Goal: Task Accomplishment & Management: Manage account settings

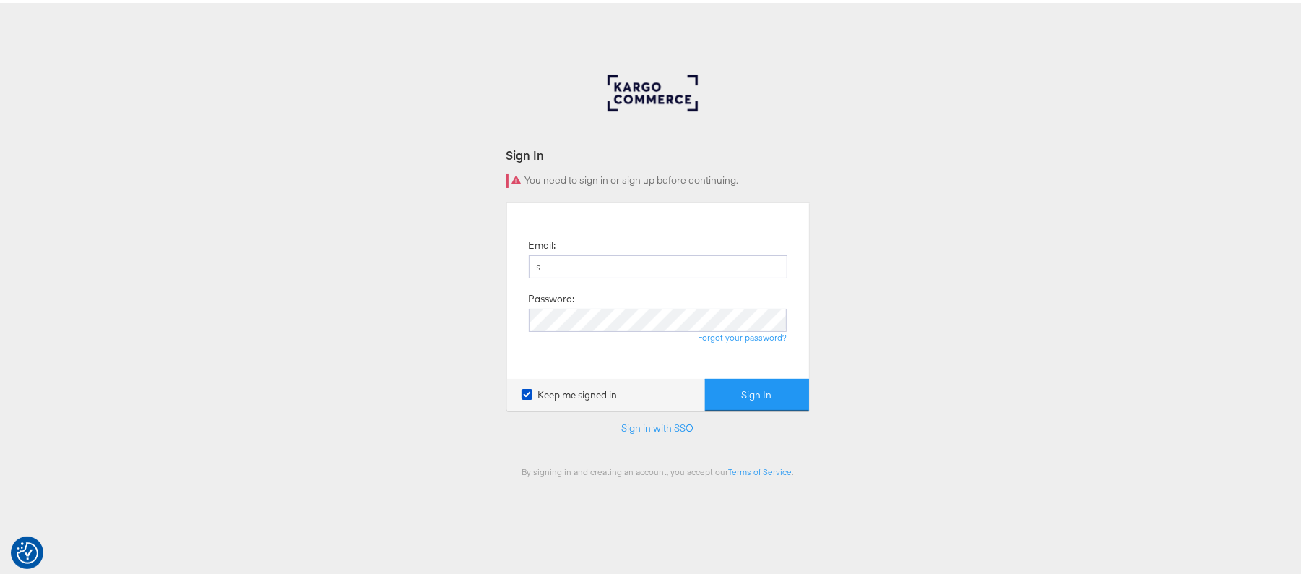
type input "[PERSON_NAME][EMAIL_ADDRESS][PERSON_NAME][DOMAIN_NAME]"
click at [760, 399] on button "Sign In" at bounding box center [757, 392] width 104 height 33
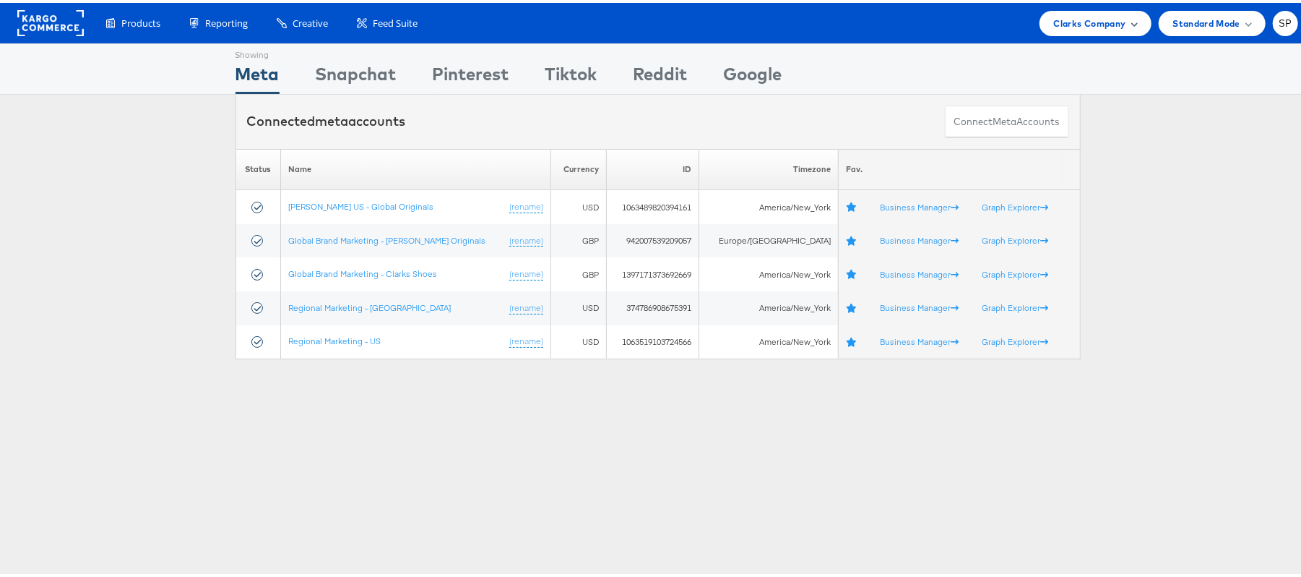
click at [1054, 20] on span "Clarks Company" at bounding box center [1090, 20] width 72 height 15
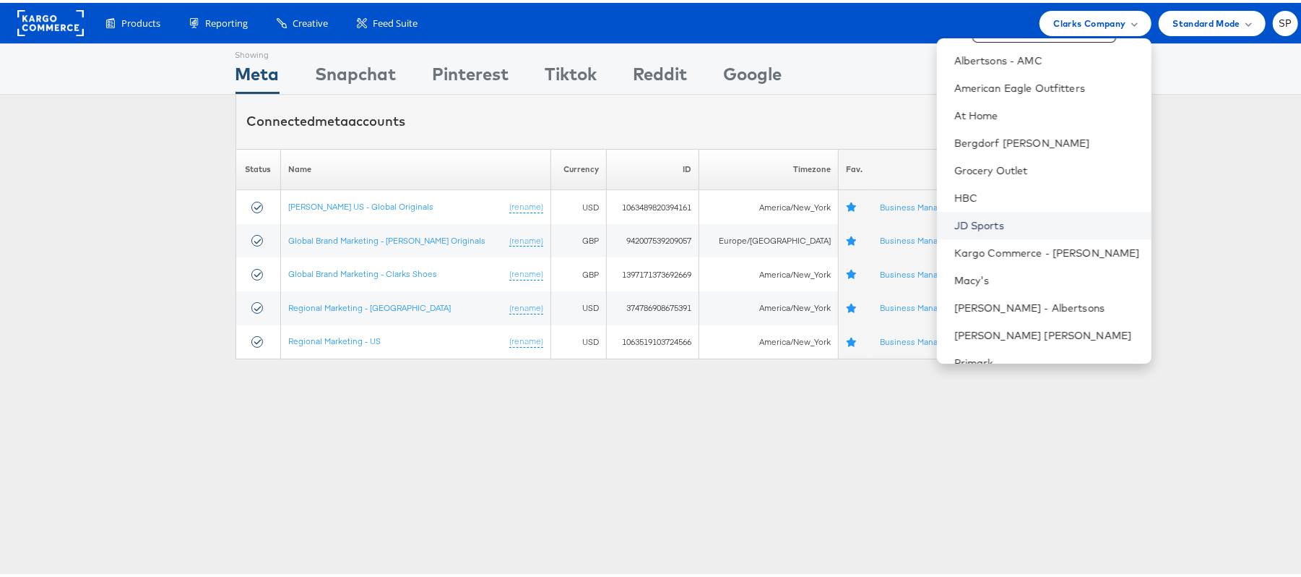
scroll to position [96, 0]
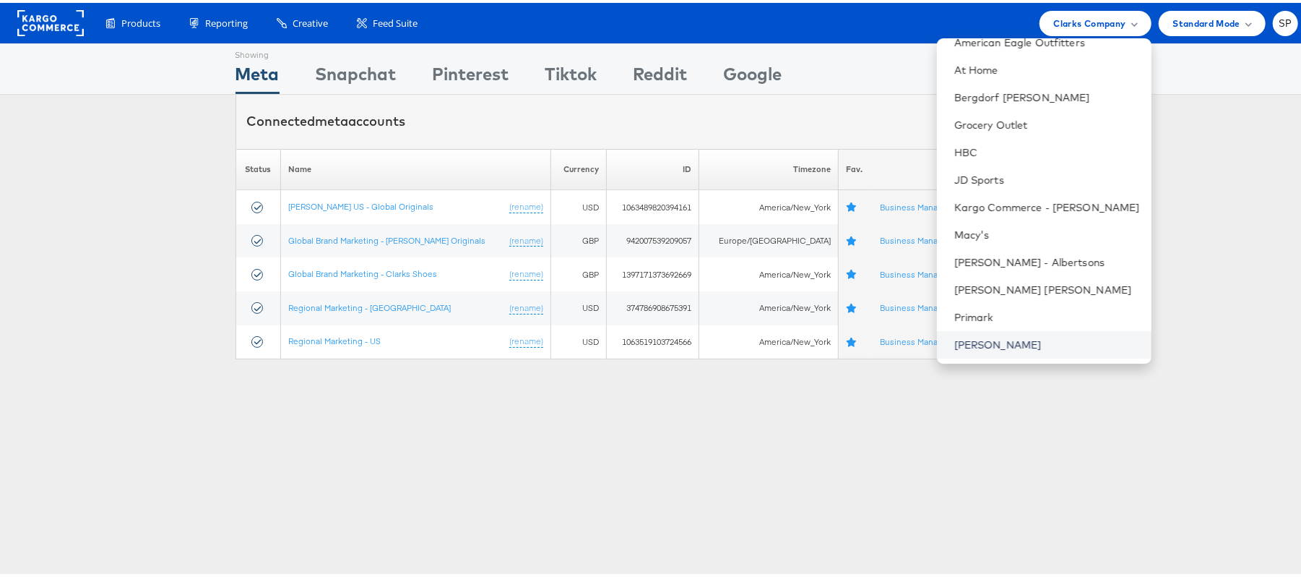
click at [1001, 338] on link "Steve Madden" at bounding box center [1047, 342] width 186 height 14
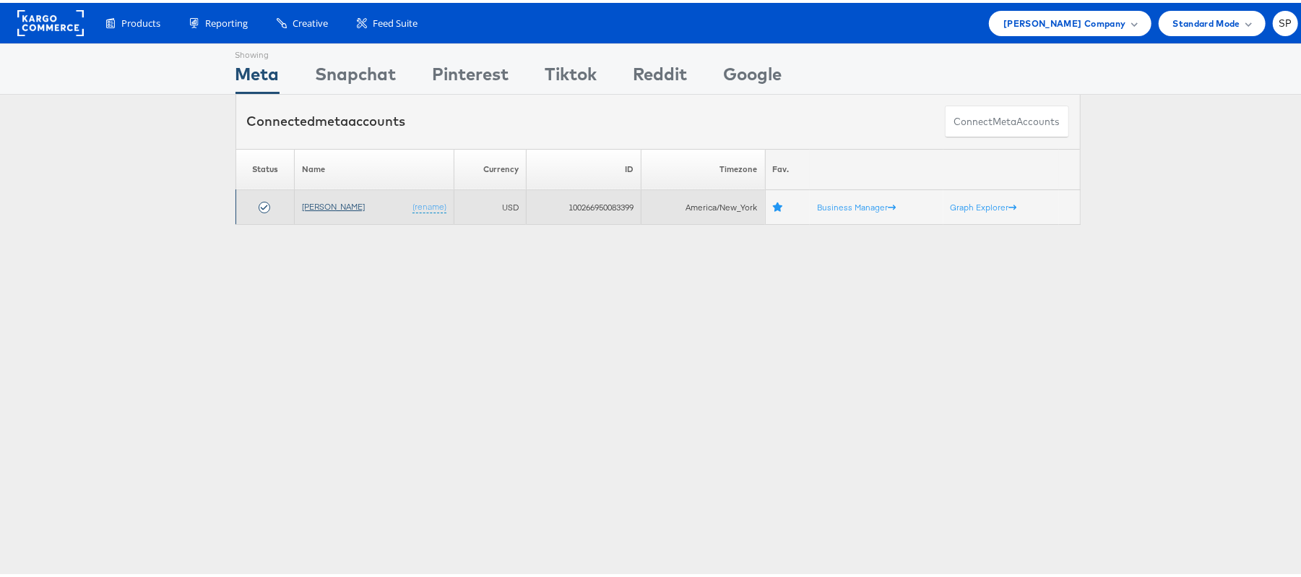
click at [319, 206] on link "[PERSON_NAME]" at bounding box center [333, 203] width 63 height 11
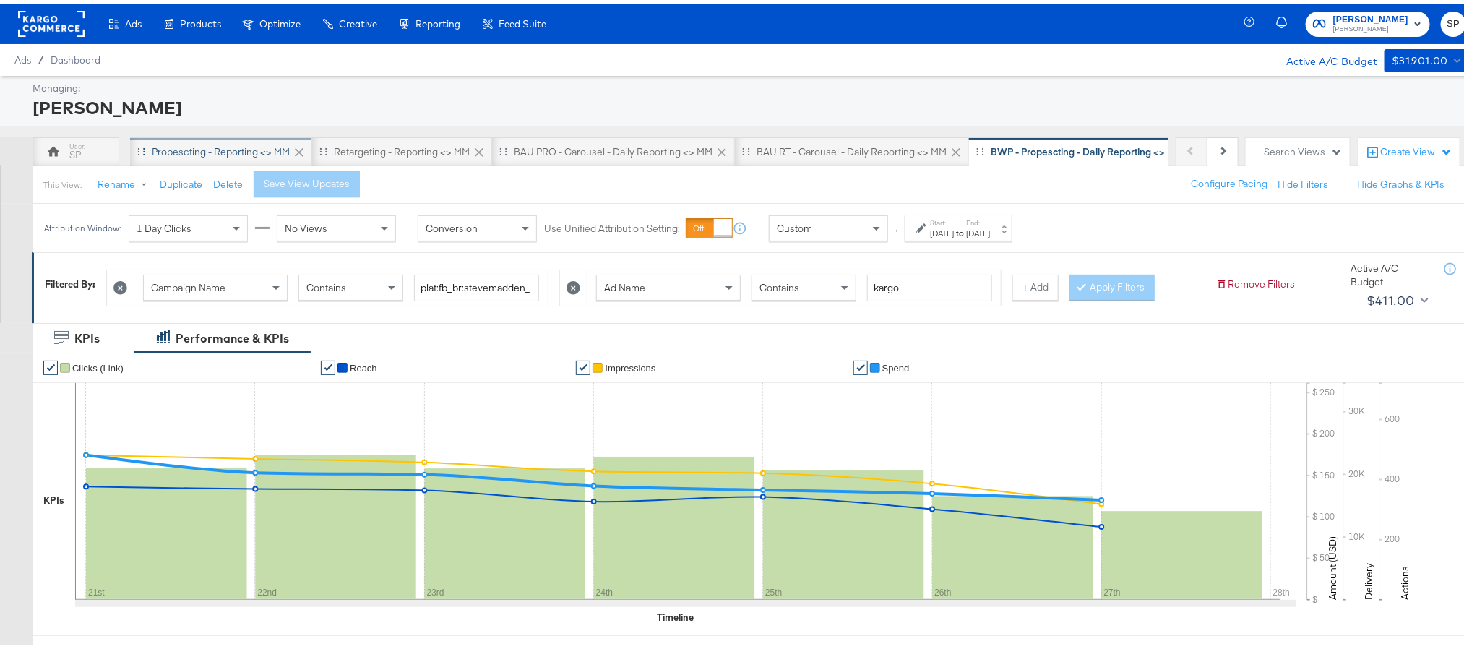
click at [219, 146] on div "Propescting - Reporting <> MM" at bounding box center [221, 149] width 138 height 14
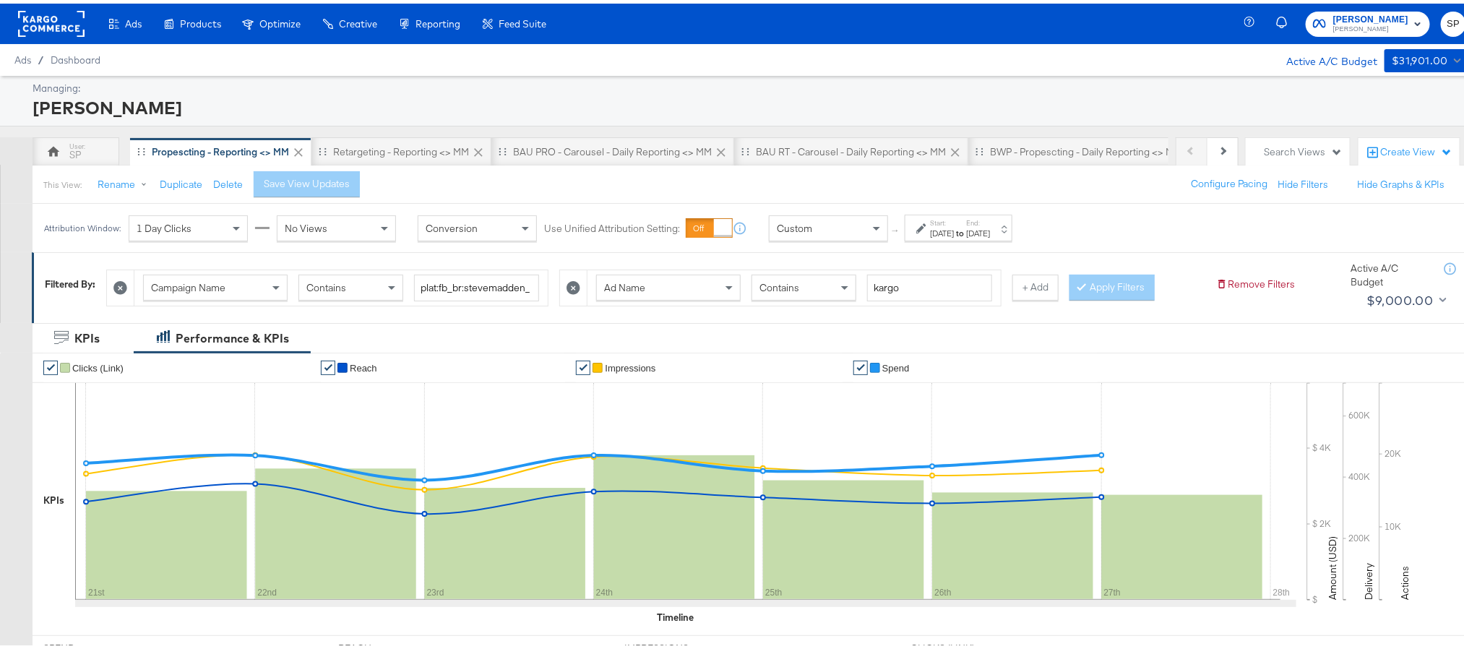
click at [990, 230] on div "Aug 27th 2025" at bounding box center [978, 230] width 24 height 12
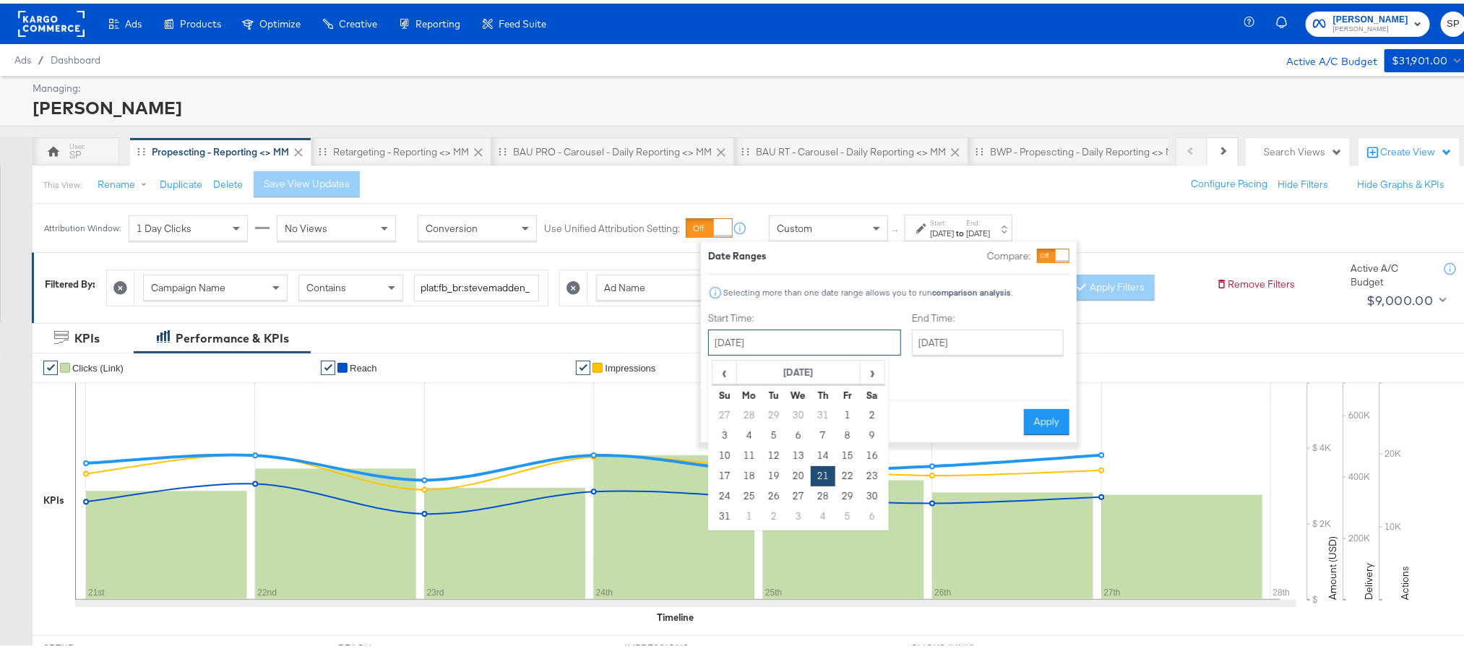
click at [767, 337] on input "August 21st 2025" at bounding box center [804, 339] width 193 height 26
click at [861, 512] on td "6" at bounding box center [872, 513] width 25 height 20
type input "September 6th 2025"
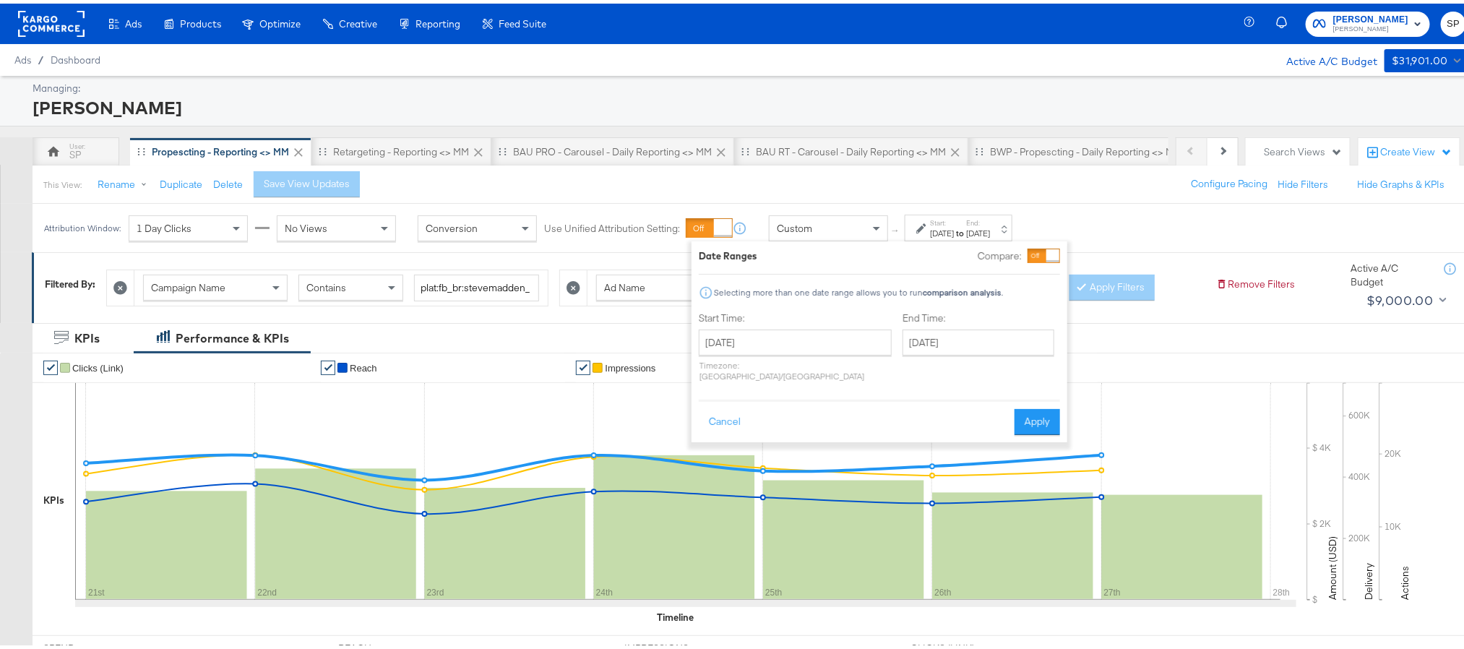
click at [930, 353] on div "End Time: September 6th 2025 ‹ September 2025 › Su Mo Tu We Th Fr Sa 31 1 2 3 4…" at bounding box center [981, 346] width 158 height 77
click at [932, 345] on input "September 6th 2025" at bounding box center [978, 339] width 152 height 26
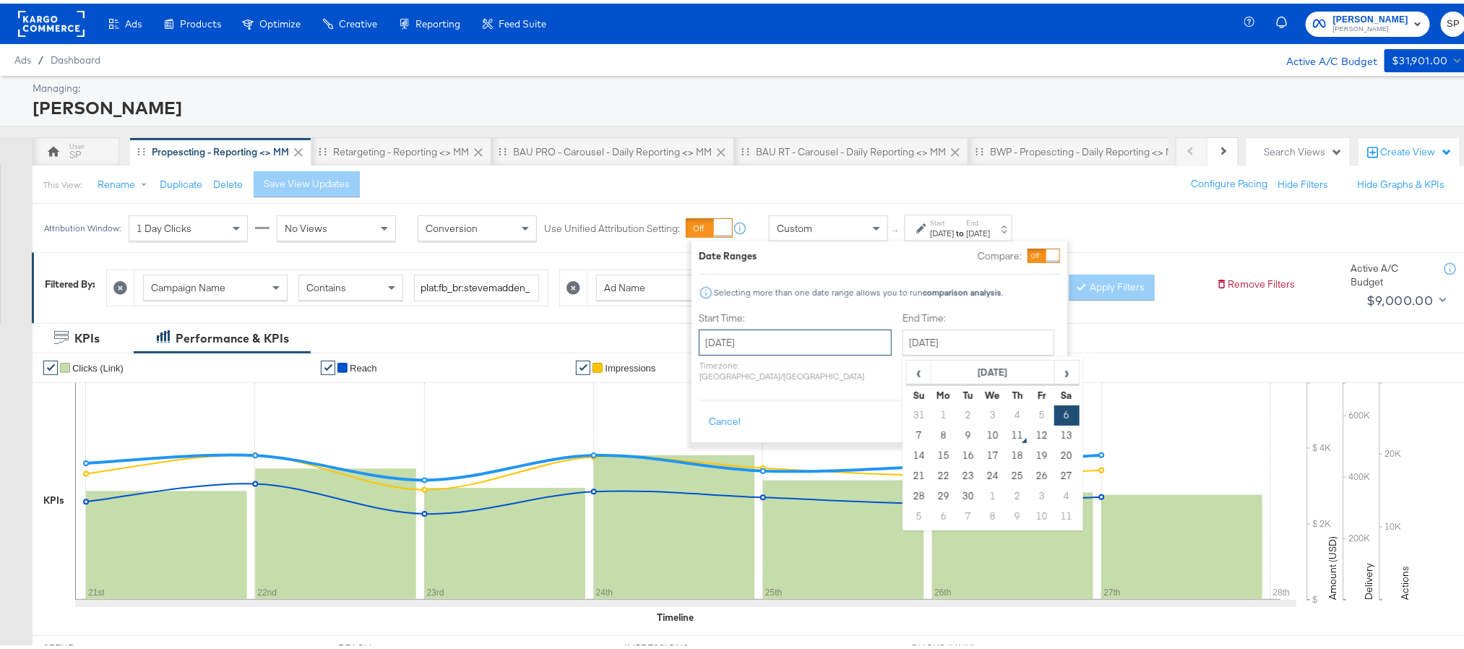
click at [804, 345] on input "September 6th 2025" at bounding box center [795, 339] width 193 height 26
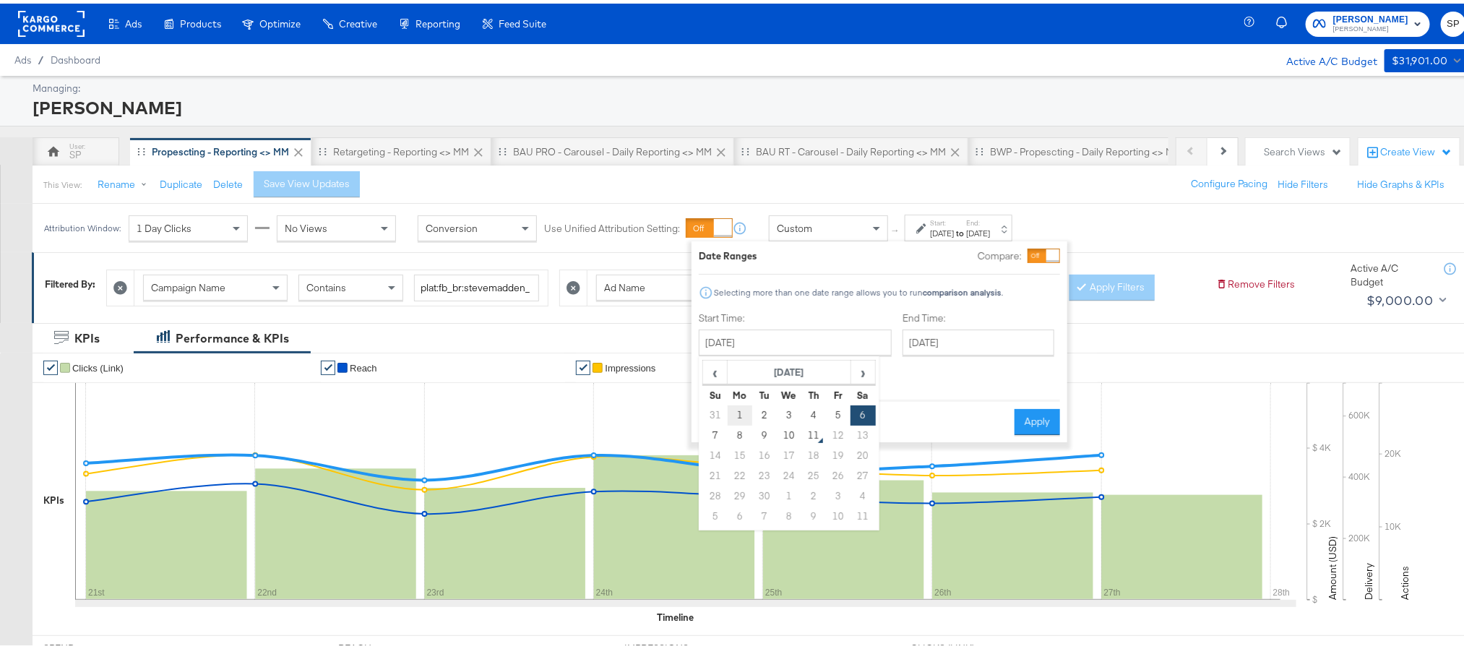
click at [737, 418] on td "1" at bounding box center [740, 412] width 25 height 20
type input "September 1st 2025"
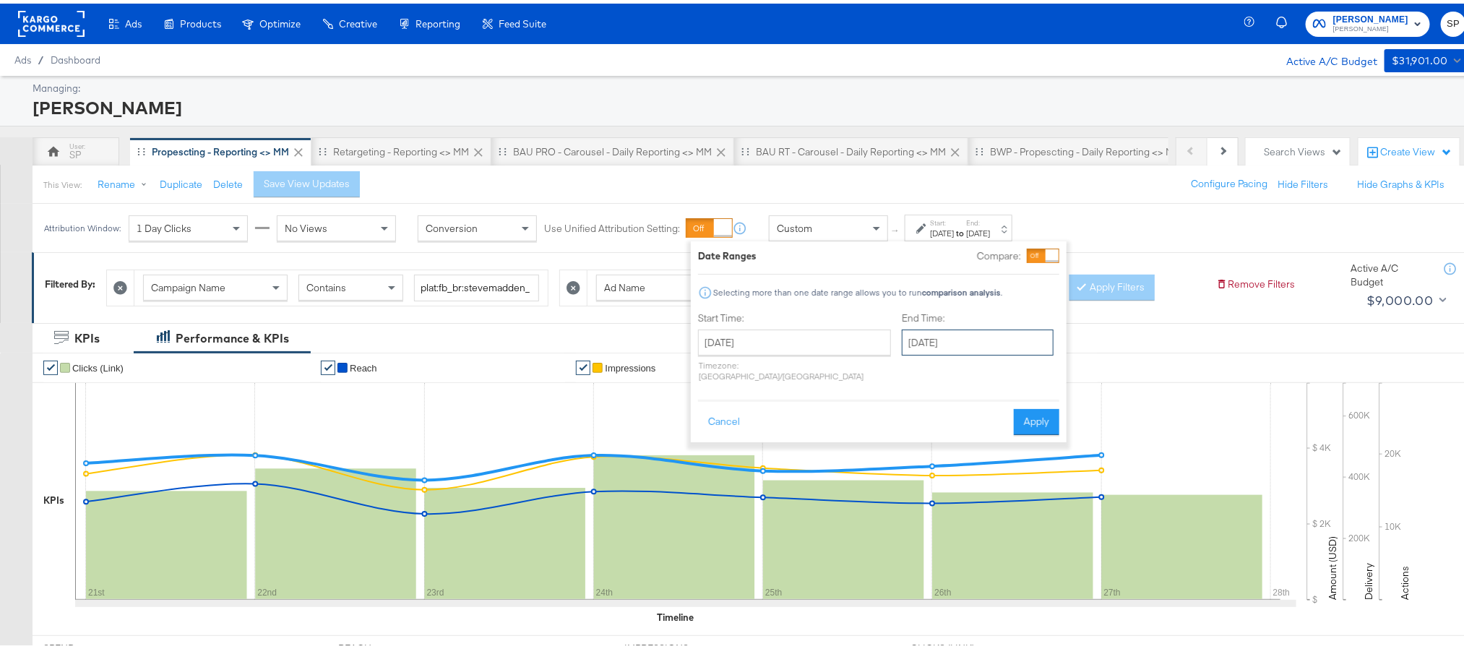
click at [909, 336] on input "September 6th 2025" at bounding box center [978, 339] width 152 height 26
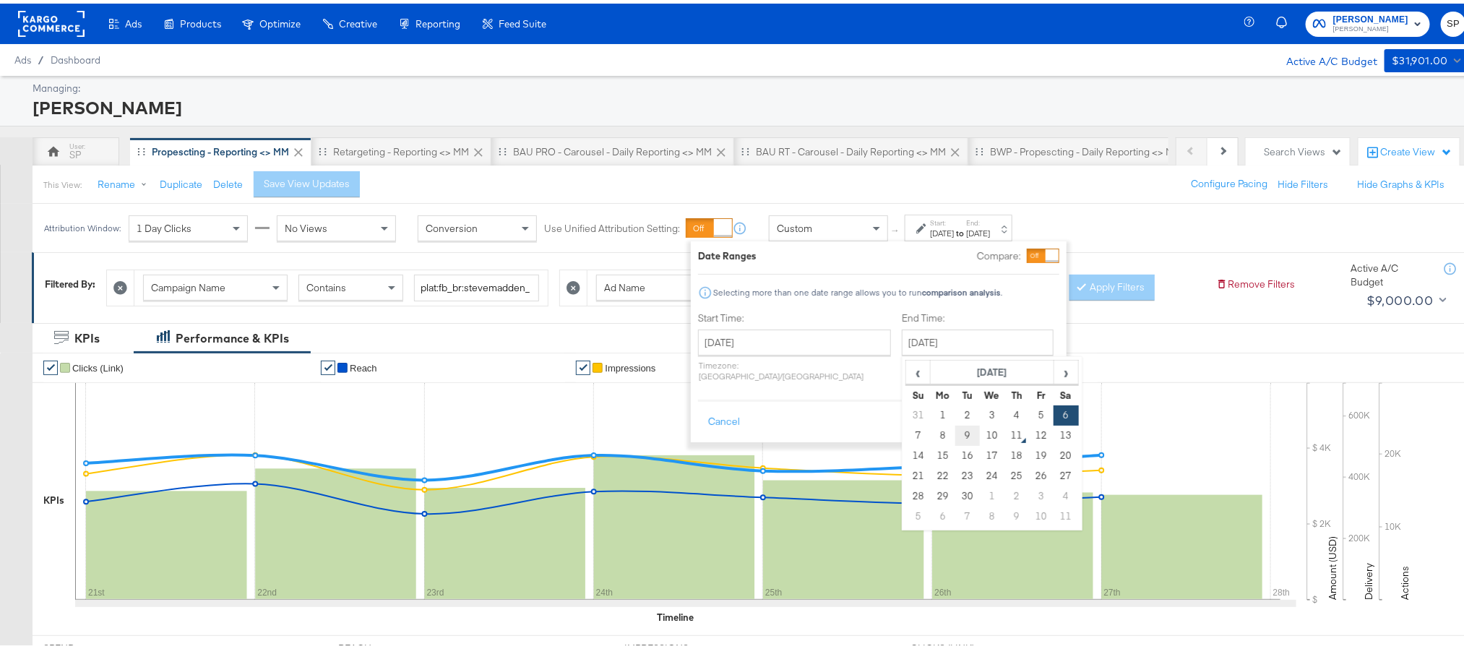
click at [955, 434] on td "9" at bounding box center [967, 432] width 25 height 20
type input "September 9th 2025"
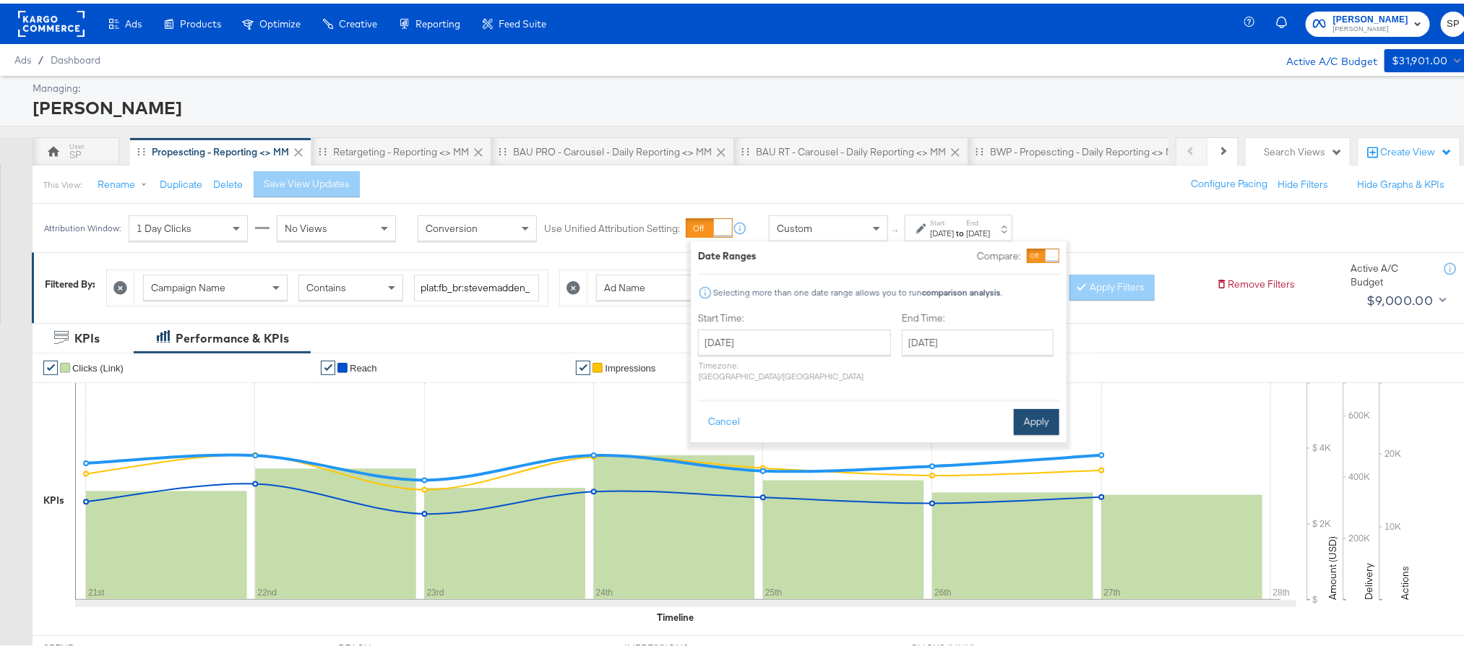
click at [1023, 407] on button "Apply" at bounding box center [1037, 418] width 46 height 26
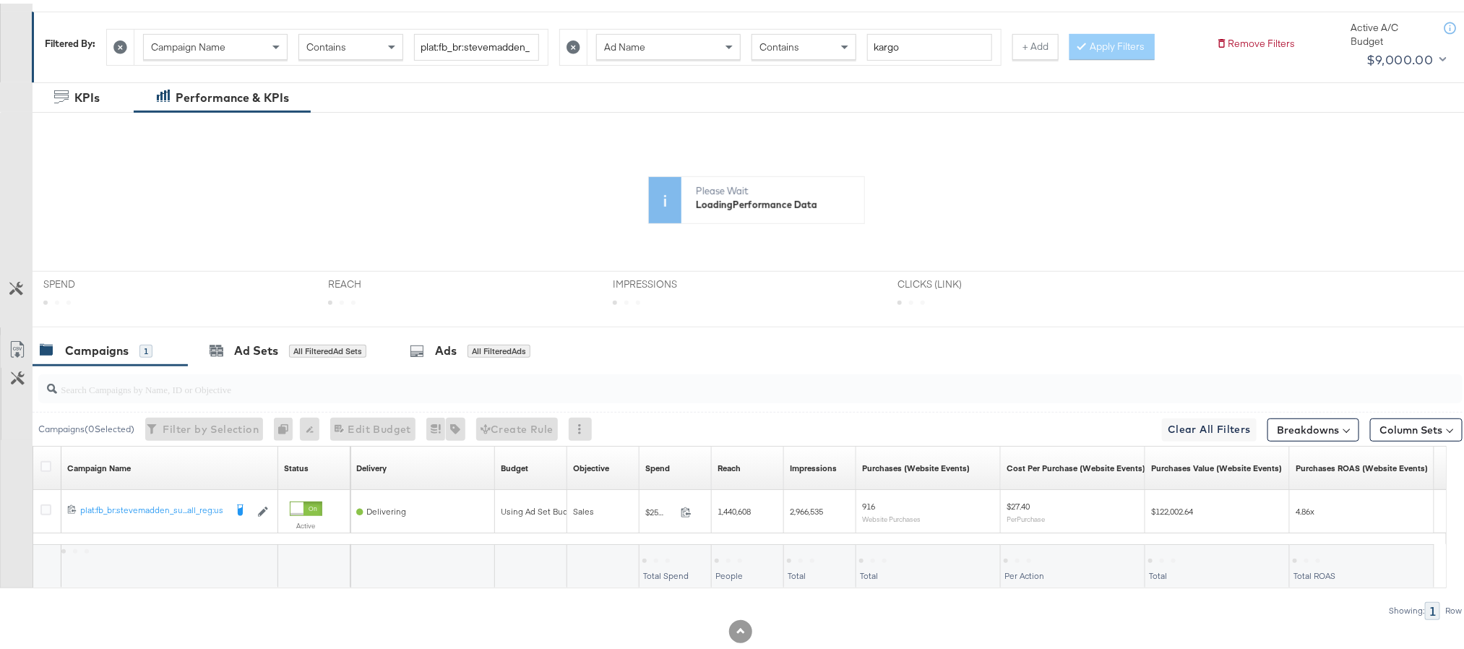
scroll to position [274, 0]
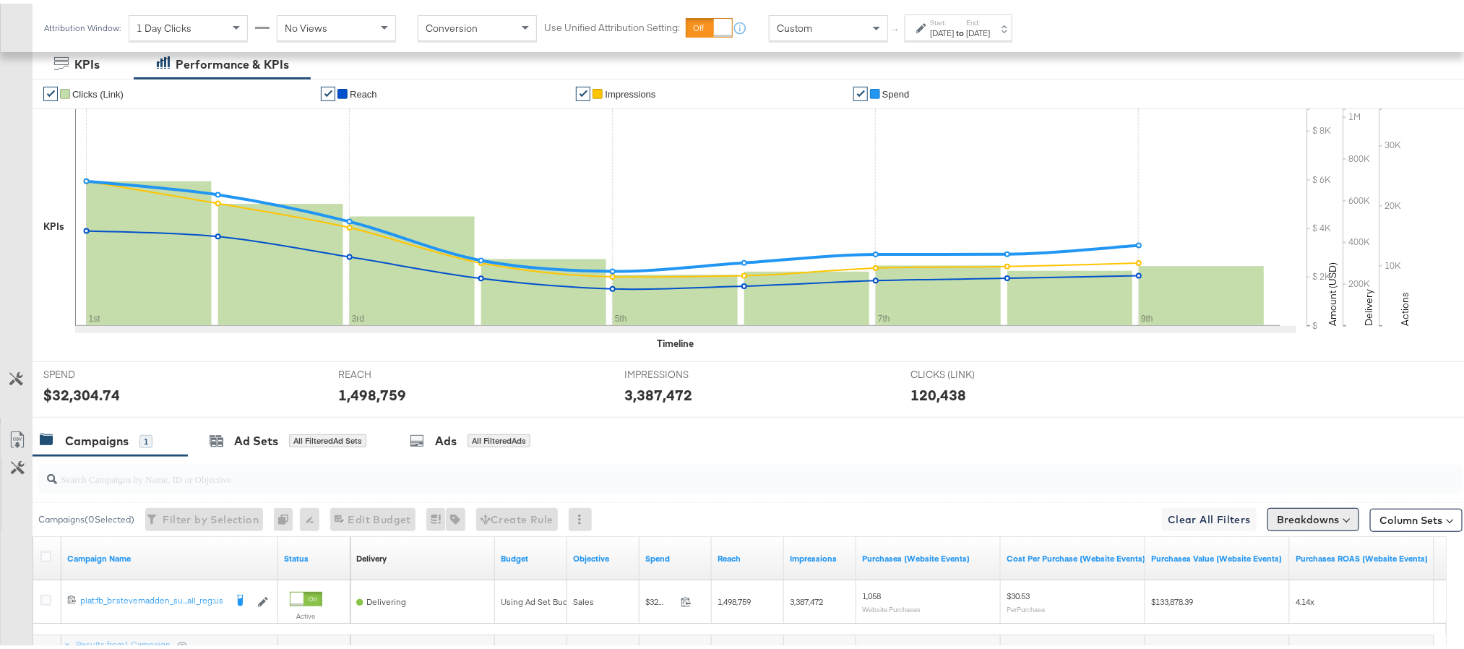
click at [1305, 399] on div "SPEND SPEND $32,304.74 REACH REACH 1,498,759 IMPRESSIONS IMPRESSIONS 3,387,472 …" at bounding box center [757, 386] width 1448 height 56
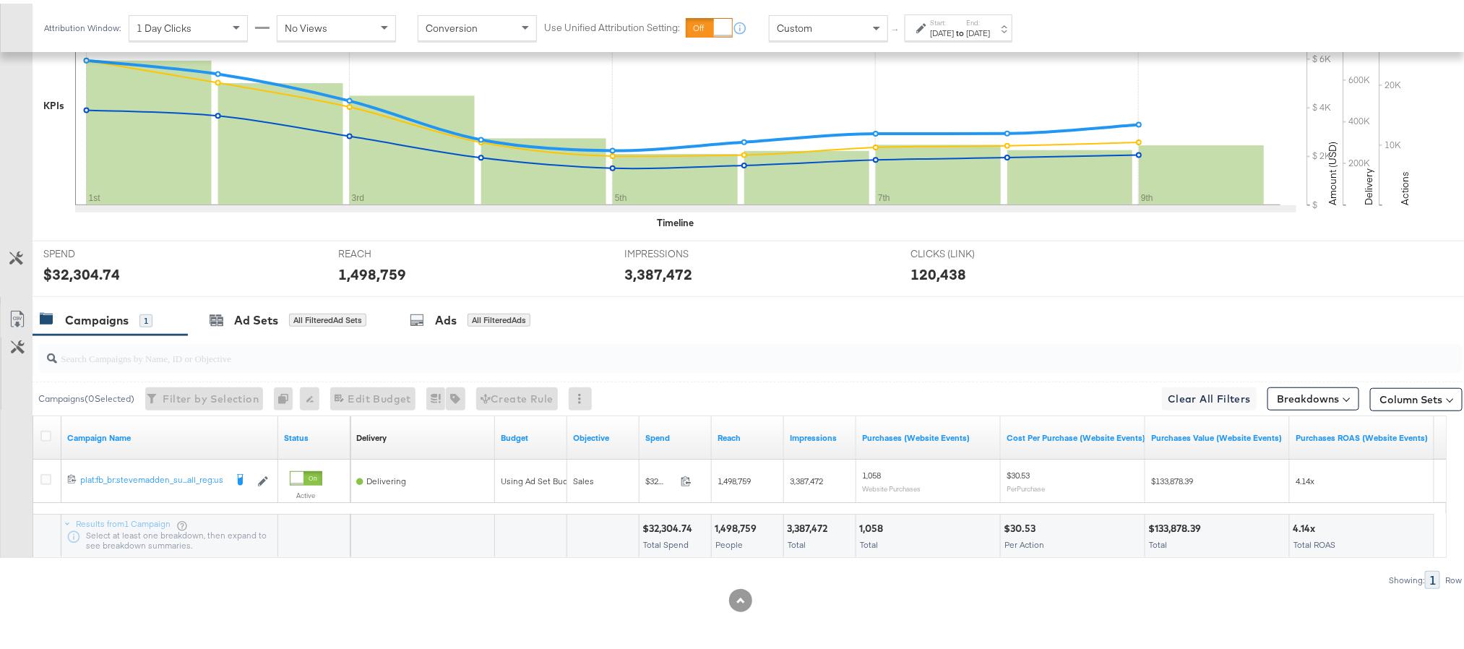
scroll to position [397, 0]
click at [1295, 401] on button "Breakdowns" at bounding box center [1313, 395] width 92 height 23
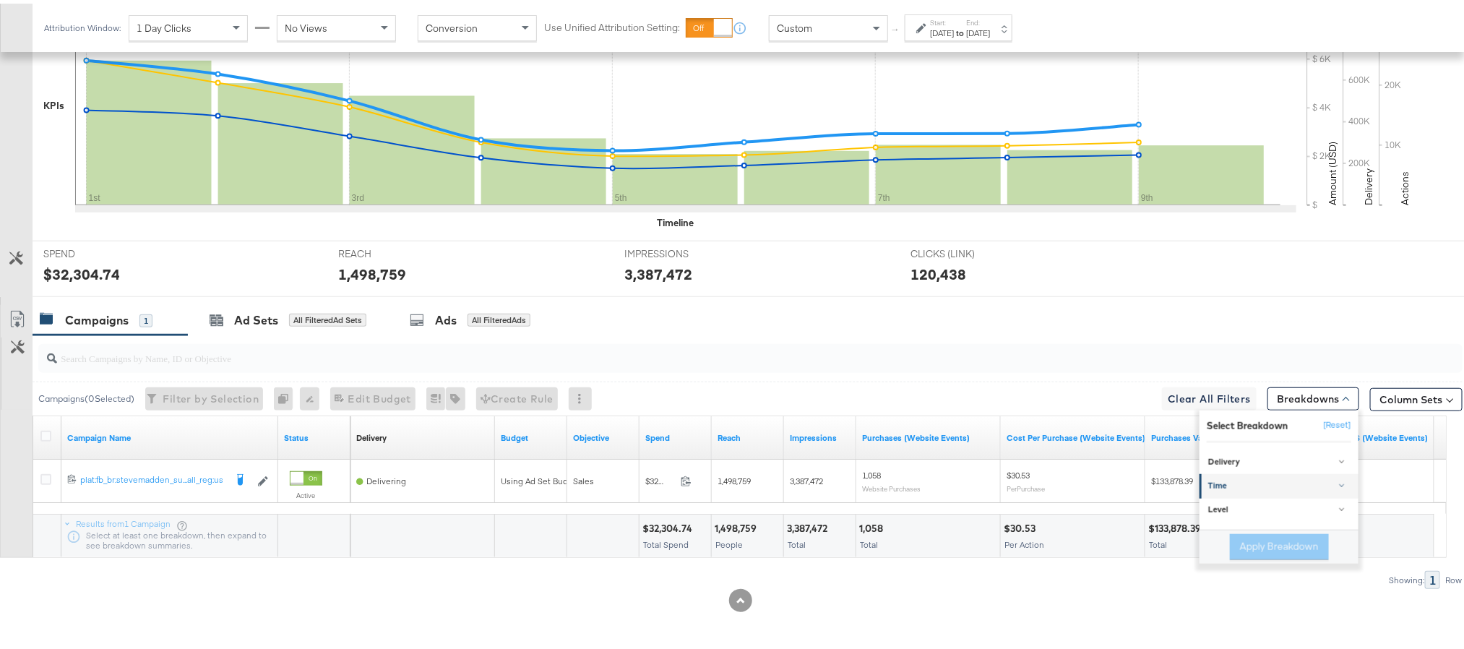
click at [1251, 477] on div "Time" at bounding box center [1280, 483] width 144 height 12
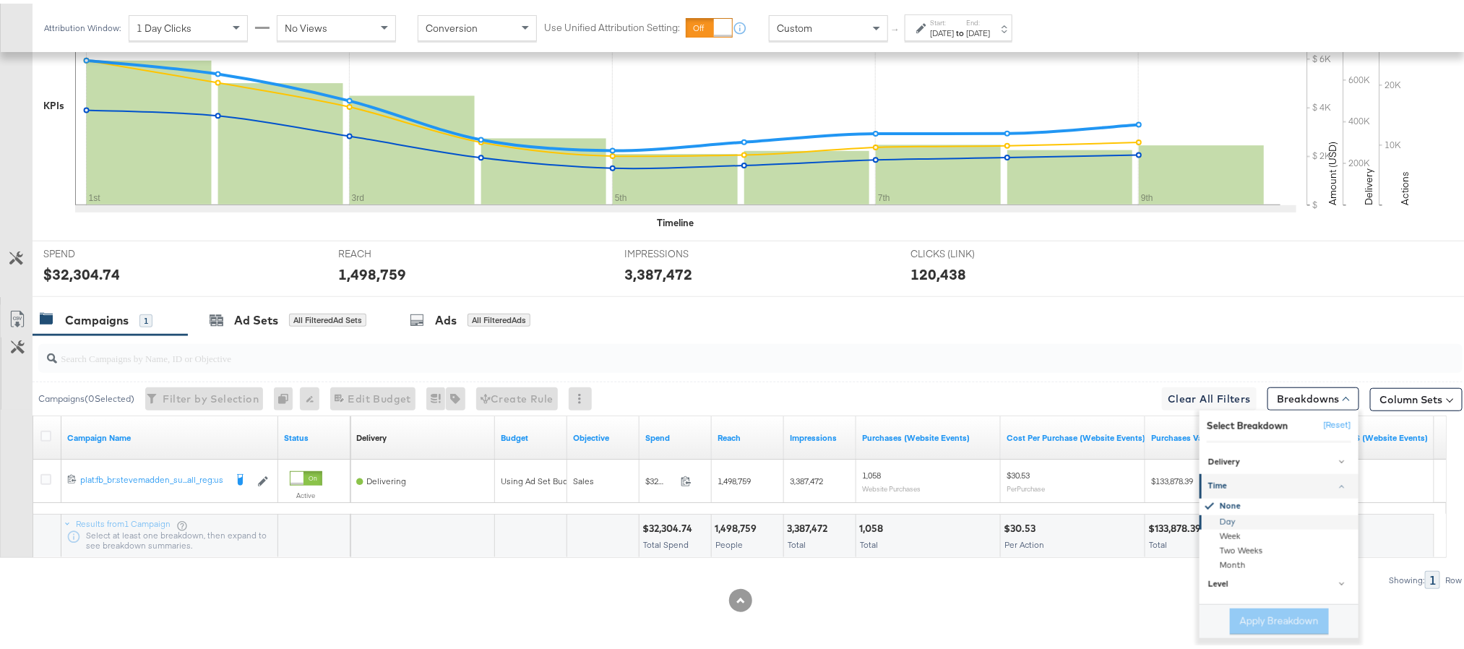
click at [1232, 520] on div "Day" at bounding box center [1280, 519] width 157 height 14
click at [1249, 614] on button "Apply Breakdown" at bounding box center [1279, 618] width 99 height 26
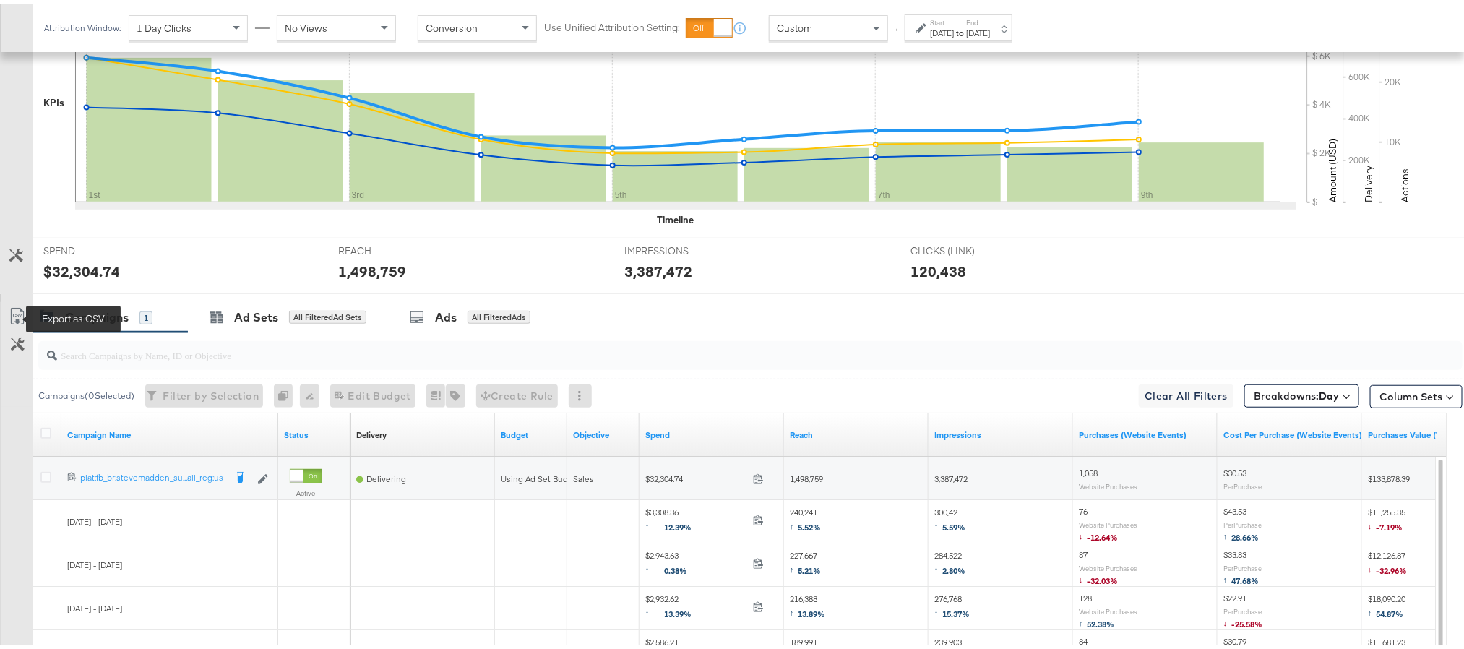
click at [9, 319] on icon at bounding box center [17, 312] width 17 height 17
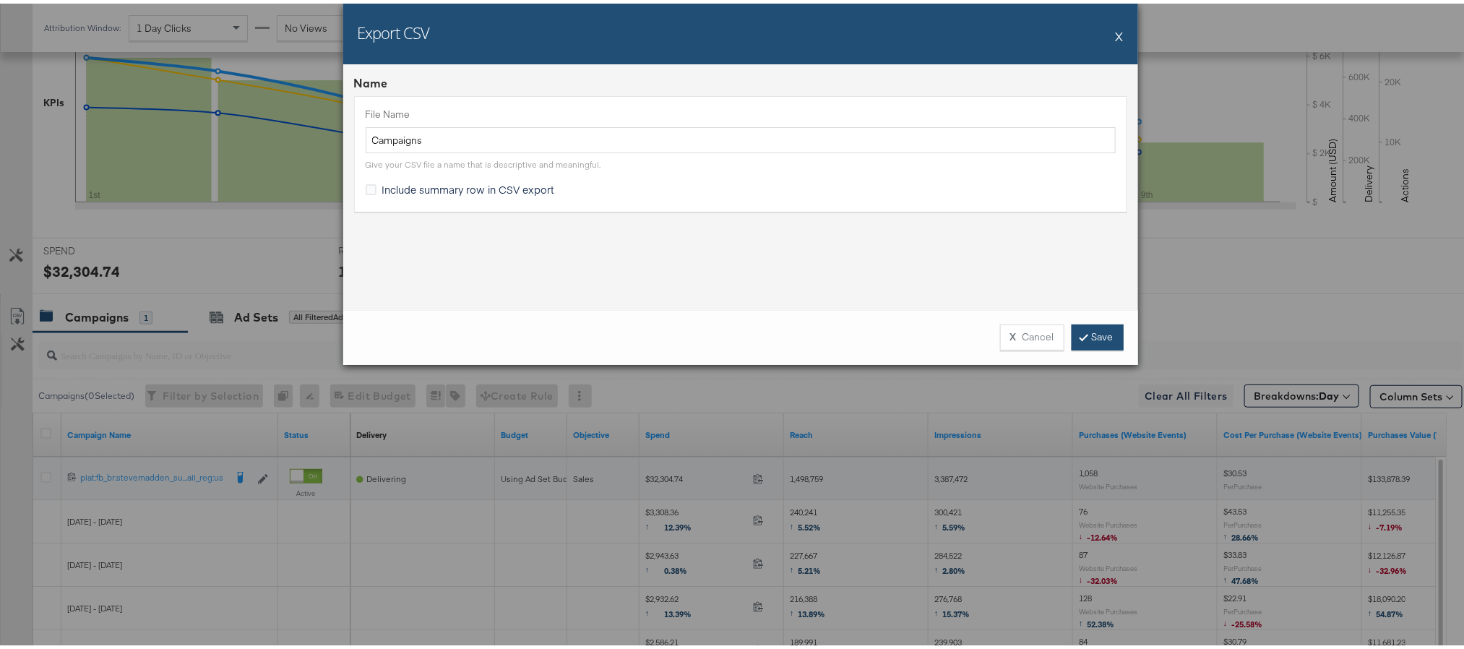
click at [1079, 328] on link "Save" at bounding box center [1097, 334] width 52 height 26
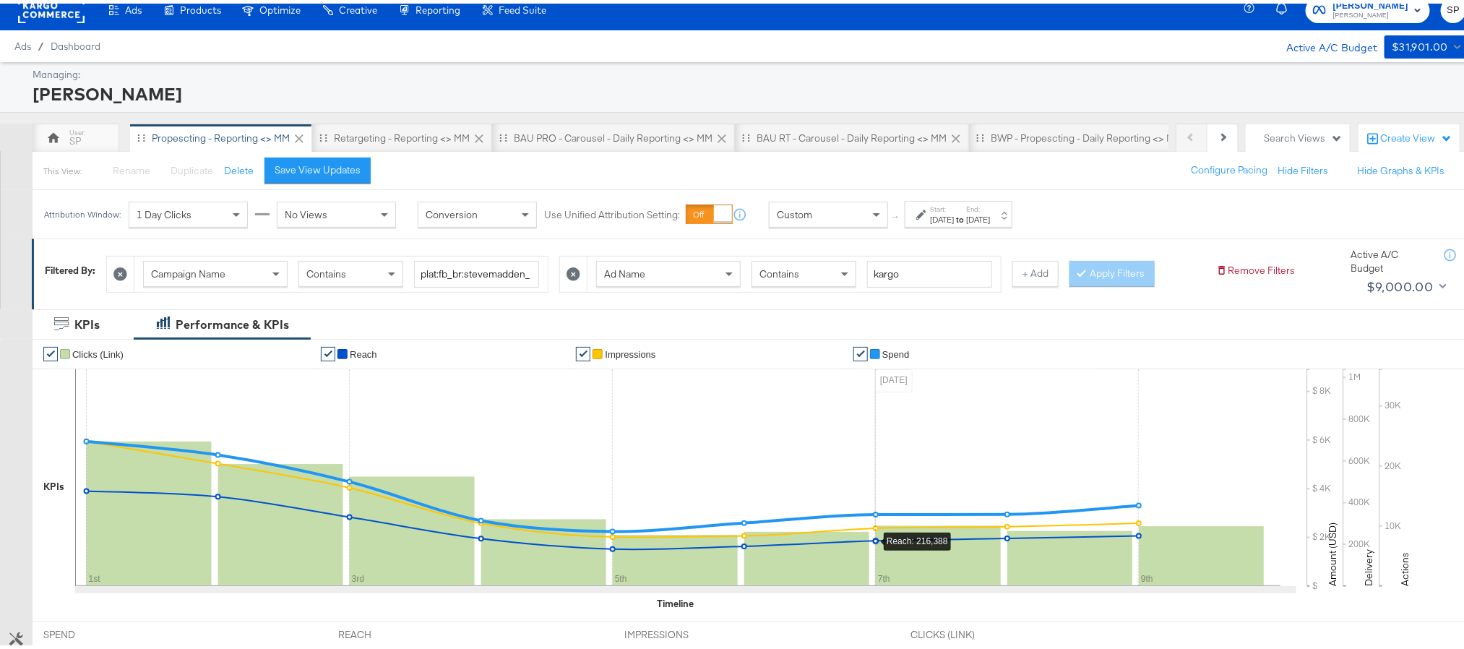
scroll to position [0, 0]
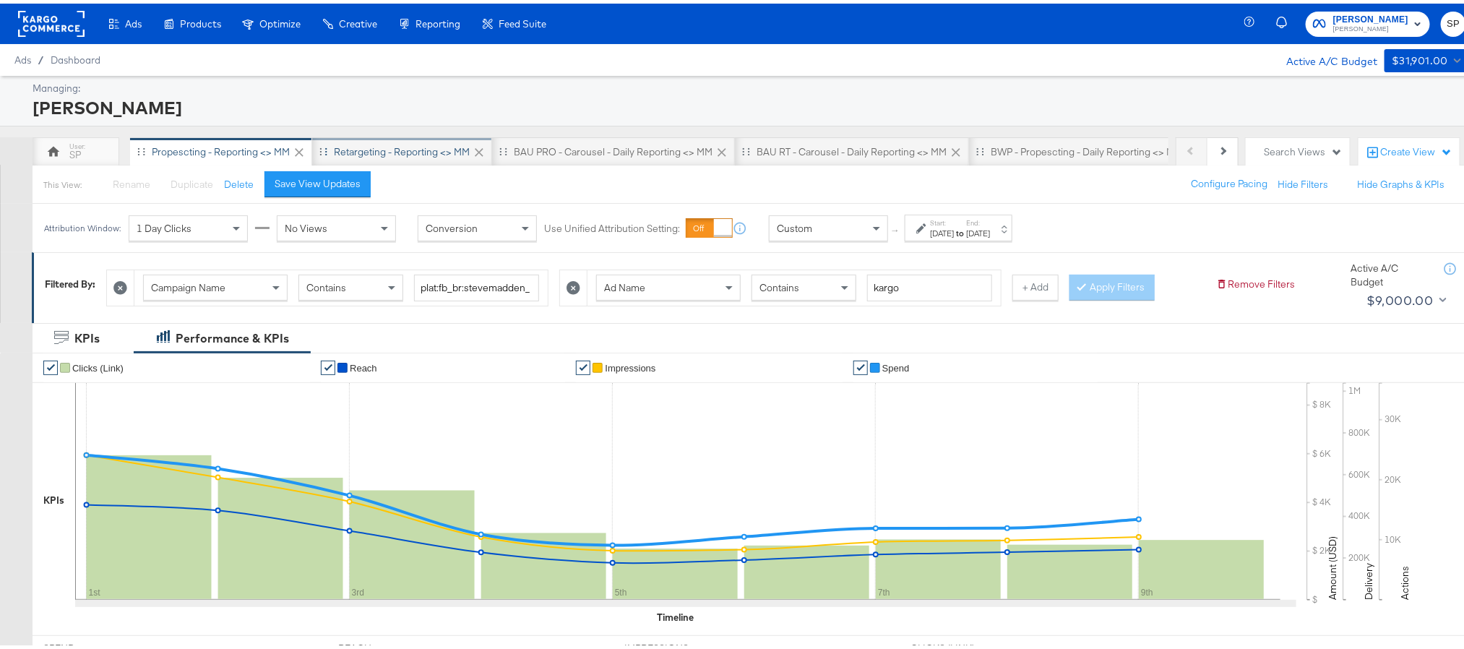
click at [362, 146] on div "Retargeting - Reporting <> MM" at bounding box center [402, 149] width 136 height 14
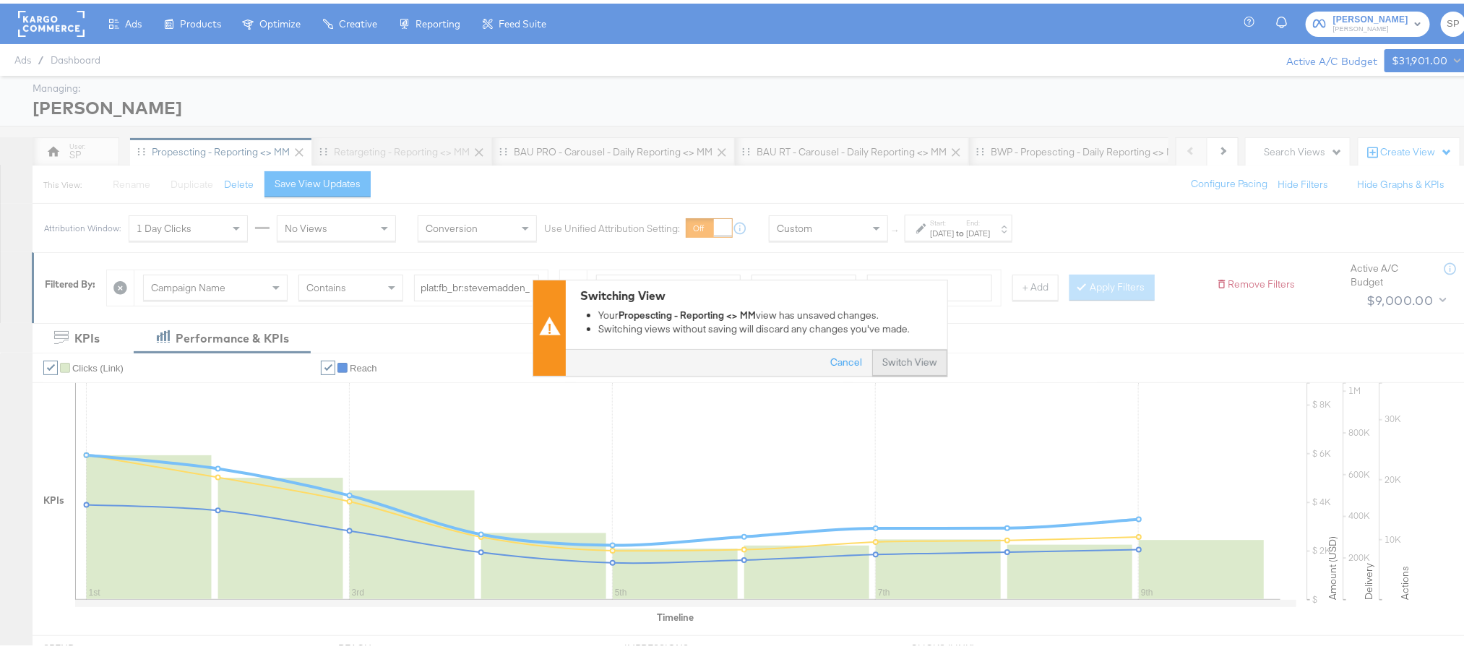
click at [909, 365] on button "Switch View" at bounding box center [909, 360] width 75 height 26
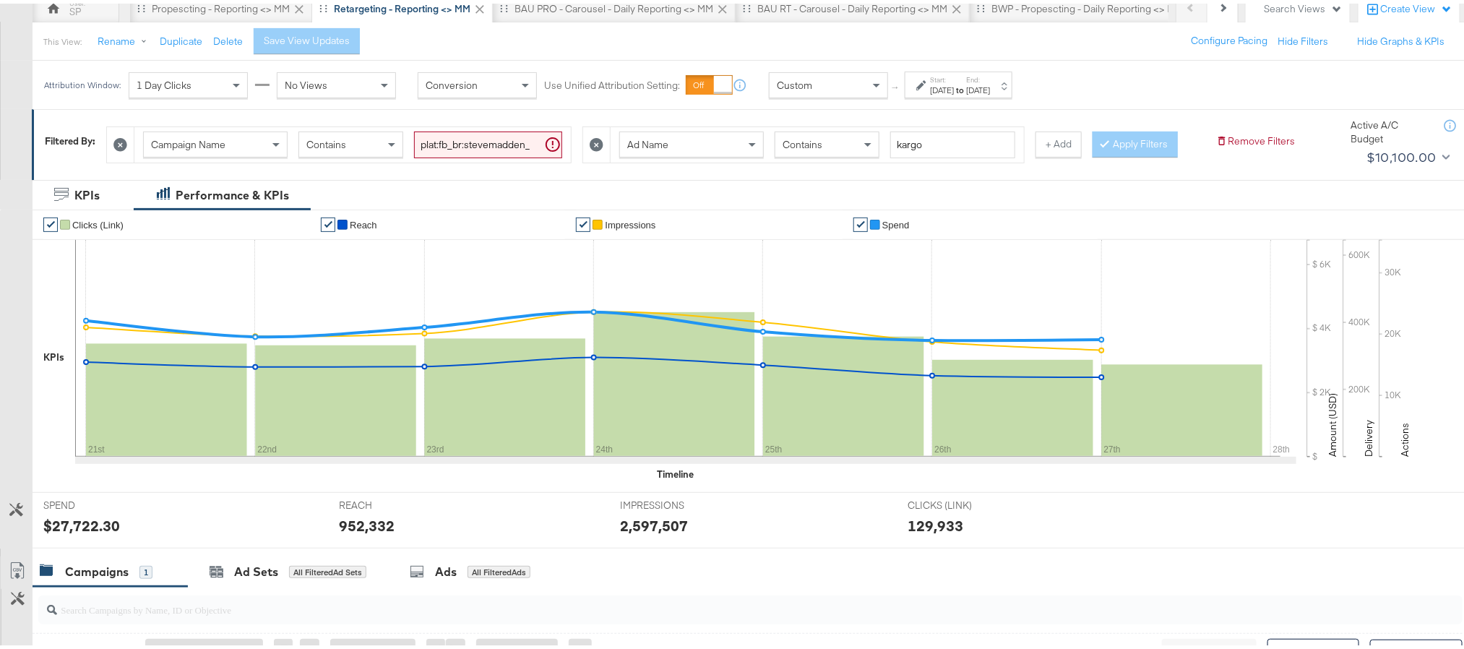
scroll to position [108, 0]
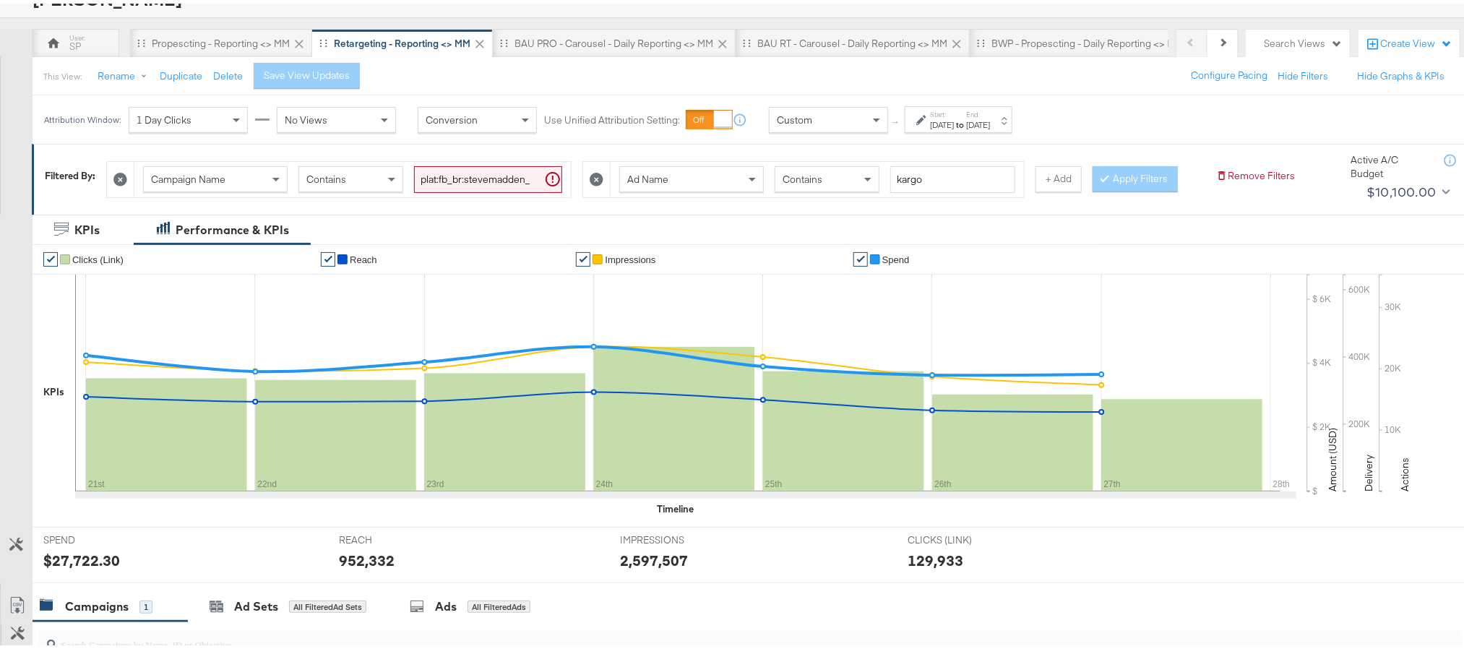
click at [990, 124] on div "Aug 27th 2025" at bounding box center [978, 122] width 24 height 12
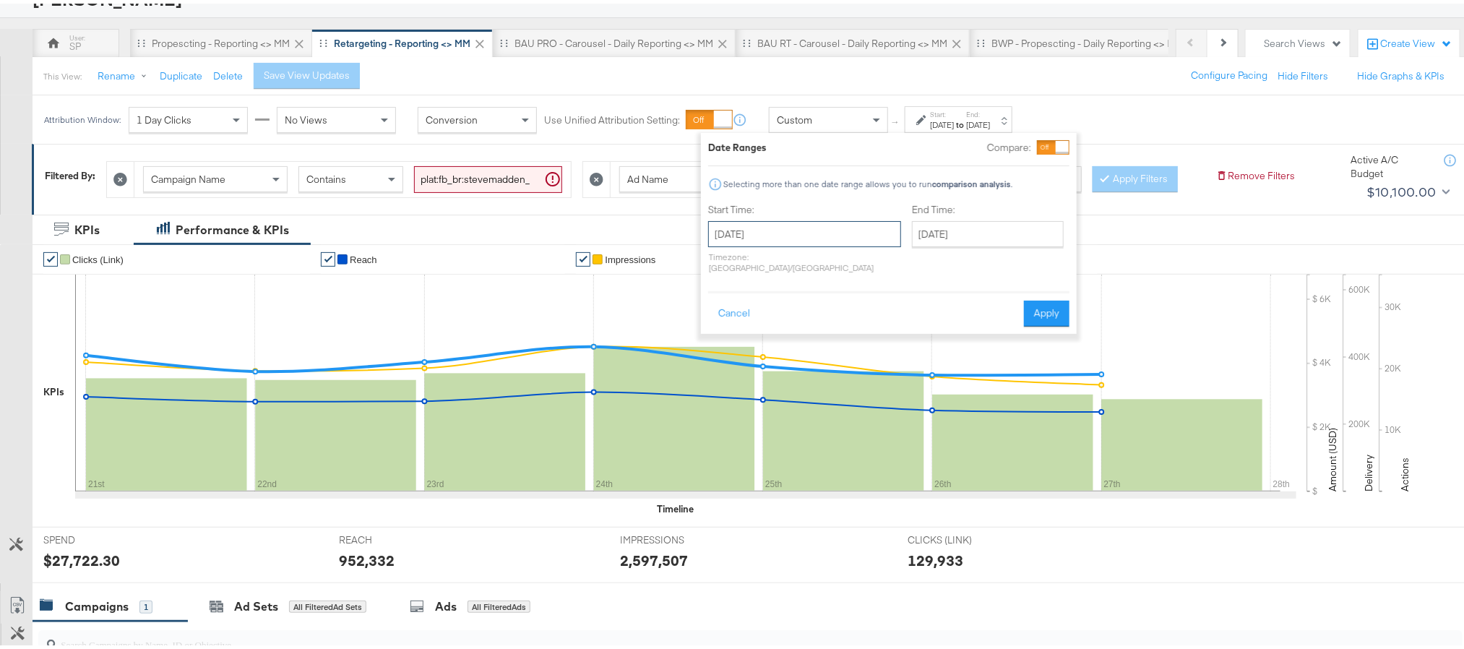
click at [827, 233] on input "August 21st 2025" at bounding box center [804, 230] width 193 height 26
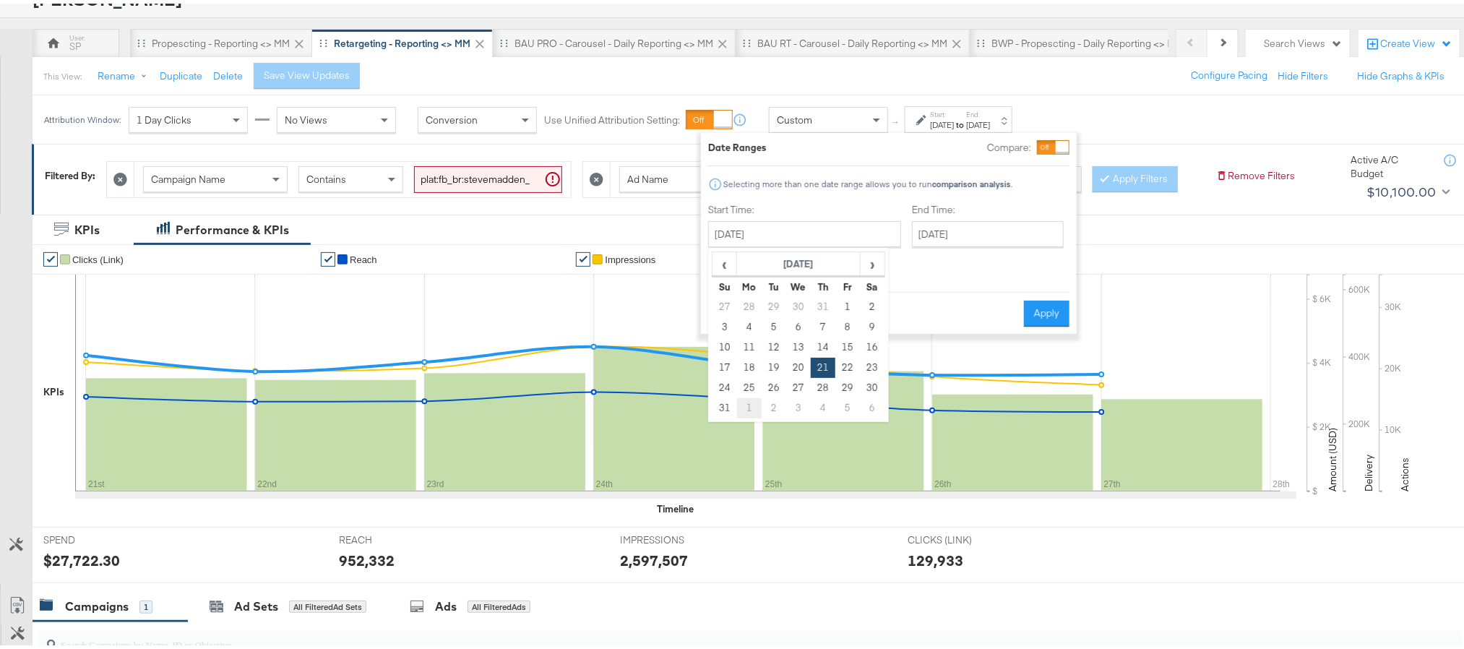
click at [751, 402] on td "1" at bounding box center [749, 404] width 25 height 20
type input "September 1st 2025"
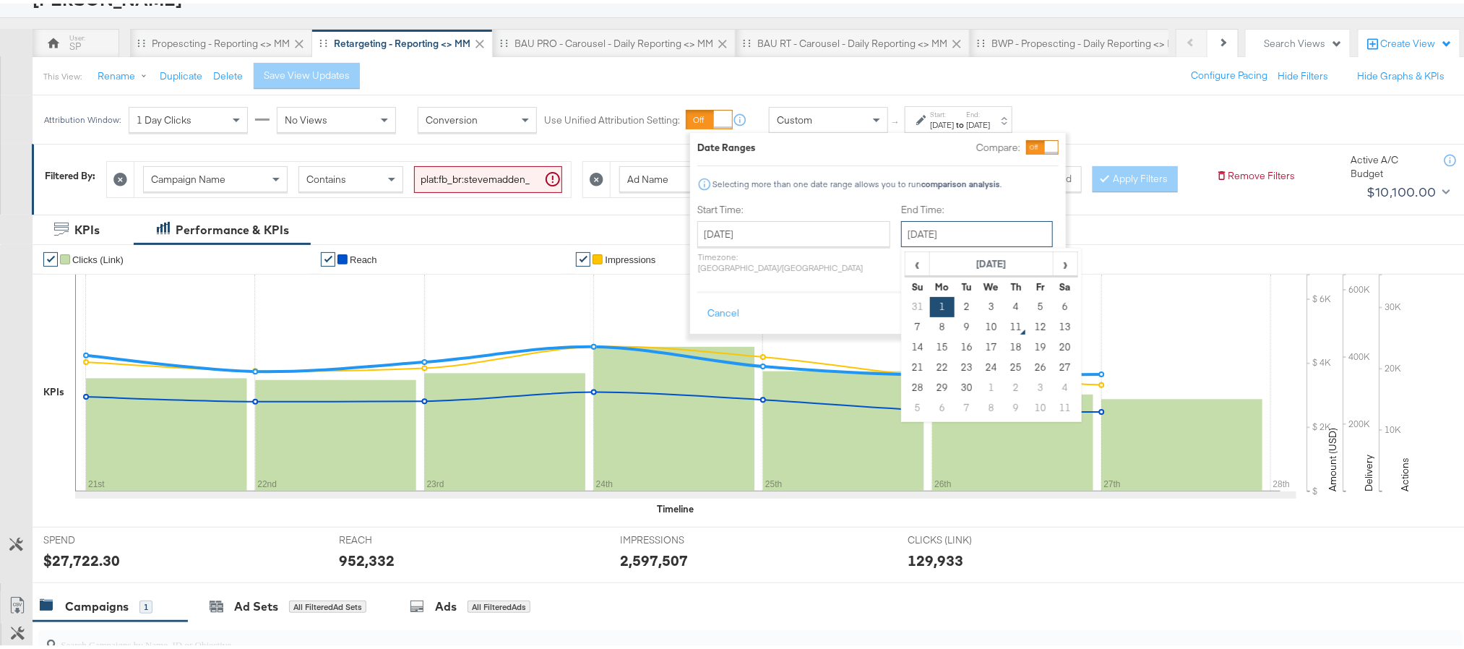
click at [939, 230] on input "September 1st 2025" at bounding box center [977, 230] width 152 height 26
click at [954, 325] on td "9" at bounding box center [966, 324] width 25 height 20
type input "September 9th 2025"
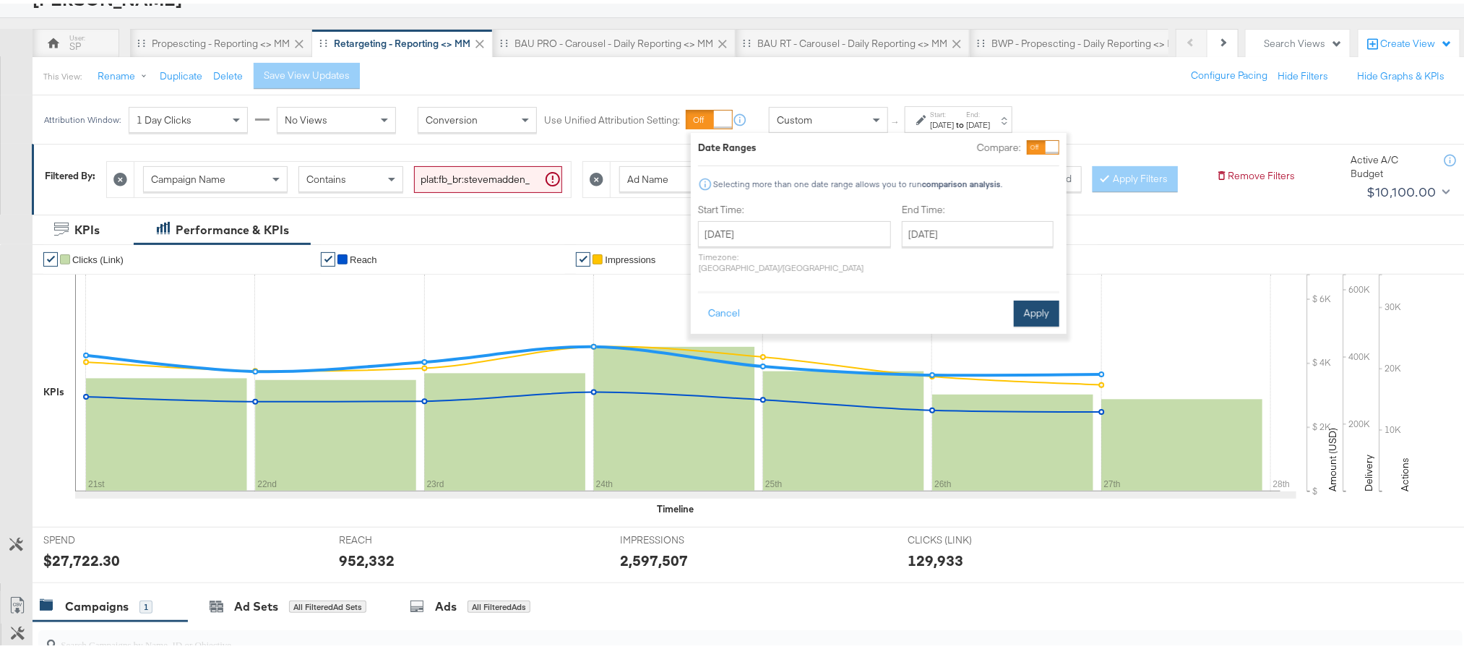
click at [1019, 297] on button "Apply" at bounding box center [1037, 310] width 46 height 26
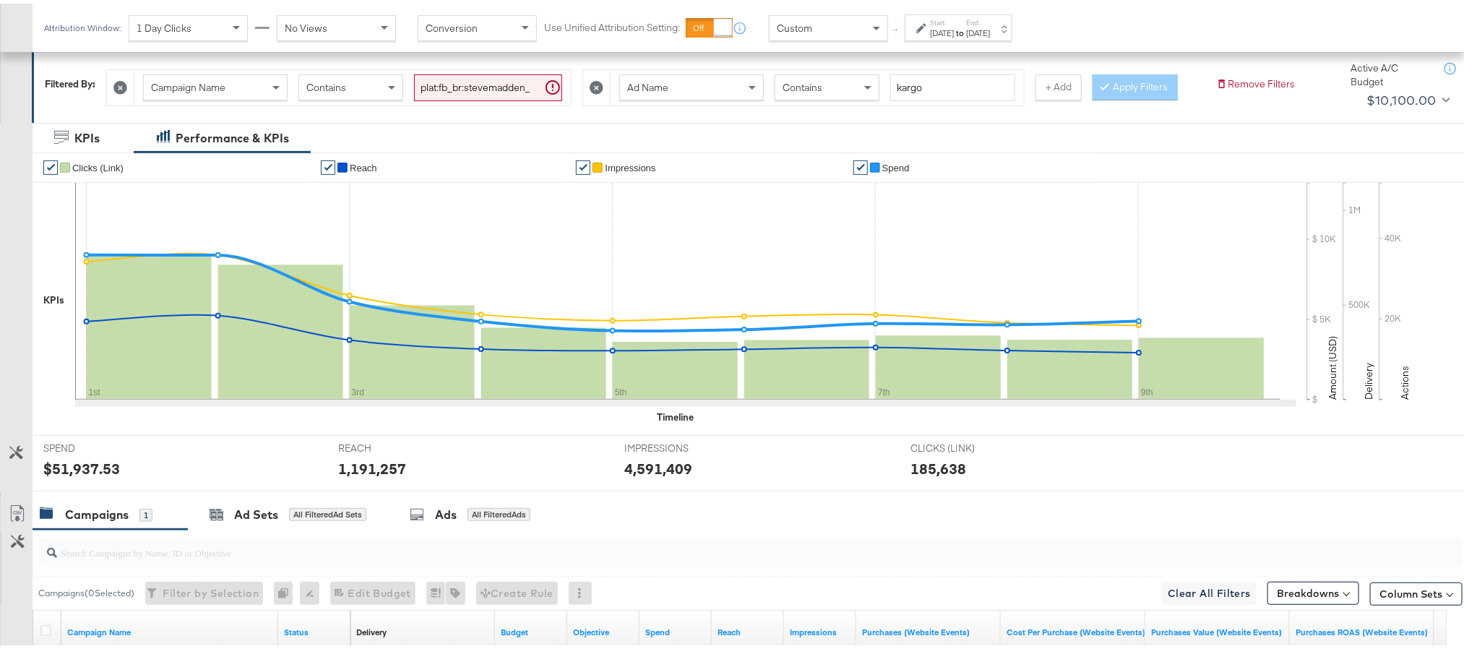
scroll to position [325, 0]
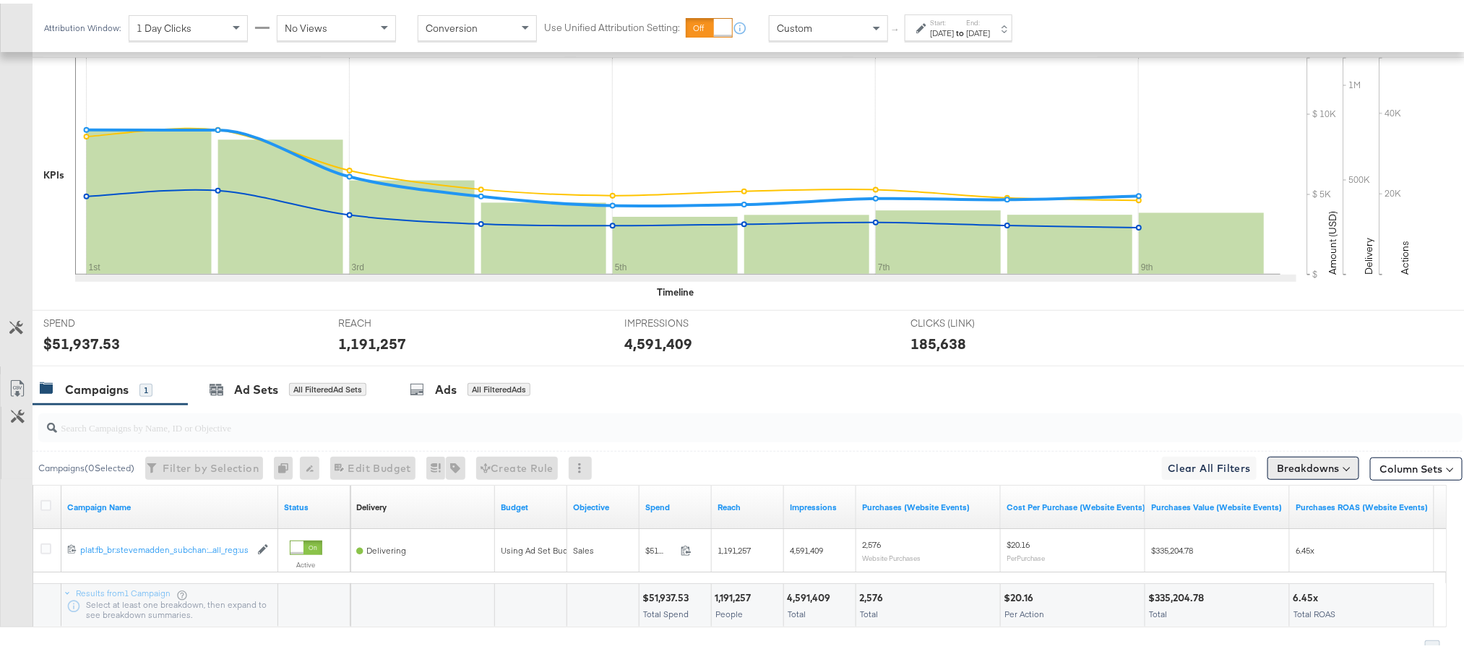
click at [1279, 476] on button "Breakdowns" at bounding box center [1313, 464] width 92 height 23
click at [1241, 376] on div "Time" at bounding box center [1280, 371] width 144 height 12
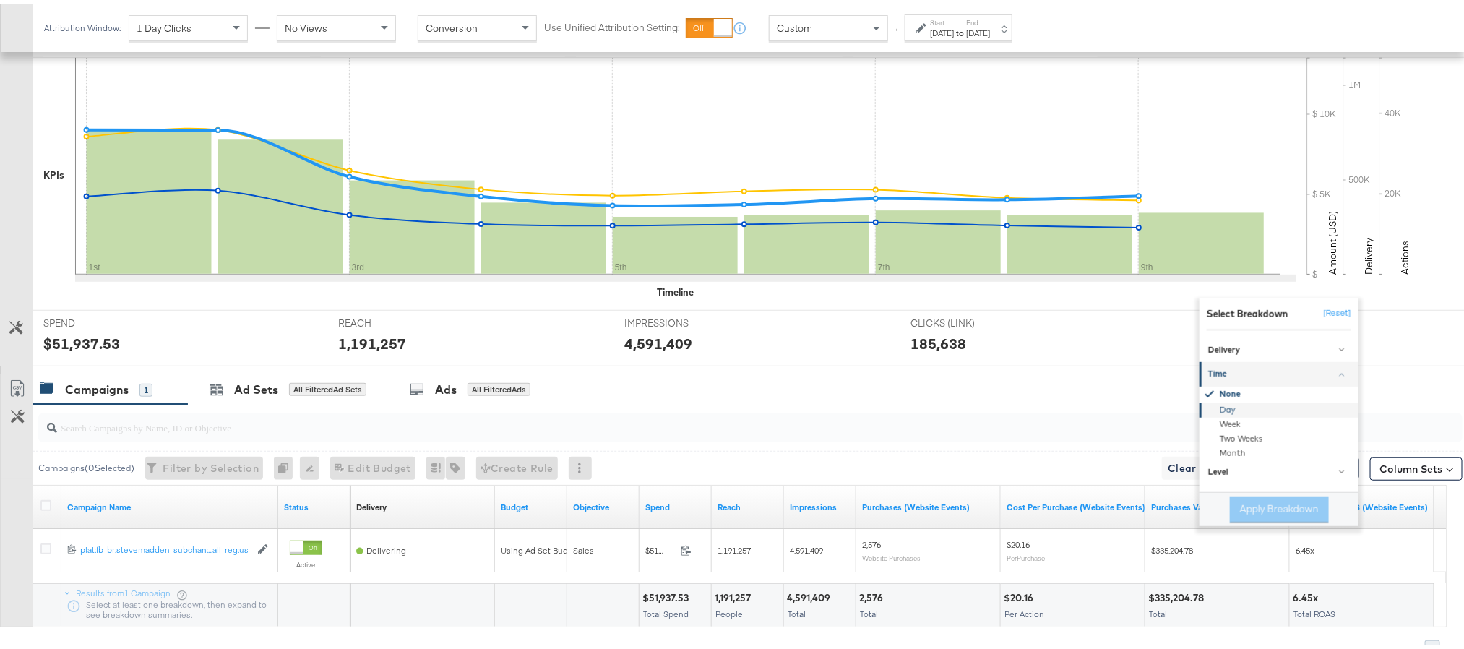
click at [1222, 414] on div "Day" at bounding box center [1280, 407] width 157 height 14
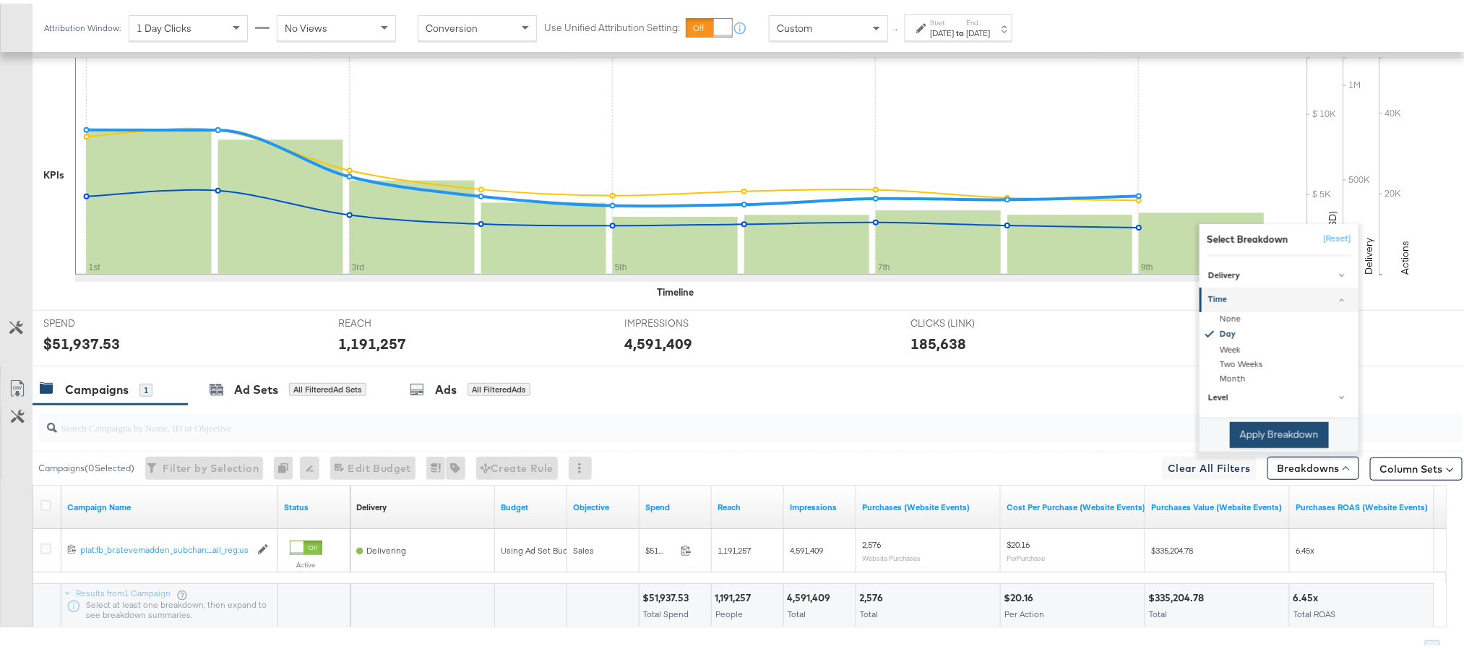
click at [1236, 444] on button "Apply Breakdown" at bounding box center [1279, 431] width 99 height 26
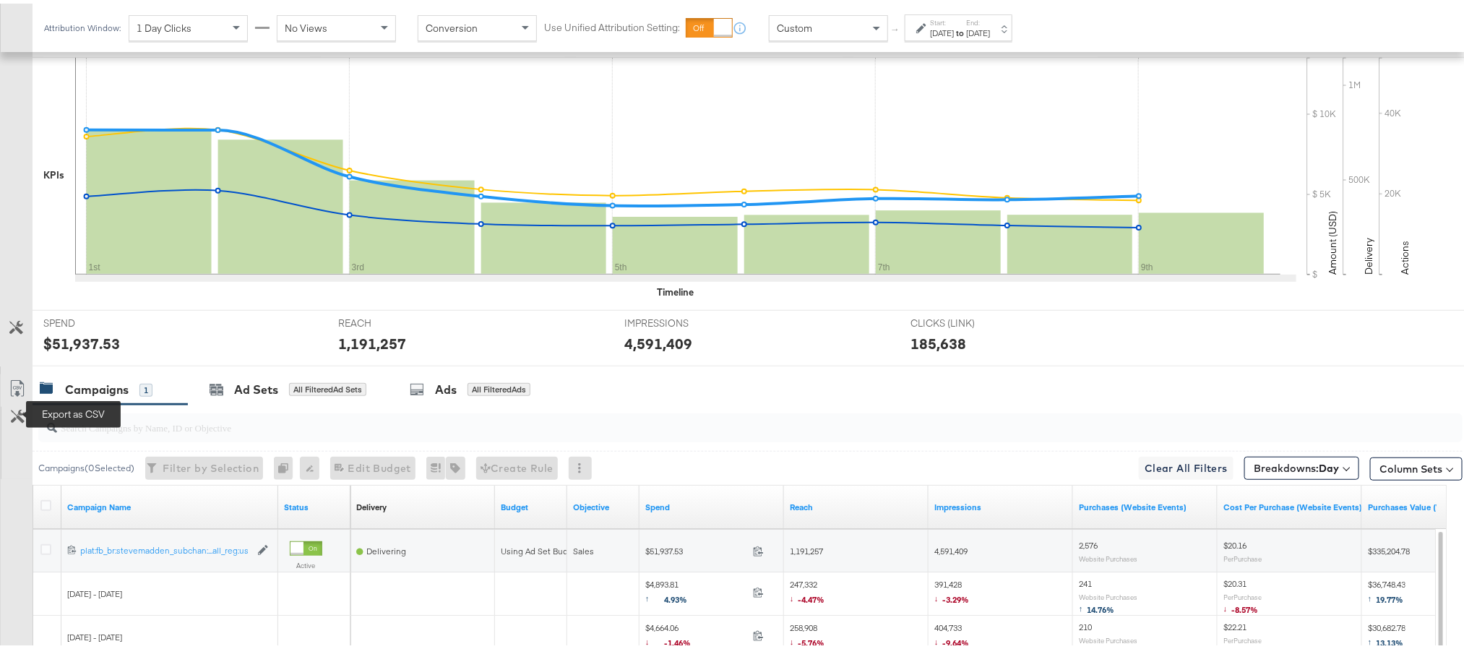
click at [11, 394] on icon at bounding box center [17, 384] width 17 height 17
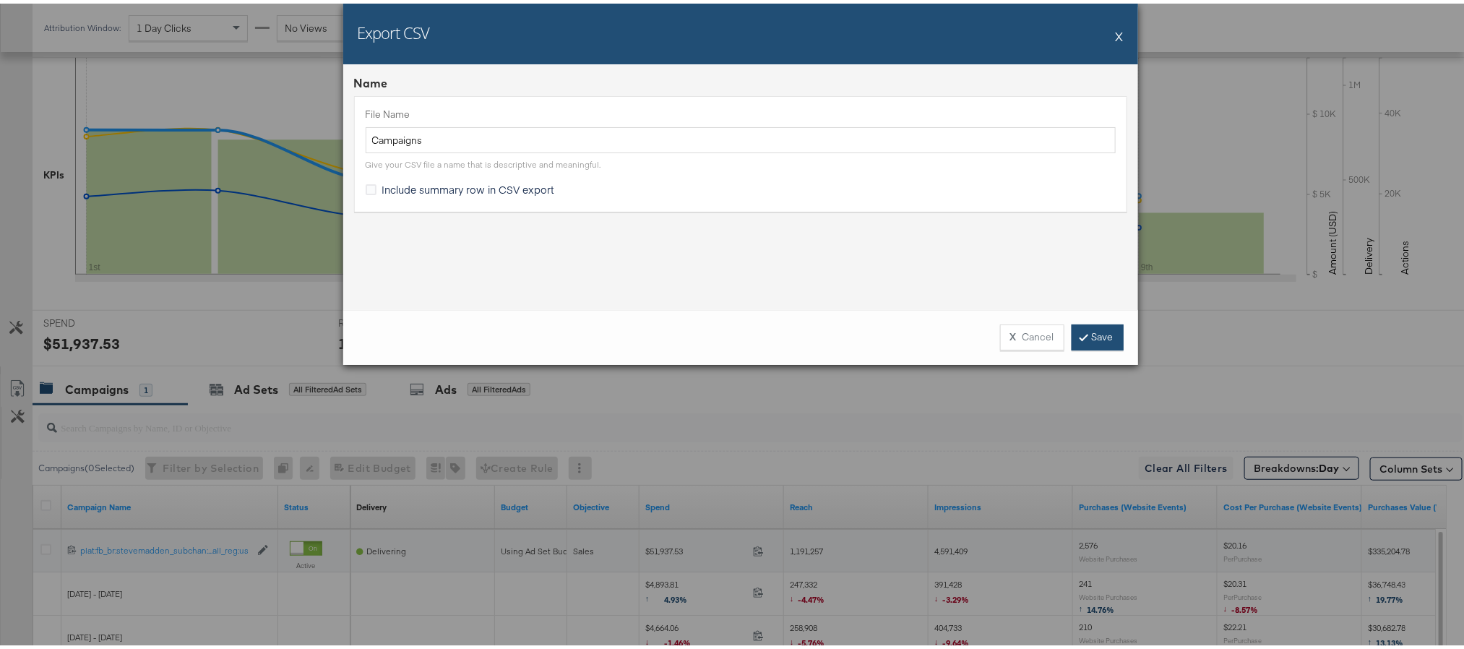
click at [1092, 328] on link "Save" at bounding box center [1097, 334] width 52 height 26
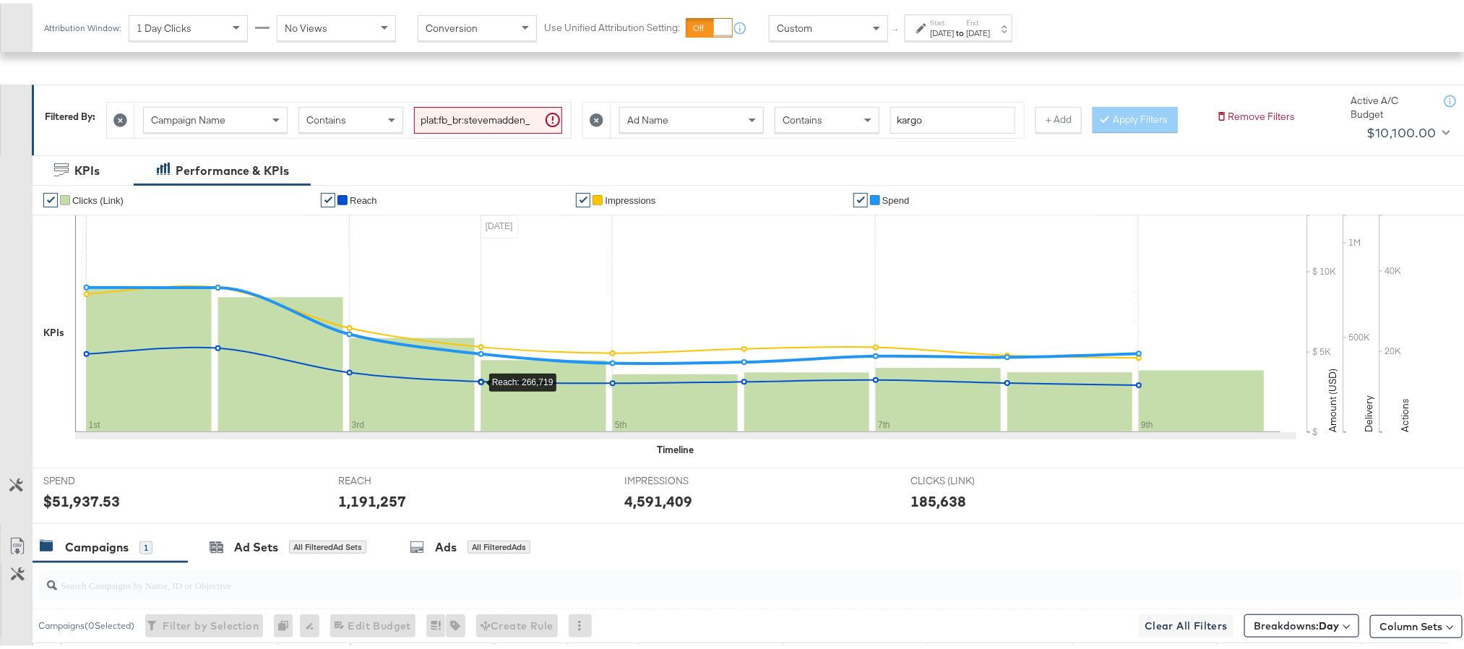
scroll to position [0, 0]
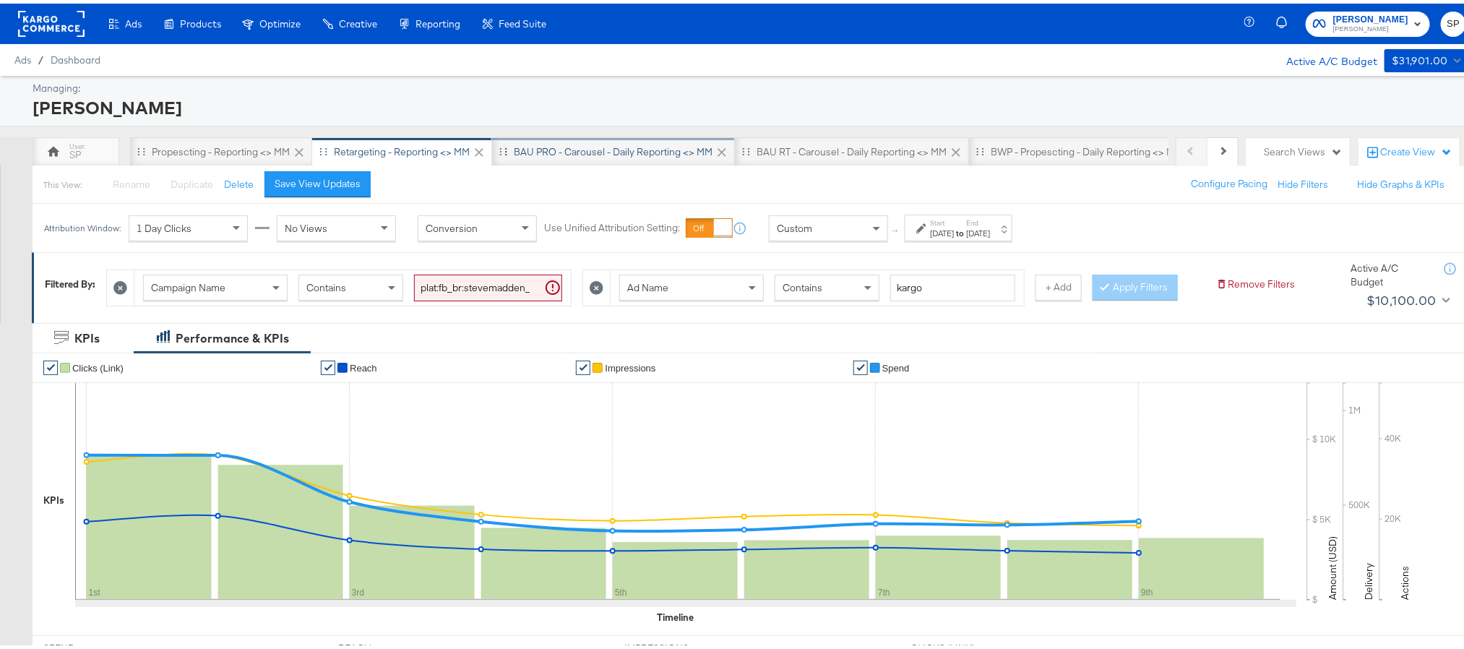
click at [564, 148] on div "BAU PRO - Carousel - Daily Reporting <> MM" at bounding box center [613, 149] width 199 height 14
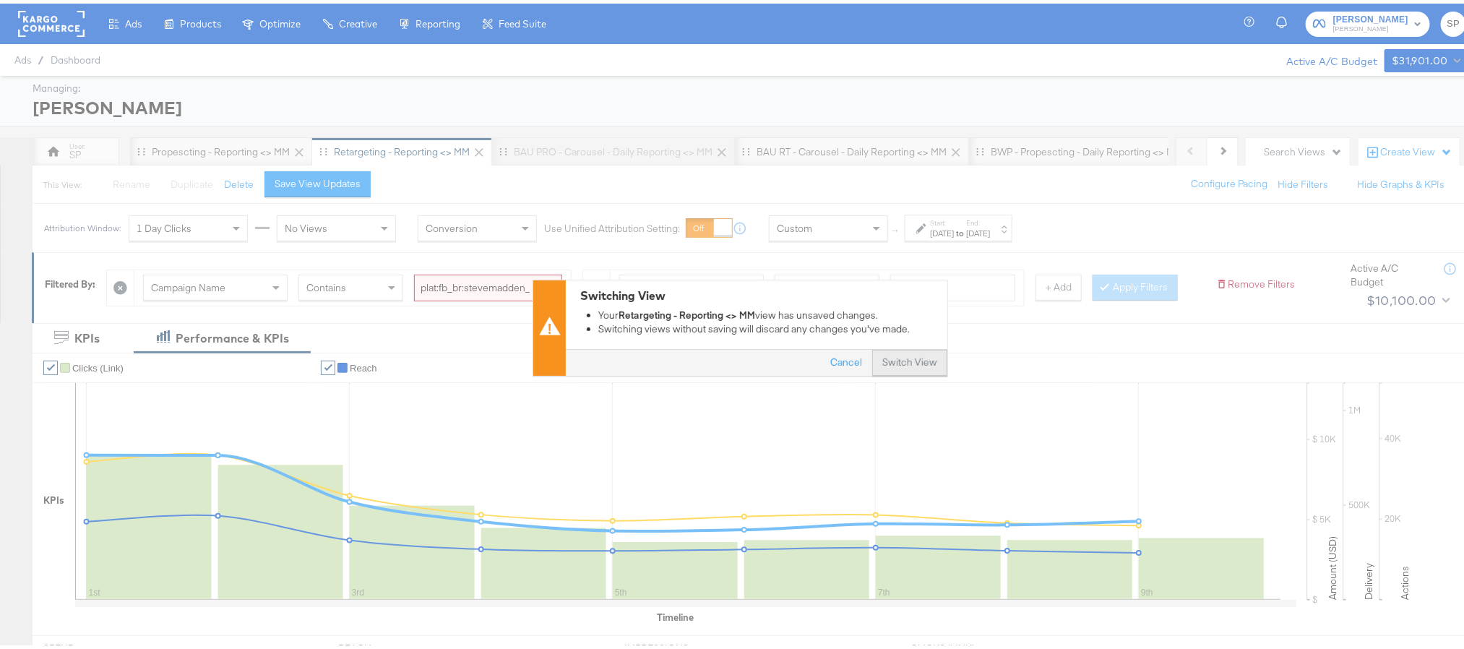
click at [900, 361] on button "Switch View" at bounding box center [909, 360] width 75 height 26
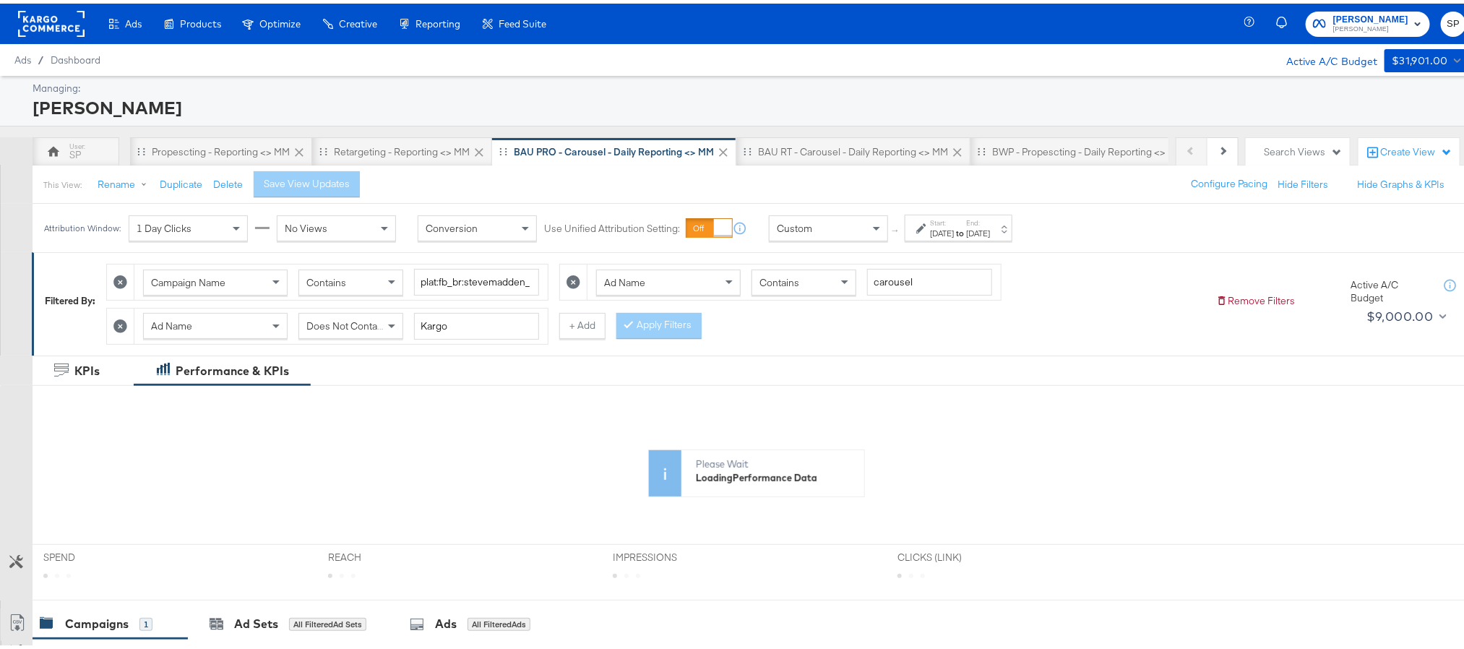
click at [990, 228] on div "Aug 27th 2025" at bounding box center [978, 230] width 24 height 12
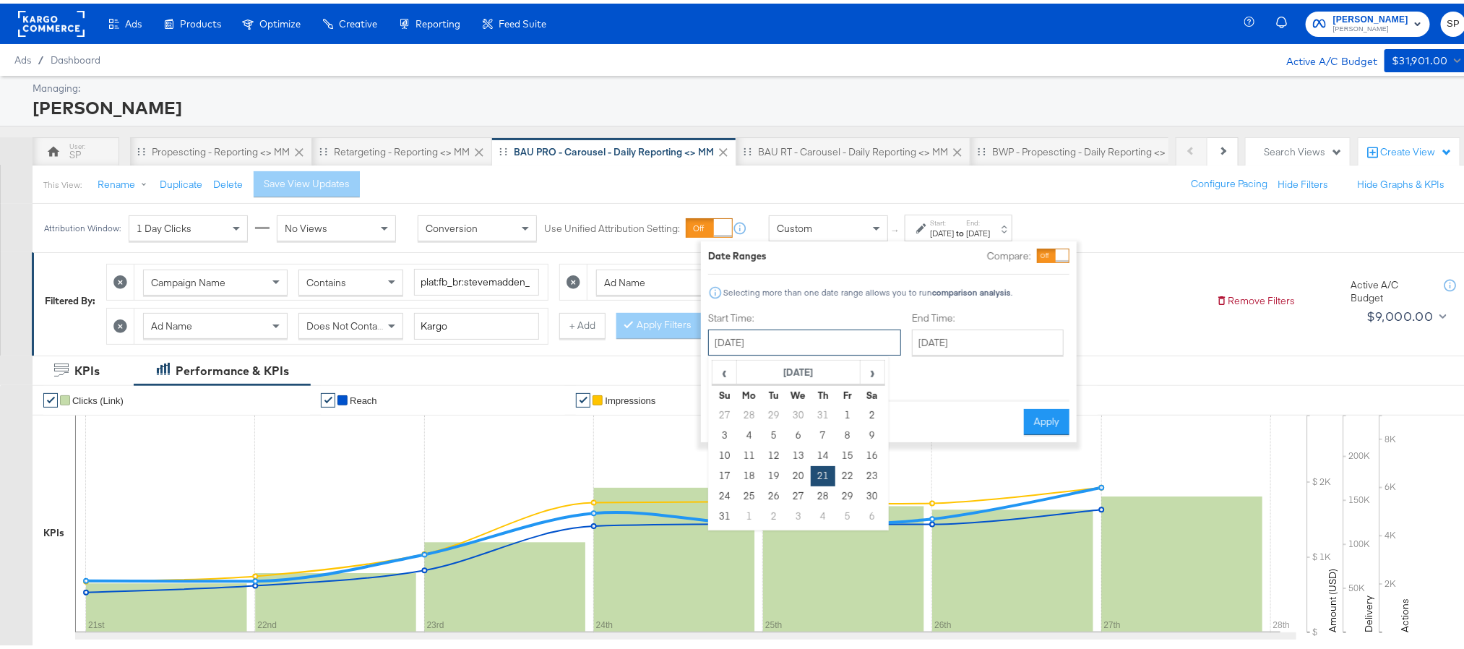
click at [764, 334] on input "August 21st 2025" at bounding box center [804, 339] width 193 height 26
click at [746, 510] on td "1" at bounding box center [749, 513] width 25 height 20
type input "September 1st 2025"
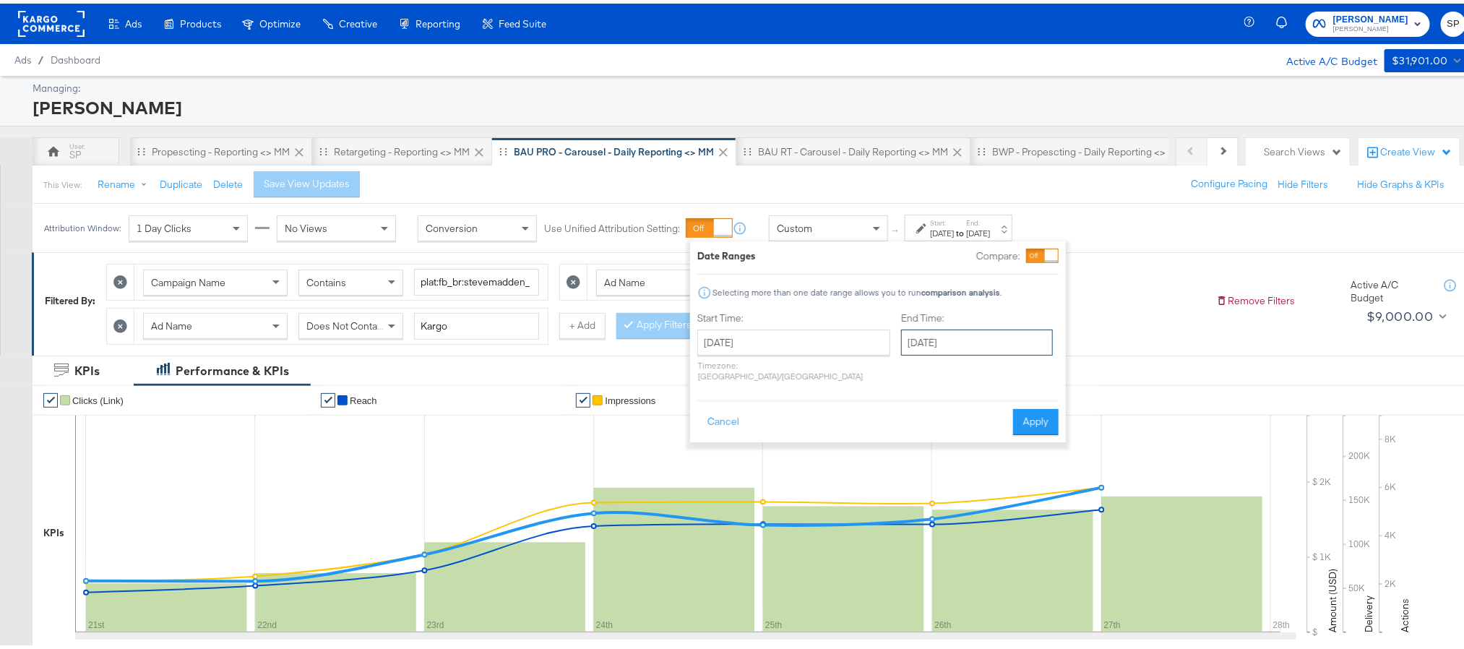
click at [939, 332] on input "September 1st 2025" at bounding box center [977, 339] width 152 height 26
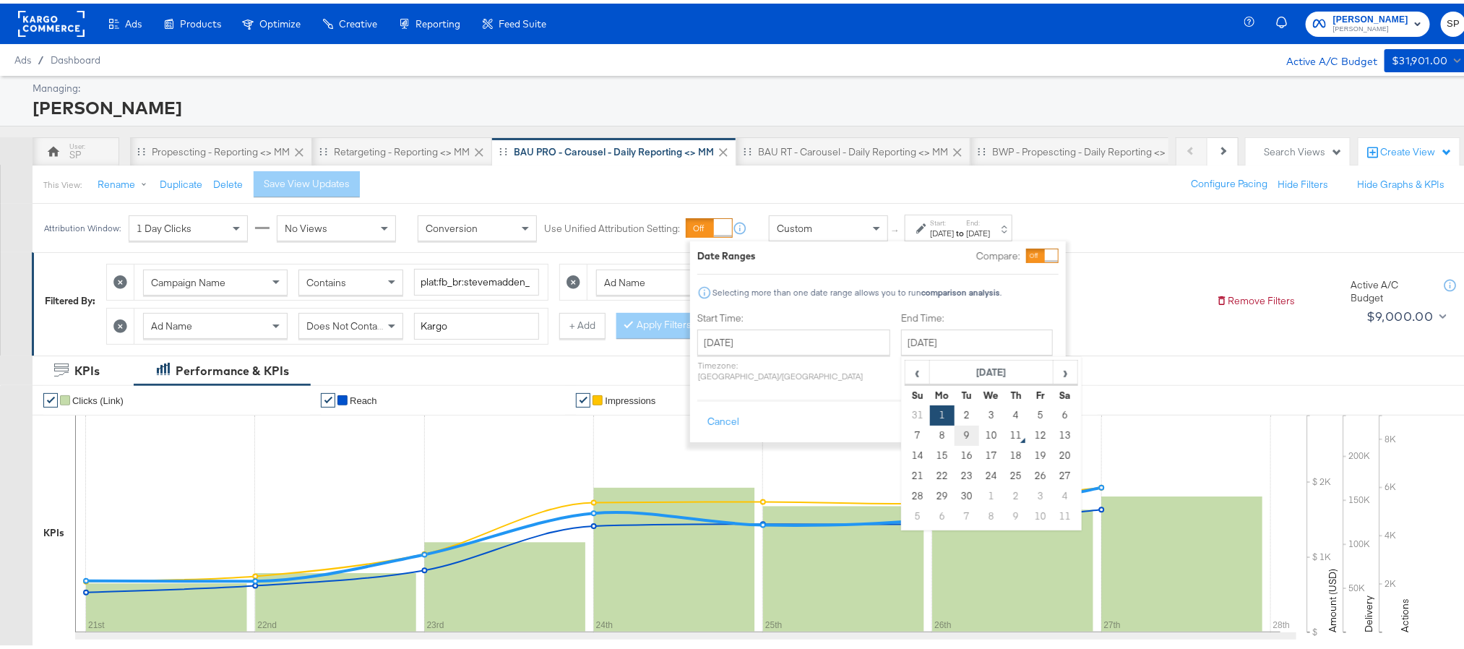
click at [954, 441] on td "9" at bounding box center [966, 432] width 25 height 20
type input "September 9th 2025"
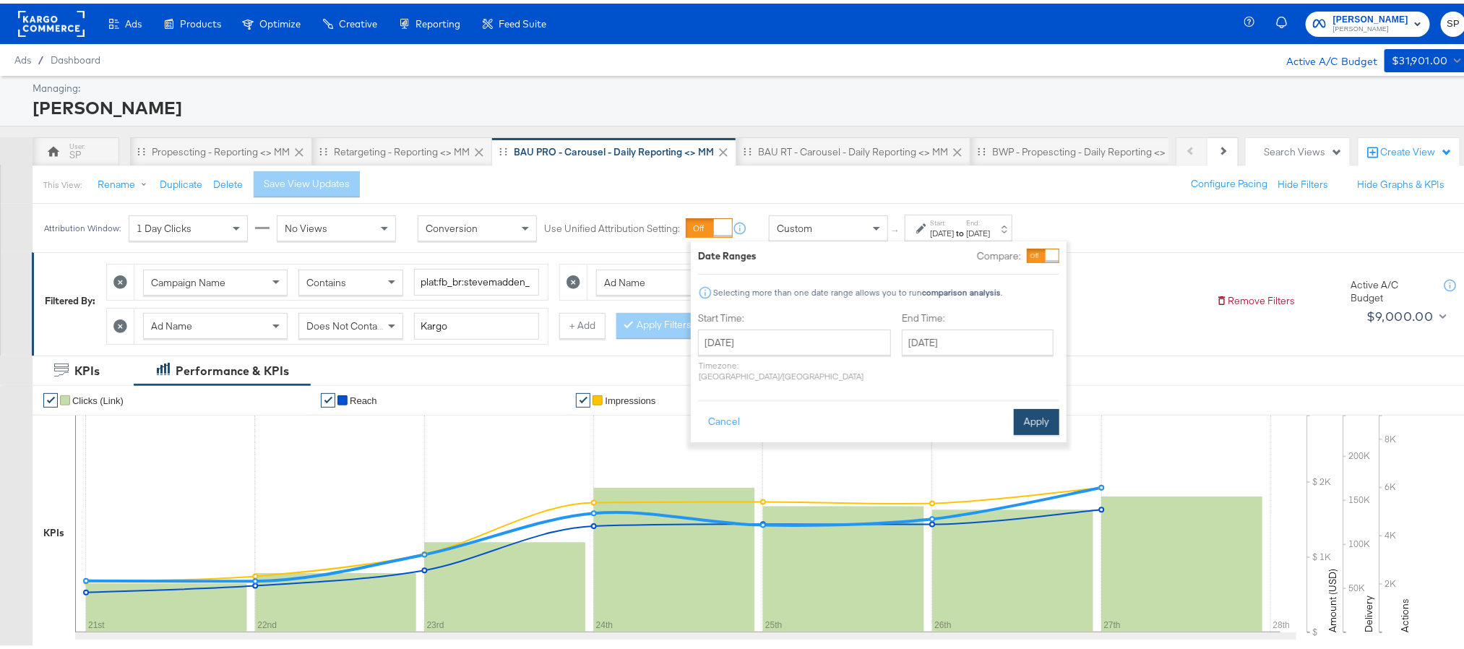
click at [1028, 405] on button "Apply" at bounding box center [1037, 418] width 46 height 26
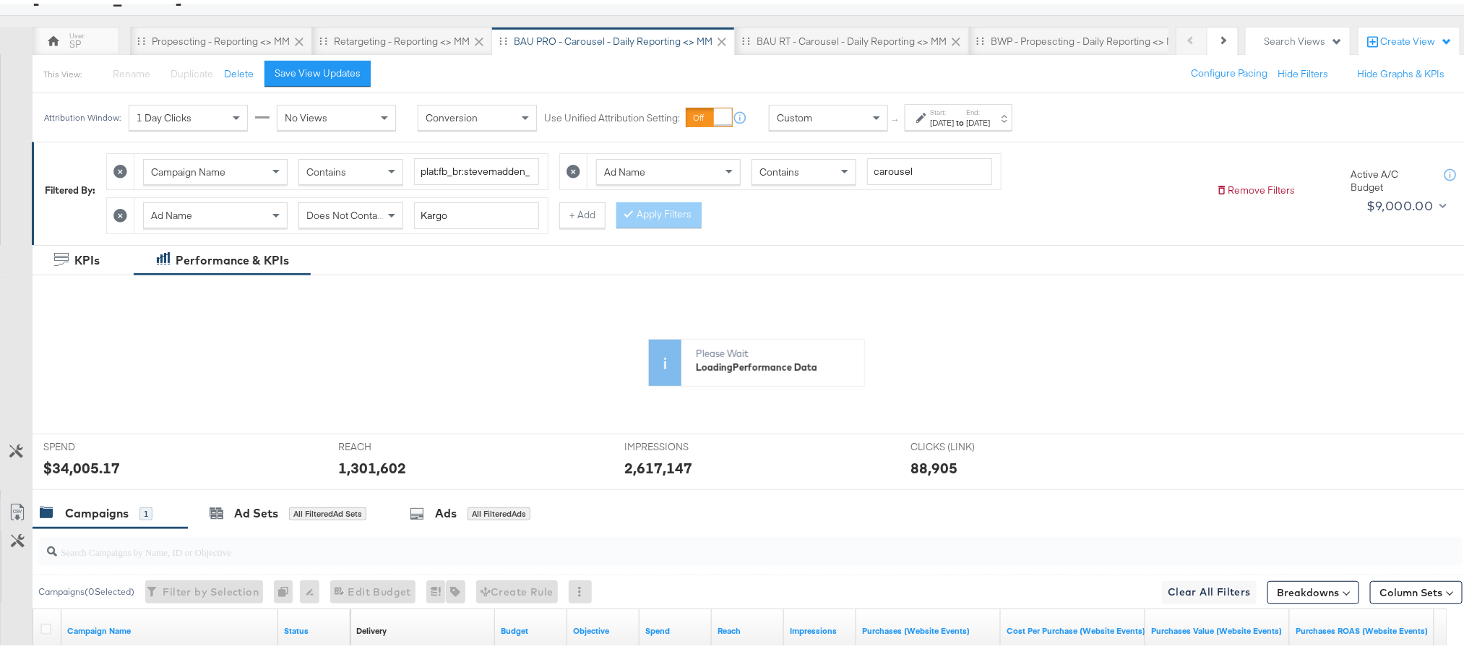
scroll to position [310, 0]
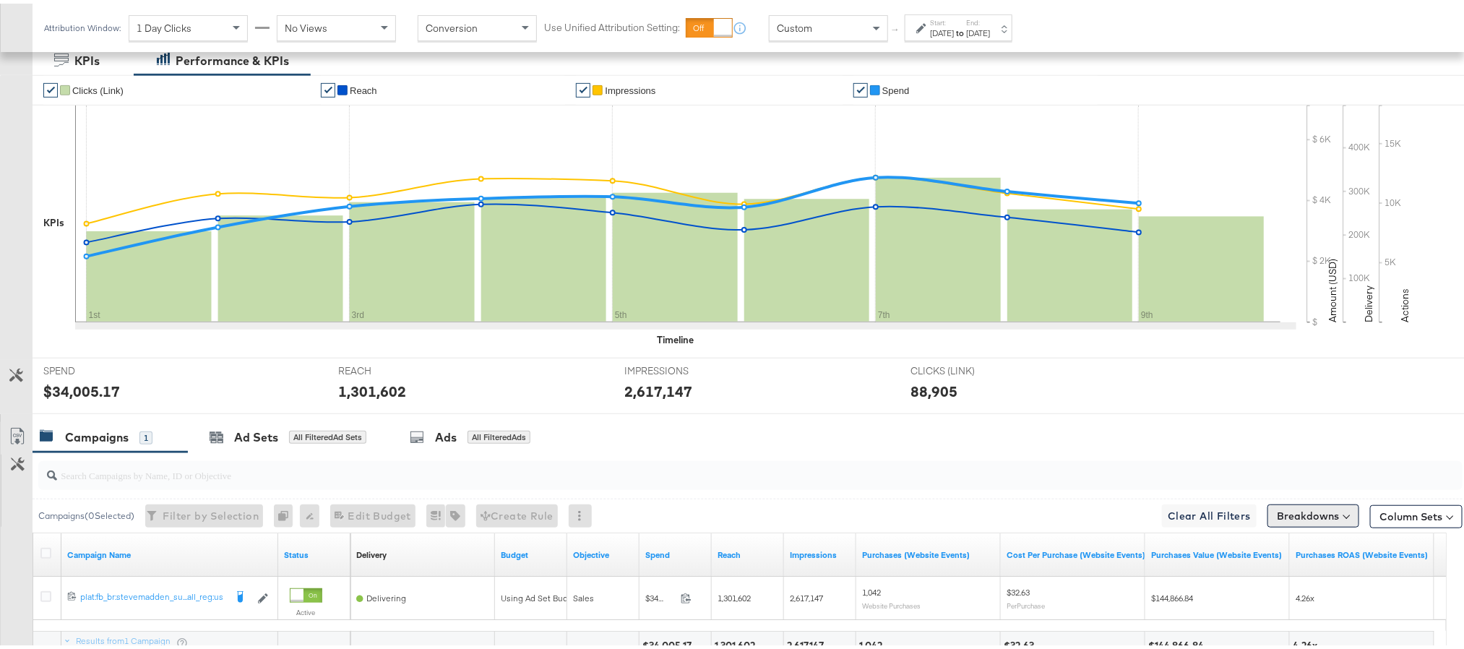
click at [1293, 524] on button "Breakdowns" at bounding box center [1313, 512] width 92 height 23
click at [1266, 424] on div "Time" at bounding box center [1280, 419] width 144 height 12
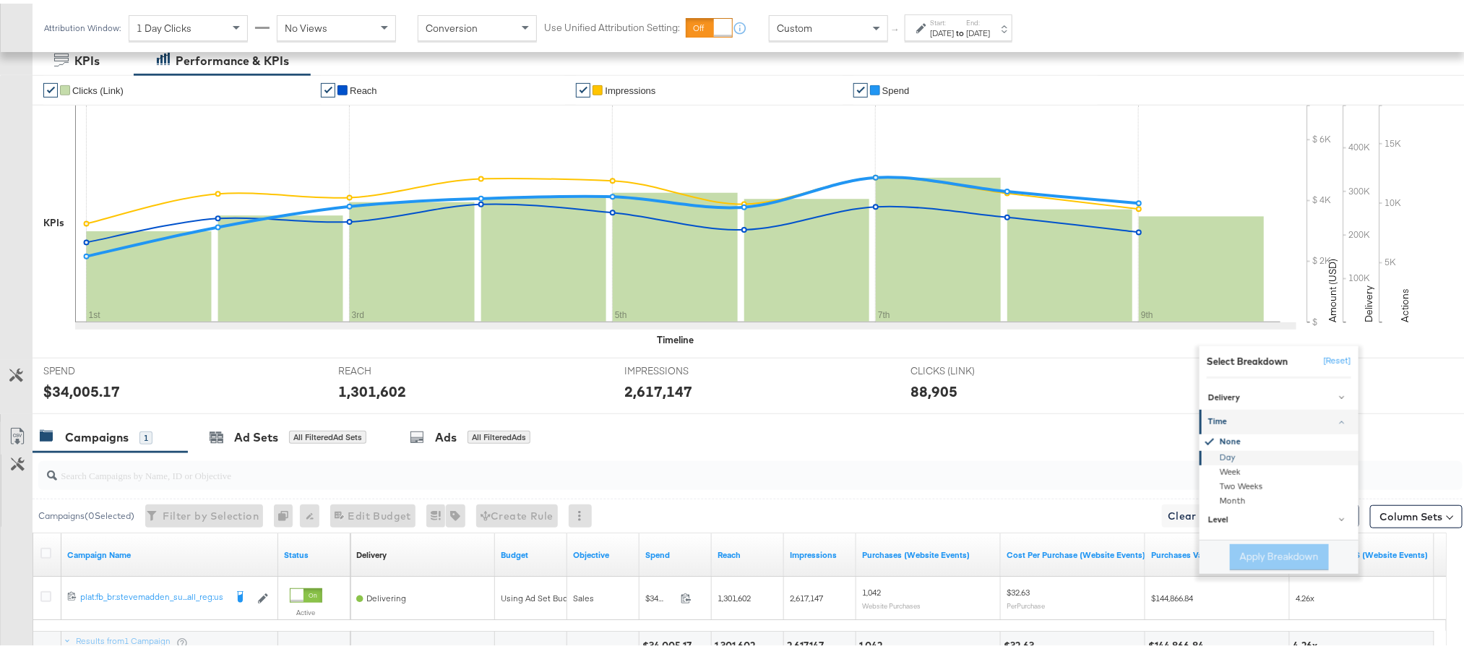
click at [1249, 456] on div "Day" at bounding box center [1280, 454] width 157 height 14
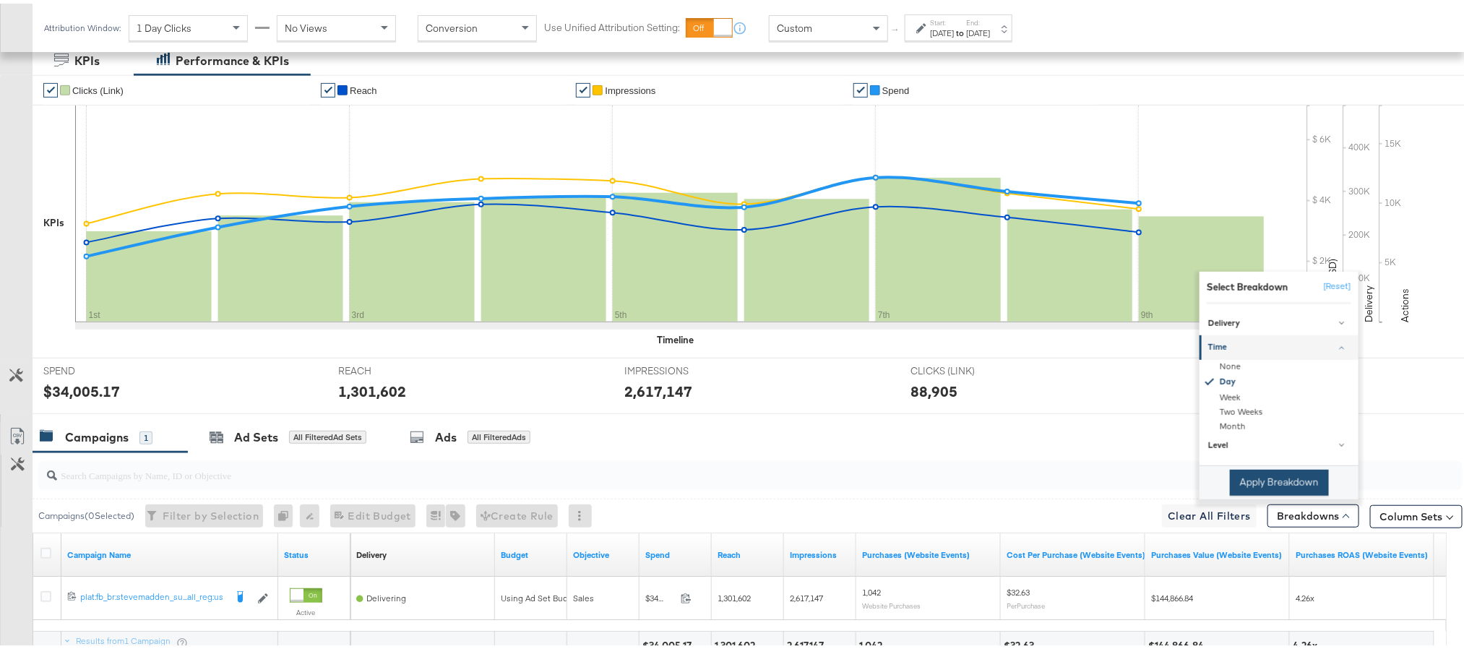
click at [1249, 479] on button "Apply Breakdown" at bounding box center [1279, 479] width 99 height 26
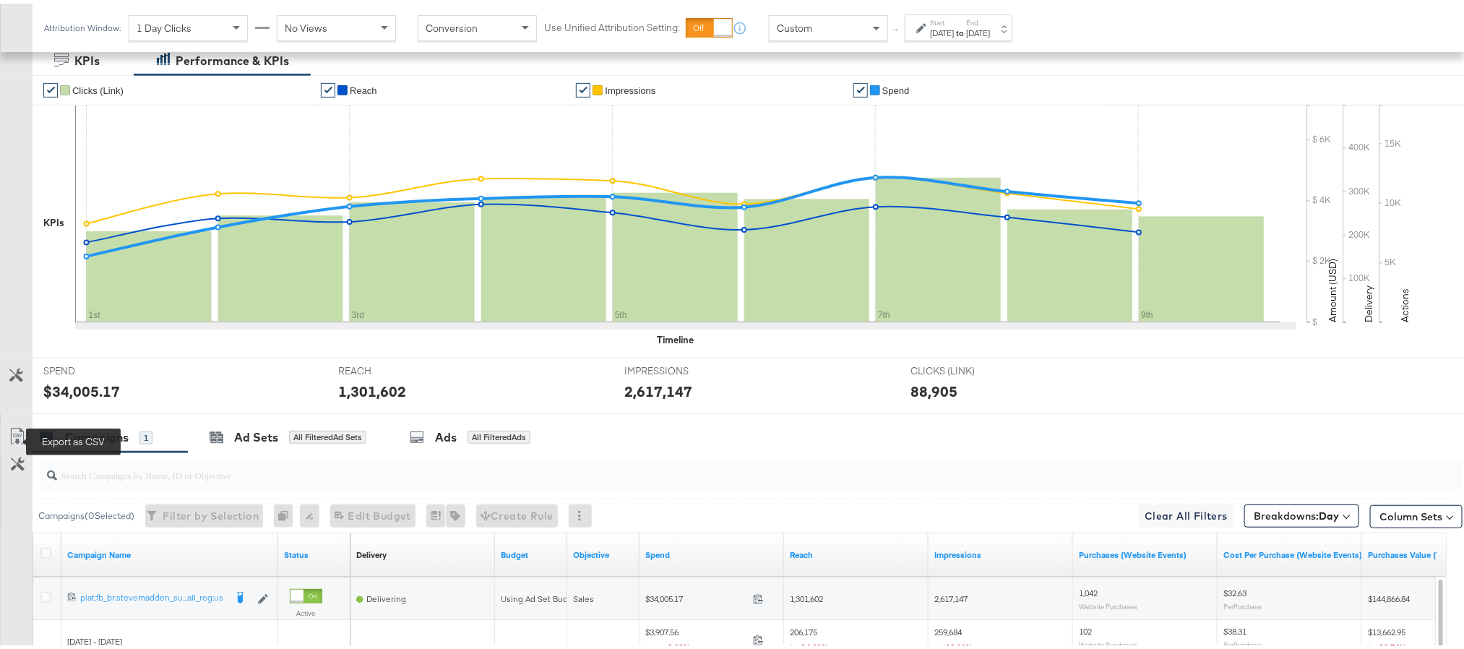
click at [20, 440] on icon at bounding box center [17, 432] width 17 height 17
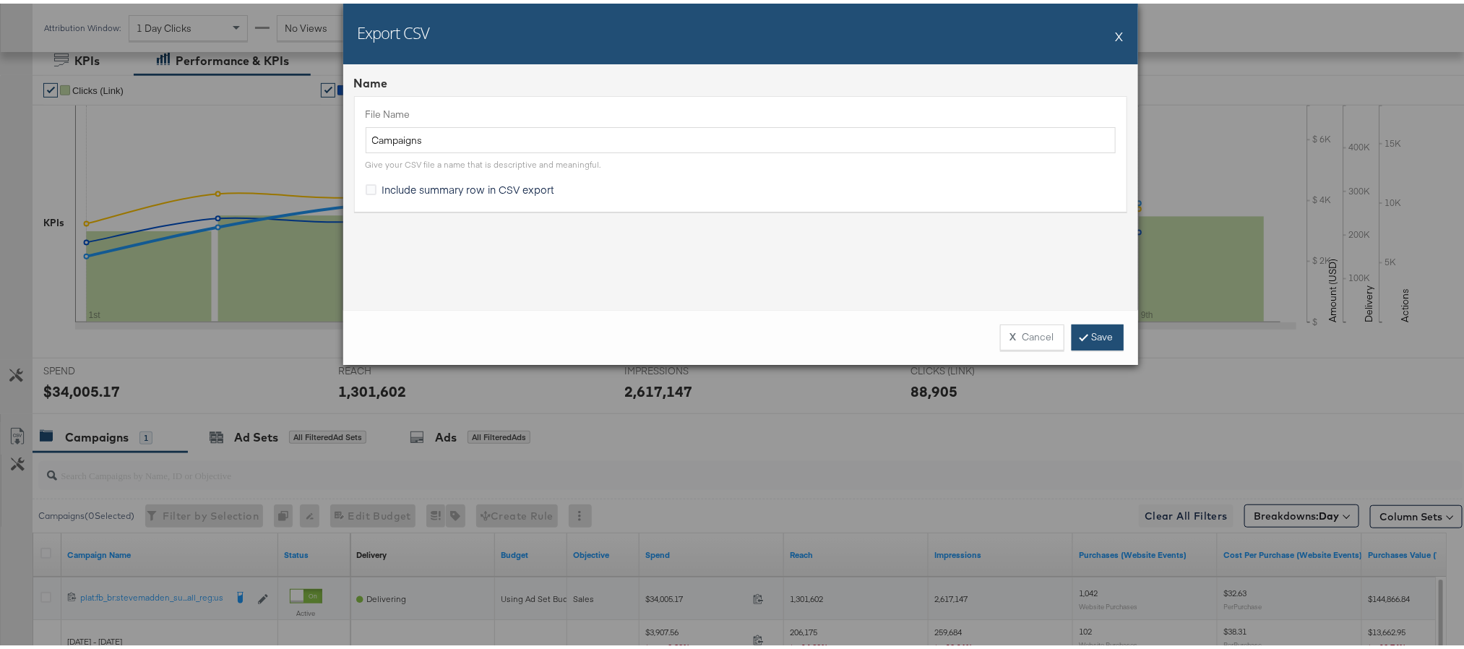
click at [1082, 337] on icon at bounding box center [1084, 333] width 4 height 9
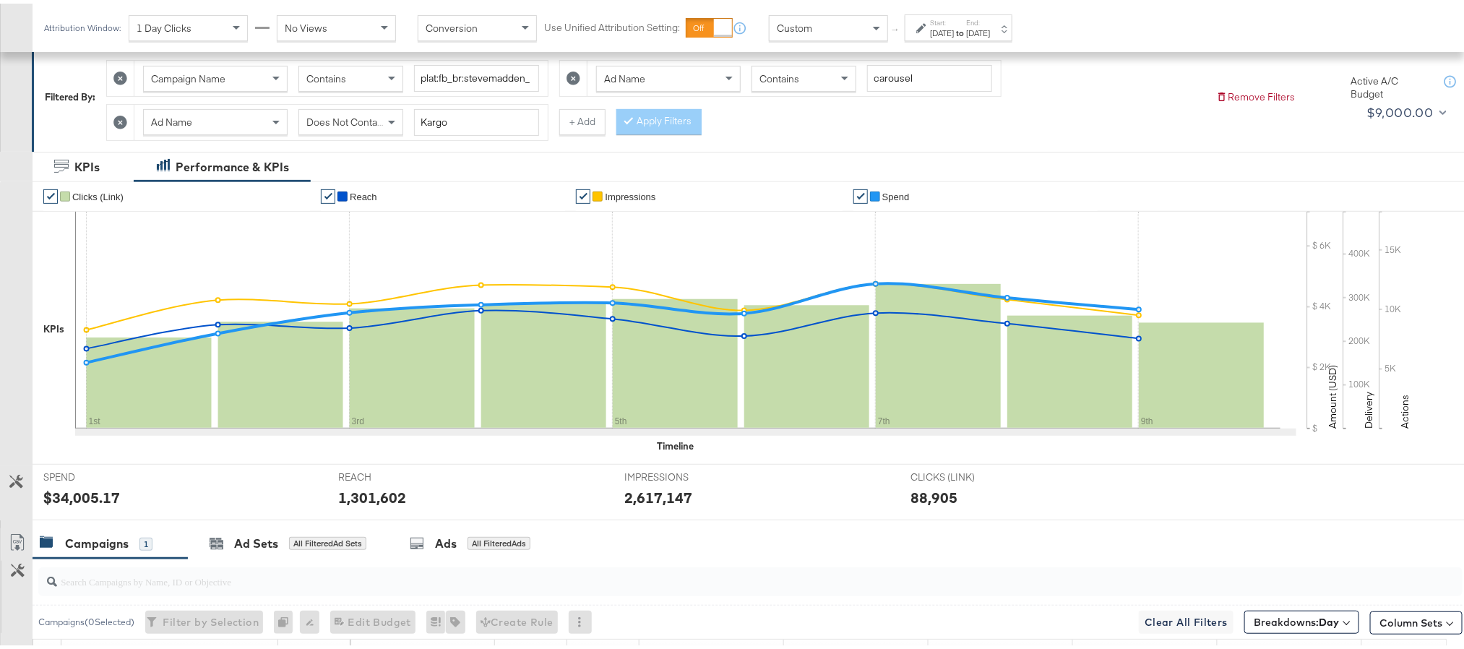
scroll to position [0, 0]
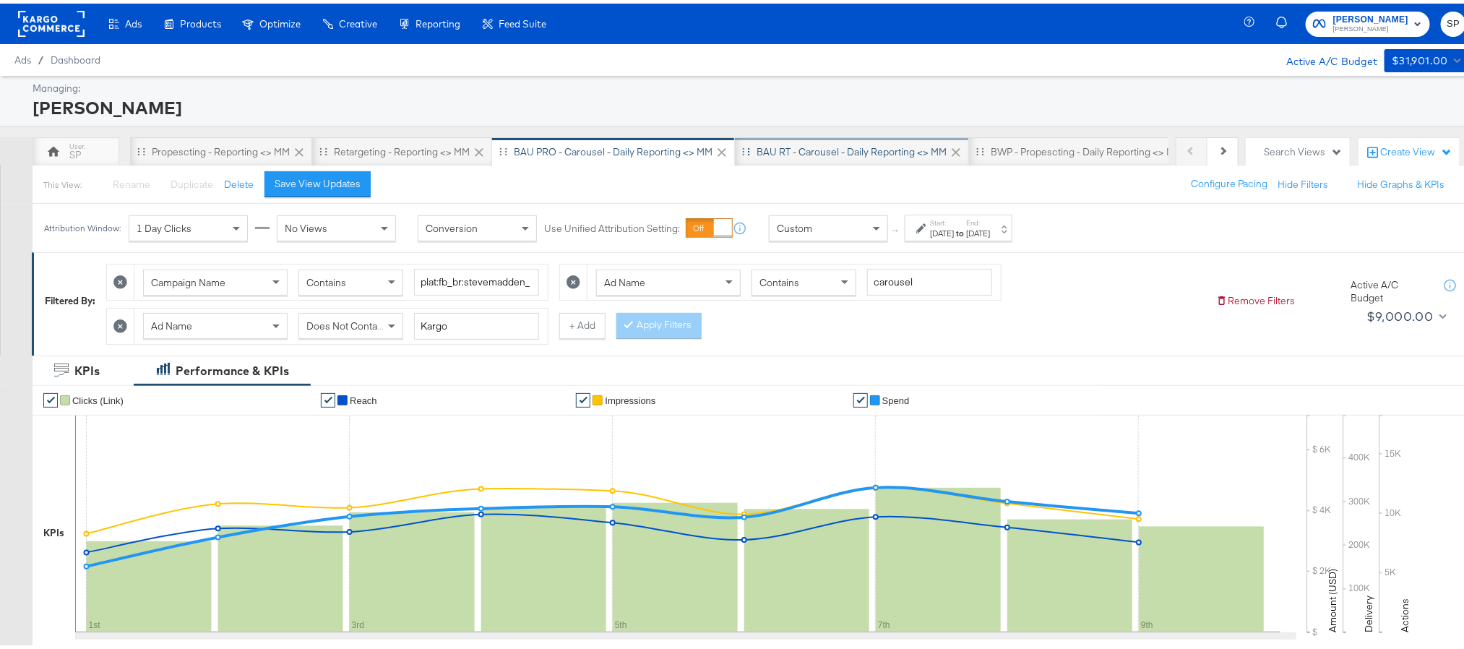
click at [837, 157] on div "BAU RT - Carousel - Daily Reporting <> MM" at bounding box center [852, 148] width 234 height 29
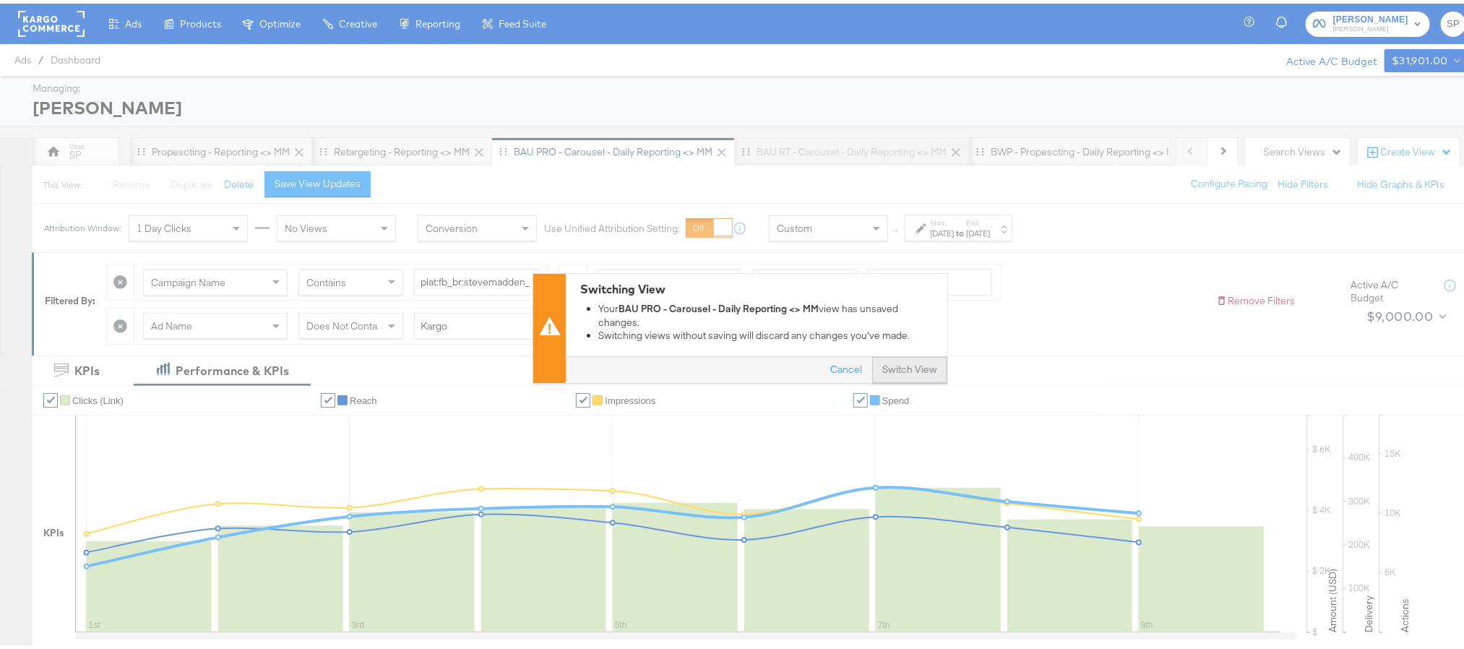
click at [915, 363] on button "Switch View" at bounding box center [909, 366] width 75 height 26
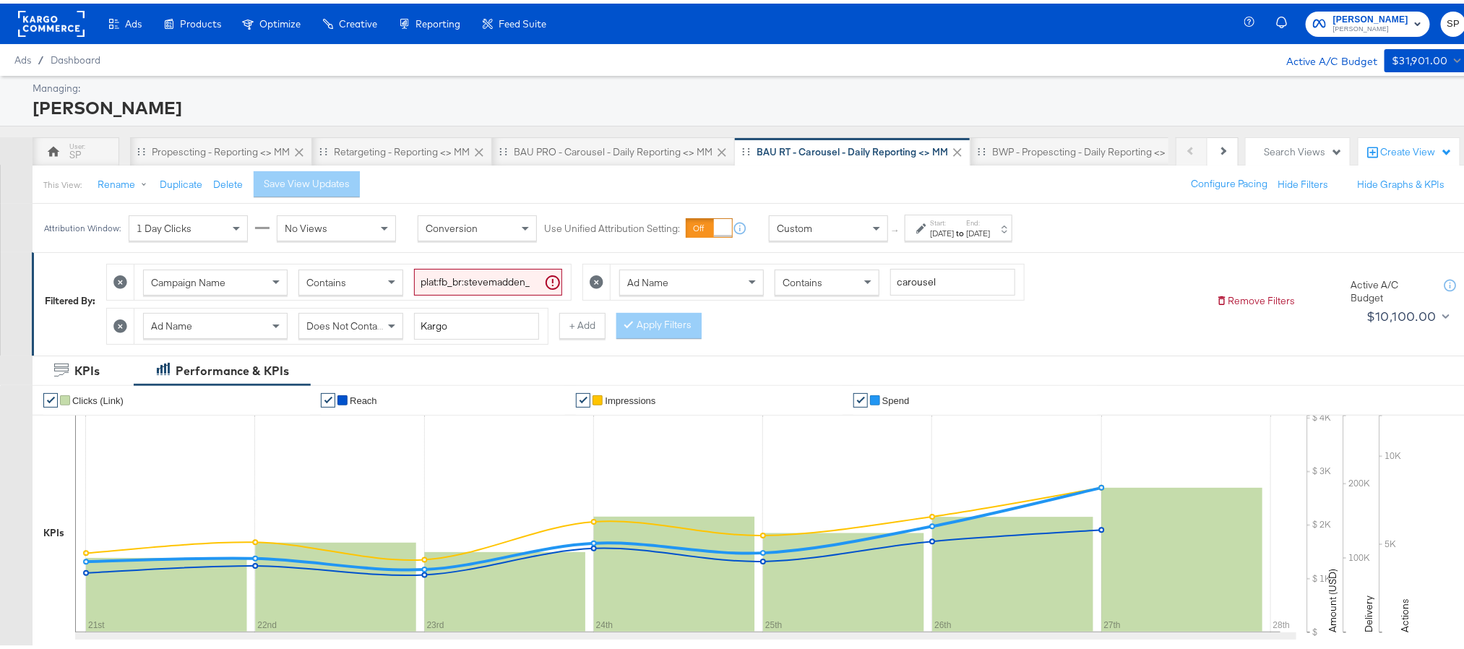
click at [966, 226] on strong "to" at bounding box center [960, 229] width 12 height 11
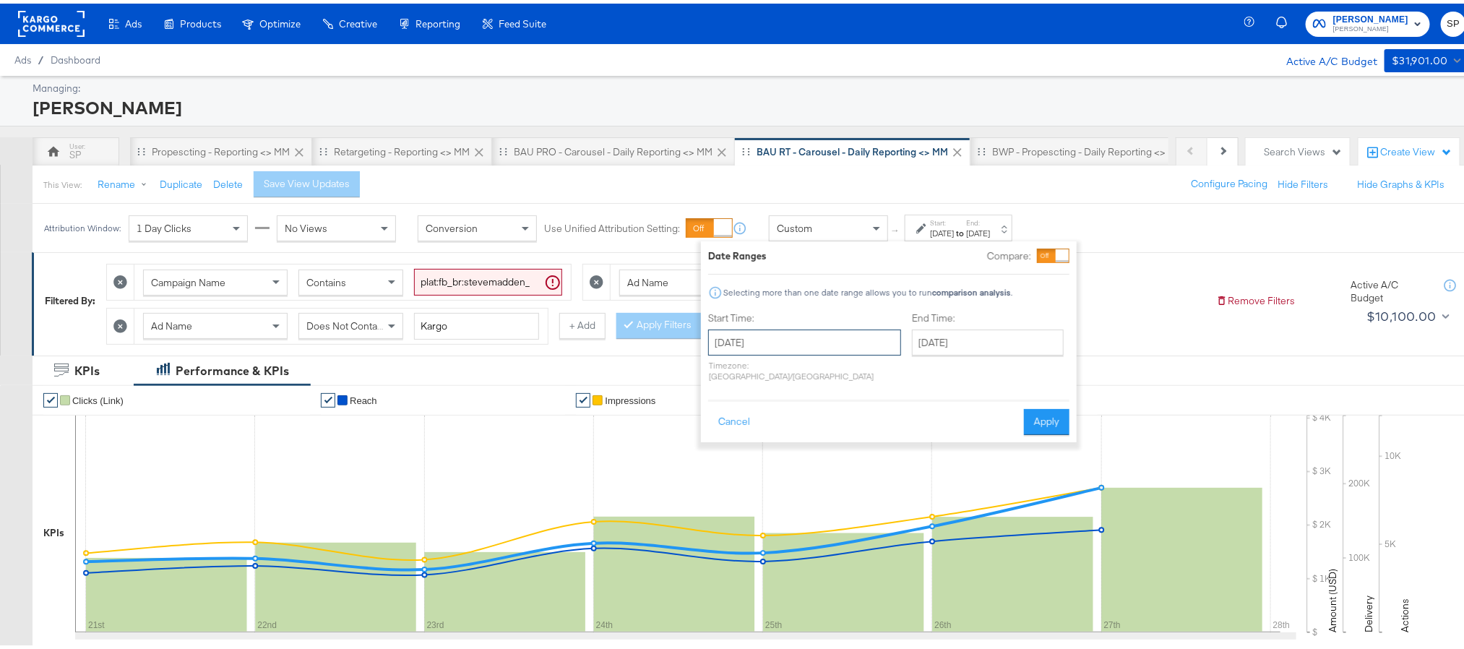
click at [759, 341] on input "August 21st 2025" at bounding box center [804, 339] width 193 height 26
click at [752, 512] on td "1" at bounding box center [749, 513] width 25 height 20
type input "September 1st 2025"
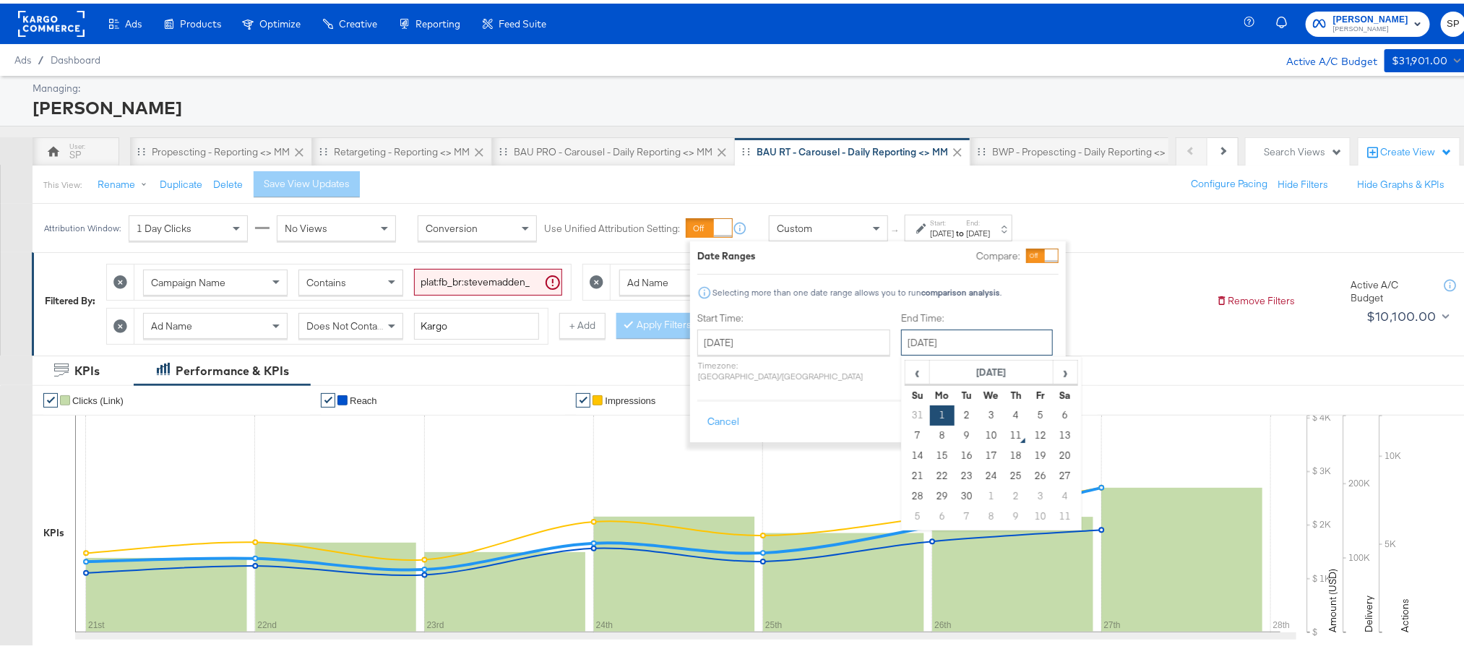
click at [932, 341] on input "September 1st 2025" at bounding box center [977, 339] width 152 height 26
click at [954, 430] on td "9" at bounding box center [966, 432] width 25 height 20
type input "September 9th 2025"
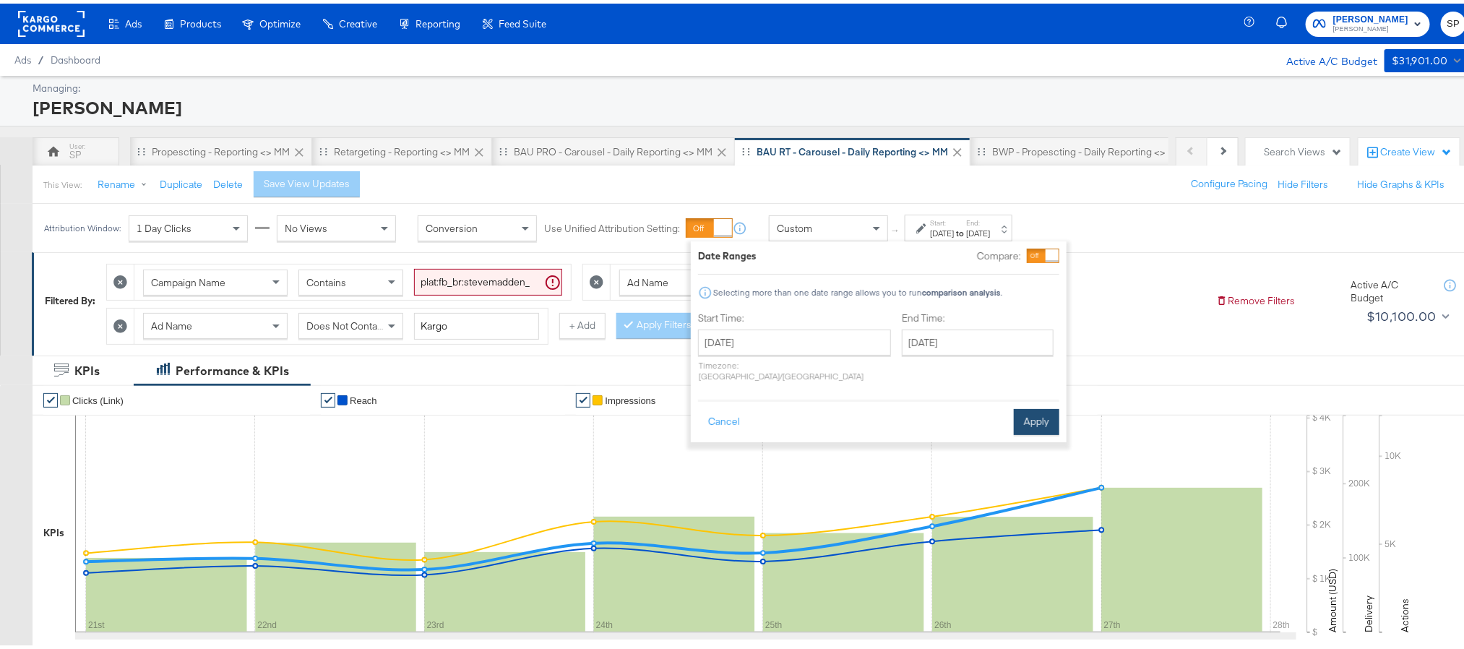
click at [1039, 413] on button "Apply" at bounding box center [1037, 418] width 46 height 26
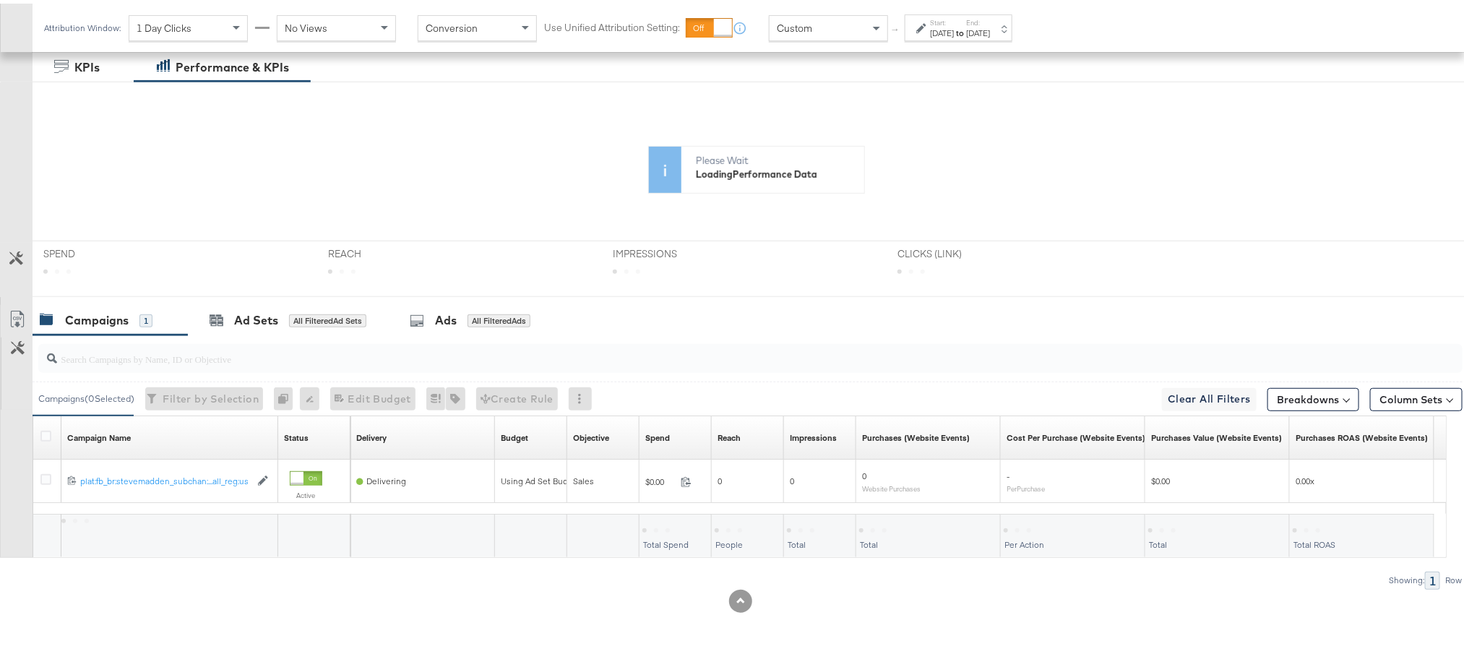
scroll to position [310, 0]
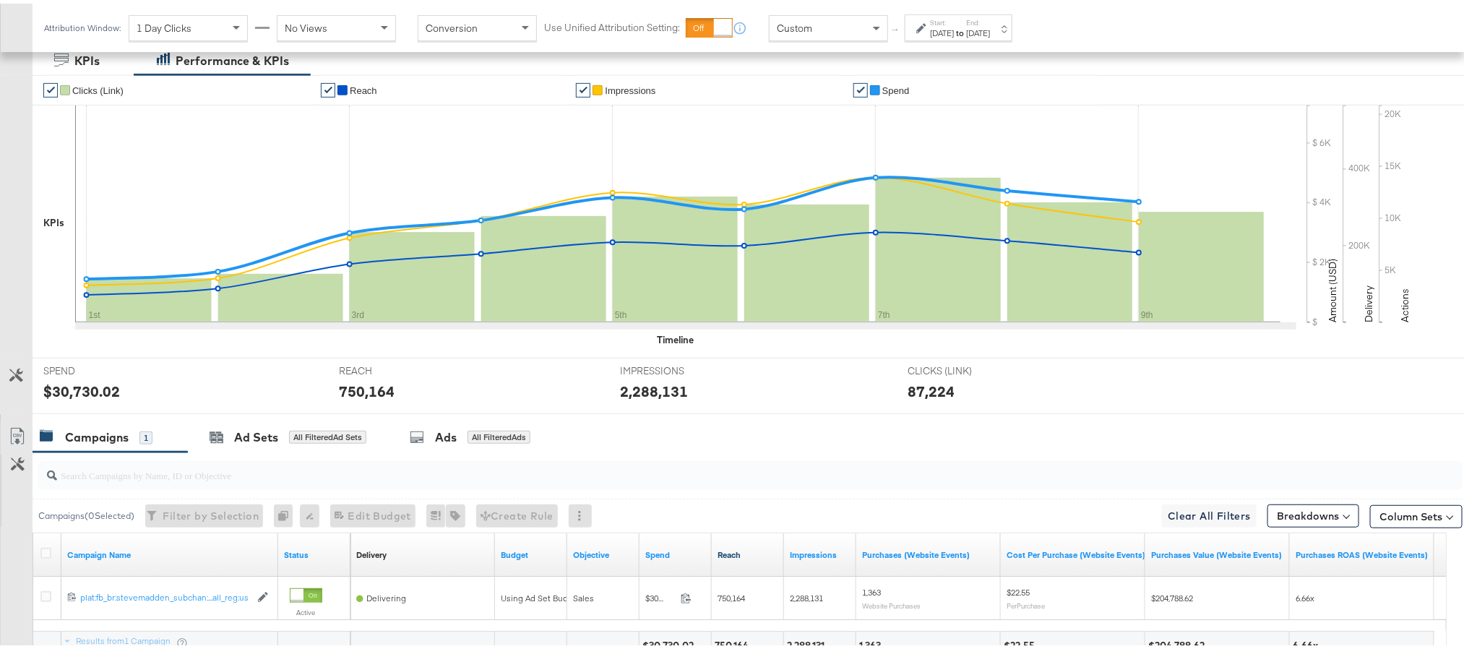
click at [1321, 397] on div "SPEND SPEND $30,730.02 REACH REACH 750,164 IMPRESSIONS IMPRESSIONS 2,288,131 CL…" at bounding box center [757, 382] width 1448 height 56
click at [1277, 508] on button "Breakdowns" at bounding box center [1313, 512] width 92 height 23
click at [1242, 421] on div "Time" at bounding box center [1280, 419] width 144 height 12
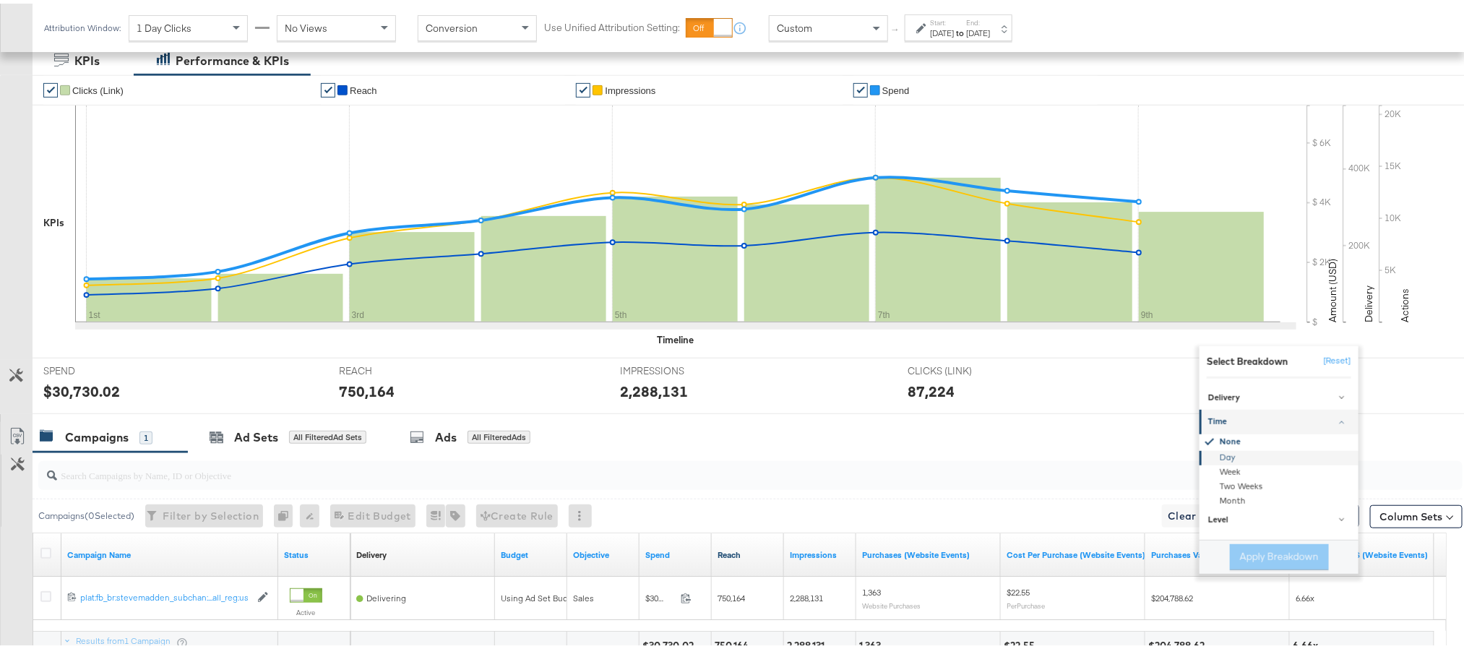
click at [1235, 462] on div "Day" at bounding box center [1280, 454] width 157 height 14
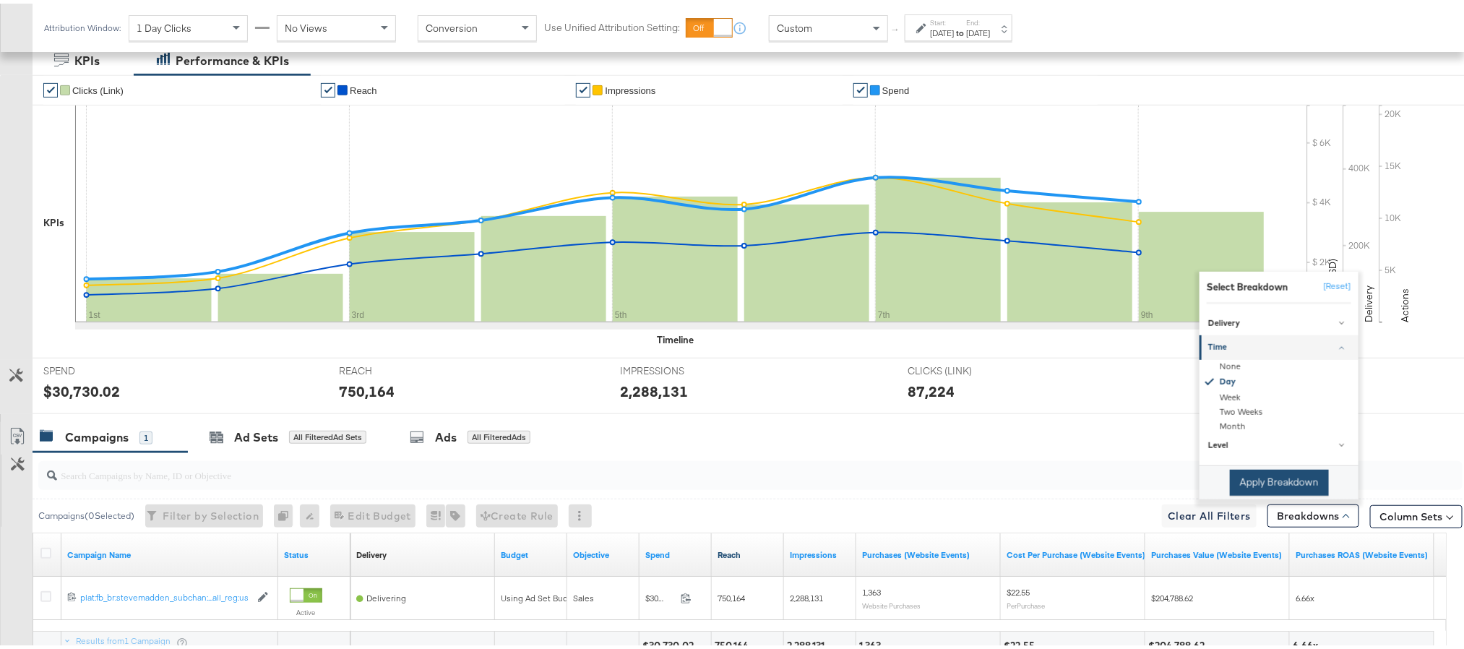
click at [1244, 480] on button "Apply Breakdown" at bounding box center [1279, 479] width 99 height 26
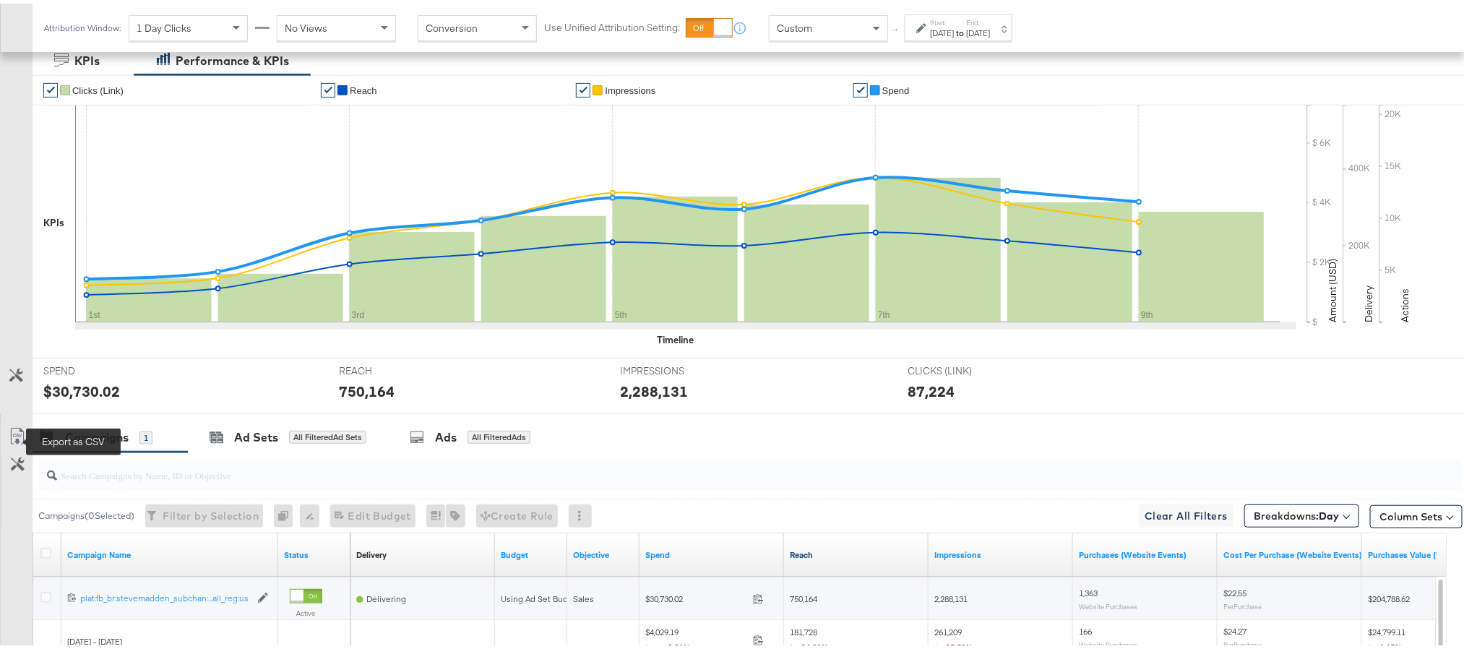
click at [9, 441] on icon at bounding box center [17, 432] width 17 height 17
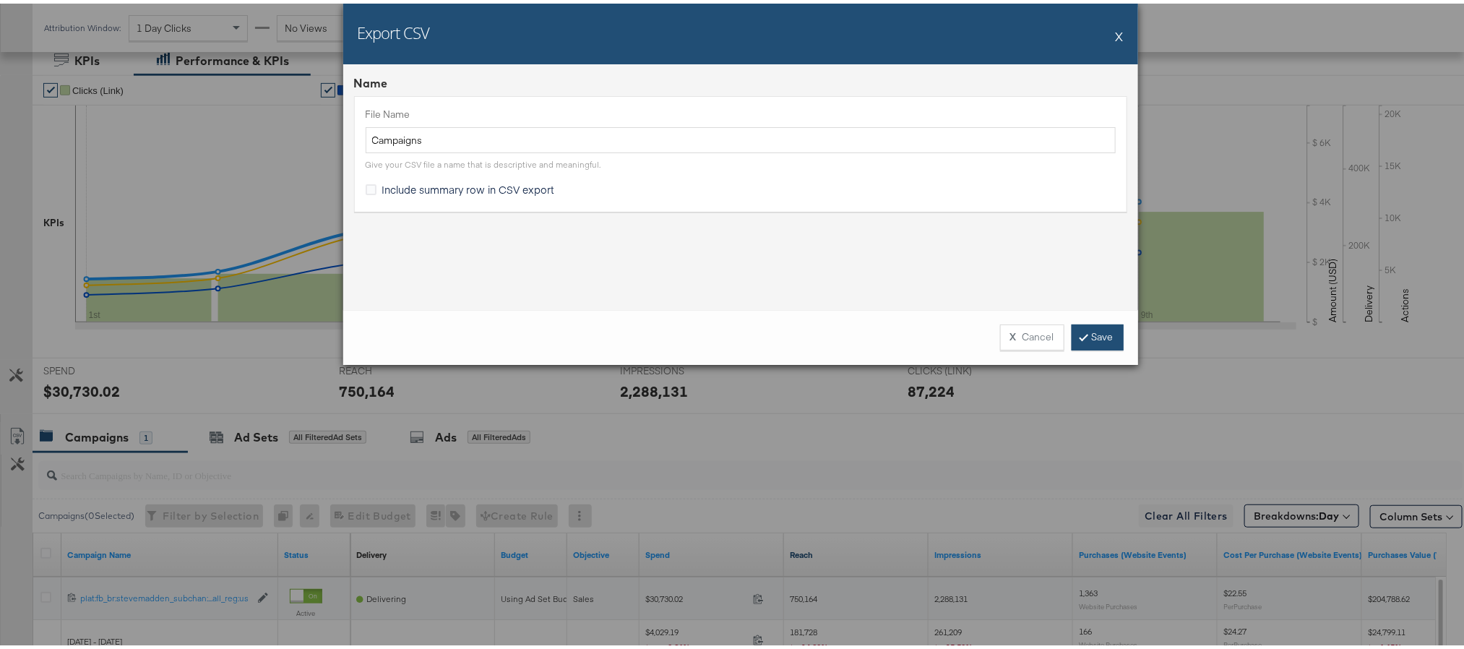
click at [1097, 329] on link "Save" at bounding box center [1097, 334] width 52 height 26
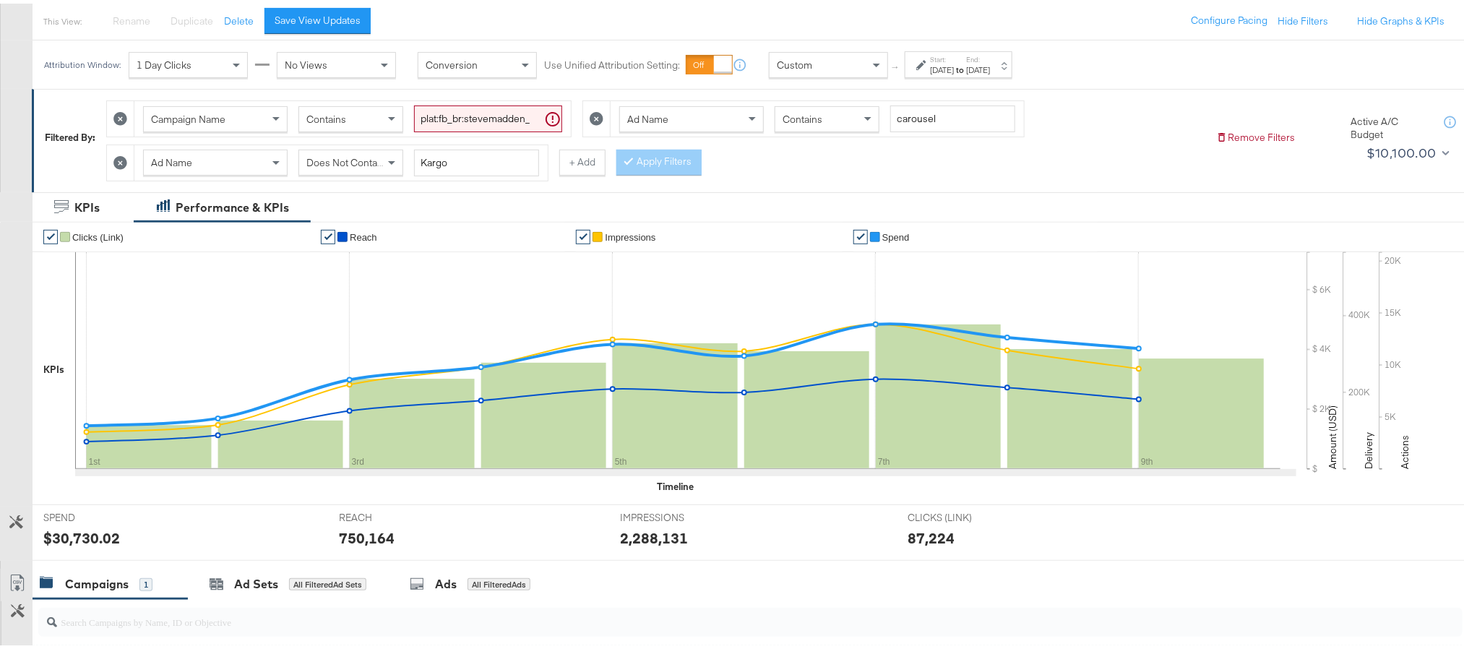
scroll to position [0, 0]
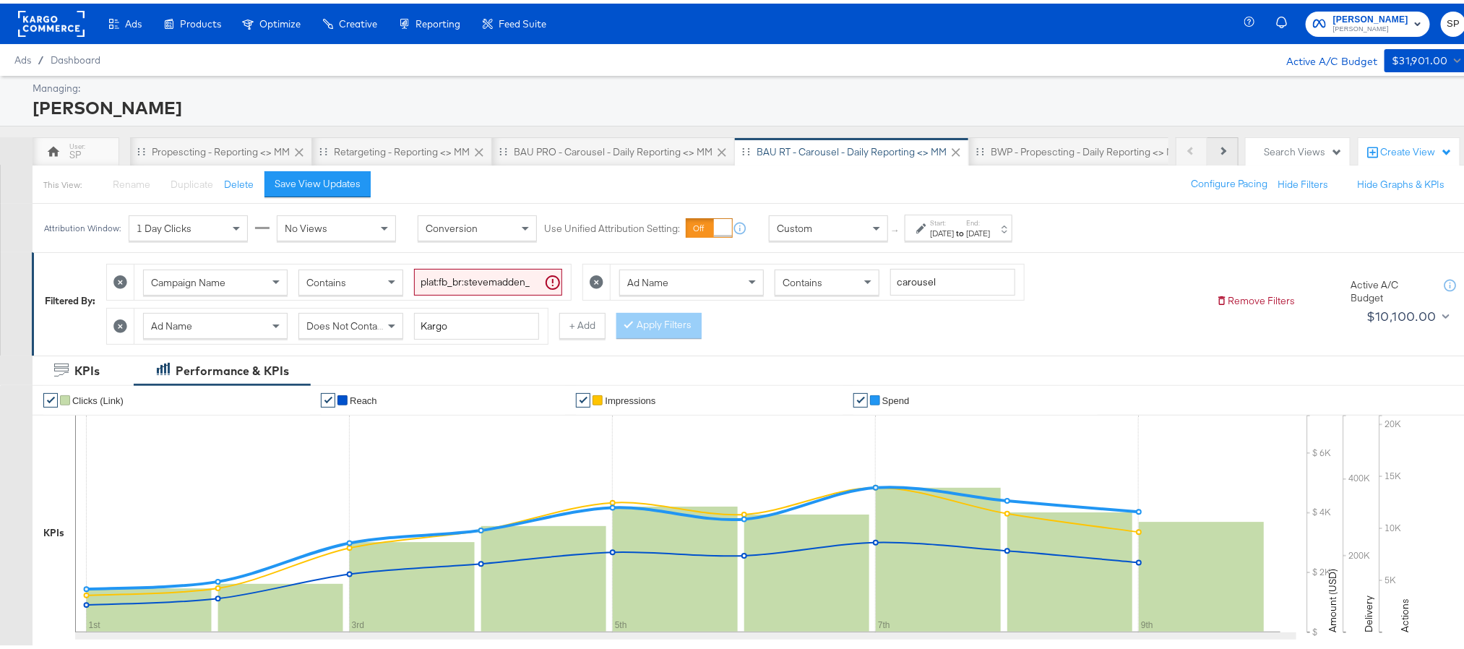
click at [1207, 156] on button "Next" at bounding box center [1222, 148] width 31 height 29
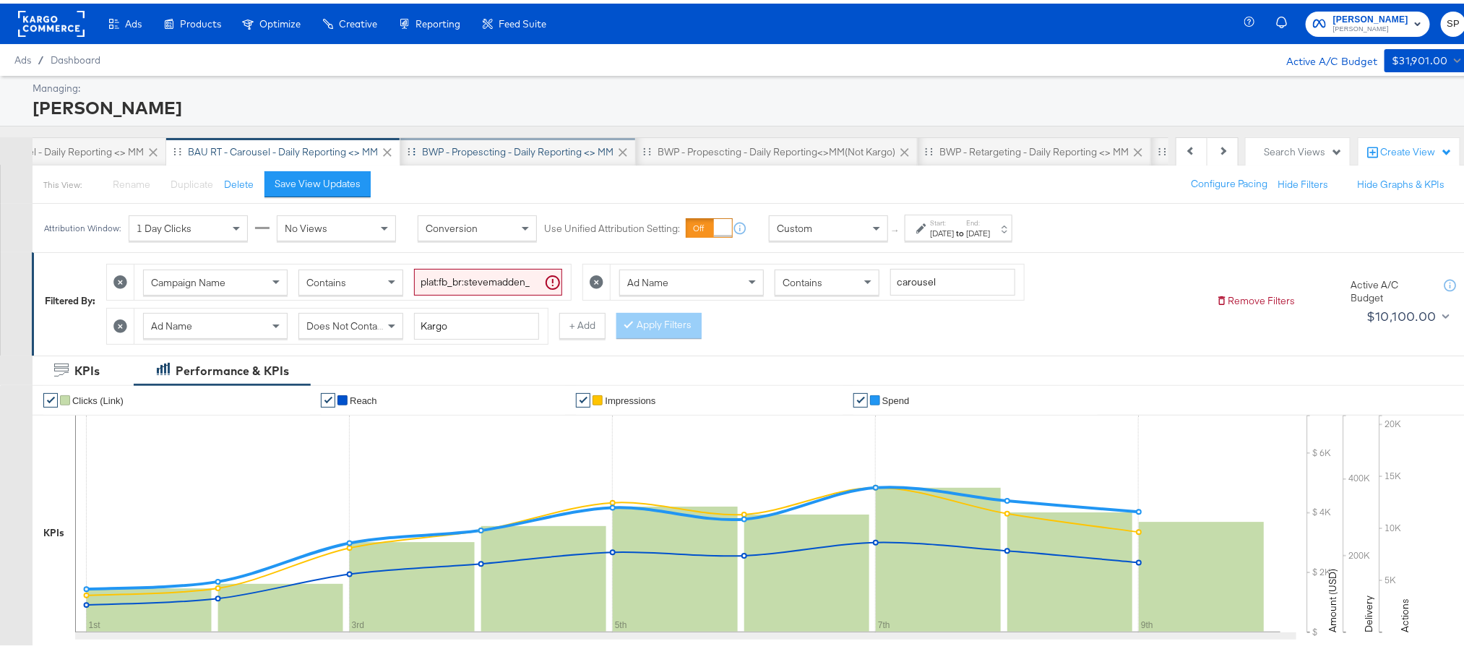
click at [518, 150] on div "BWP - Propescting - Daily Reporting <> MM" at bounding box center [517, 149] width 191 height 14
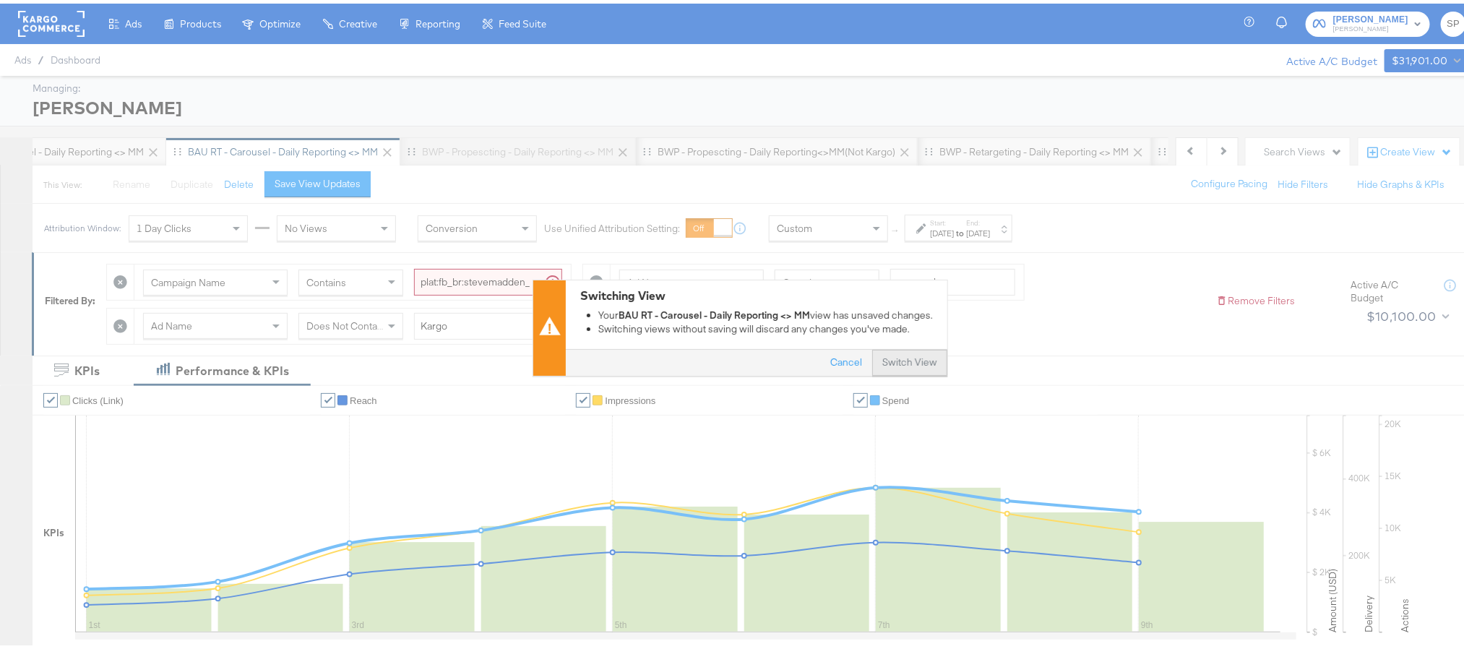
click at [889, 358] on button "Switch View" at bounding box center [909, 360] width 75 height 26
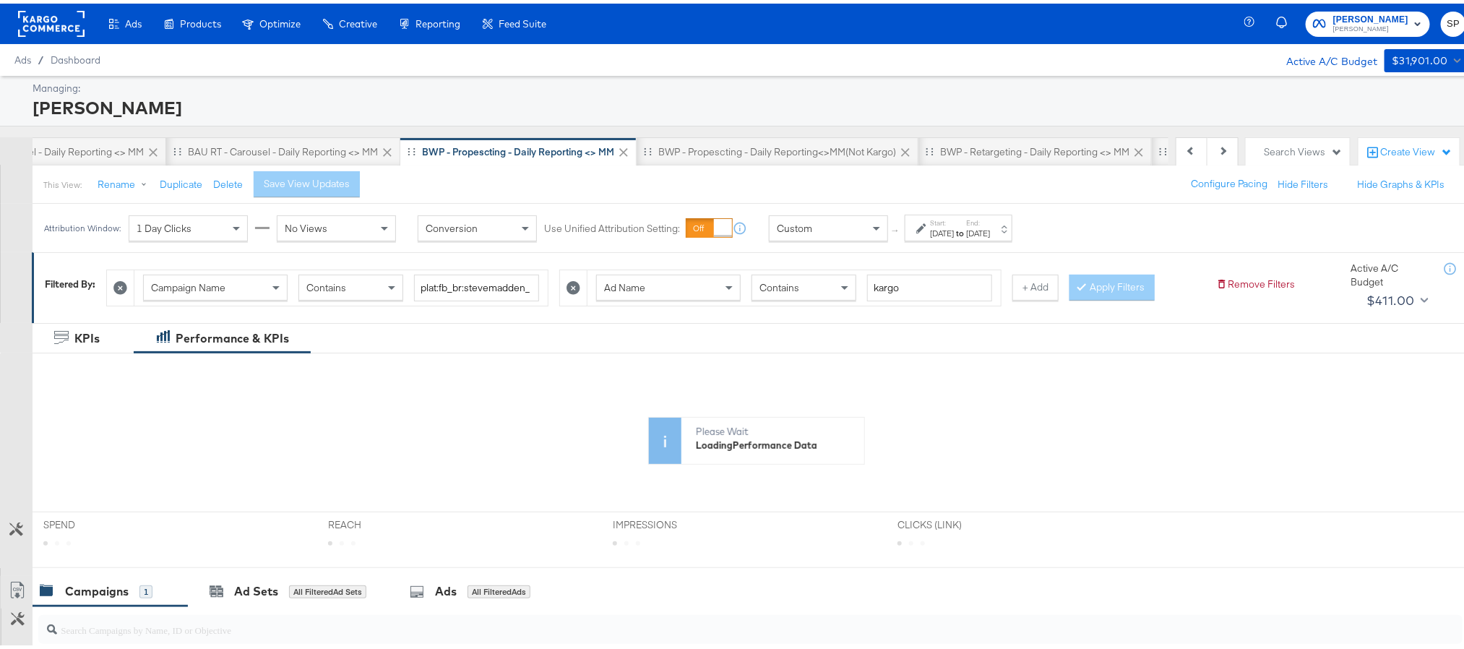
click at [990, 230] on div "Aug 27th 2025" at bounding box center [978, 230] width 24 height 12
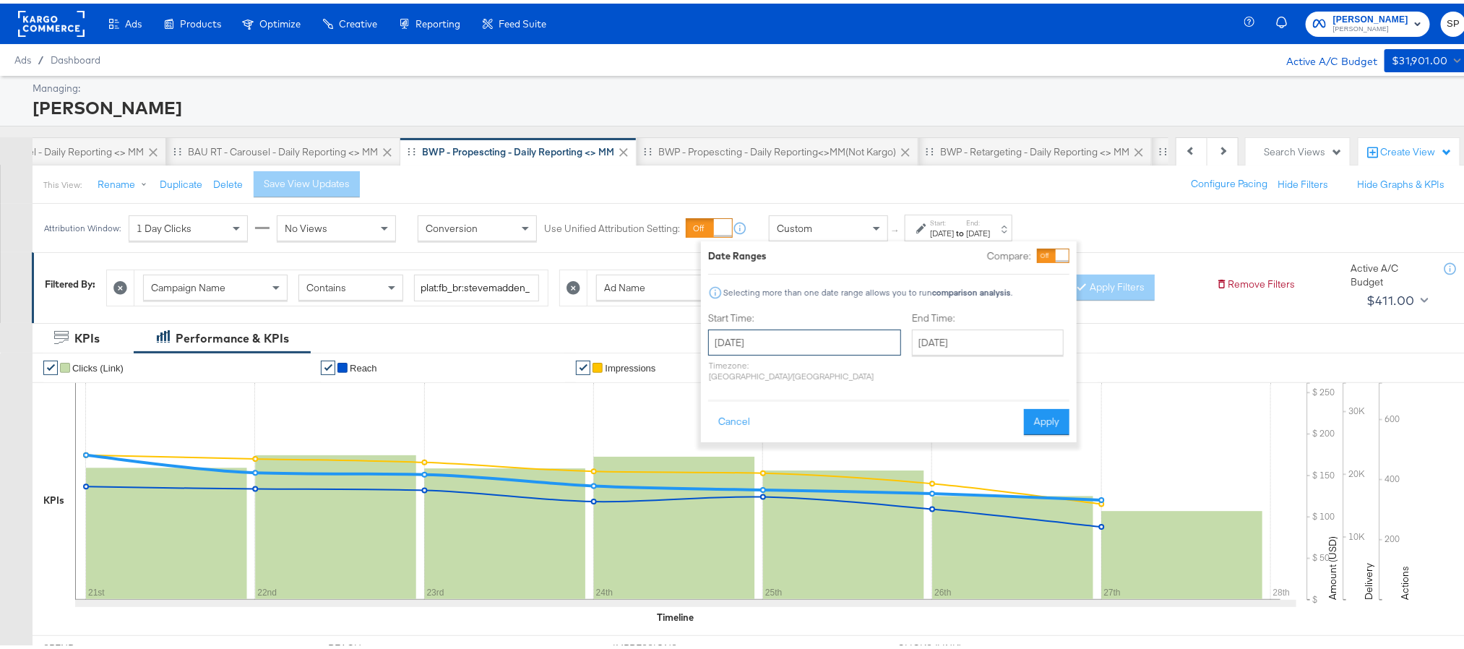
click at [808, 338] on input "August 21st 2025" at bounding box center [804, 339] width 193 height 26
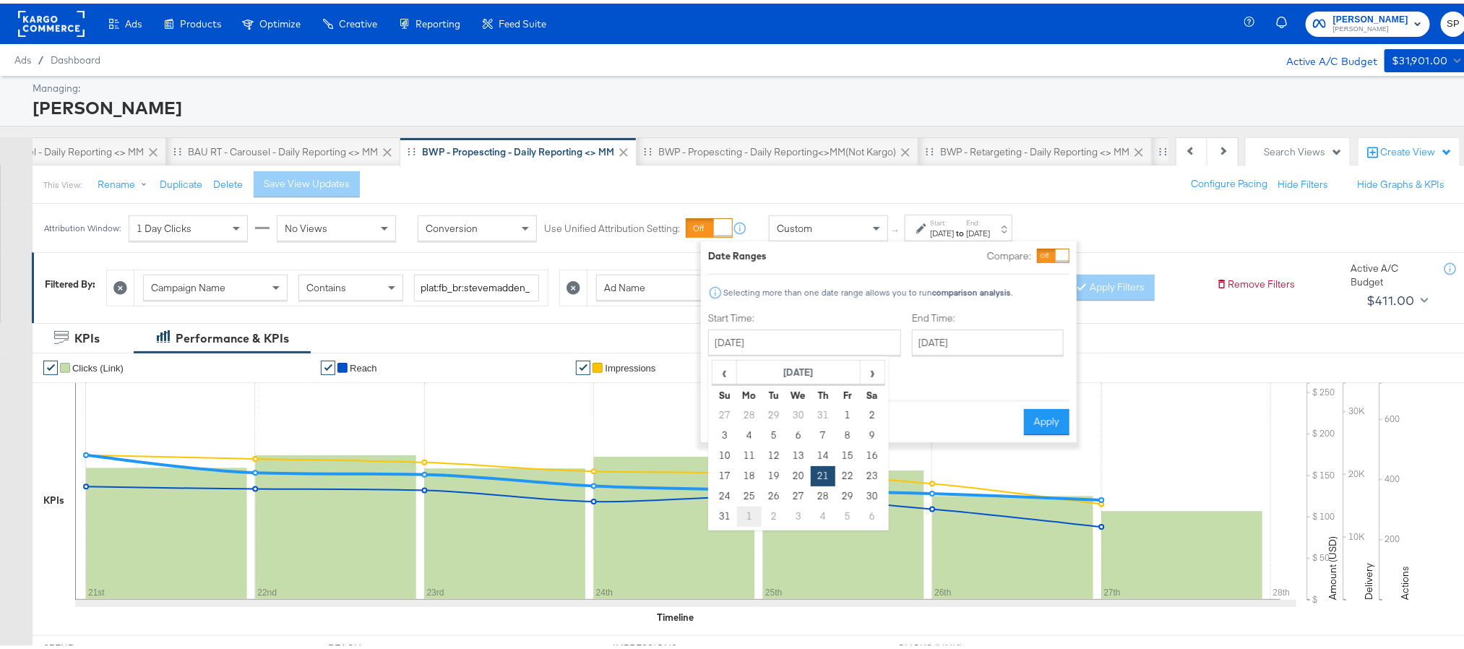
click at [753, 509] on td "1" at bounding box center [749, 513] width 25 height 20
type input "September 1st 2025"
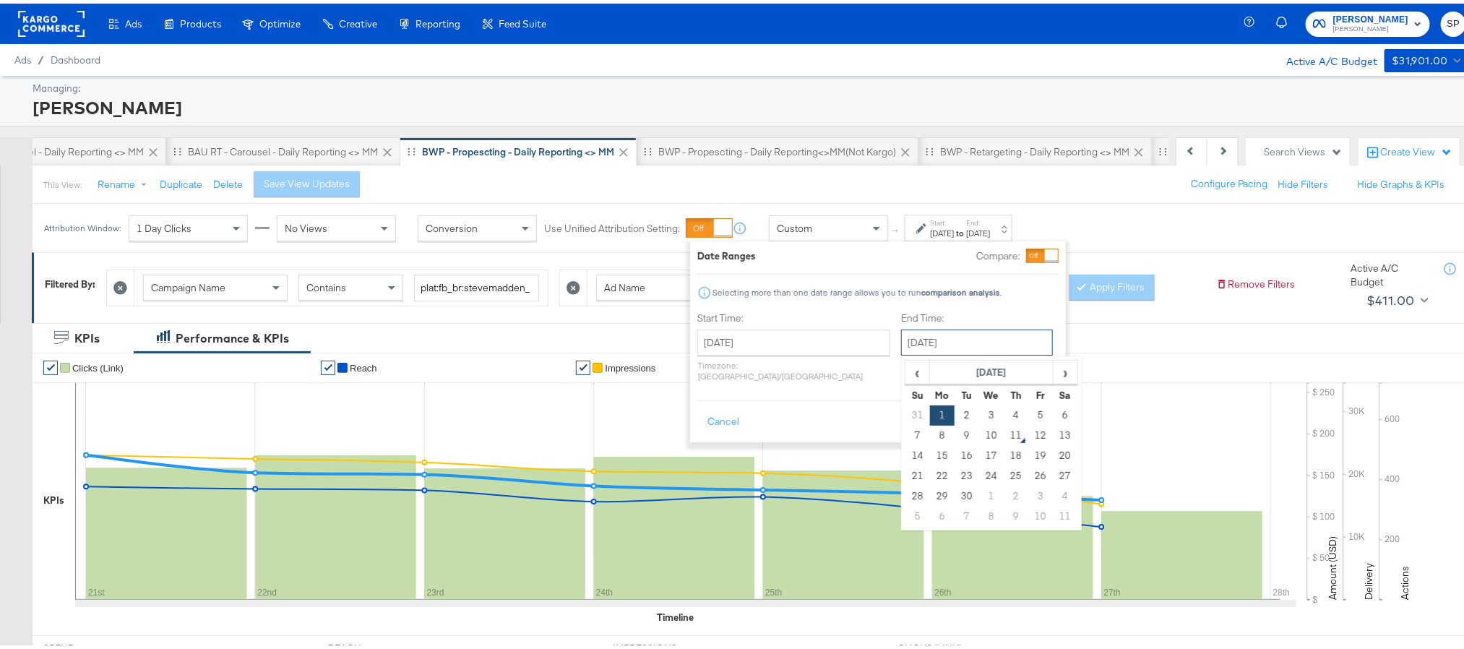
click at [947, 345] on input "September 1st 2025" at bounding box center [977, 339] width 152 height 26
click at [954, 434] on td "9" at bounding box center [966, 432] width 25 height 20
type input "September 9th 2025"
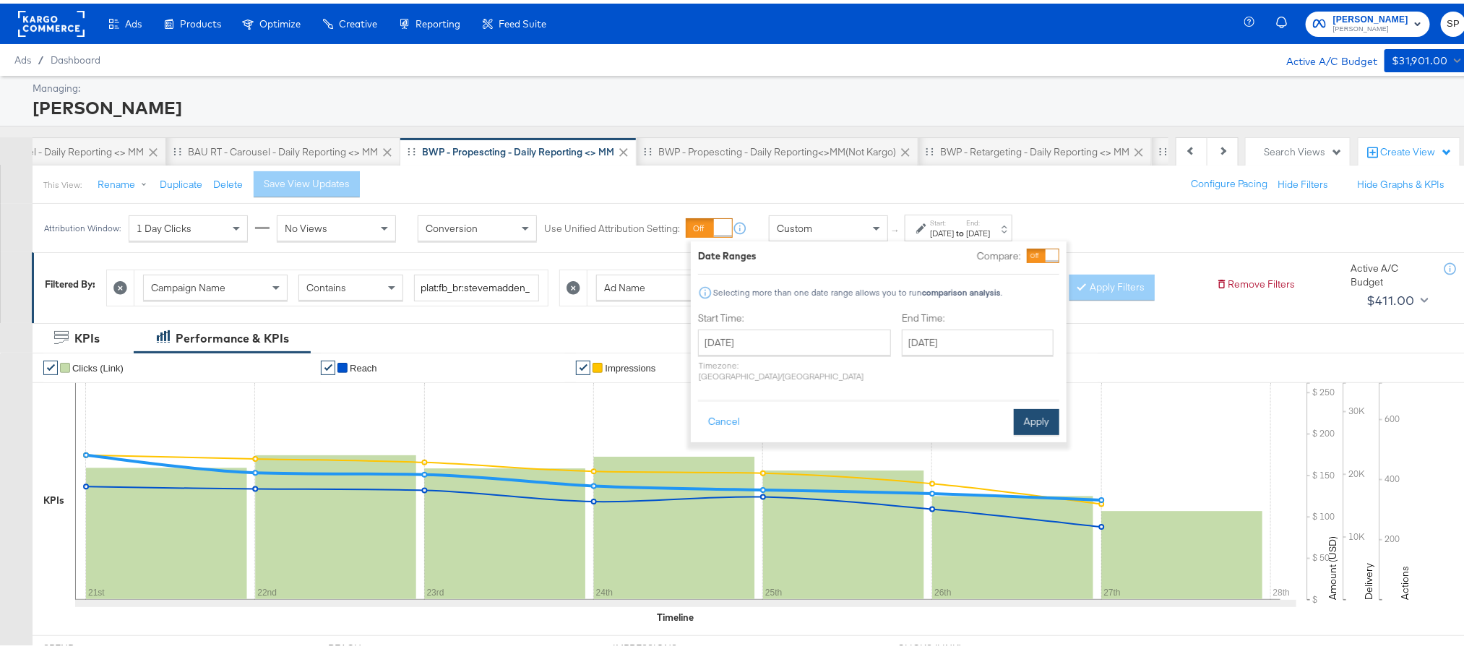
click at [1032, 408] on button "Apply" at bounding box center [1037, 418] width 46 height 26
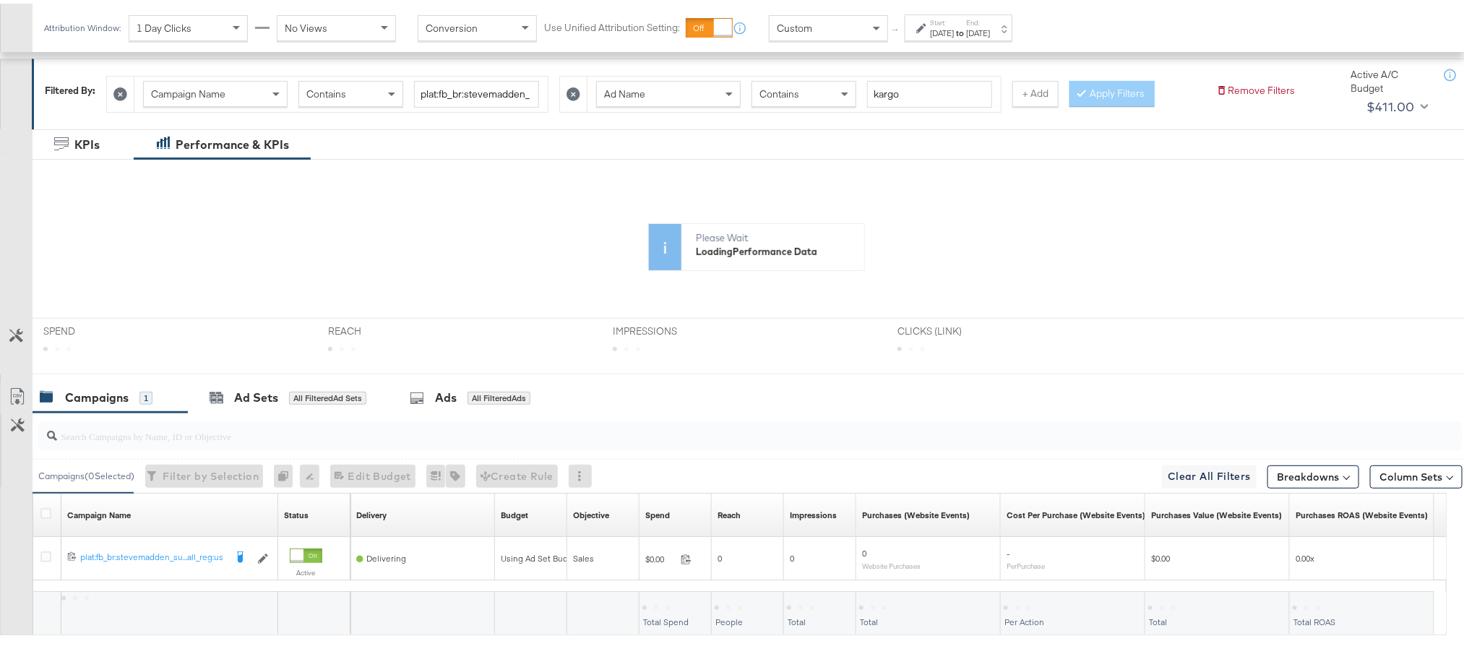
scroll to position [217, 0]
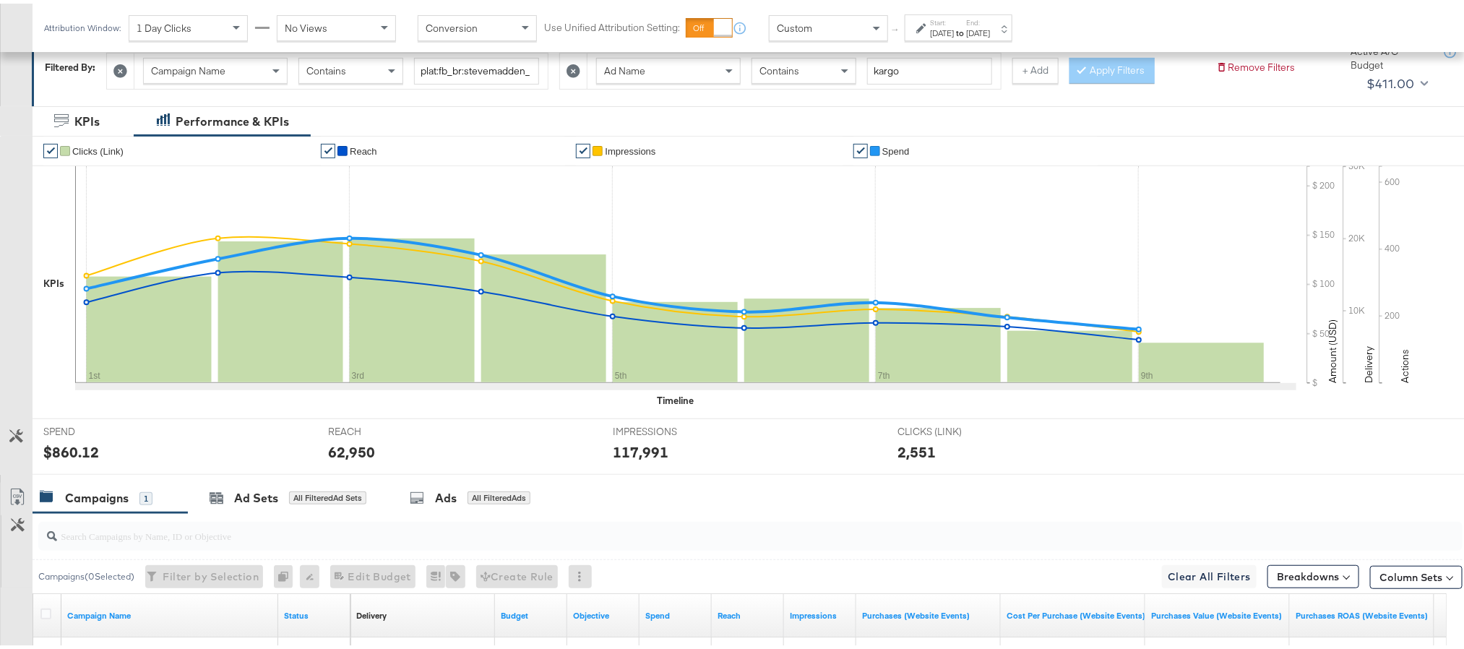
click at [1290, 458] on div "SPEND SPEND $860.12 REACH REACH 62,950 IMPRESSIONS IMPRESSIONS 117,991 CLICKS (…" at bounding box center [757, 443] width 1448 height 56
click at [1303, 566] on button "Breakdowns" at bounding box center [1313, 572] width 92 height 23
click at [1272, 475] on link "Time" at bounding box center [1278, 479] width 159 height 24
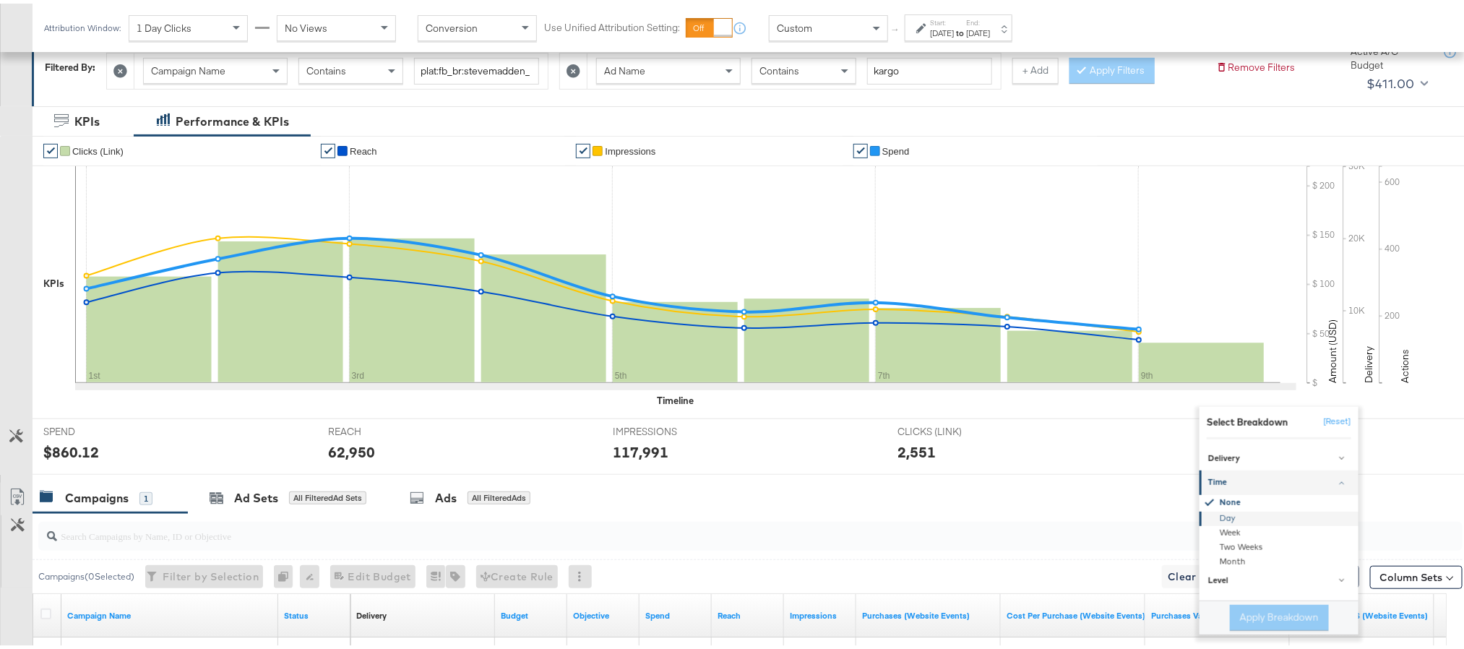
click at [1281, 522] on div "Day" at bounding box center [1280, 515] width 157 height 14
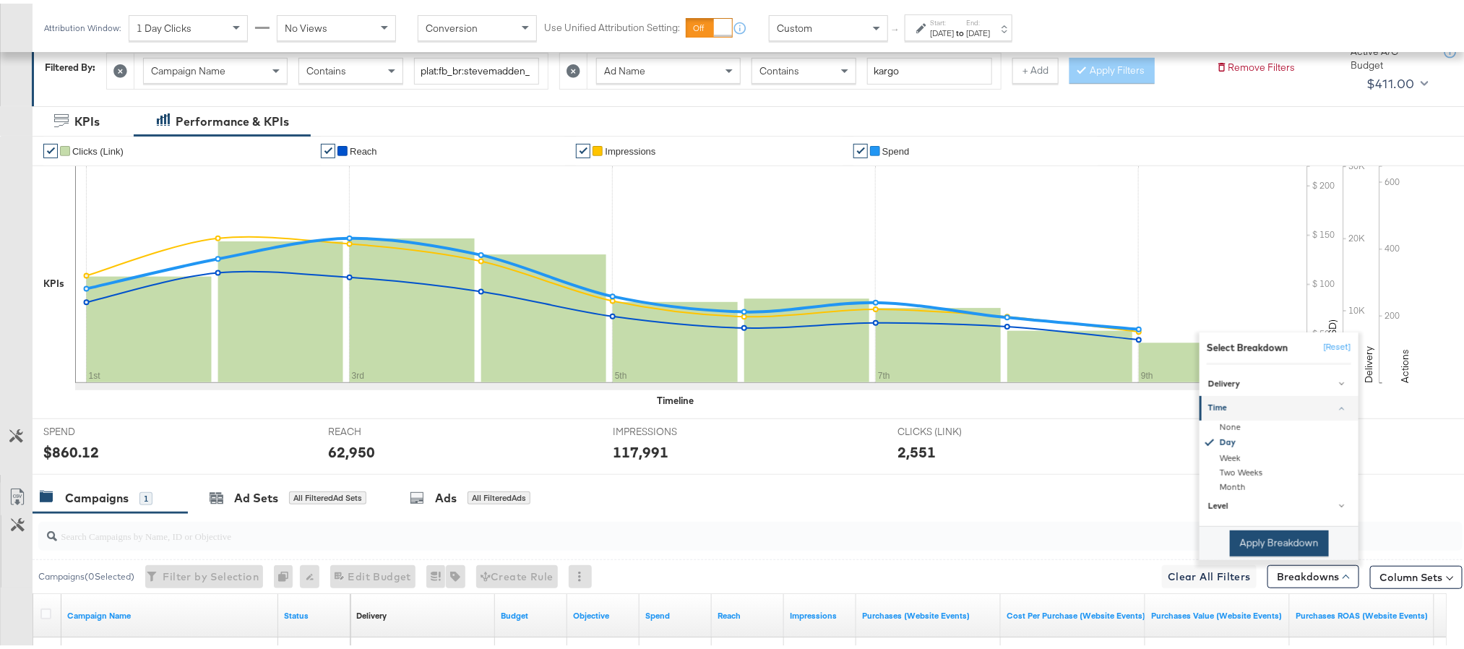
click at [1256, 535] on button "Apply Breakdown" at bounding box center [1279, 540] width 99 height 26
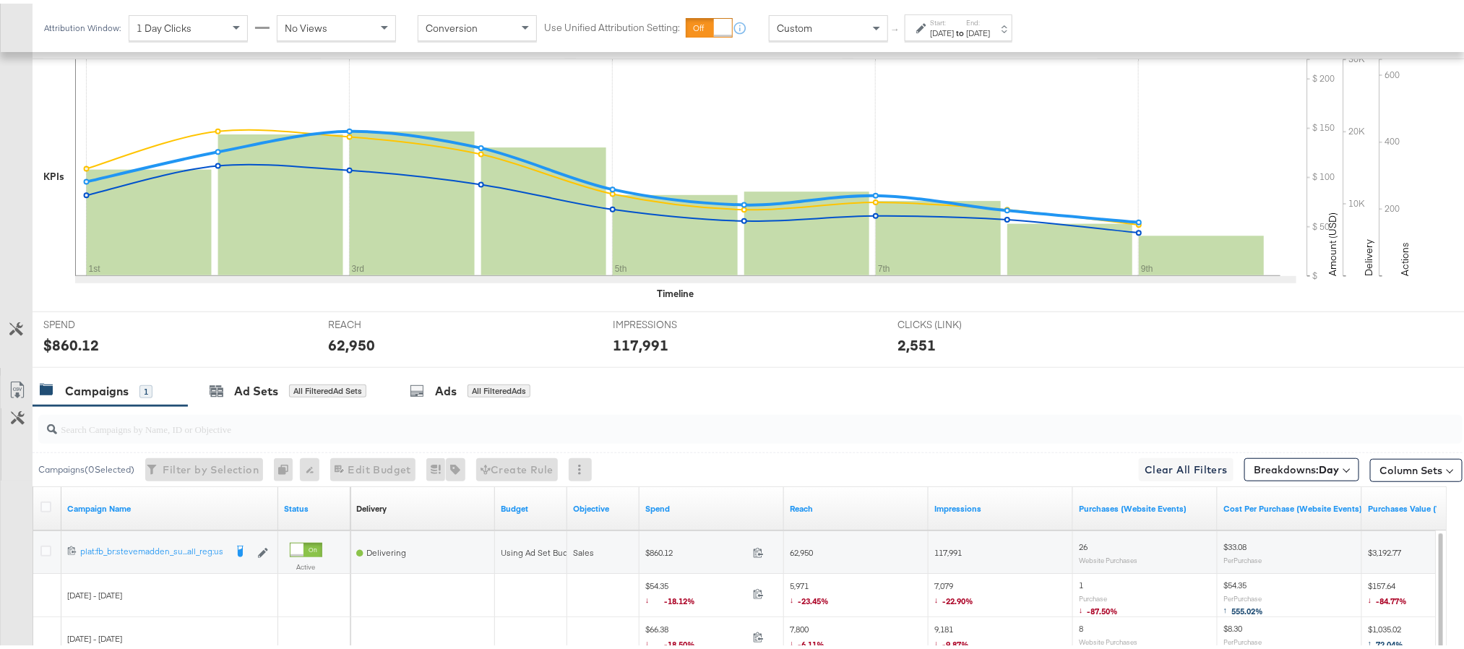
scroll to position [325, 0]
click at [11, 387] on icon at bounding box center [17, 384] width 17 height 17
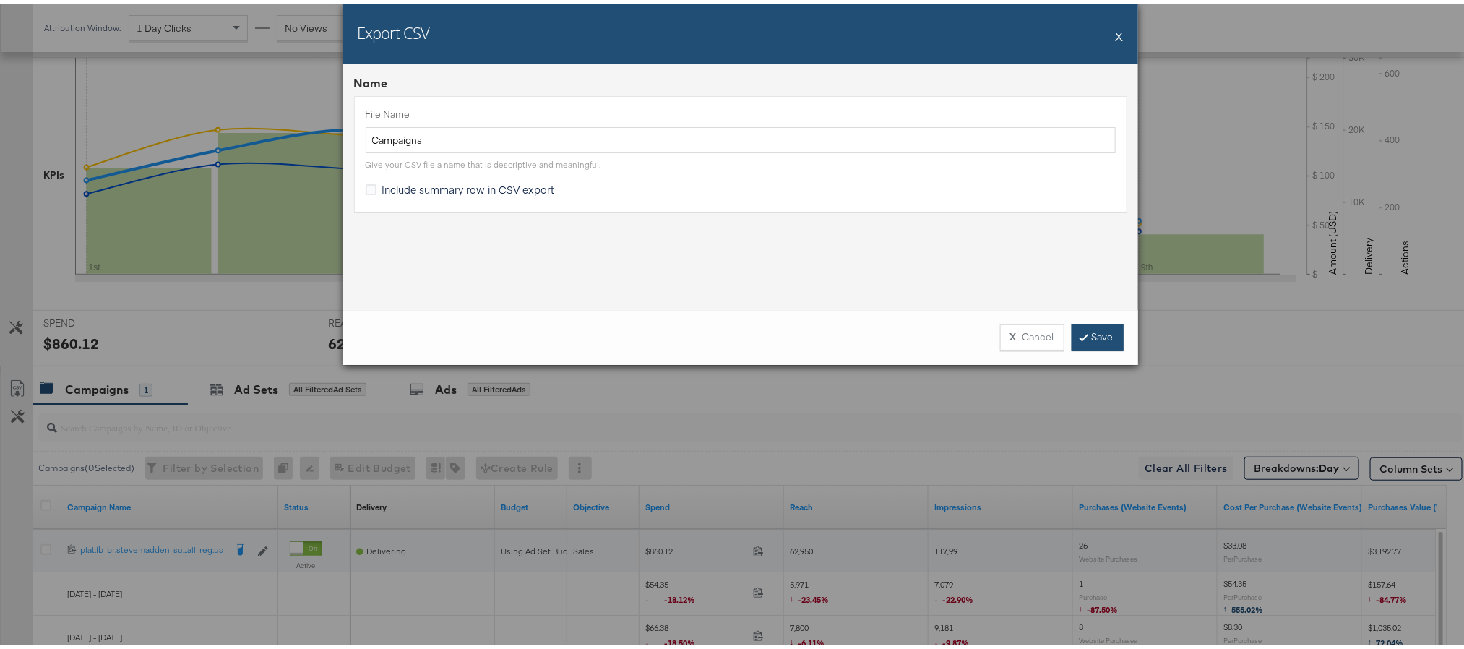
click at [1082, 340] on link "Save" at bounding box center [1097, 334] width 52 height 26
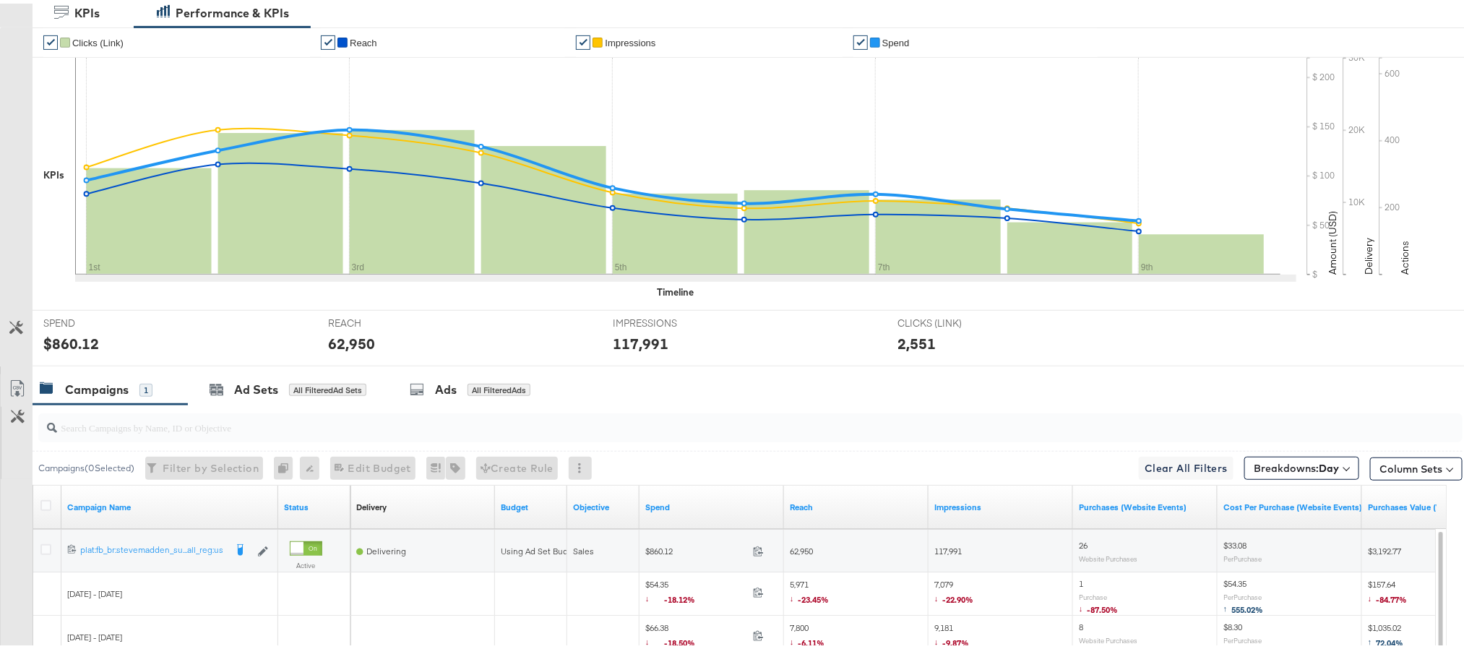
scroll to position [0, 0]
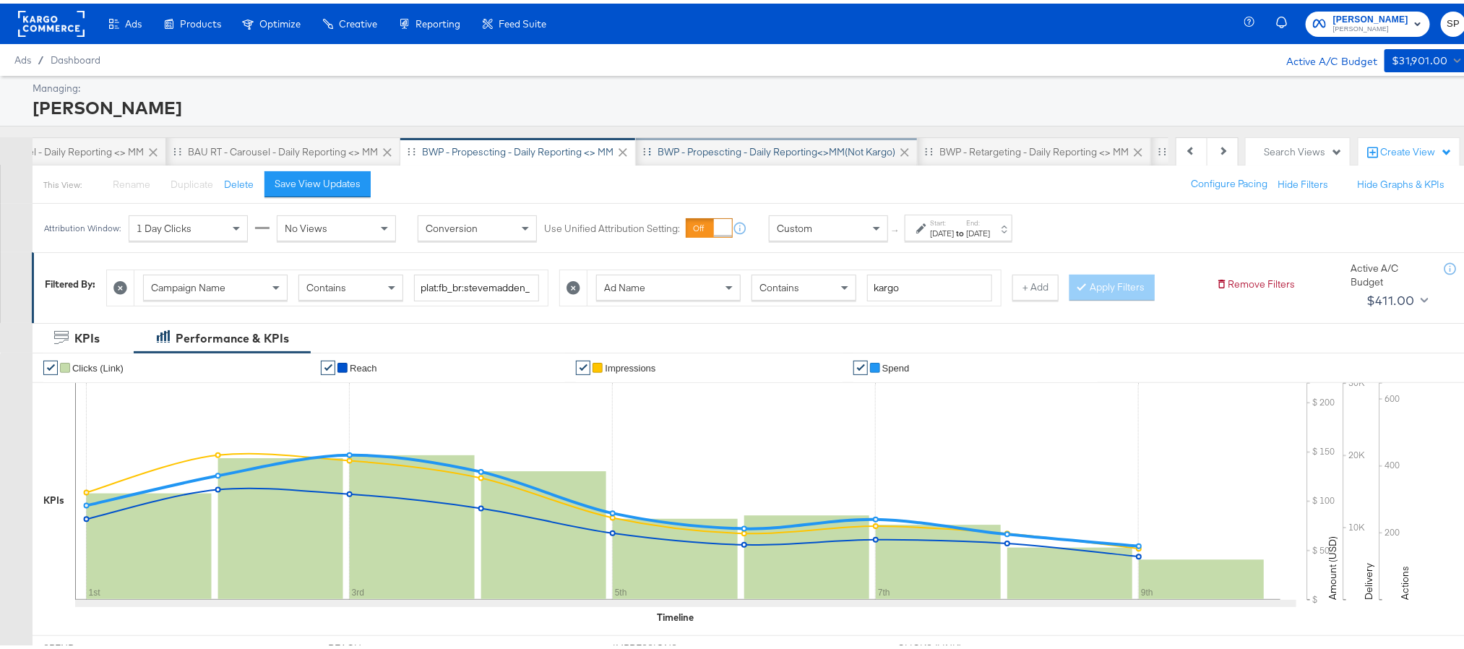
click at [769, 146] on div "BWP - Propescting - Daily Reporting<>MM(not kargo)" at bounding box center [776, 149] width 238 height 14
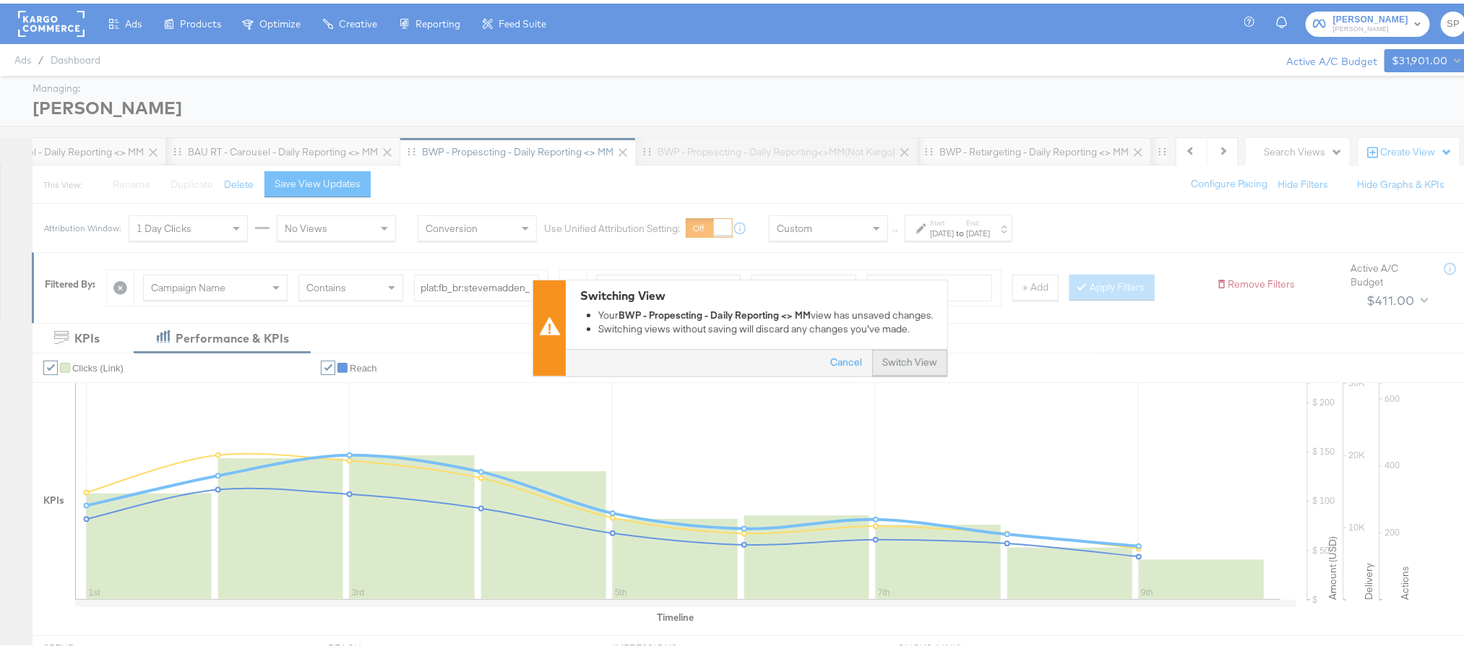
click at [900, 364] on button "Switch View" at bounding box center [909, 360] width 75 height 26
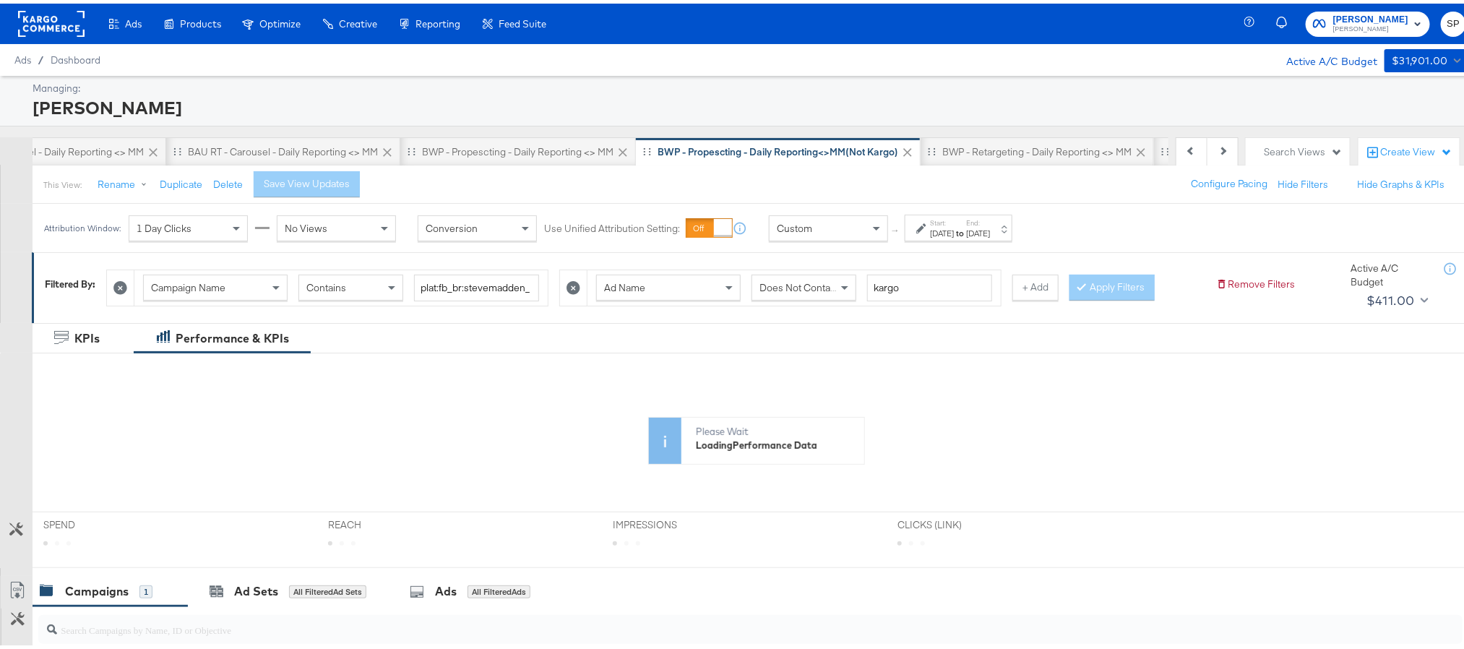
click at [990, 220] on div "Start: Aug 21st 2025 to End: Aug 27th 2025" at bounding box center [960, 225] width 60 height 21
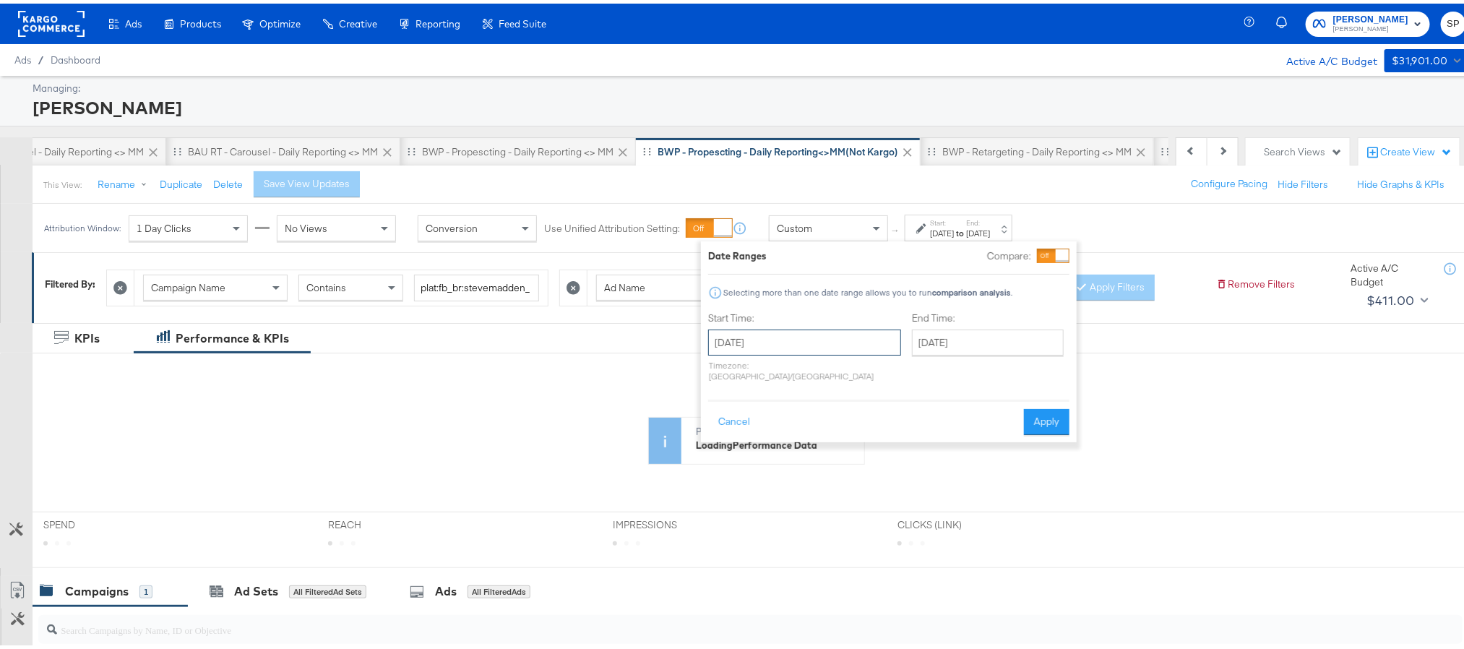
click at [798, 345] on input "August 21st 2025" at bounding box center [804, 339] width 193 height 26
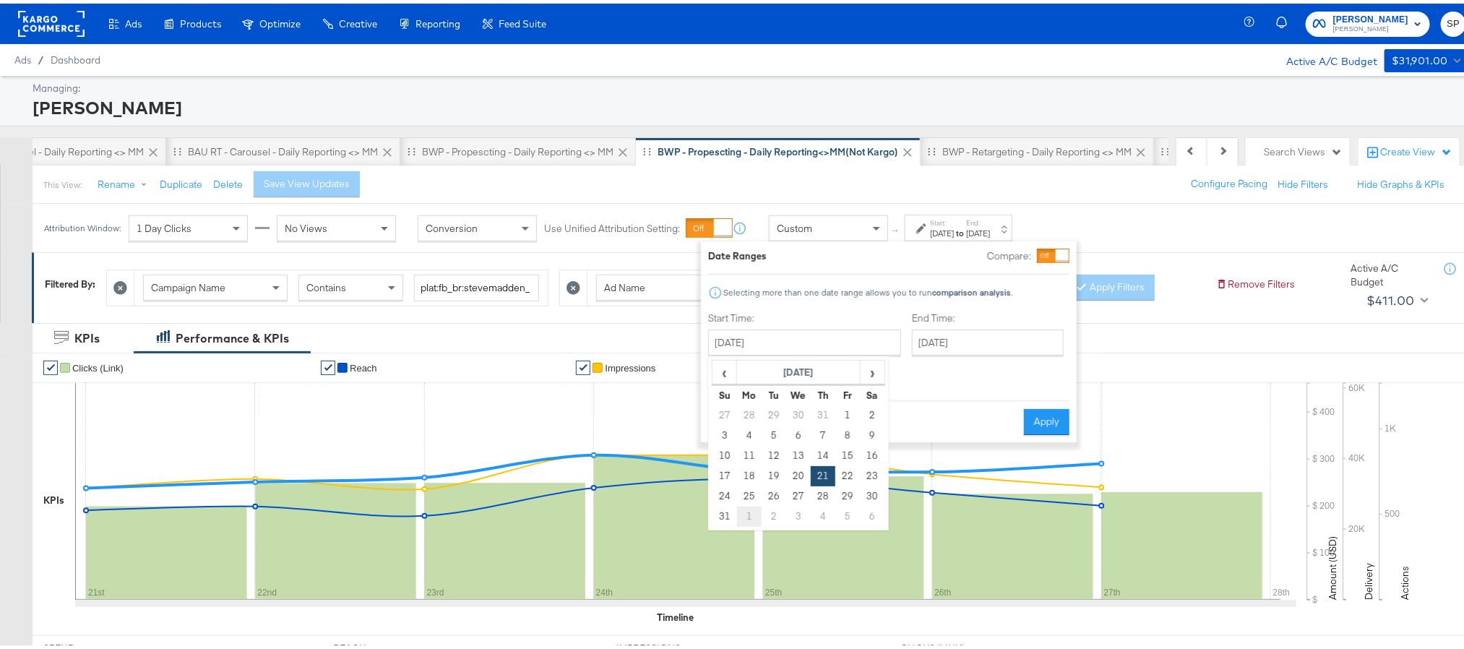
click at [746, 519] on td "1" at bounding box center [749, 513] width 25 height 20
type input "September 1st 2025"
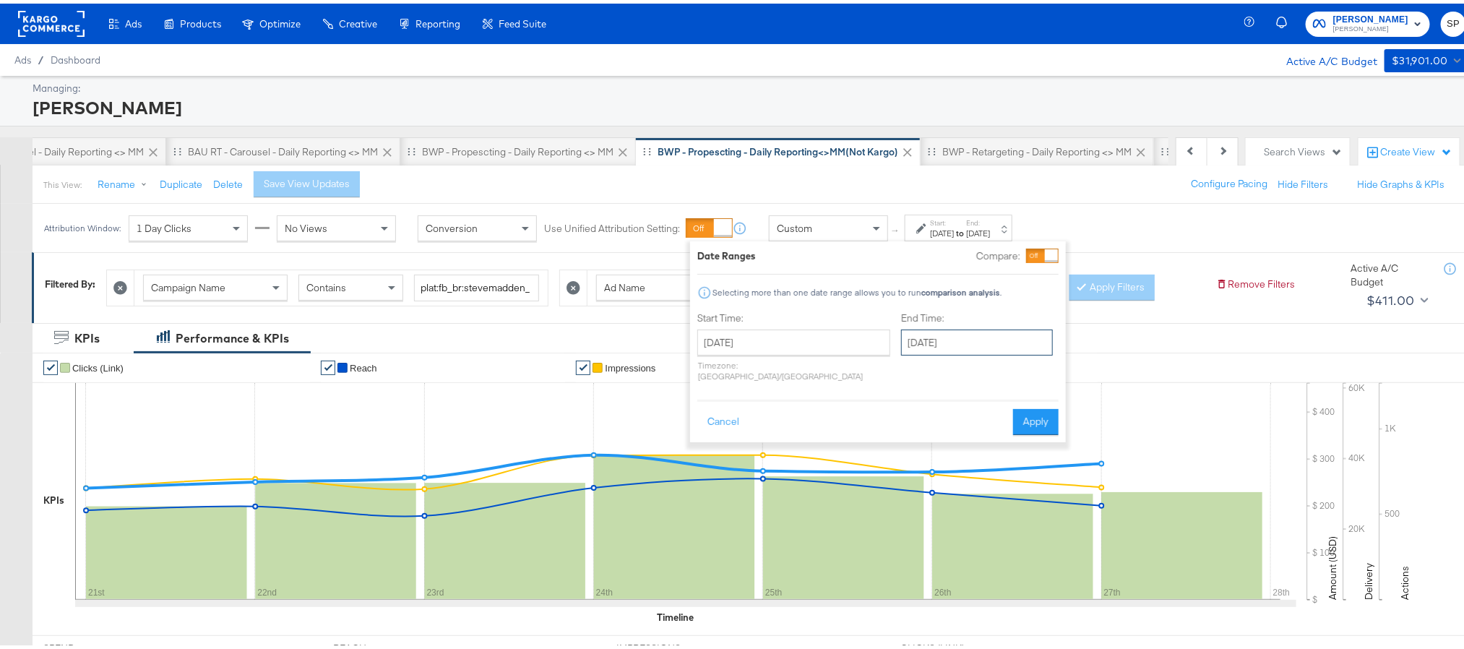
click at [905, 345] on input "September 1st 2025" at bounding box center [977, 339] width 152 height 26
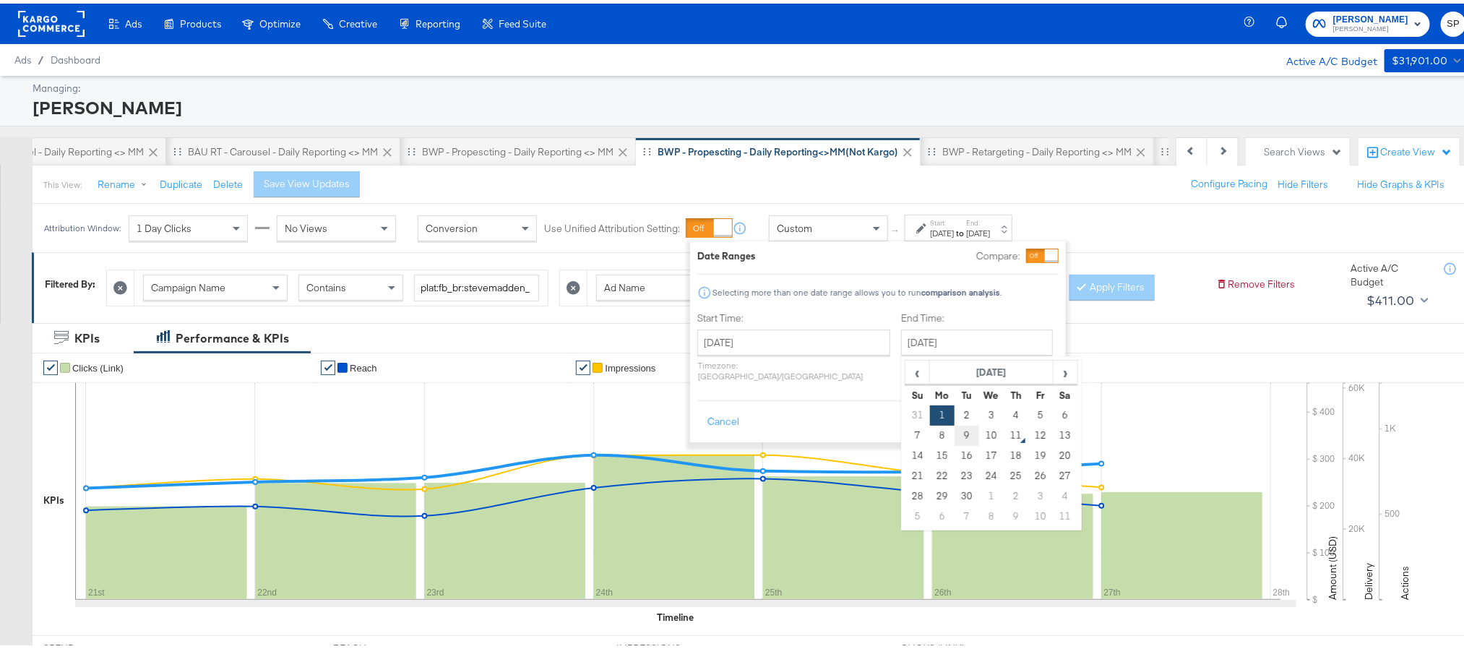
click at [954, 434] on td "9" at bounding box center [966, 432] width 25 height 20
type input "September 9th 2025"
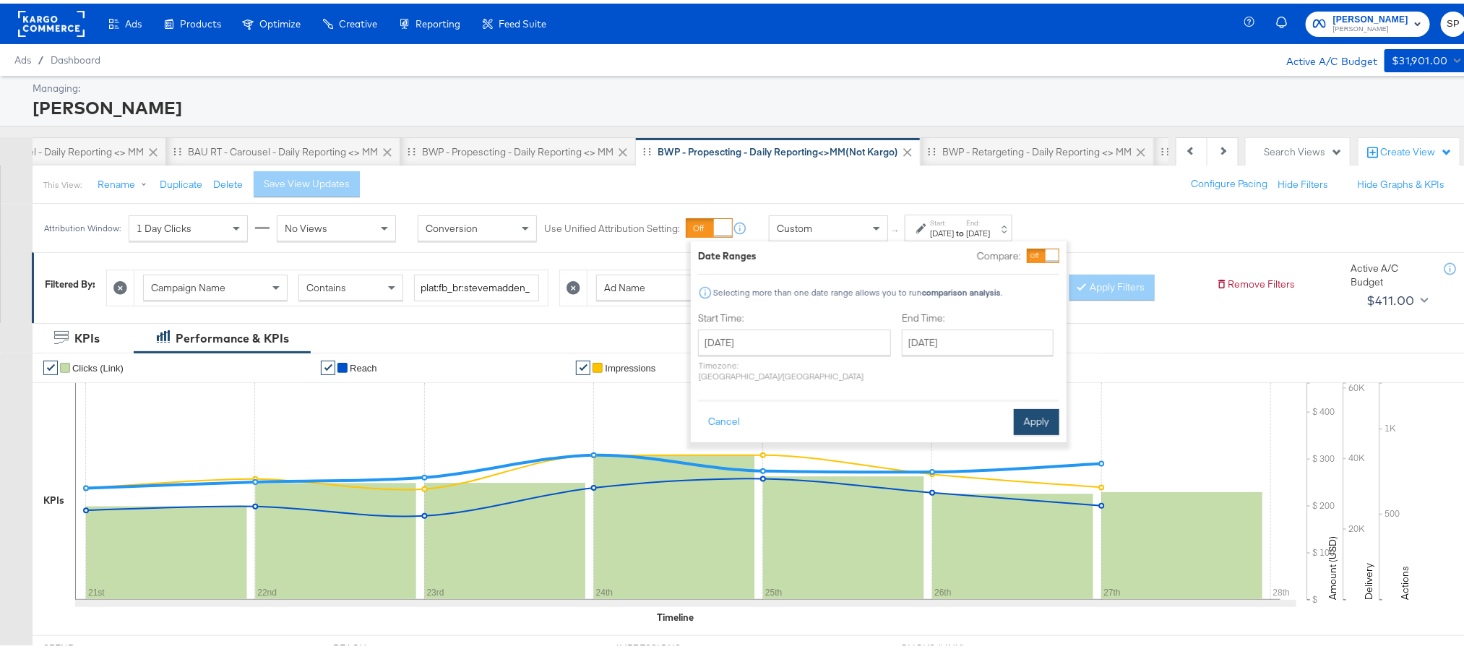
click at [1015, 410] on button "Apply" at bounding box center [1037, 418] width 46 height 26
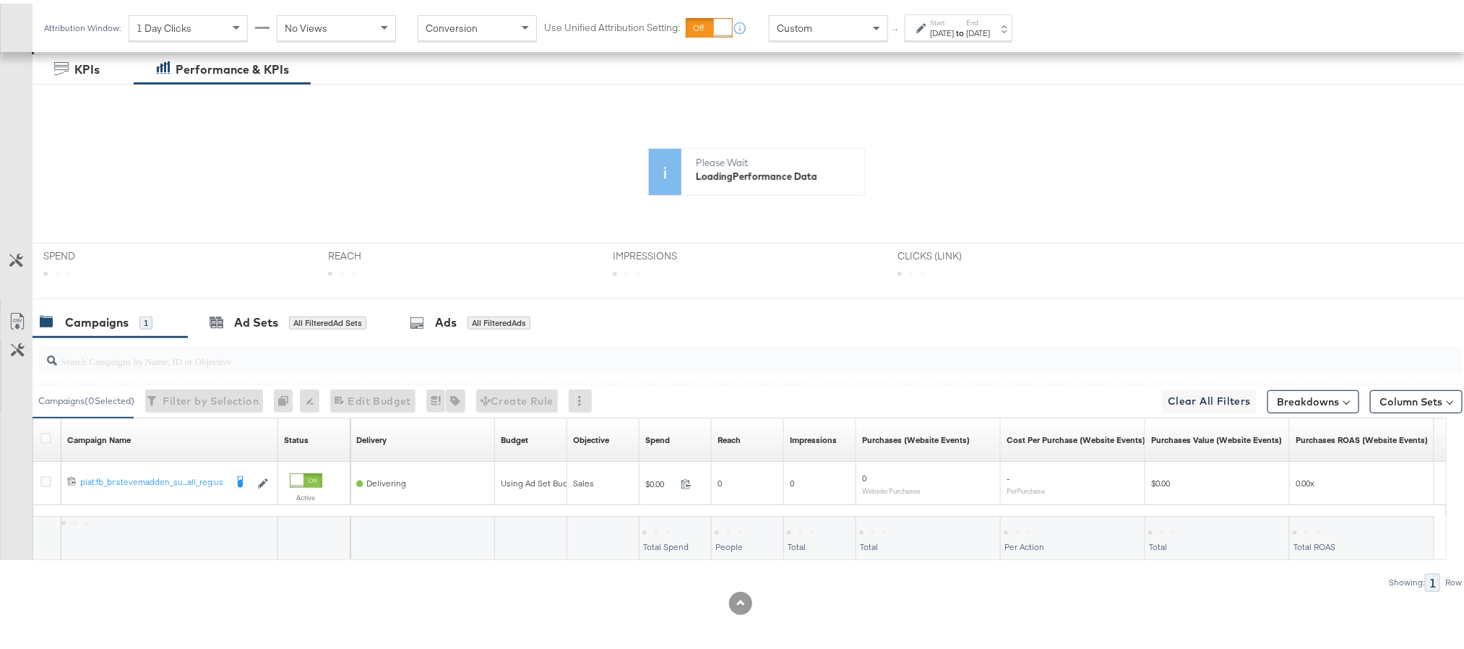
scroll to position [274, 0]
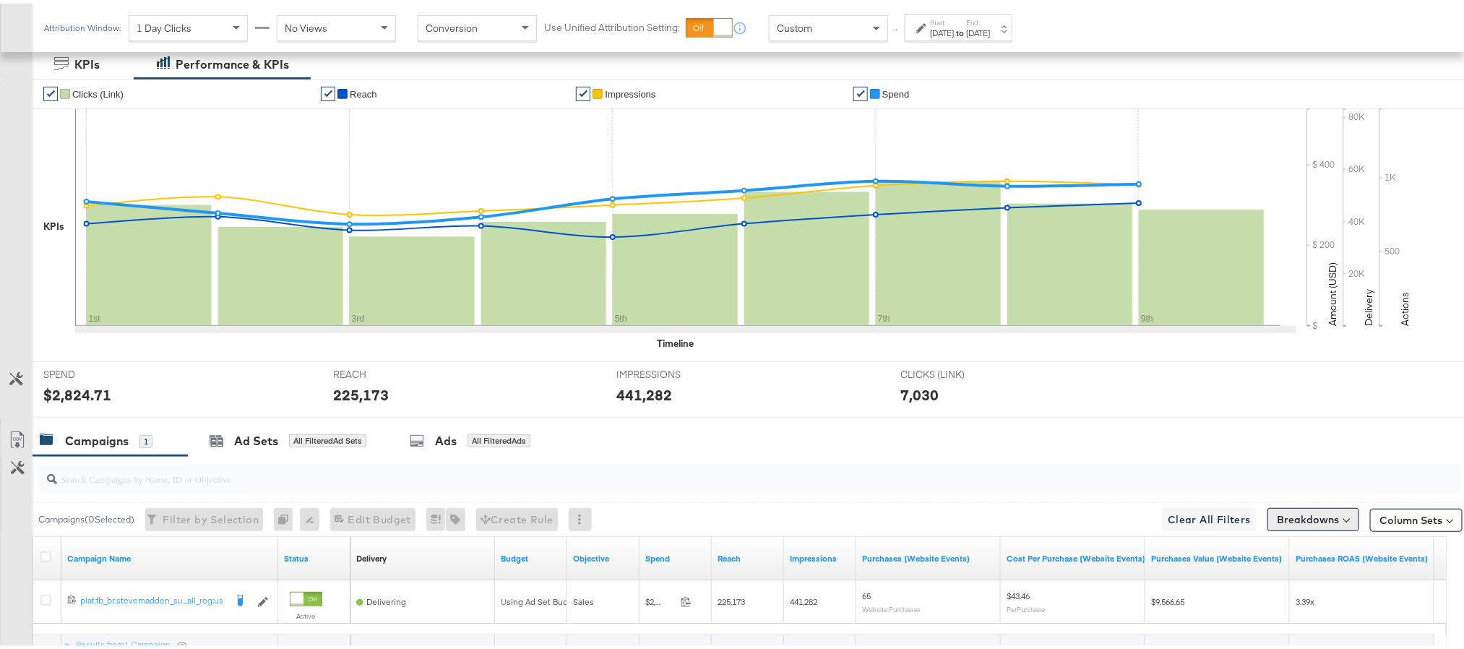
click at [1316, 512] on button "Breakdowns" at bounding box center [1313, 515] width 92 height 23
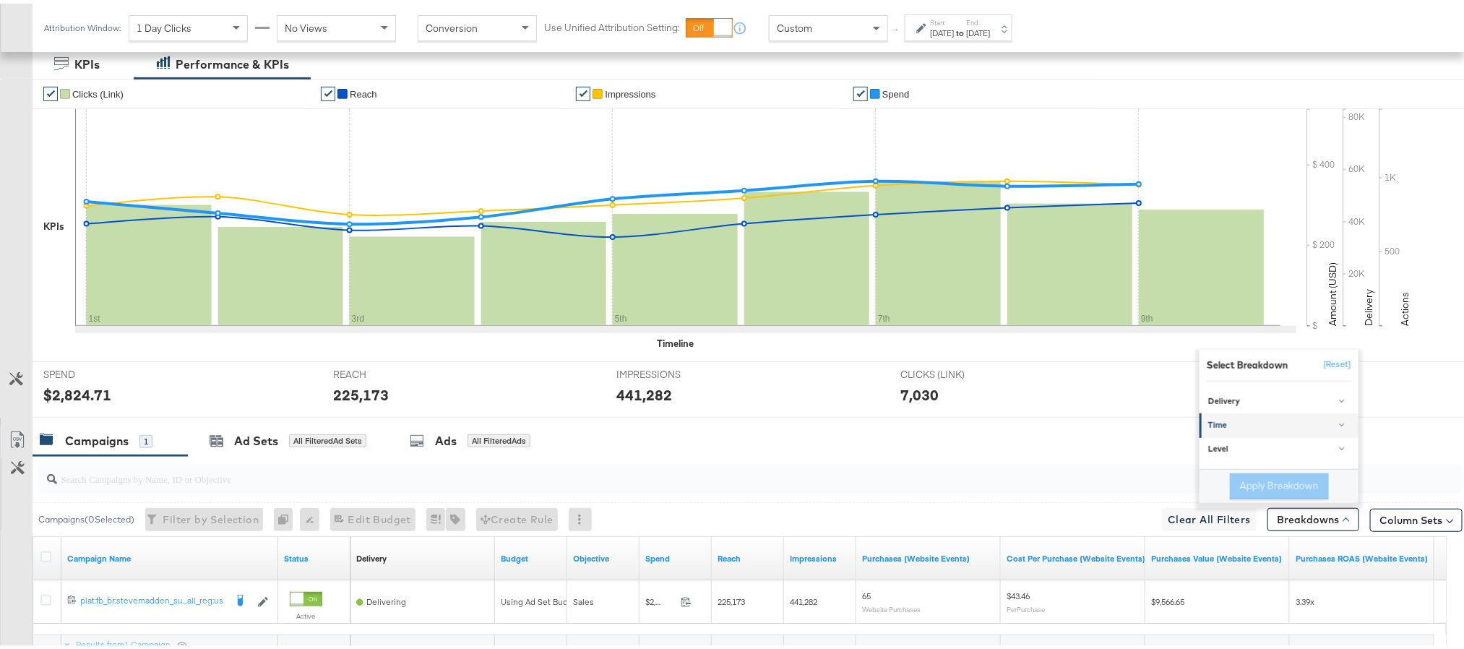
click at [1251, 428] on div "Time" at bounding box center [1280, 422] width 144 height 12
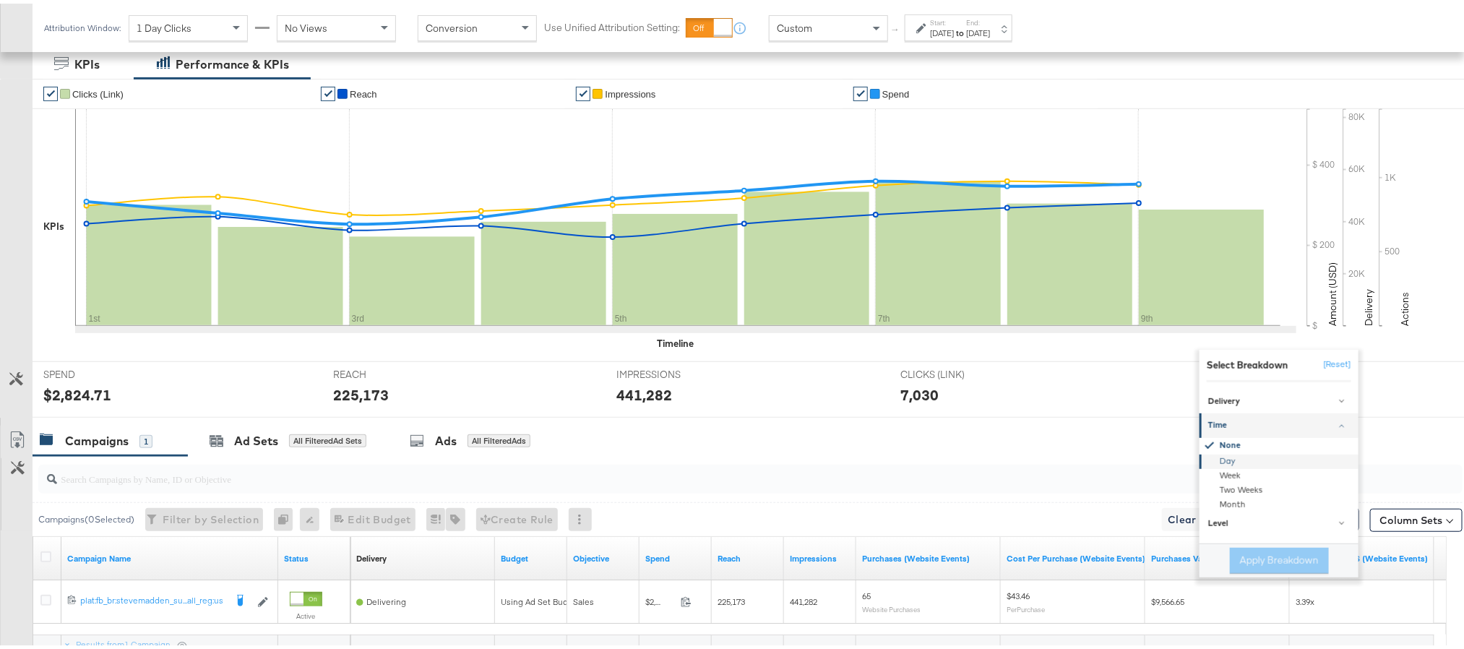
click at [1235, 460] on div "Day" at bounding box center [1280, 458] width 157 height 14
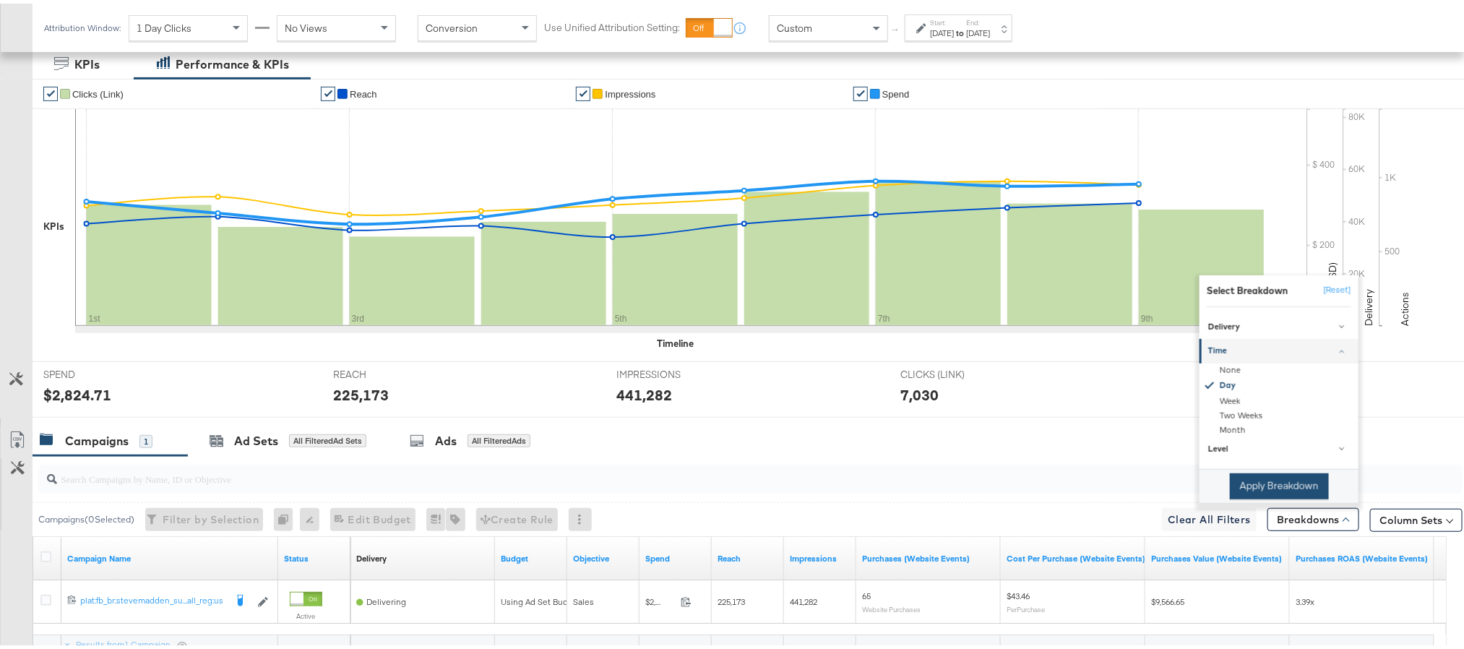
click at [1235, 486] on button "Apply Breakdown" at bounding box center [1279, 483] width 99 height 26
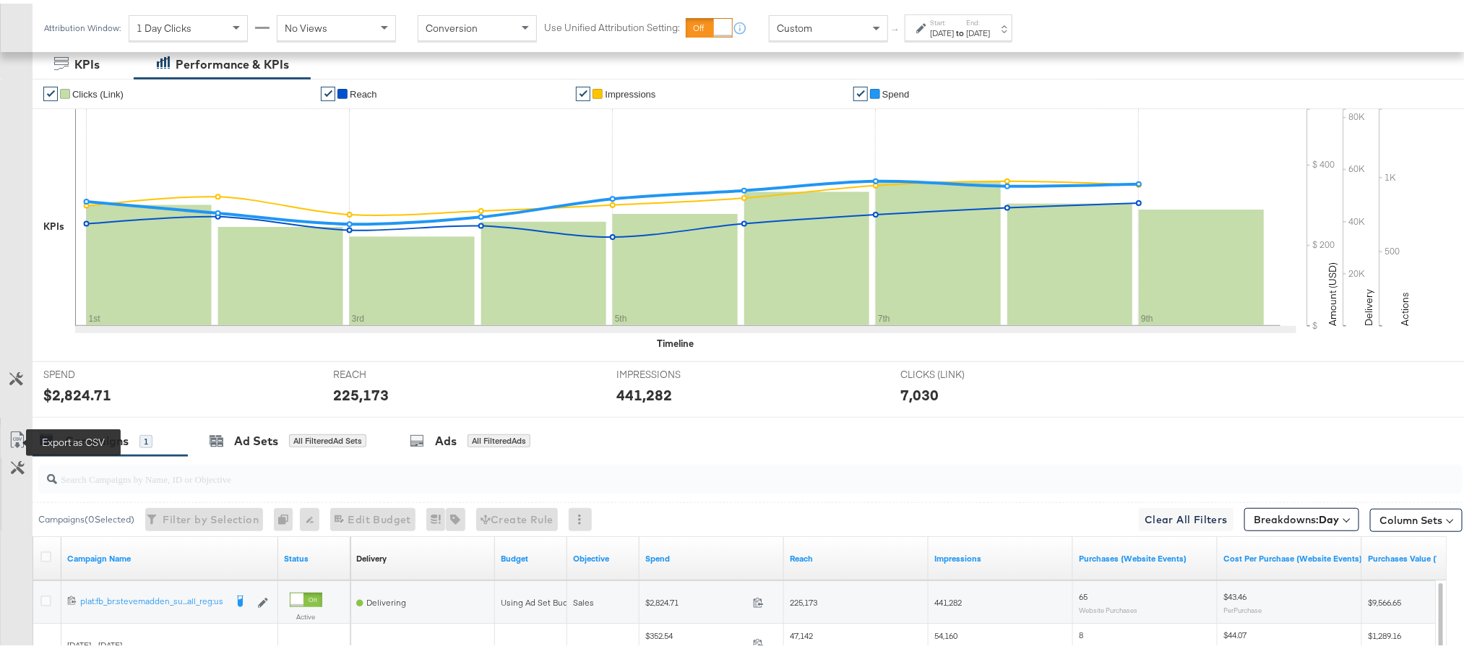
click at [9, 436] on icon at bounding box center [17, 436] width 17 height 17
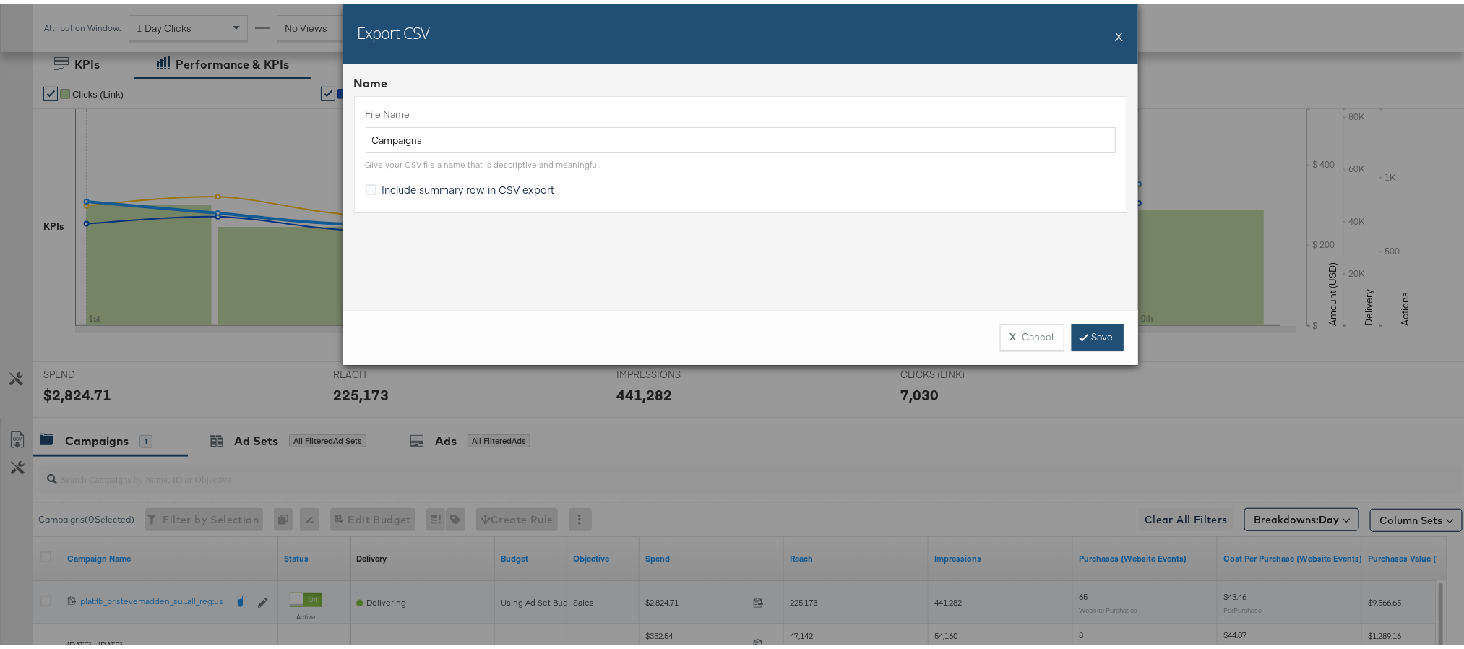
click at [1110, 326] on link "Save" at bounding box center [1097, 334] width 52 height 26
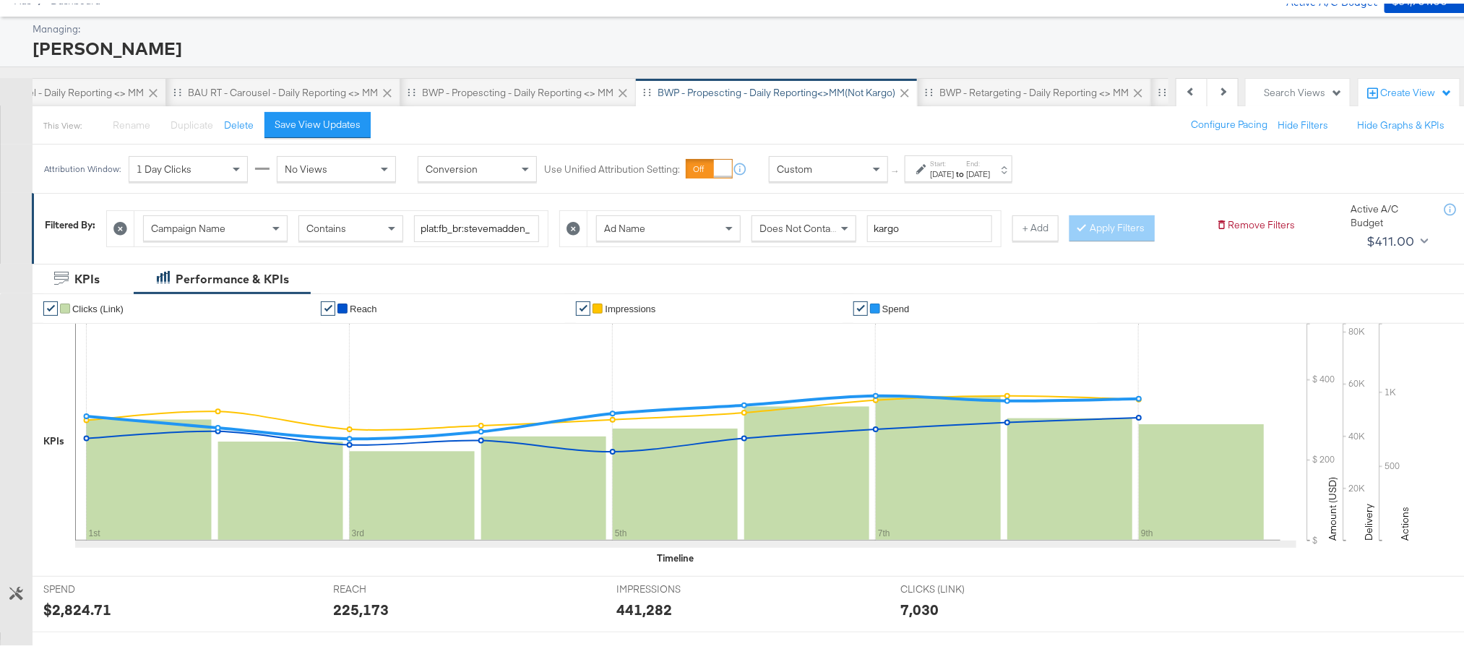
scroll to position [57, 0]
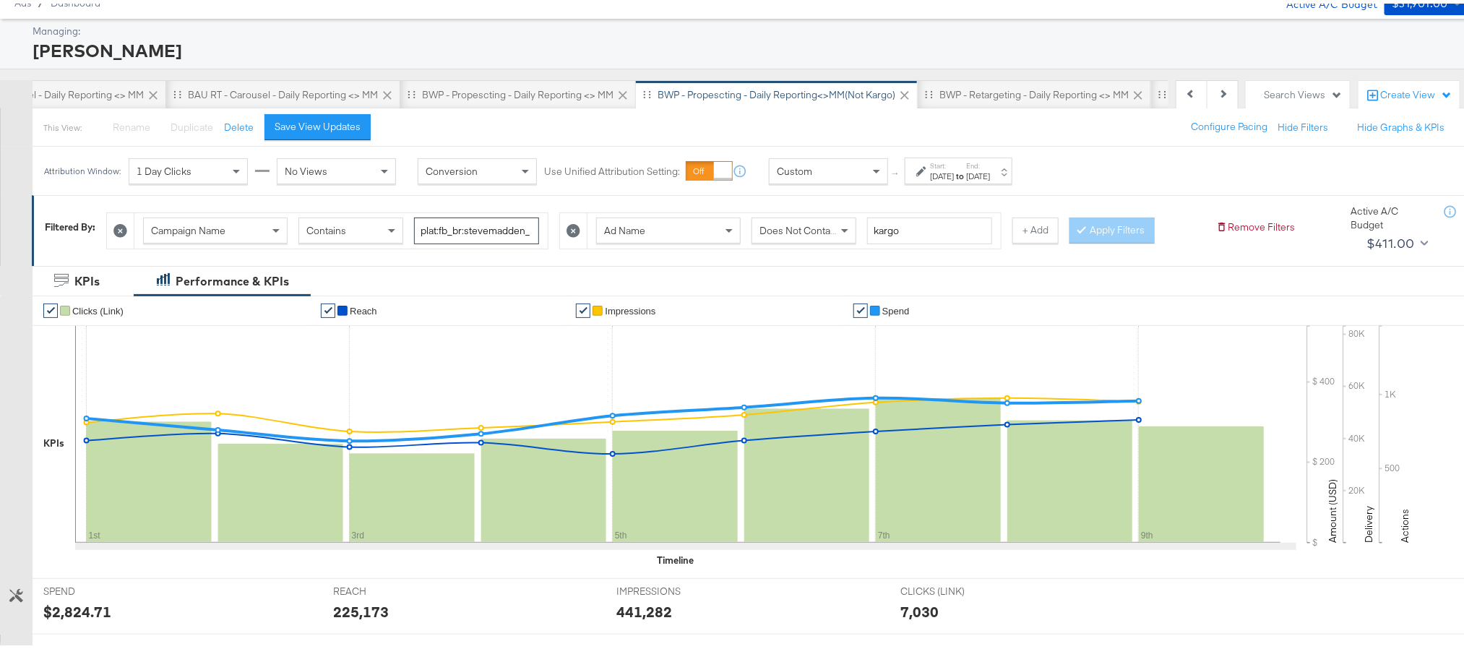
click at [462, 232] on input "plat:fb_br:stevemadden_subchan:paidsocial-asc_temp:buywithprime-prospecting_obj…" at bounding box center [476, 227] width 125 height 27
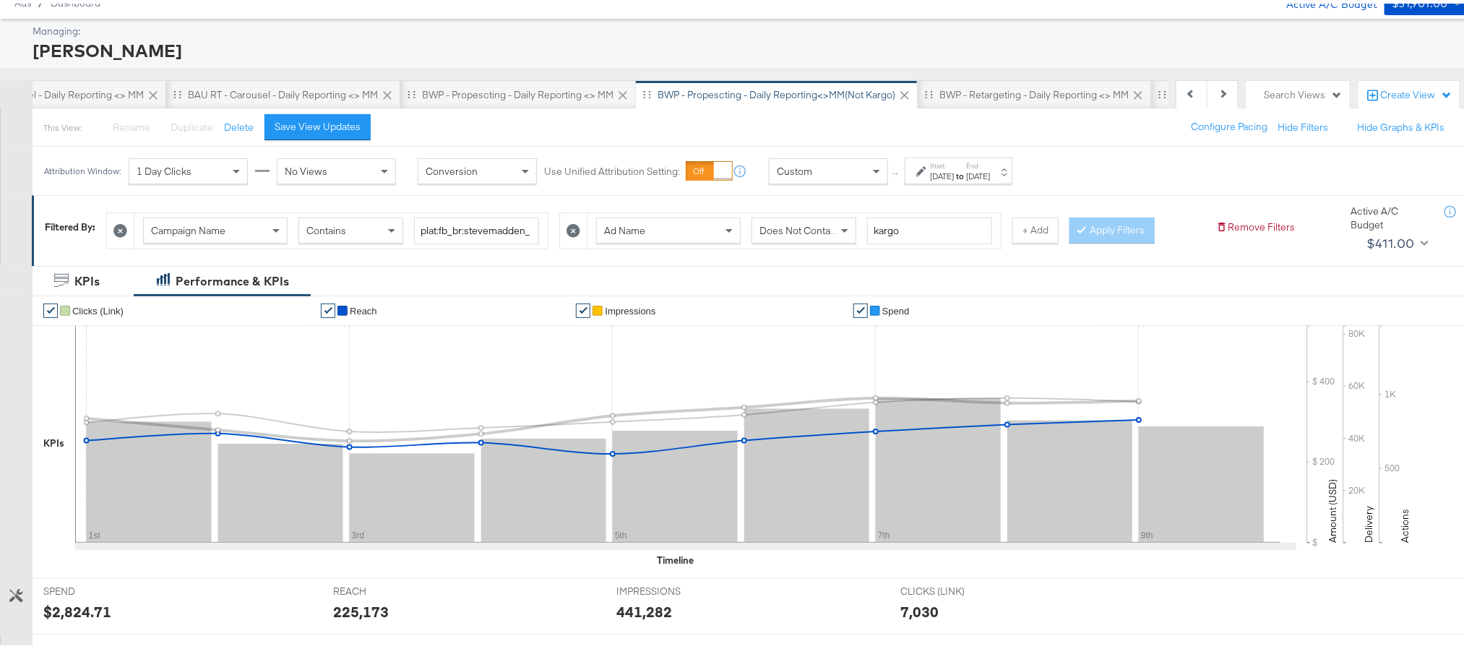
click at [478, 302] on li "✔ Reach" at bounding box center [443, 307] width 244 height 29
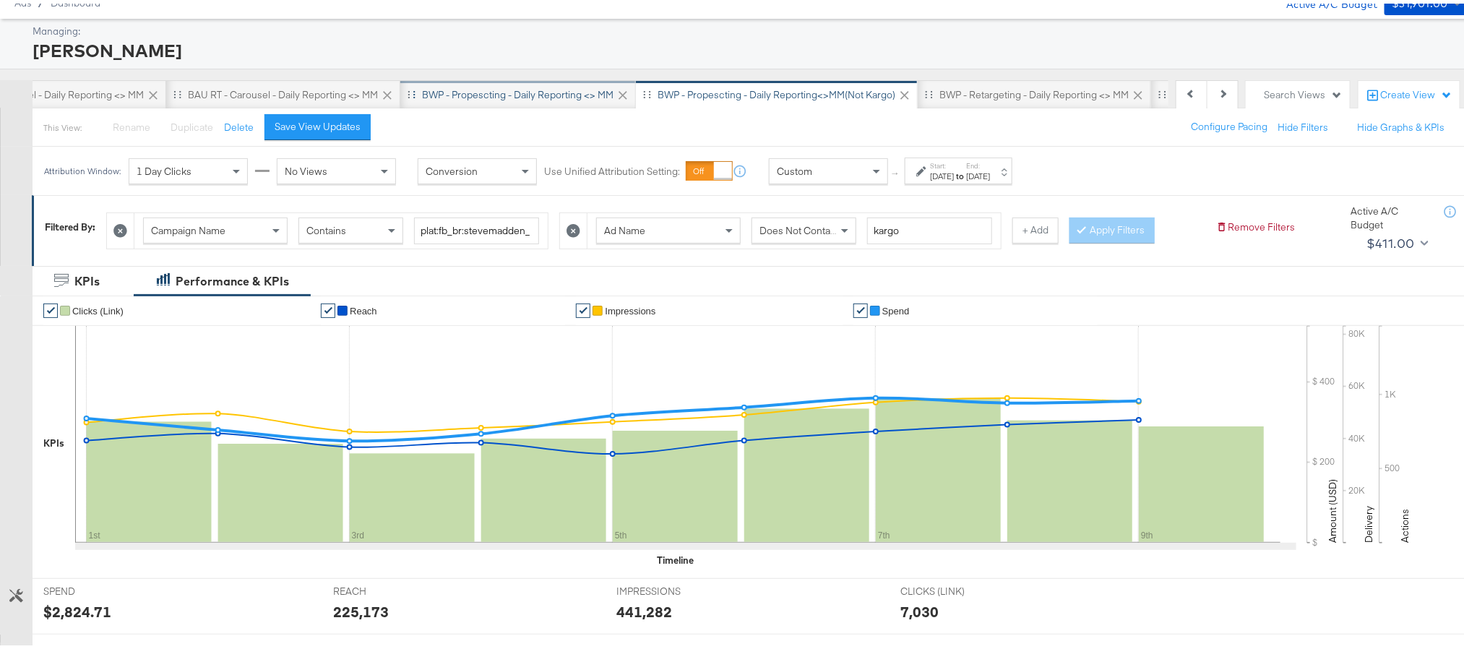
click at [544, 90] on div "BWP - Propescting - Daily Reporting <> MM" at bounding box center [517, 92] width 191 height 14
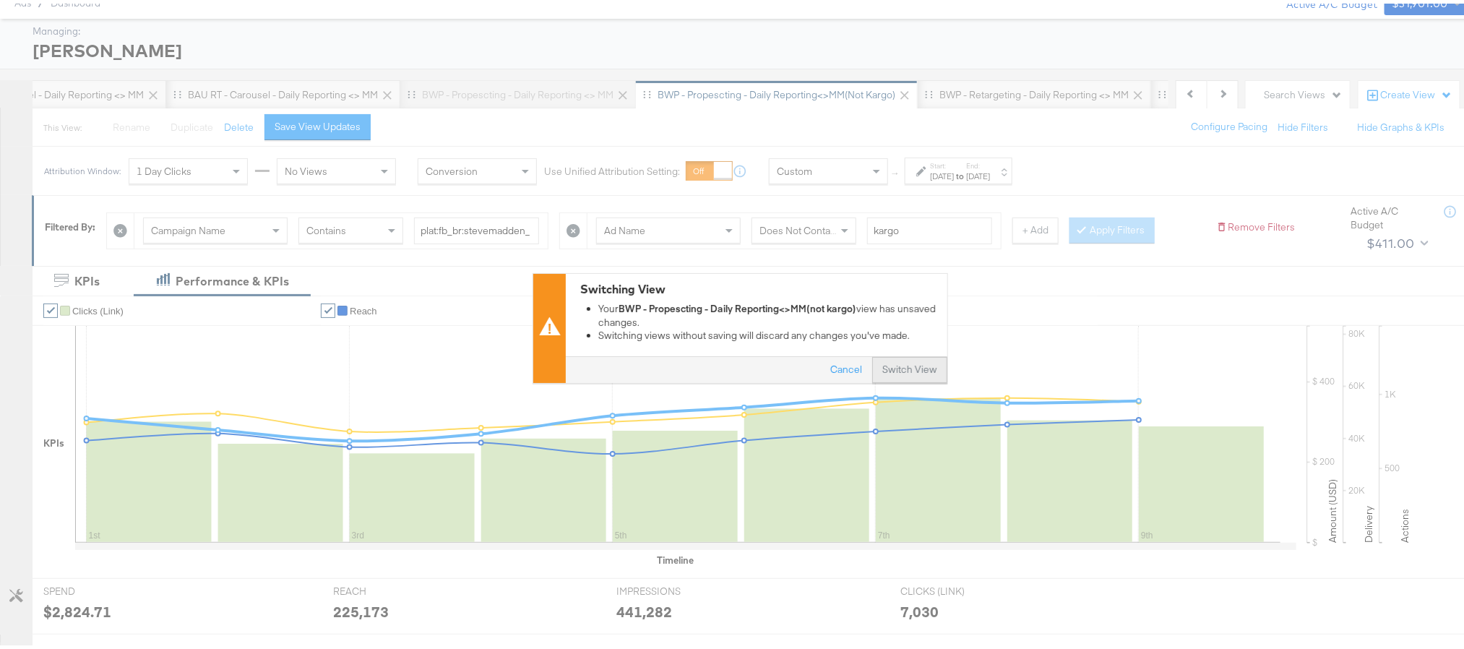
click at [892, 363] on button "Switch View" at bounding box center [909, 366] width 75 height 26
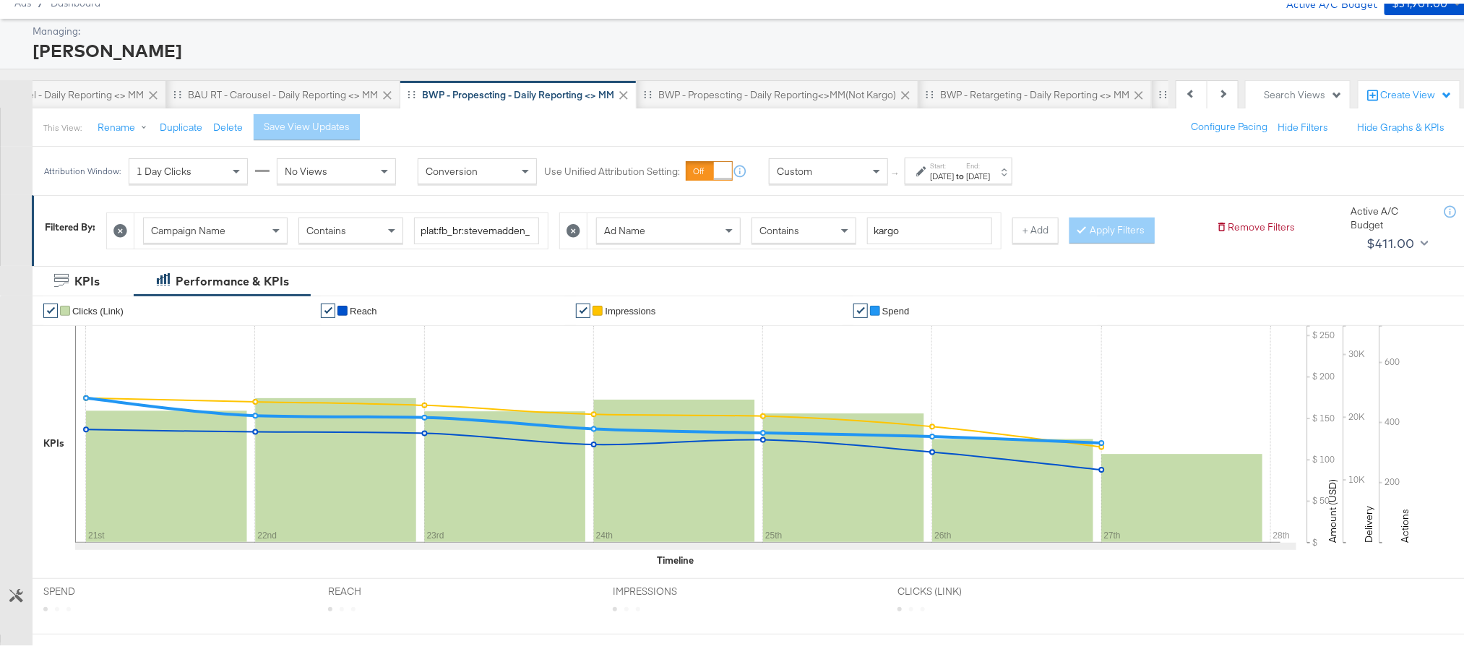
click at [863, 269] on div "KPIs Performance & KPIs" at bounding box center [740, 277] width 1480 height 30
click at [1176, 83] on button "Previous" at bounding box center [1192, 91] width 32 height 29
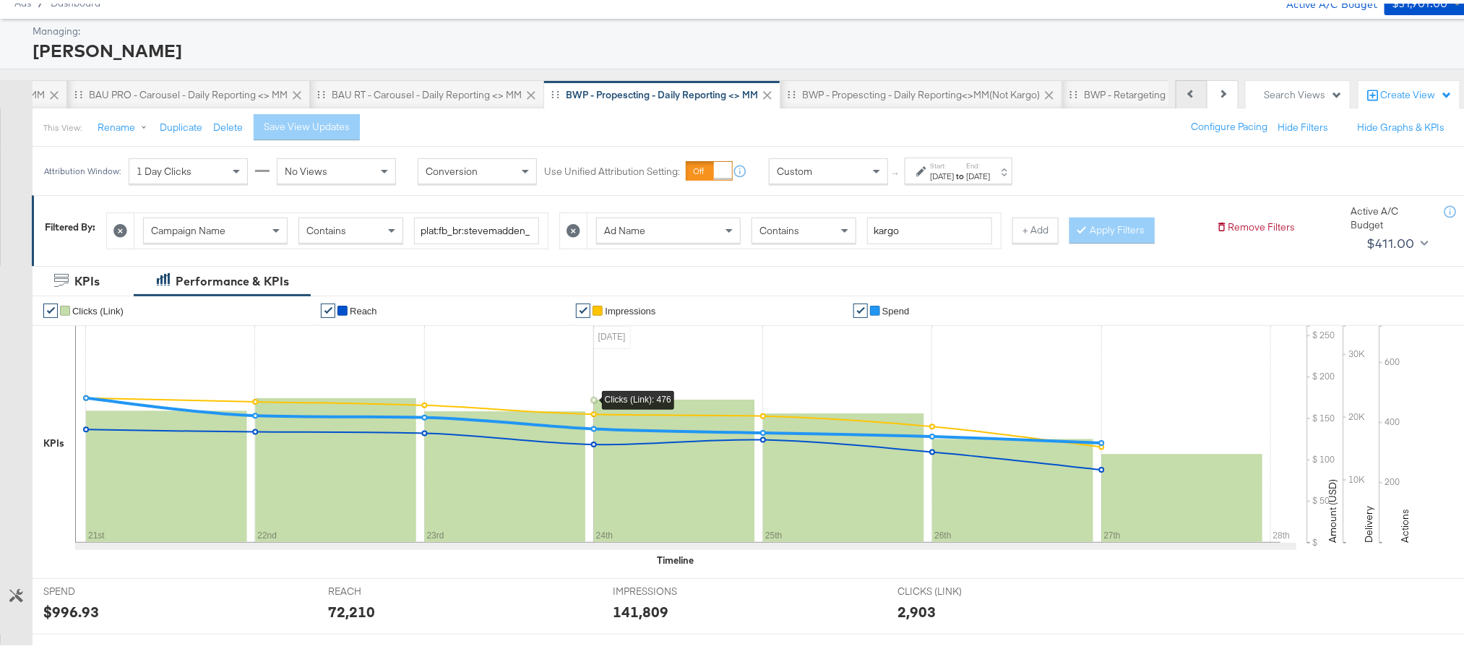
click at [1176, 83] on button "Previous" at bounding box center [1192, 91] width 32 height 29
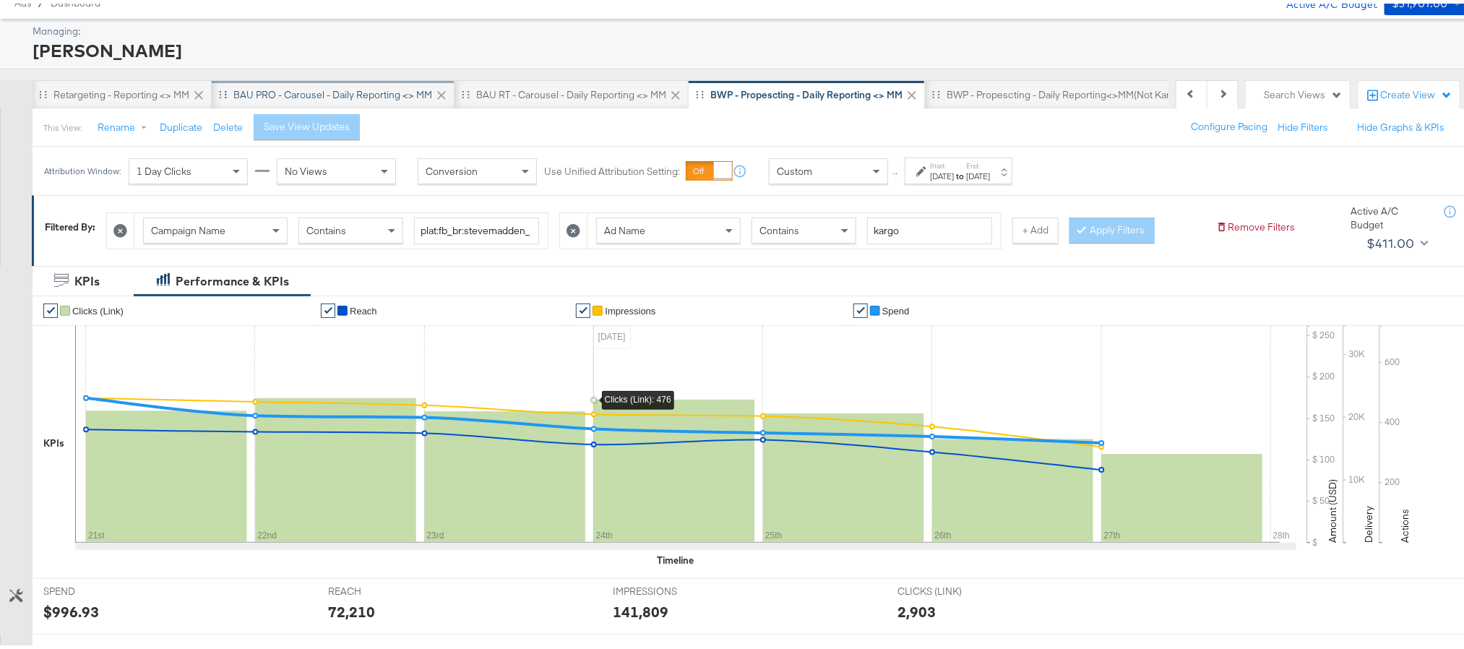
click at [310, 89] on div "BAU PRO - Carousel - Daily Reporting <> MM" at bounding box center [332, 92] width 199 height 14
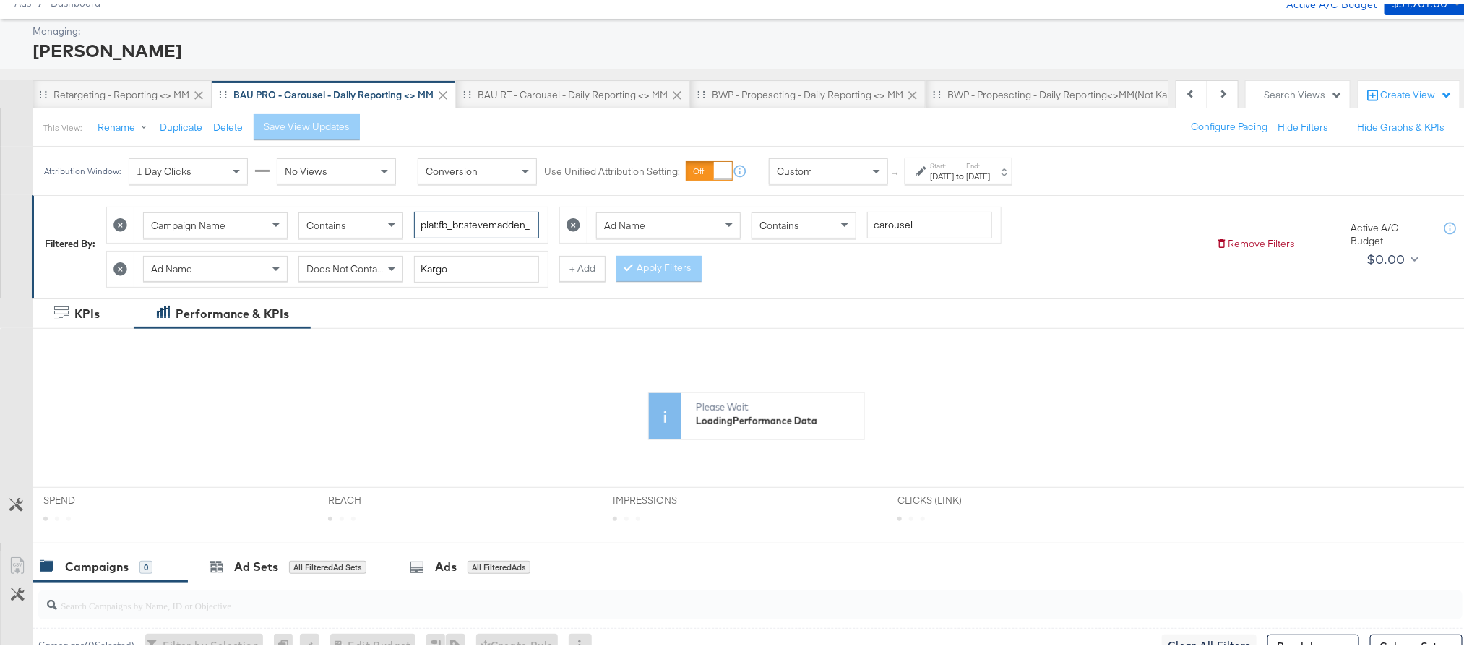
click at [449, 228] on input "plat:fb_br:stevemadden_subchan:paidsocial-asc_temp:evergreen-prospecting-2_obj:…" at bounding box center [476, 221] width 125 height 27
click at [1449, 519] on span "×" at bounding box center [1452, 516] width 7 height 17
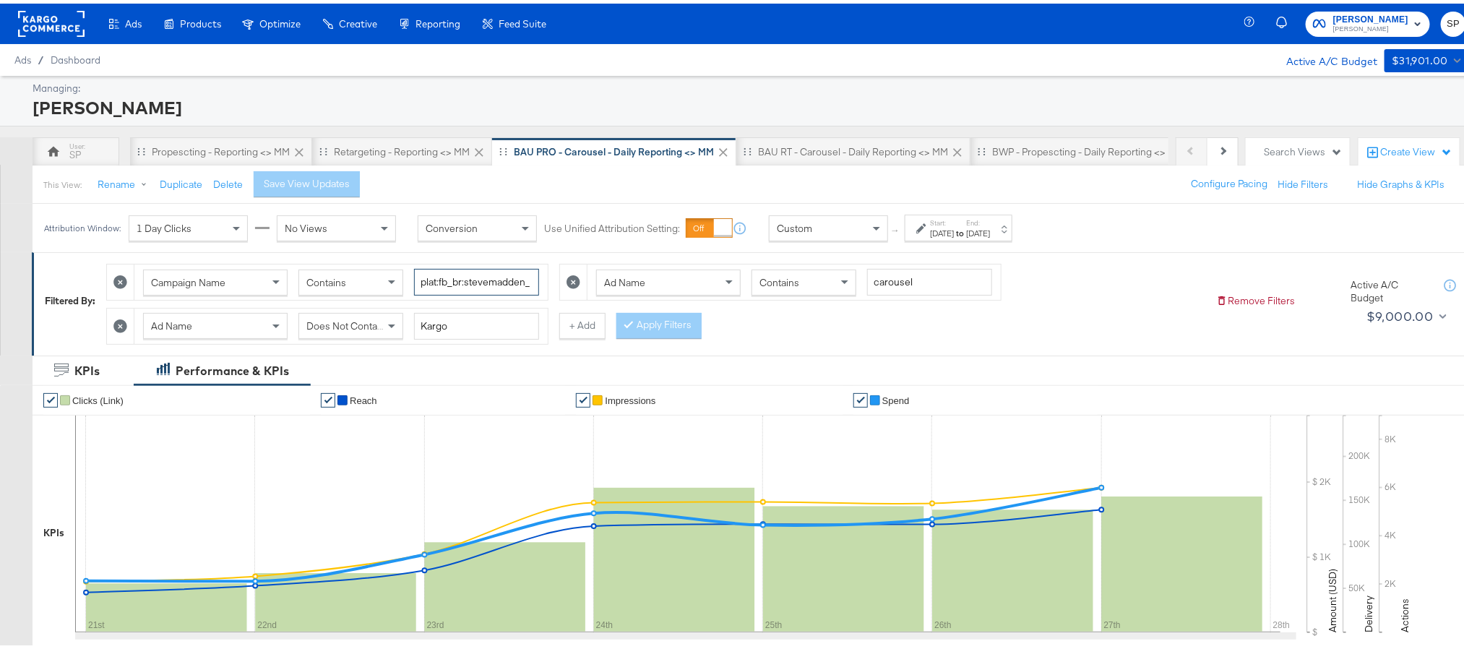
click at [493, 286] on input "plat:fb_br:stevemadden_subchan:paidsocial-asc_temp:evergreen-prospecting-2_obj:…" at bounding box center [476, 278] width 125 height 27
click at [540, 369] on div "KPIs Performance & KPIs" at bounding box center [740, 367] width 1480 height 30
drag, startPoint x: 818, startPoint y: 157, endPoint x: 804, endPoint y: 167, distance: 17.1
click at [819, 156] on div "BAU RT - Carousel - Daily Reporting <> MM" at bounding box center [853, 148] width 234 height 29
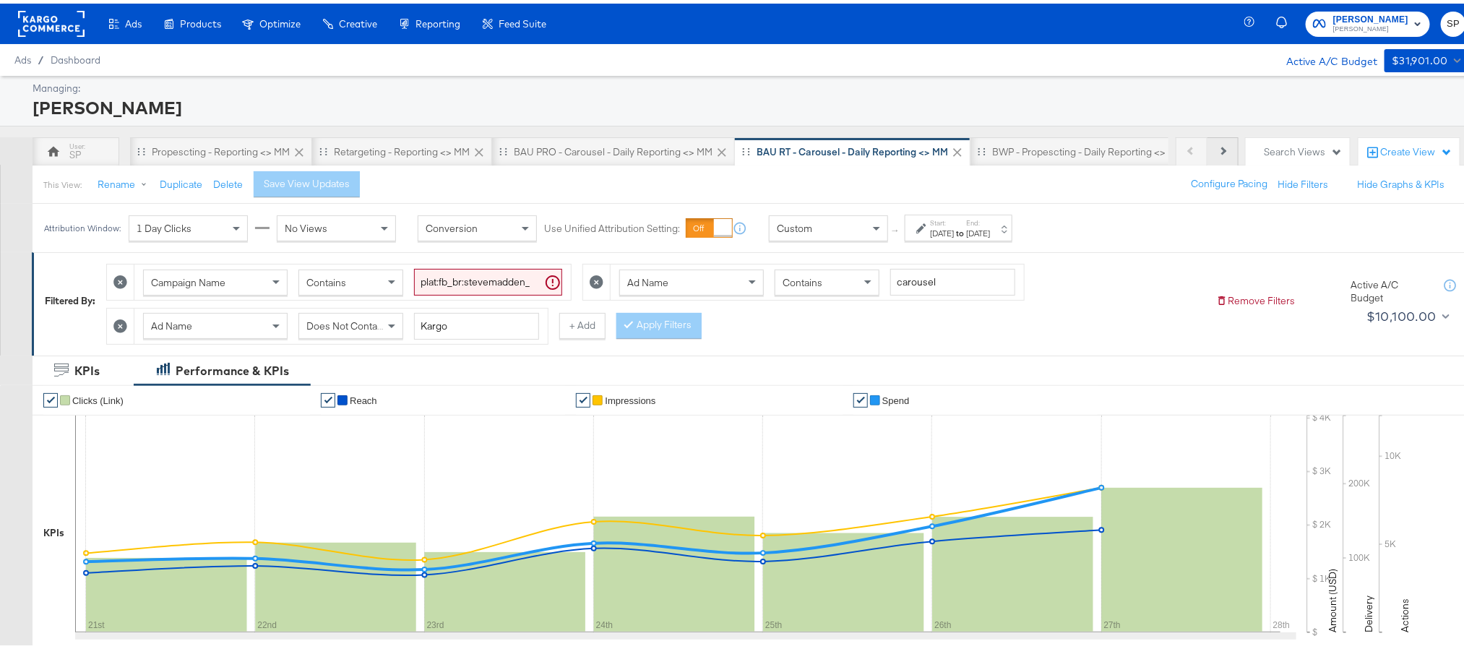
click at [1214, 150] on button "Next" at bounding box center [1222, 148] width 31 height 29
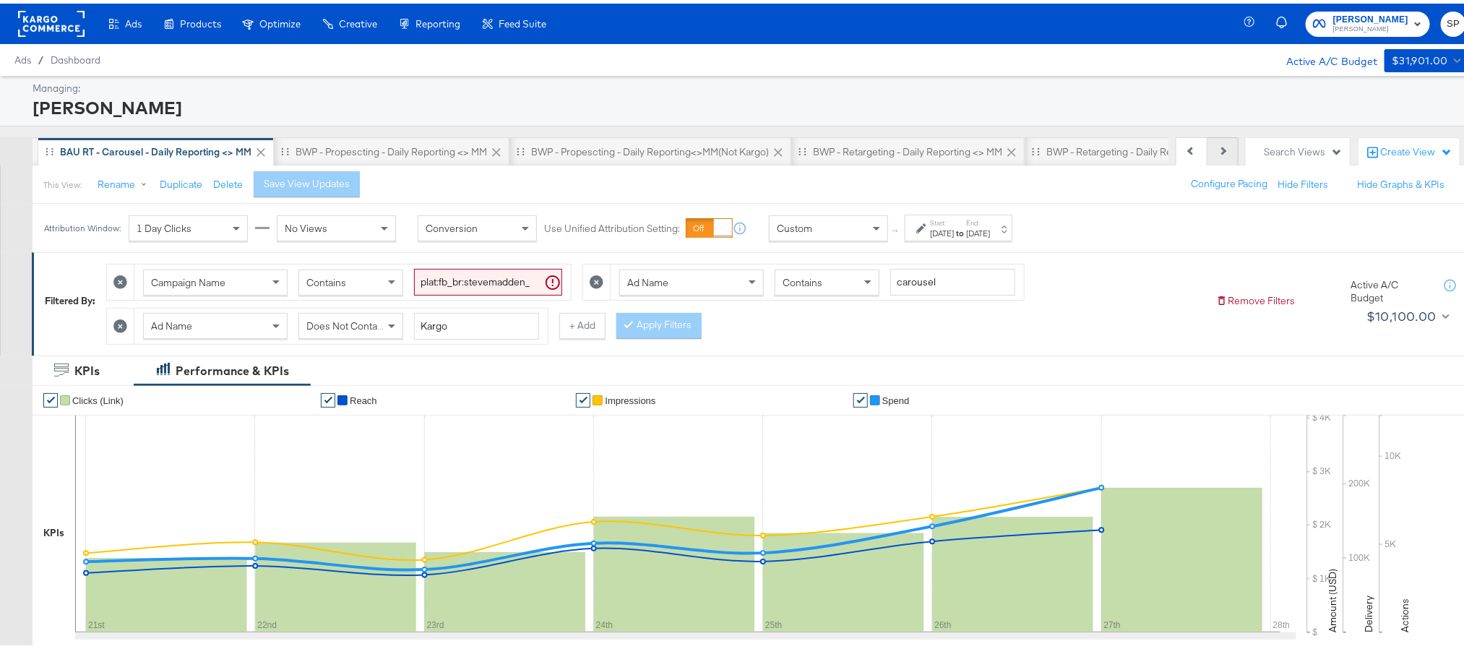
click at [1214, 150] on button "Next" at bounding box center [1222, 148] width 31 height 29
click at [1214, 150] on div "Previous Next" at bounding box center [1207, 148] width 63 height 29
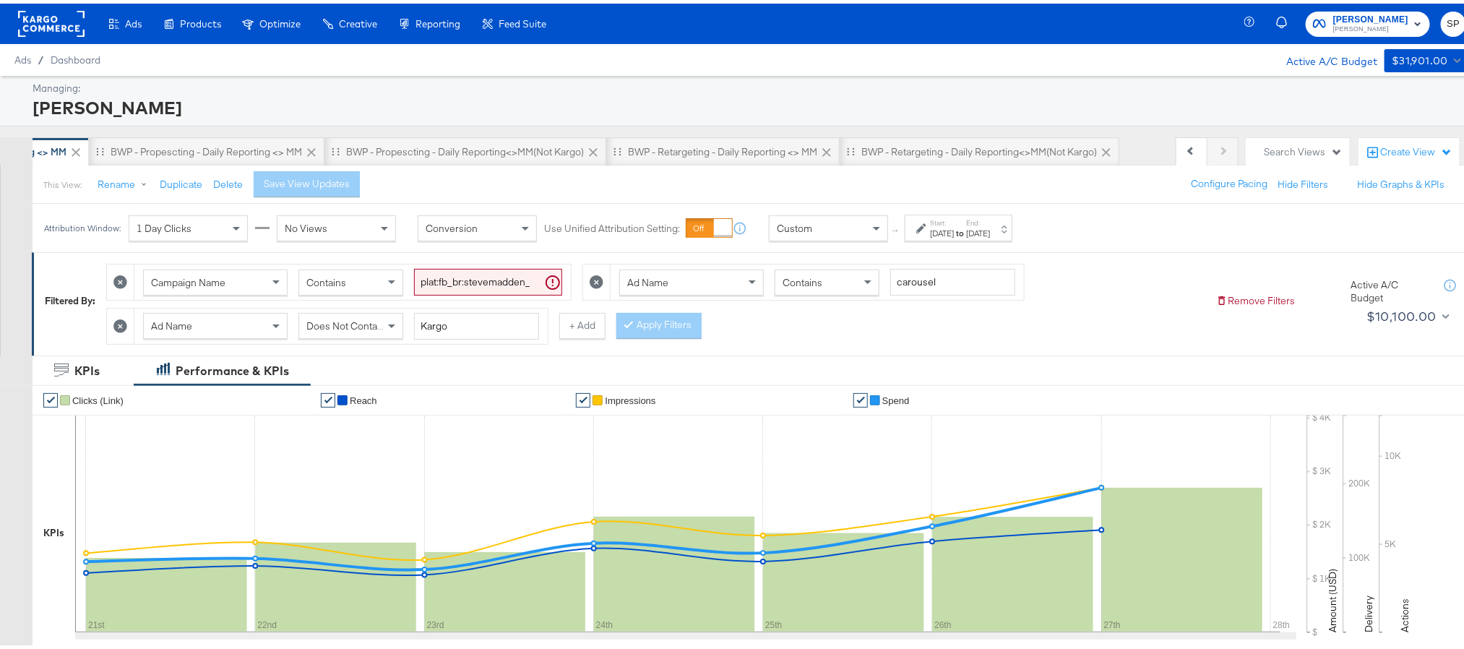
click at [1380, 143] on div "Create View" at bounding box center [1416, 149] width 72 height 14
click at [1351, 184] on li "New View" at bounding box center [1360, 185] width 125 height 29
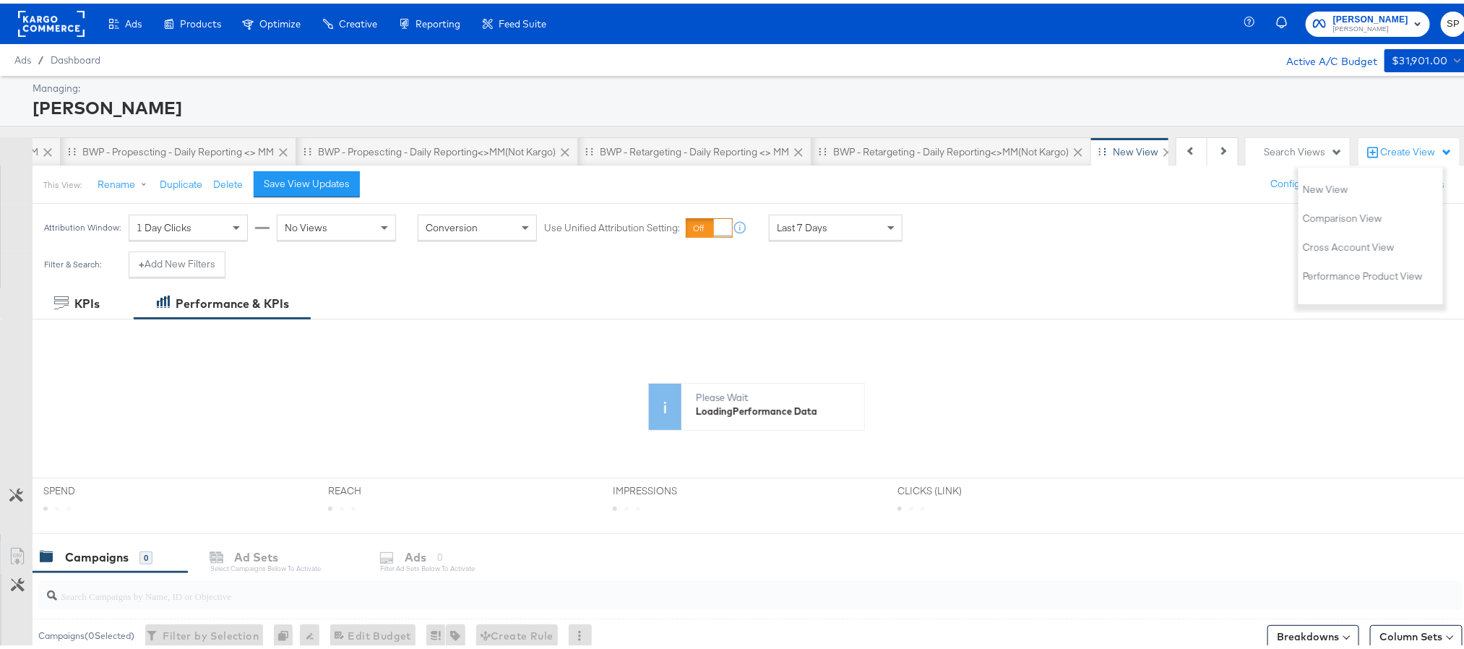
click at [1126, 148] on div "New View" at bounding box center [1136, 149] width 46 height 14
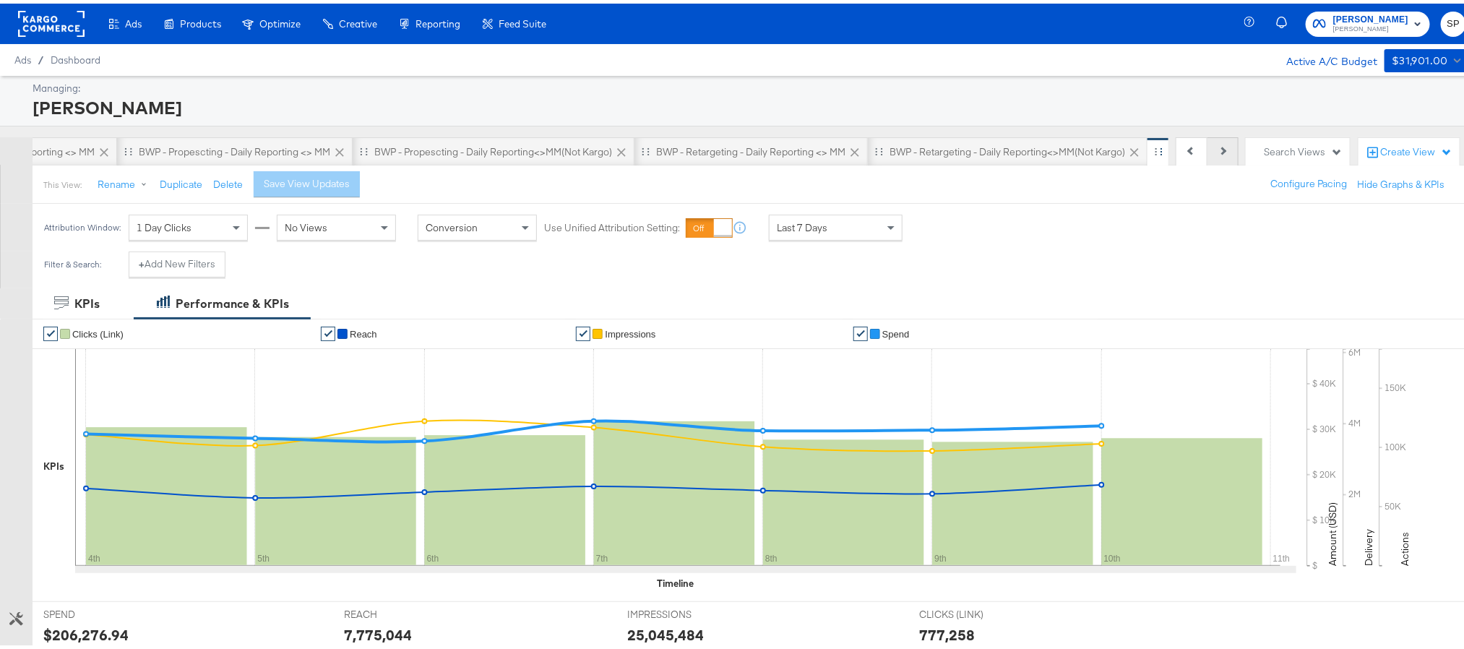
click at [1207, 159] on button "Next" at bounding box center [1222, 148] width 31 height 29
click at [575, 144] on div "BWP - Retargeting - Daily Reporting <> MM" at bounding box center [632, 149] width 189 height 14
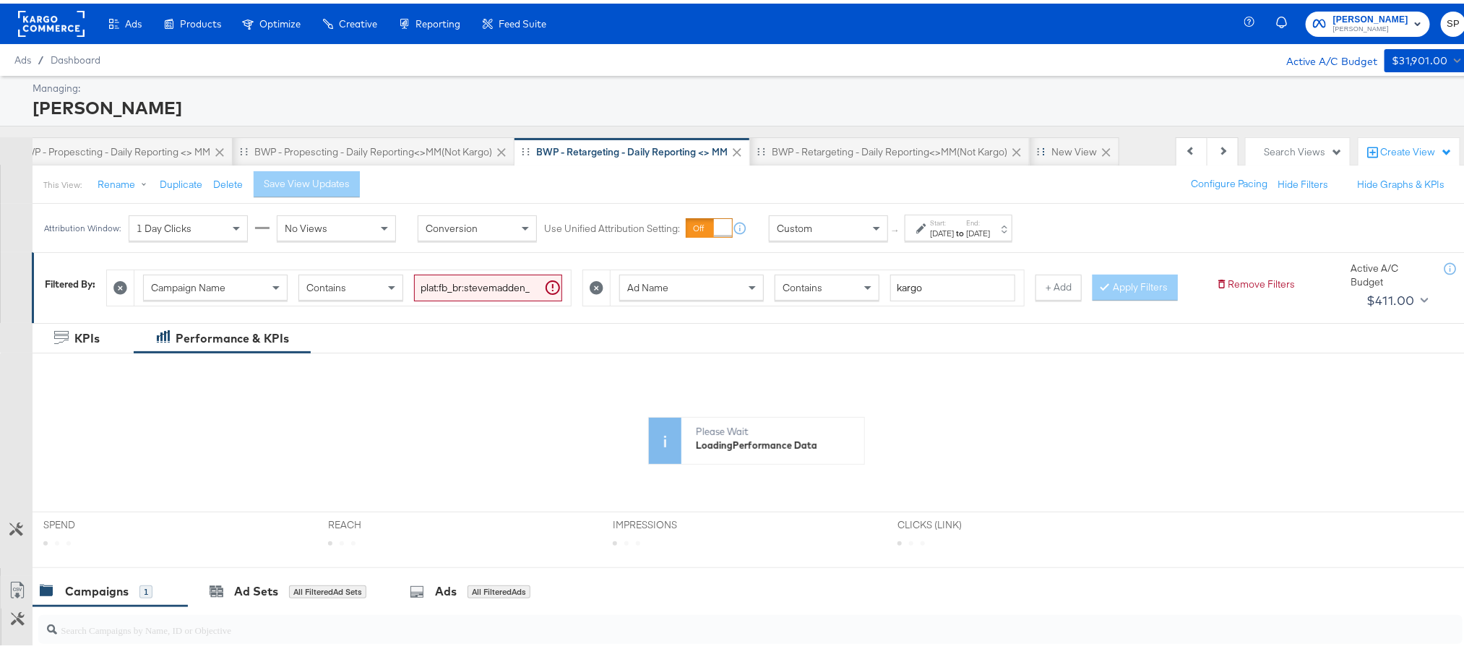
click at [966, 228] on strong "to" at bounding box center [960, 229] width 12 height 11
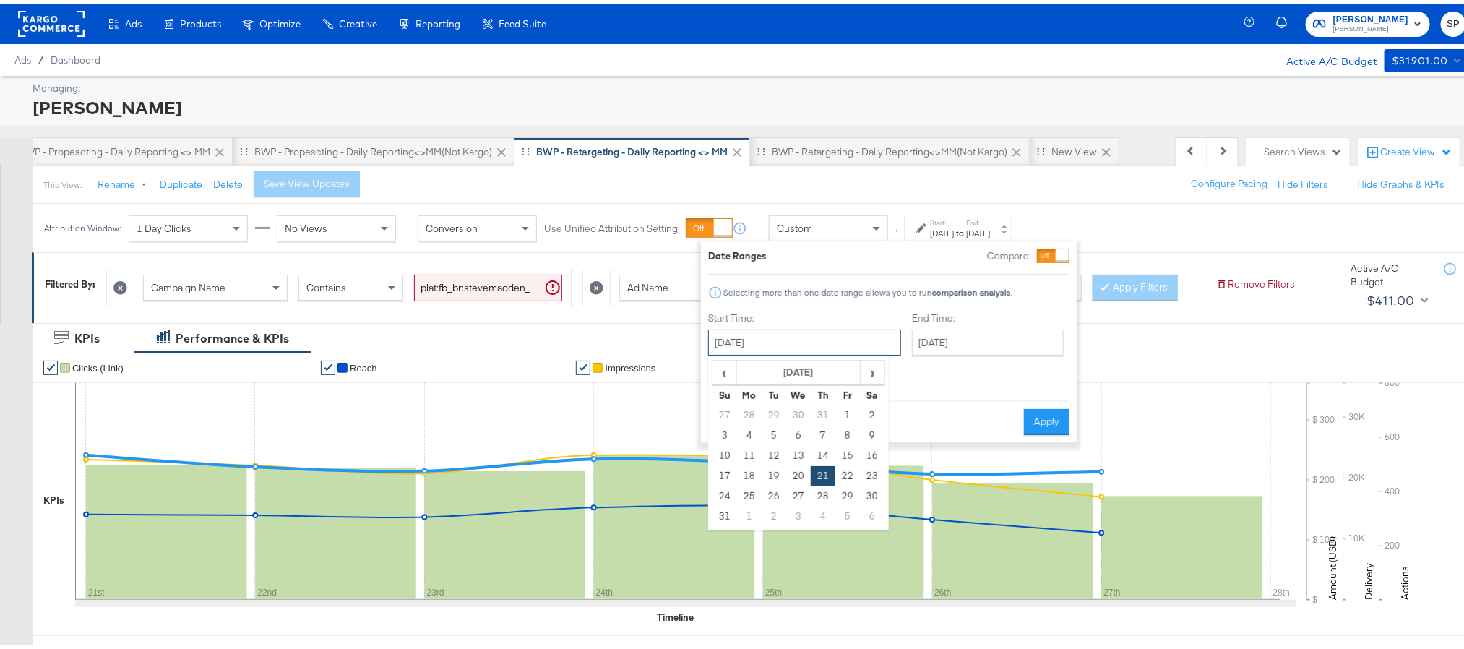
click at [803, 335] on input "August 21st 2025" at bounding box center [804, 339] width 193 height 26
click at [751, 512] on td "1" at bounding box center [749, 513] width 25 height 20
type input "September 1st 2025"
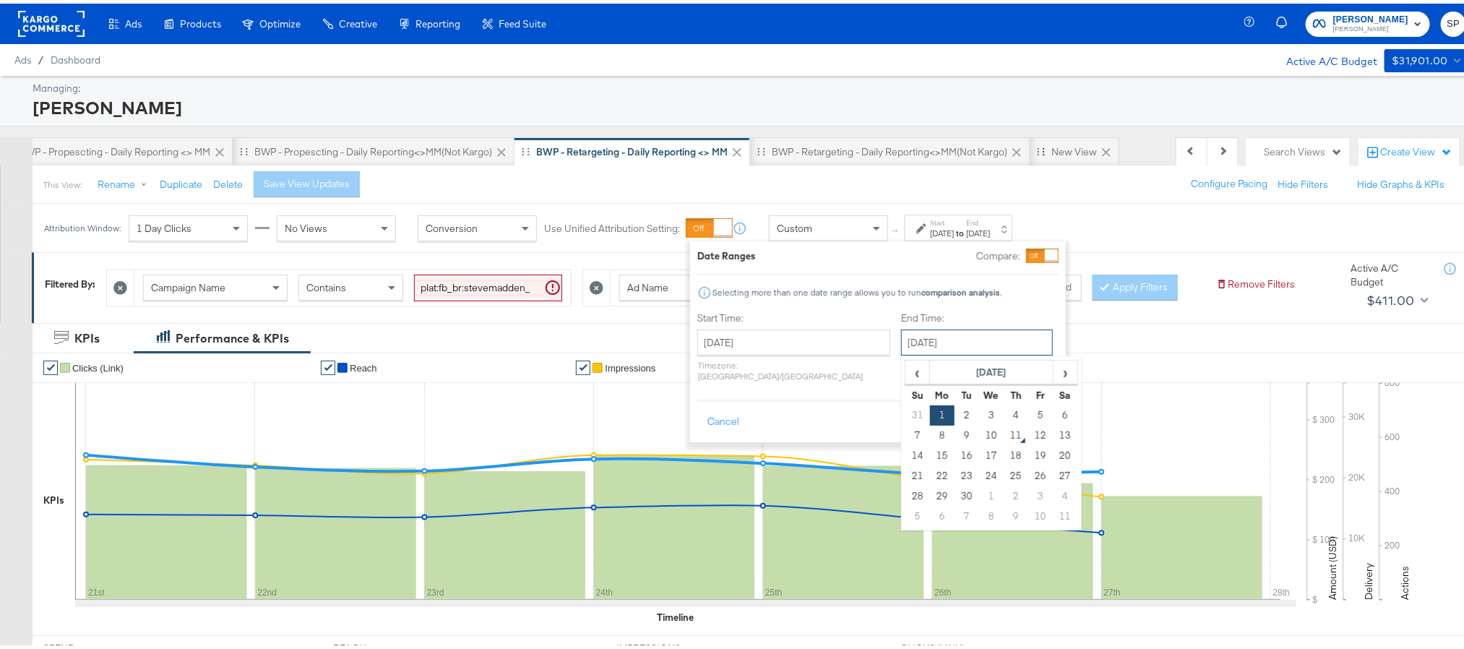
click at [928, 340] on input "September 1st 2025" at bounding box center [977, 339] width 152 height 26
click at [954, 431] on td "9" at bounding box center [966, 432] width 25 height 20
type input "September 9th 2025"
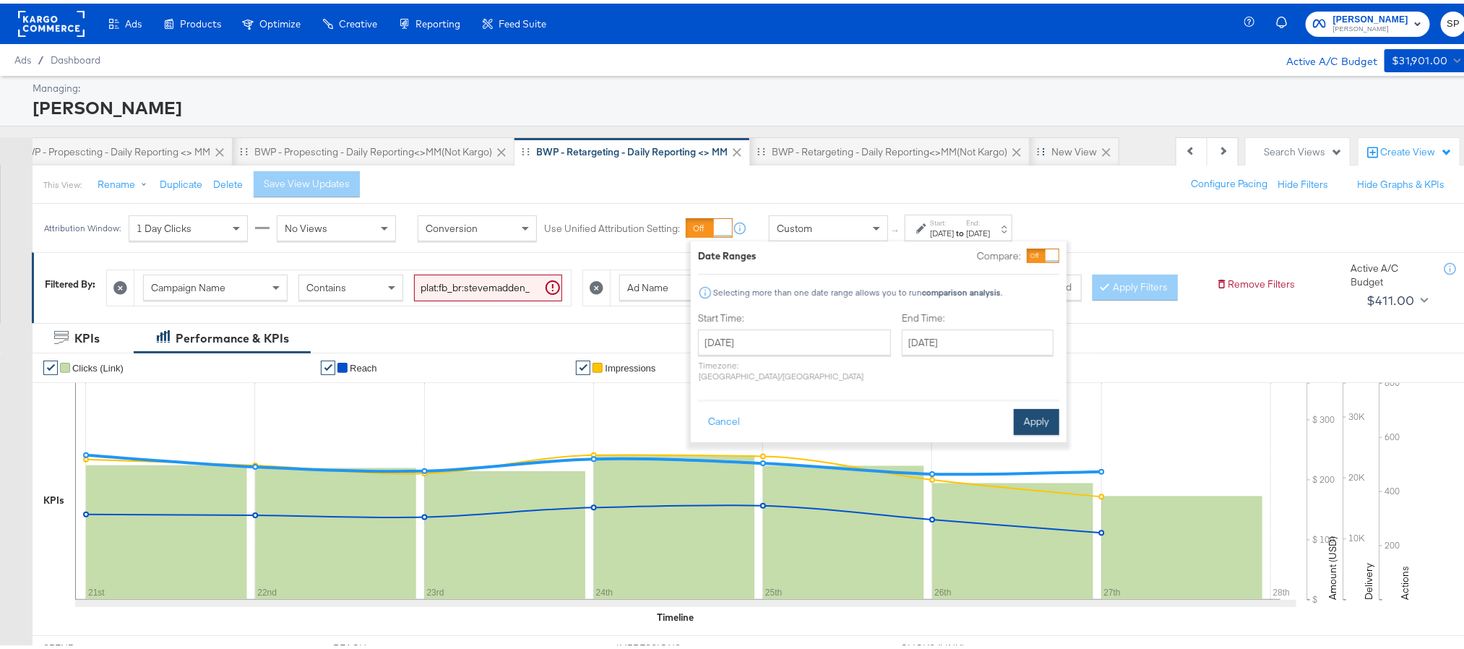
click at [1038, 410] on button "Apply" at bounding box center [1037, 418] width 46 height 26
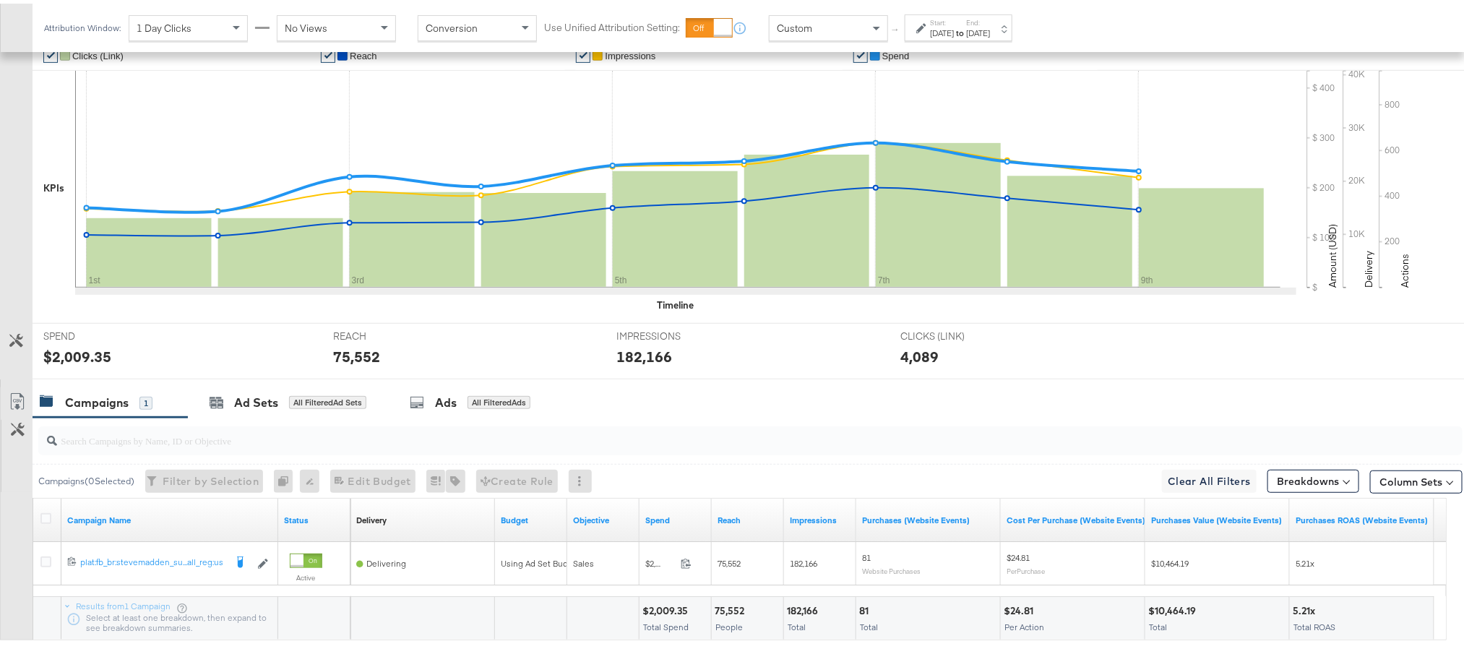
scroll to position [420, 0]
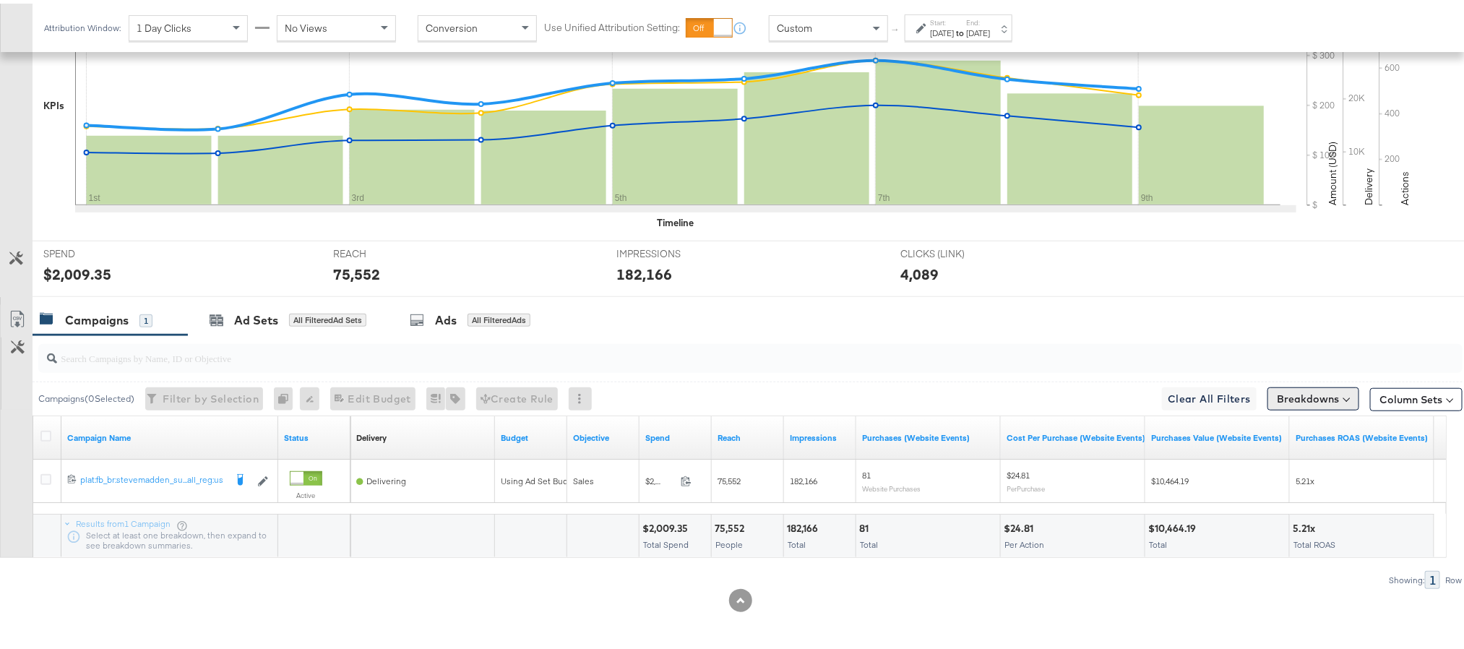
click at [1314, 400] on button "Breakdowns" at bounding box center [1313, 395] width 92 height 23
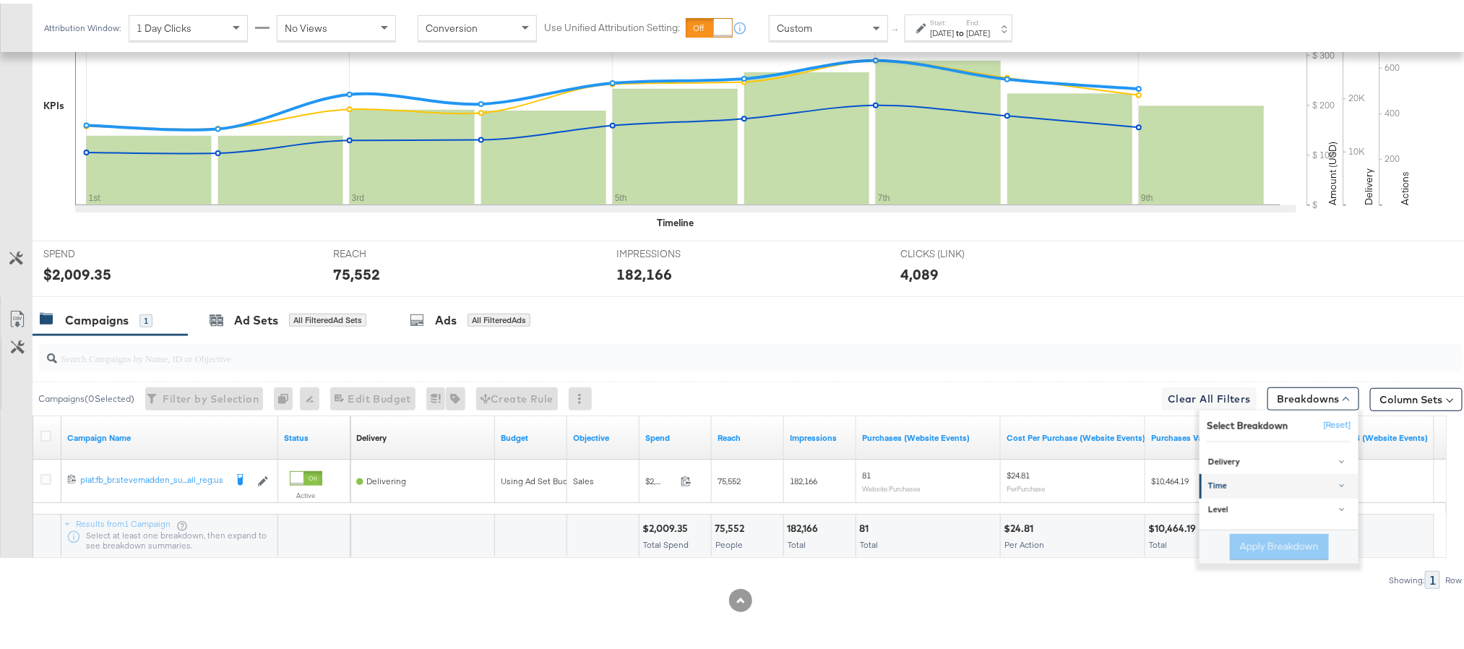
click at [1217, 483] on div "Time" at bounding box center [1280, 483] width 144 height 12
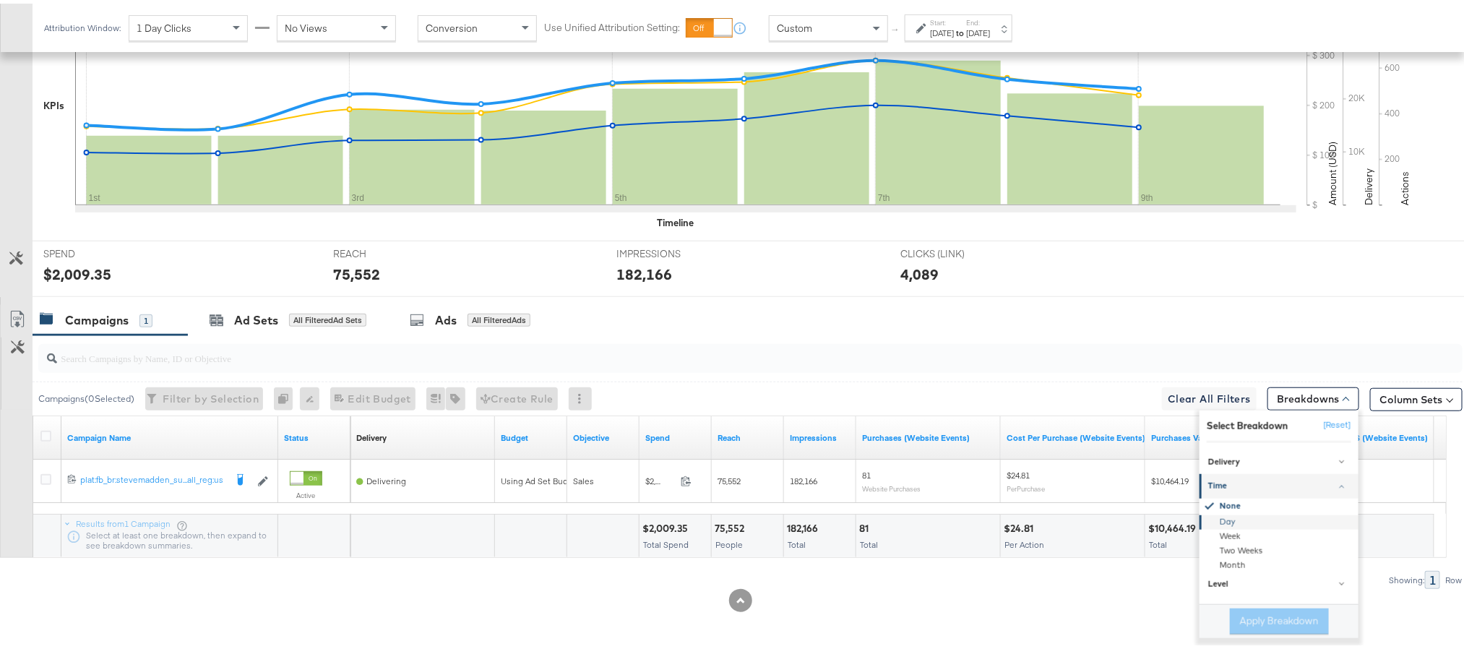
click at [1216, 519] on div "Day" at bounding box center [1280, 519] width 157 height 14
click at [1238, 613] on button "Apply Breakdown" at bounding box center [1279, 618] width 99 height 26
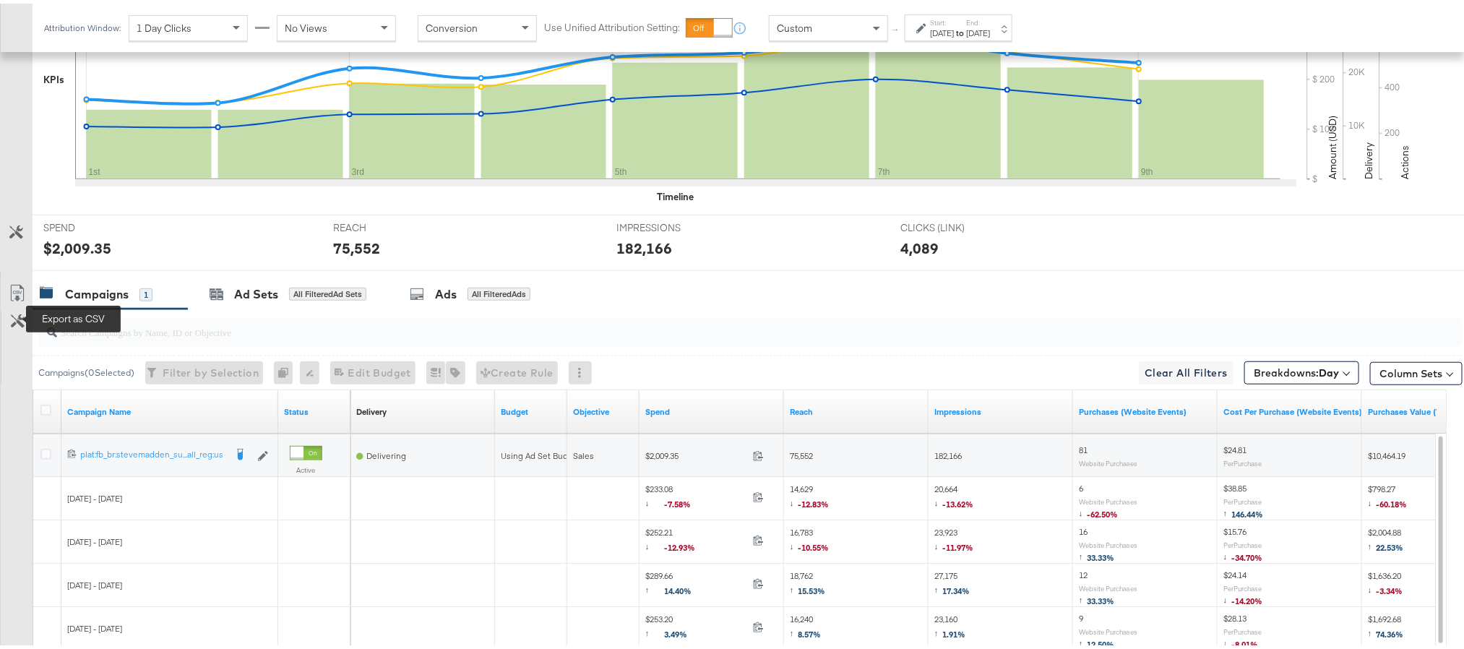
click at [9, 298] on icon at bounding box center [17, 289] width 17 height 17
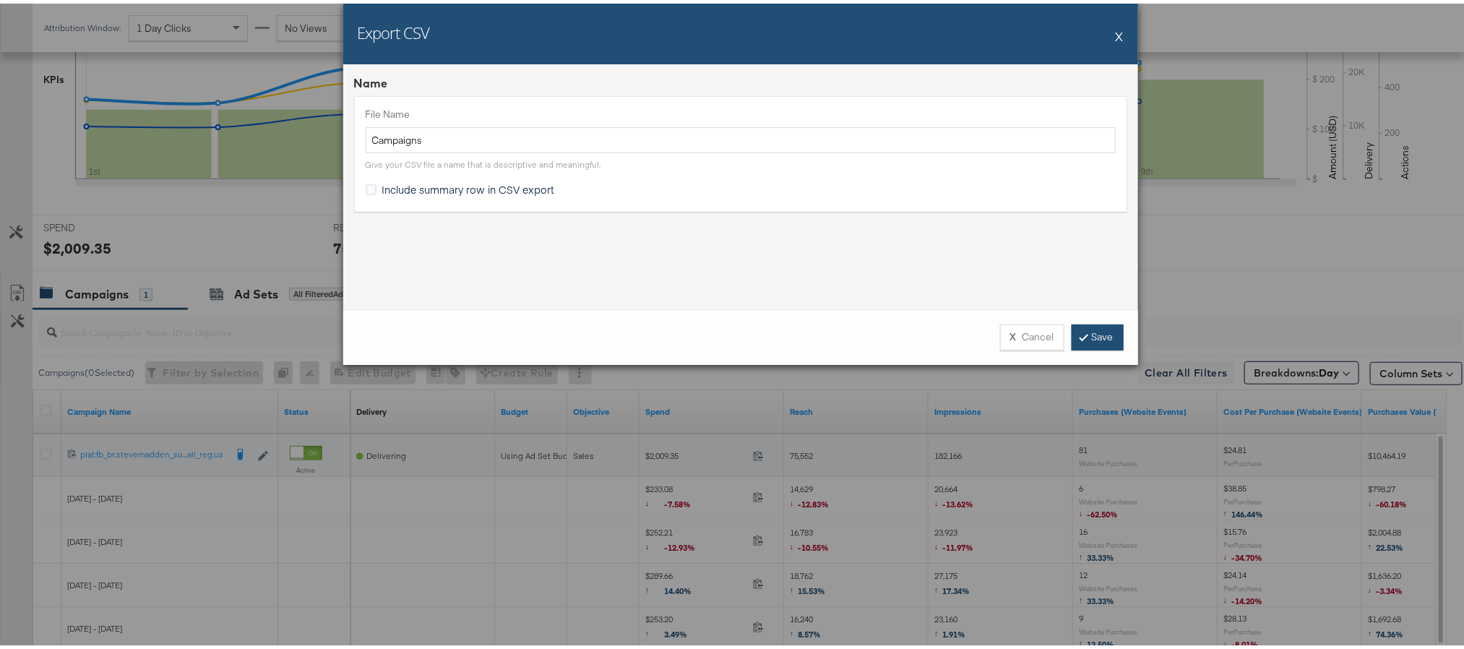
click at [1079, 332] on link "Save" at bounding box center [1097, 334] width 52 height 26
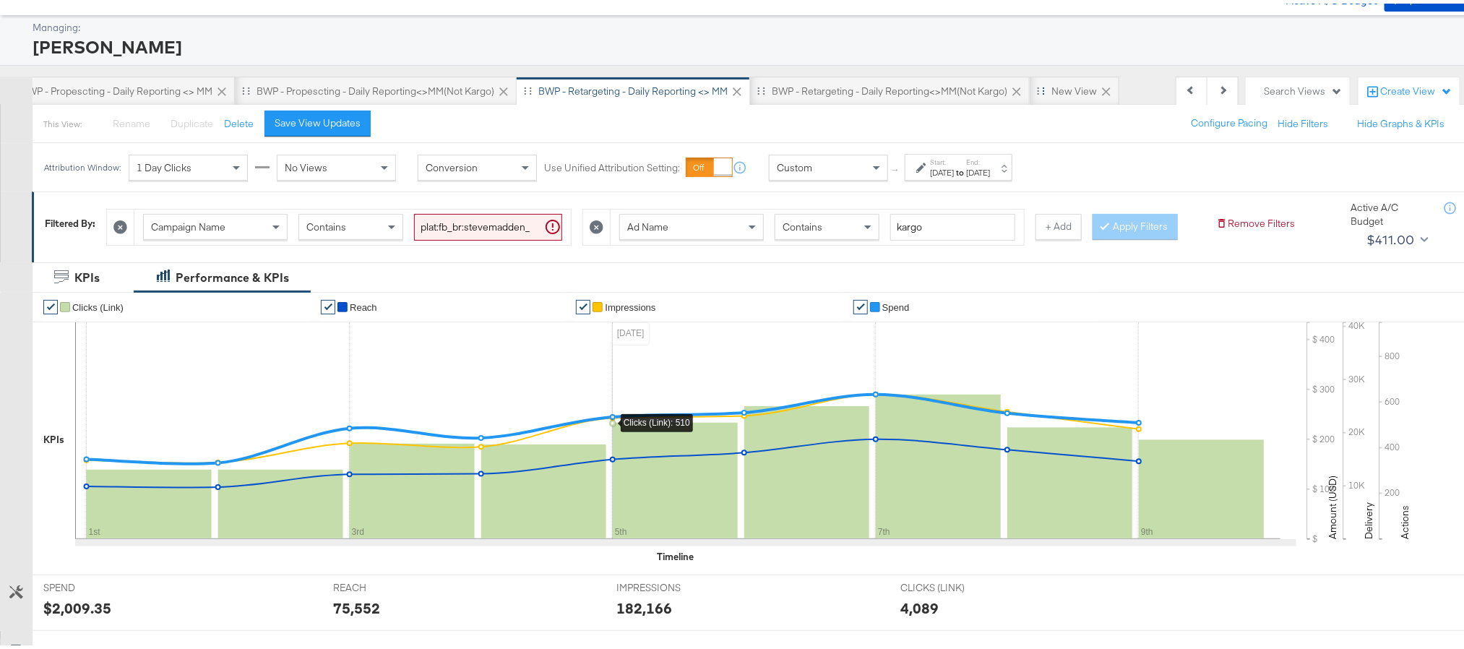
scroll to position [0, 0]
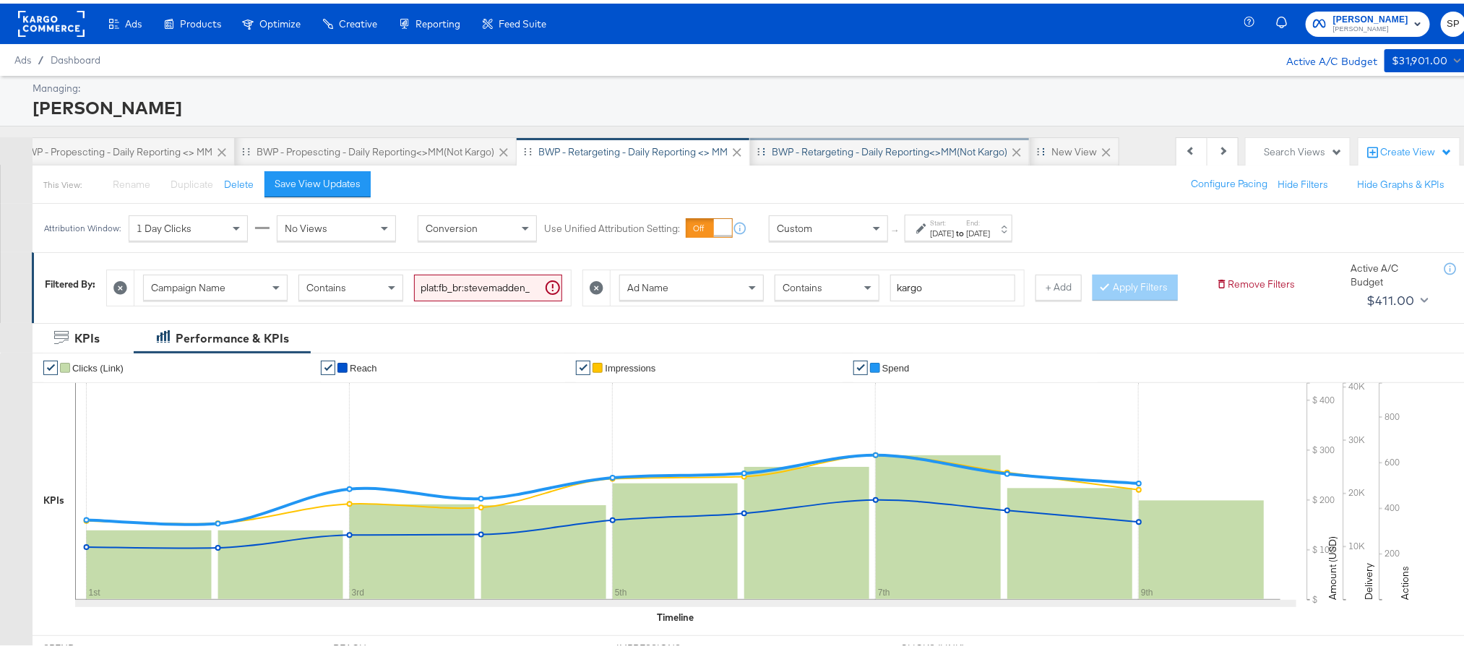
click at [824, 150] on div "BWP - Retargeting - Daily Reporting<>MM(not kargo)" at bounding box center [890, 149] width 236 height 14
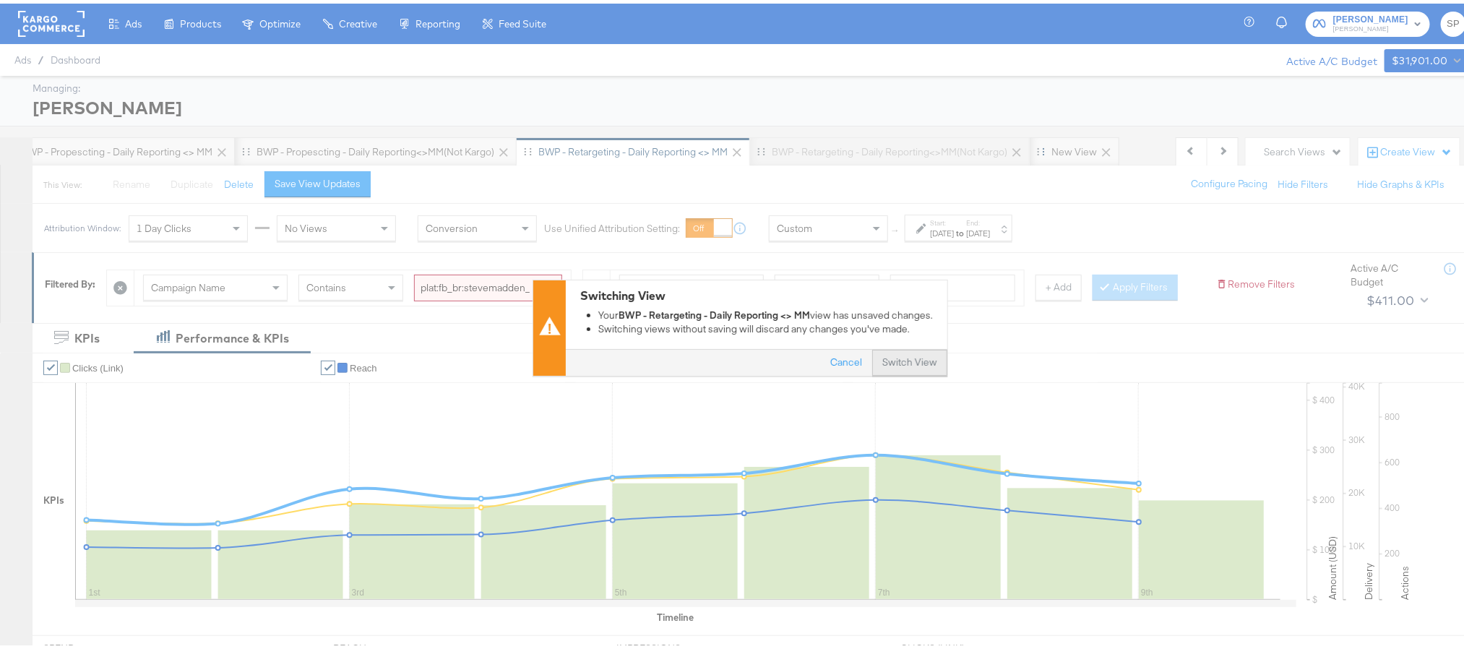
click at [898, 356] on button "Switch View" at bounding box center [909, 360] width 75 height 26
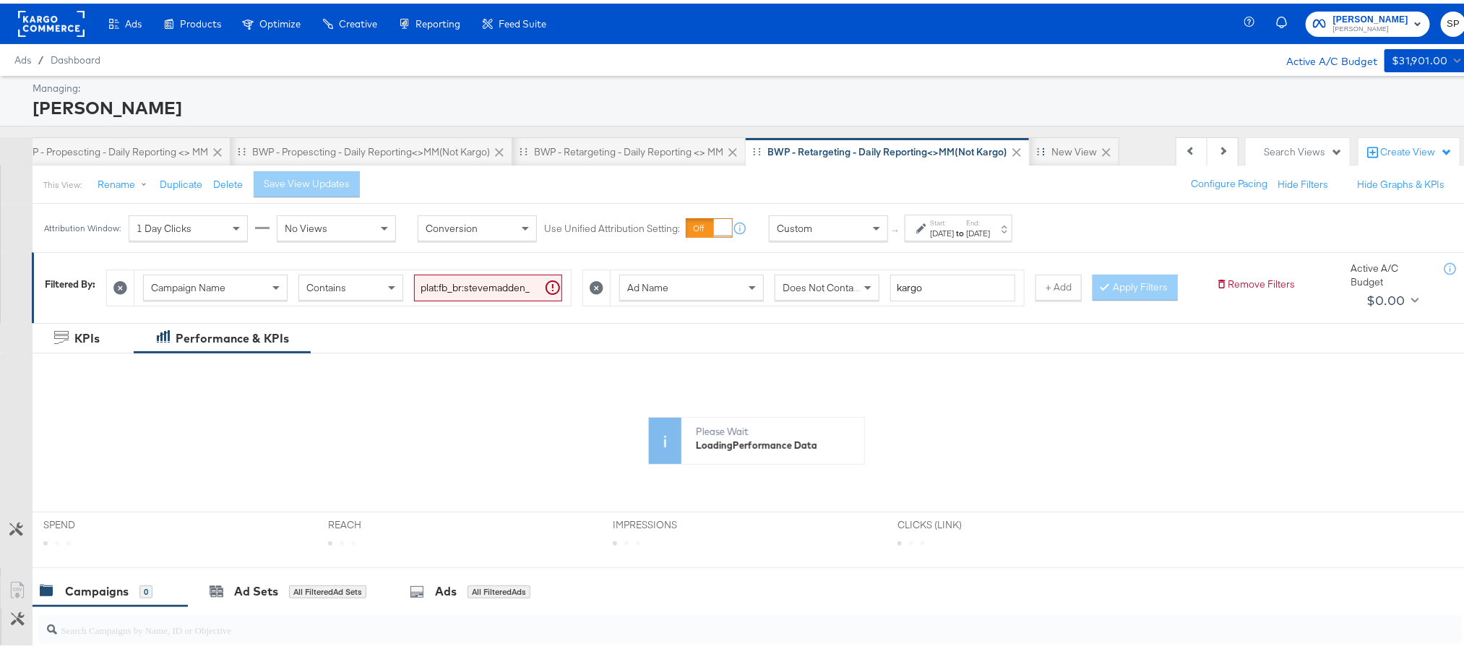
click at [1012, 237] on div "Start: Aug 21st 2025 to End: Aug 27th 2025" at bounding box center [959, 224] width 108 height 27
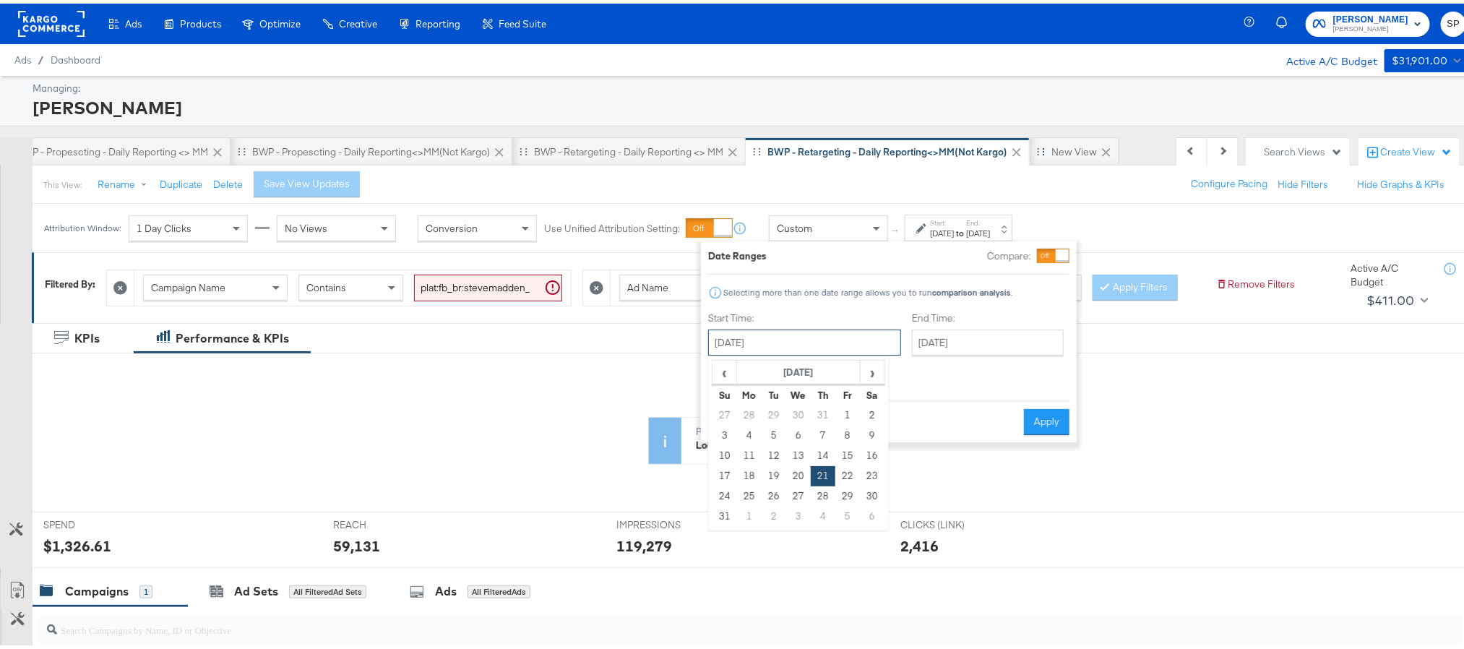
click at [800, 348] on input "August 21st 2025" at bounding box center [804, 339] width 193 height 26
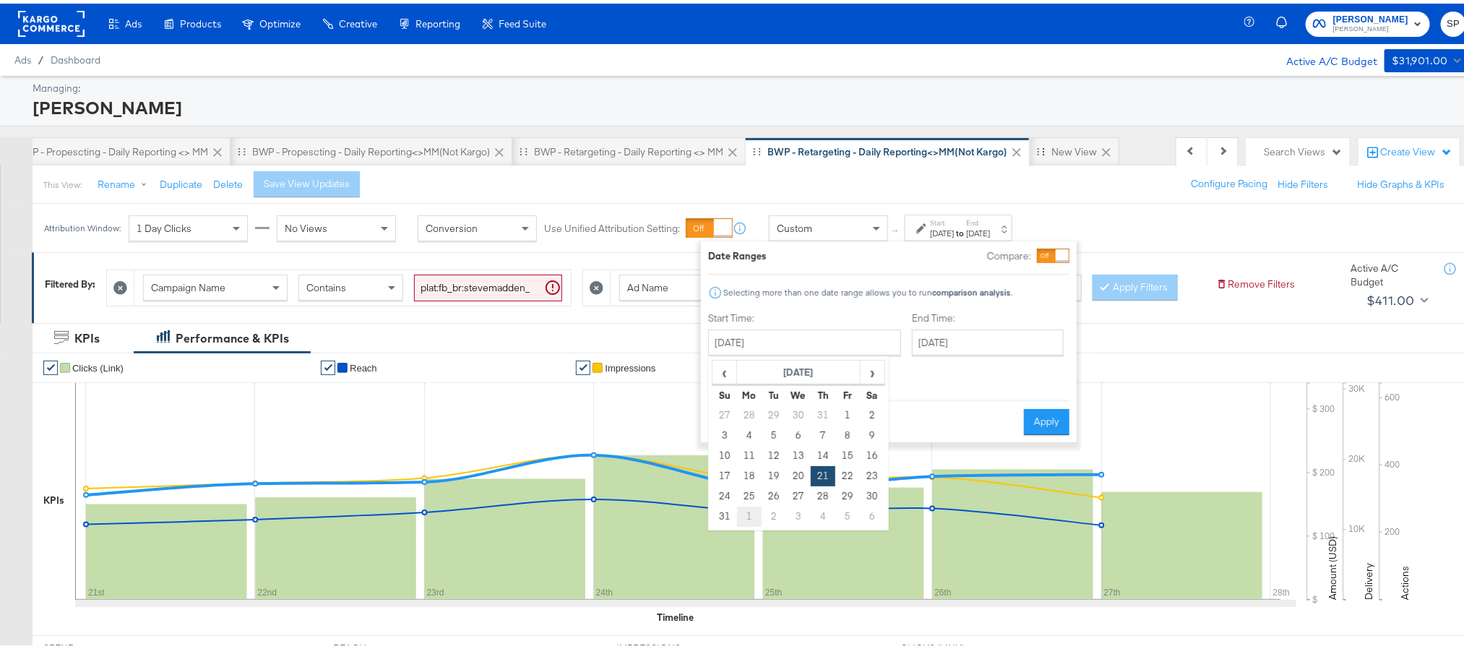
click at [752, 517] on td "1" at bounding box center [749, 513] width 25 height 20
type input "September 1st 2025"
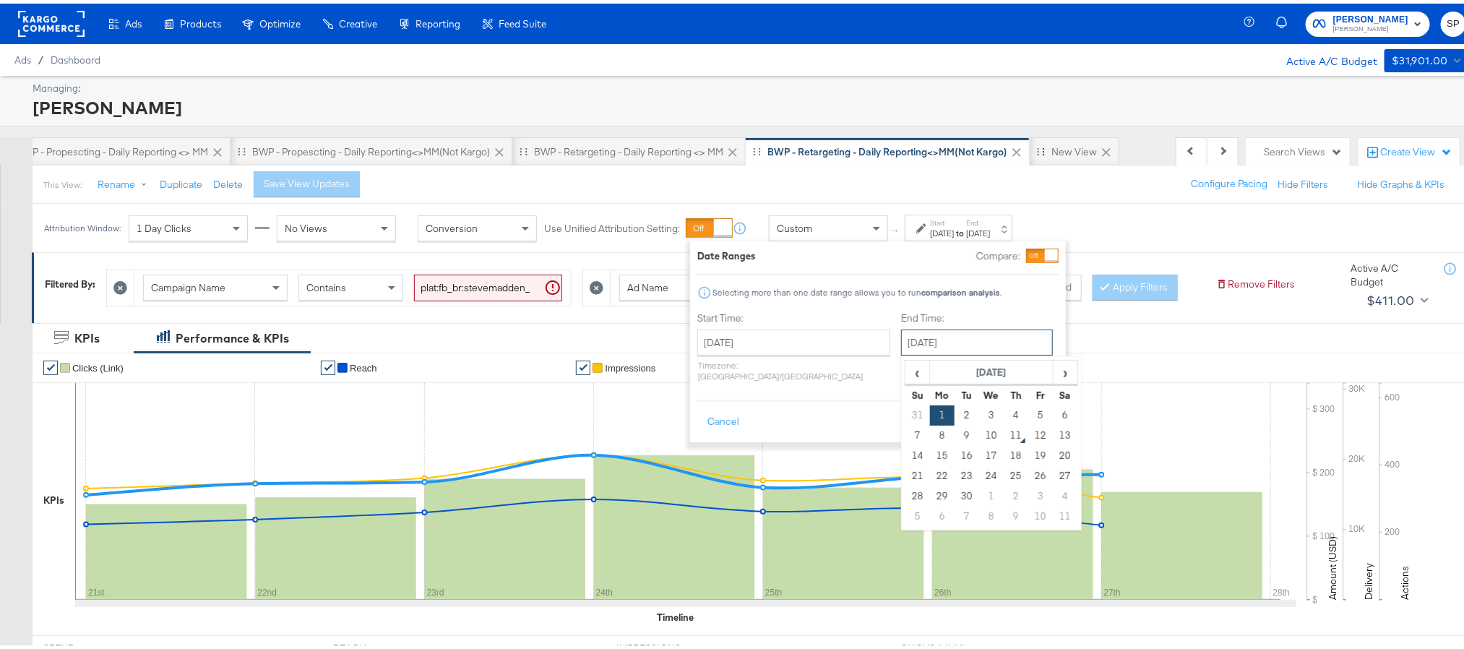
click at [941, 340] on input "September 1st 2025" at bounding box center [977, 339] width 152 height 26
click at [954, 432] on td "9" at bounding box center [966, 432] width 25 height 20
type input "September 9th 2025"
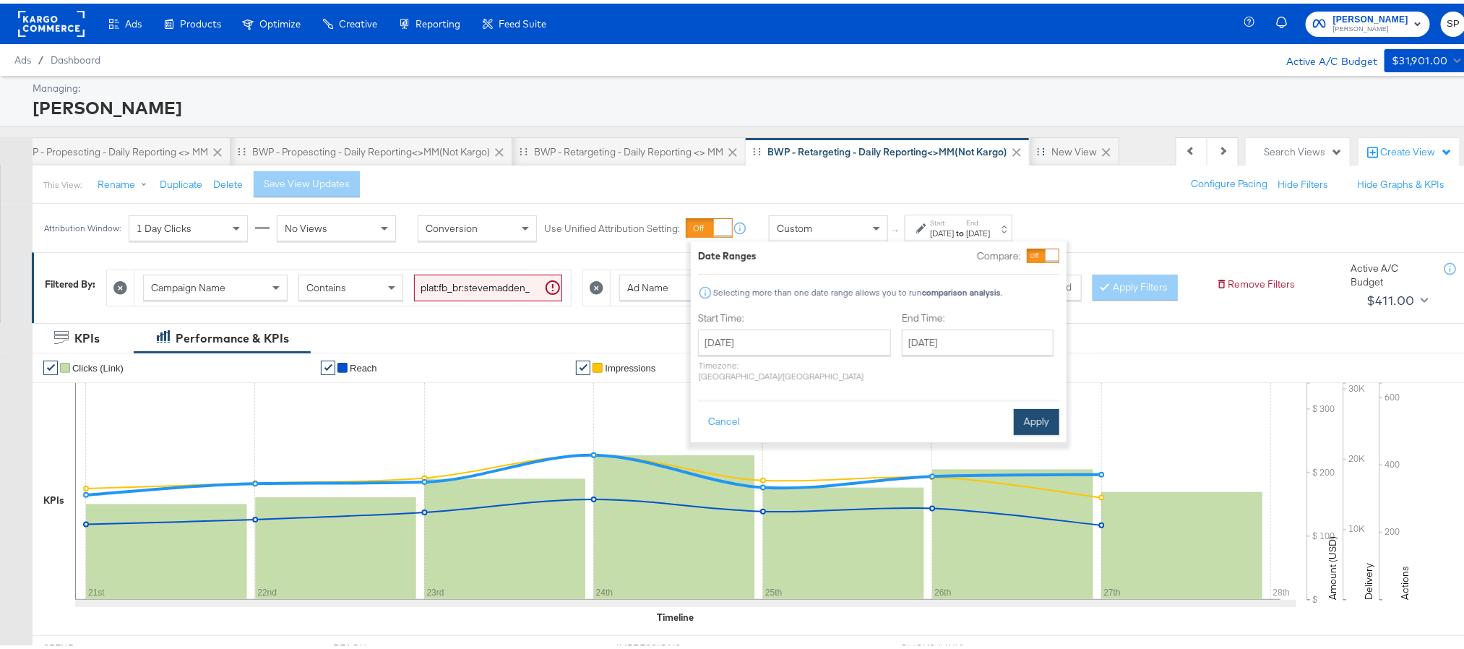
click at [1026, 416] on button "Apply" at bounding box center [1037, 418] width 46 height 26
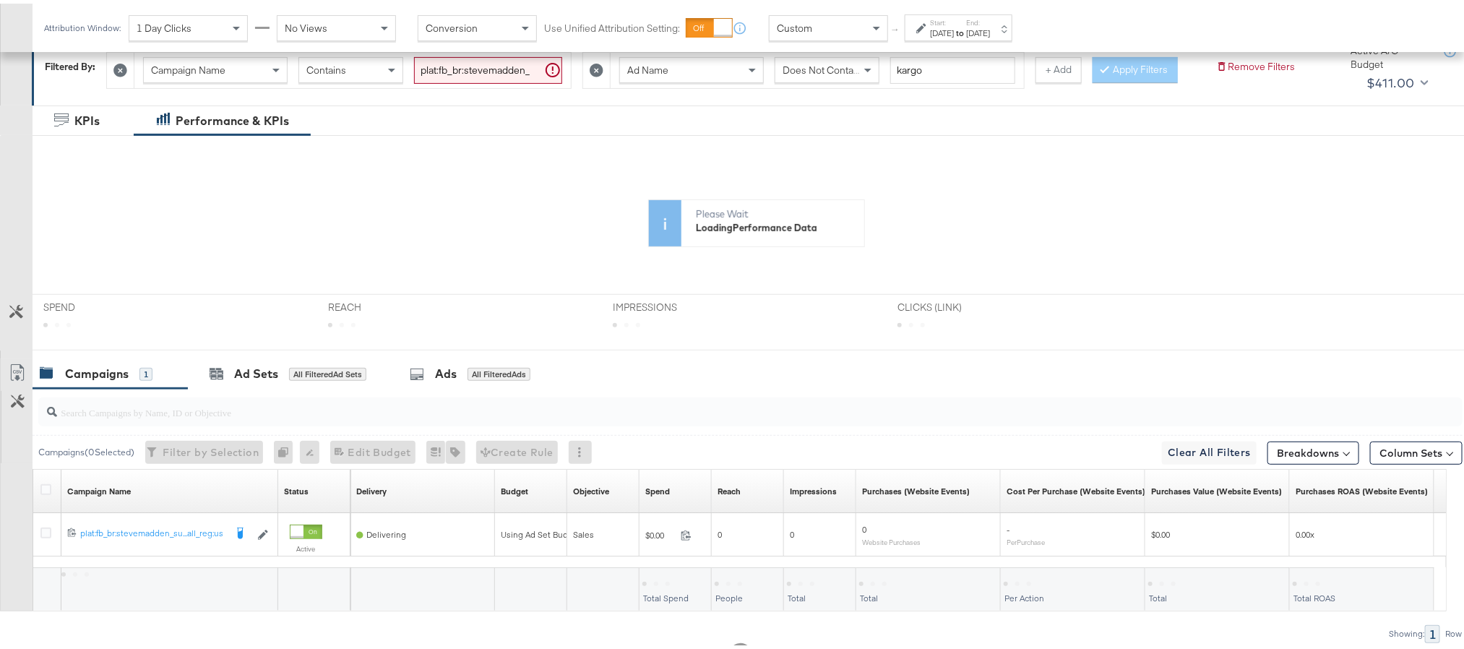
scroll to position [297, 0]
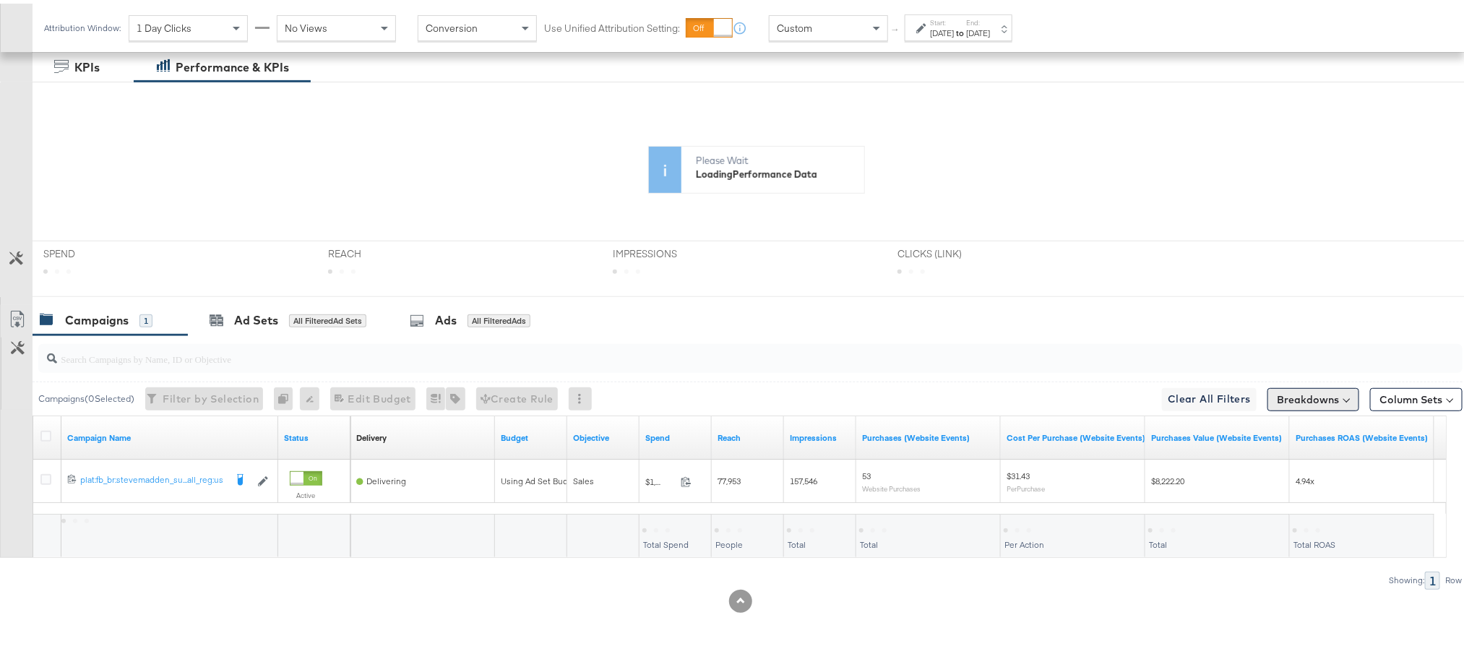
click at [1281, 394] on button "Breakdowns" at bounding box center [1313, 395] width 92 height 23
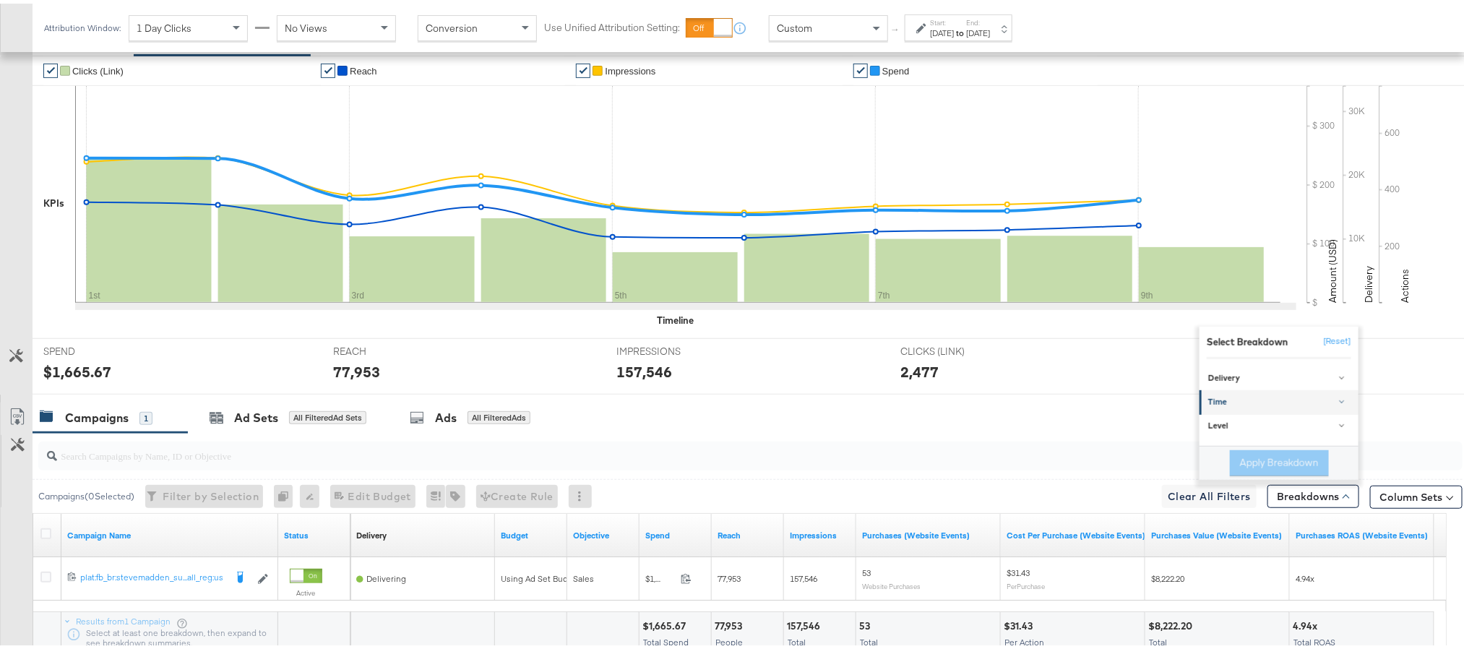
click at [1245, 405] on div "Time" at bounding box center [1280, 399] width 144 height 12
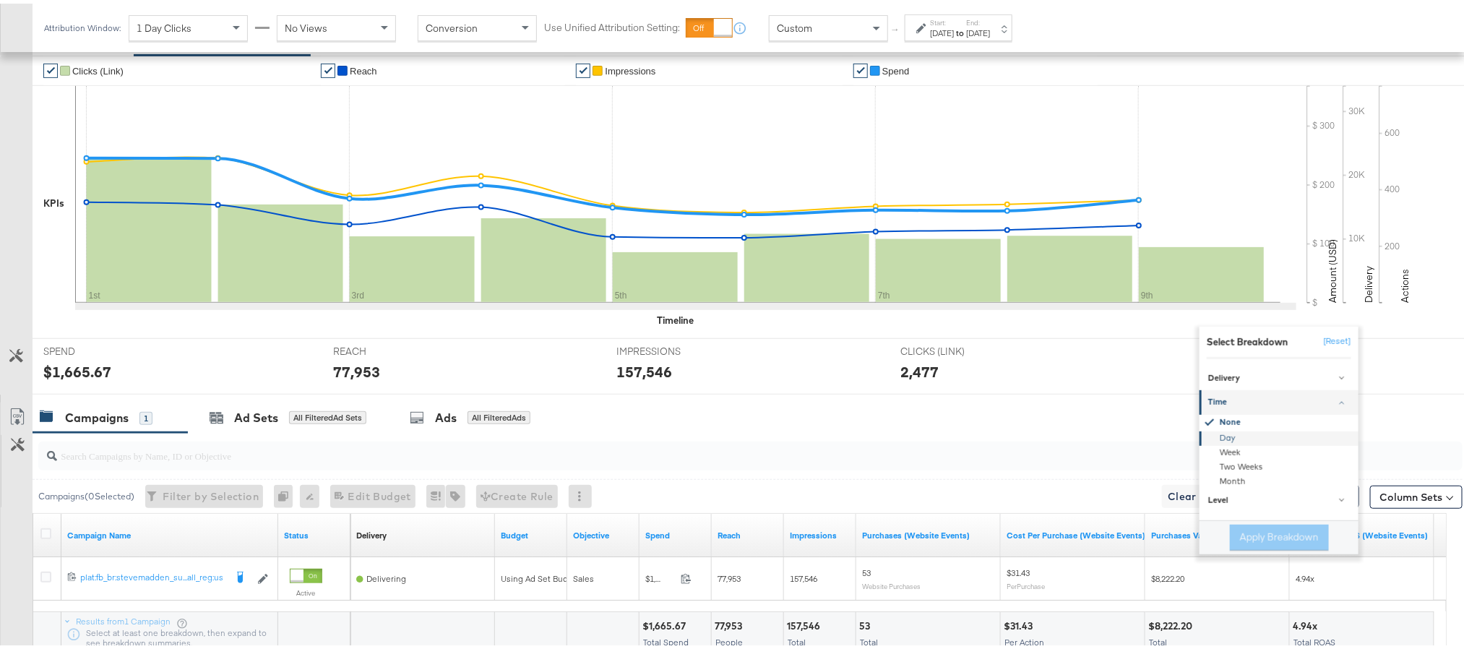
click at [1234, 442] on div "Day" at bounding box center [1280, 435] width 157 height 14
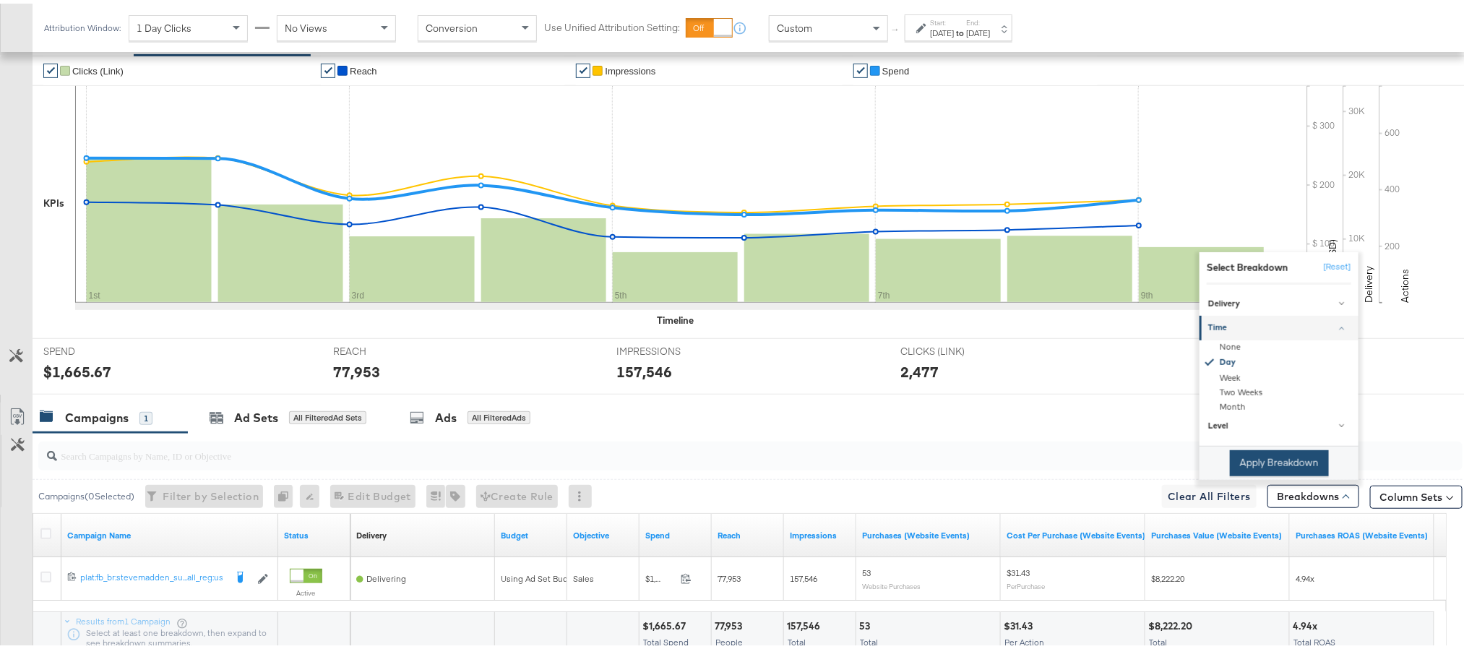
click at [1236, 473] on button "Apply Breakdown" at bounding box center [1279, 460] width 99 height 26
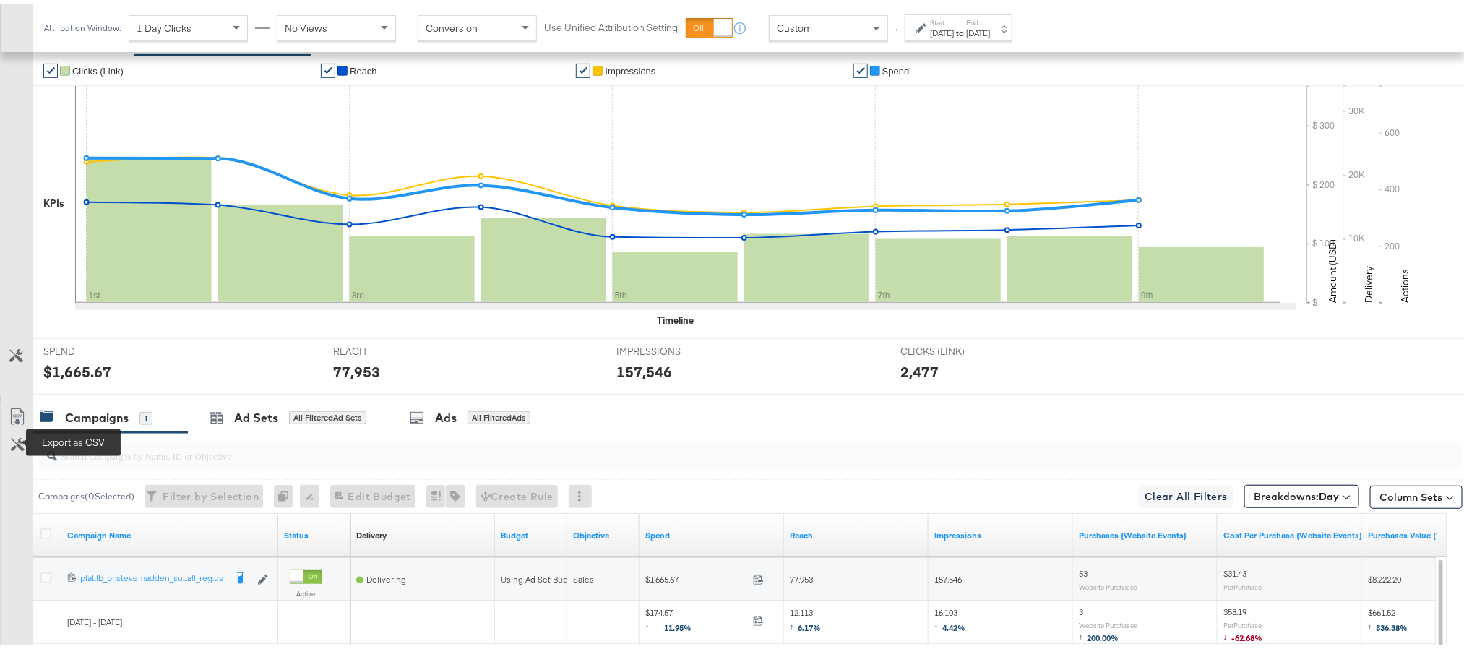
click at [9, 422] on icon at bounding box center [17, 413] width 17 height 17
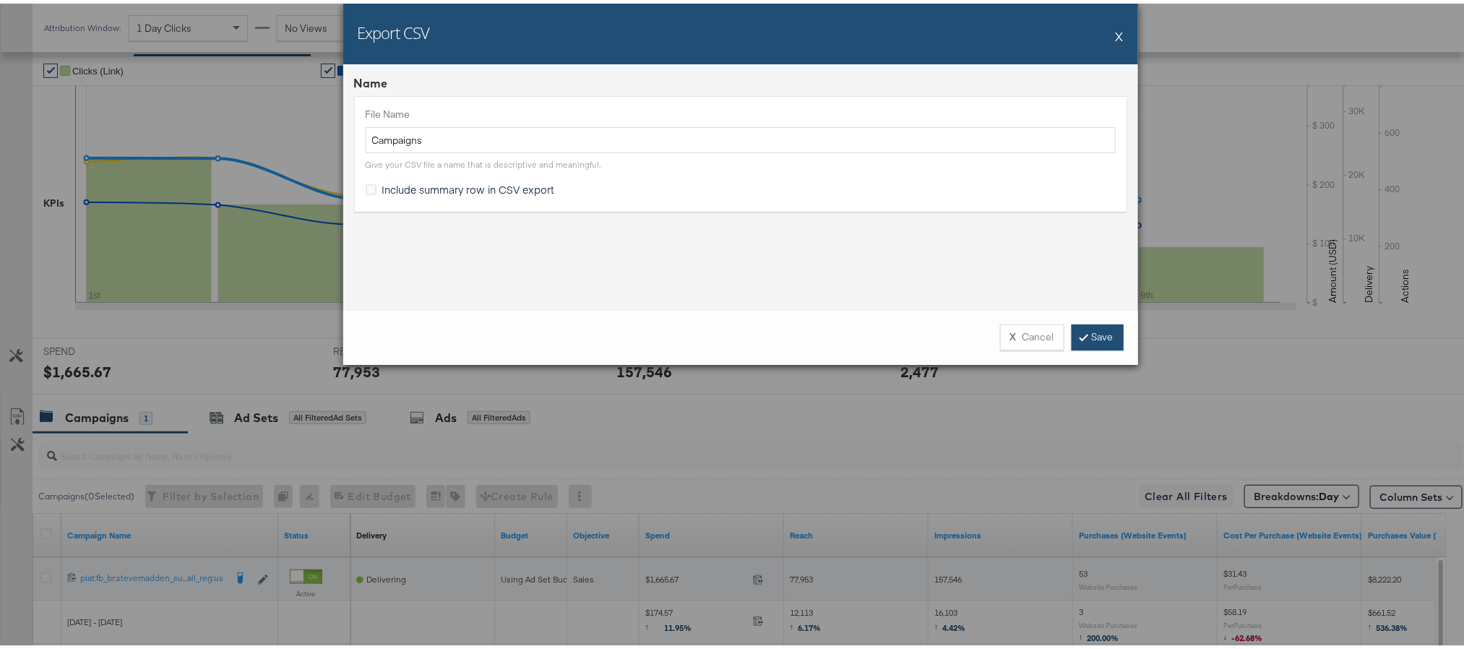
click at [1100, 339] on link "Save" at bounding box center [1097, 334] width 52 height 26
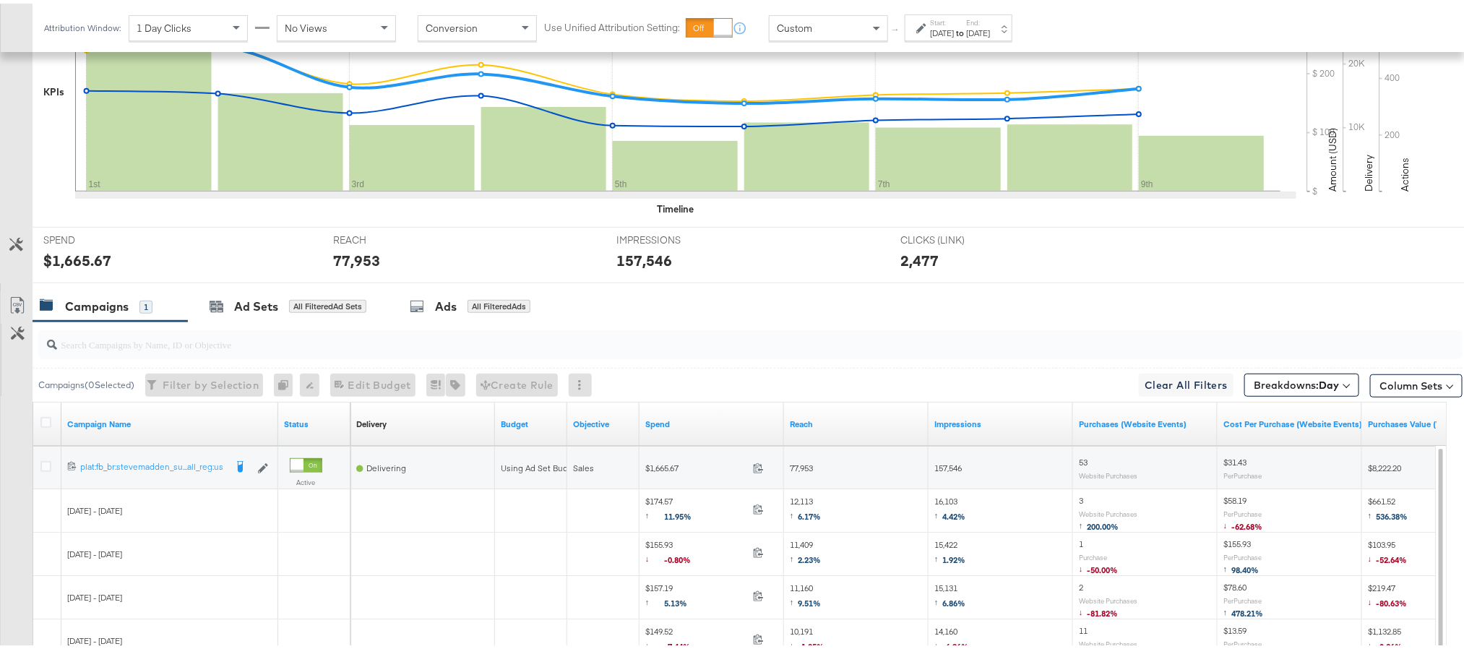
scroll to position [514, 0]
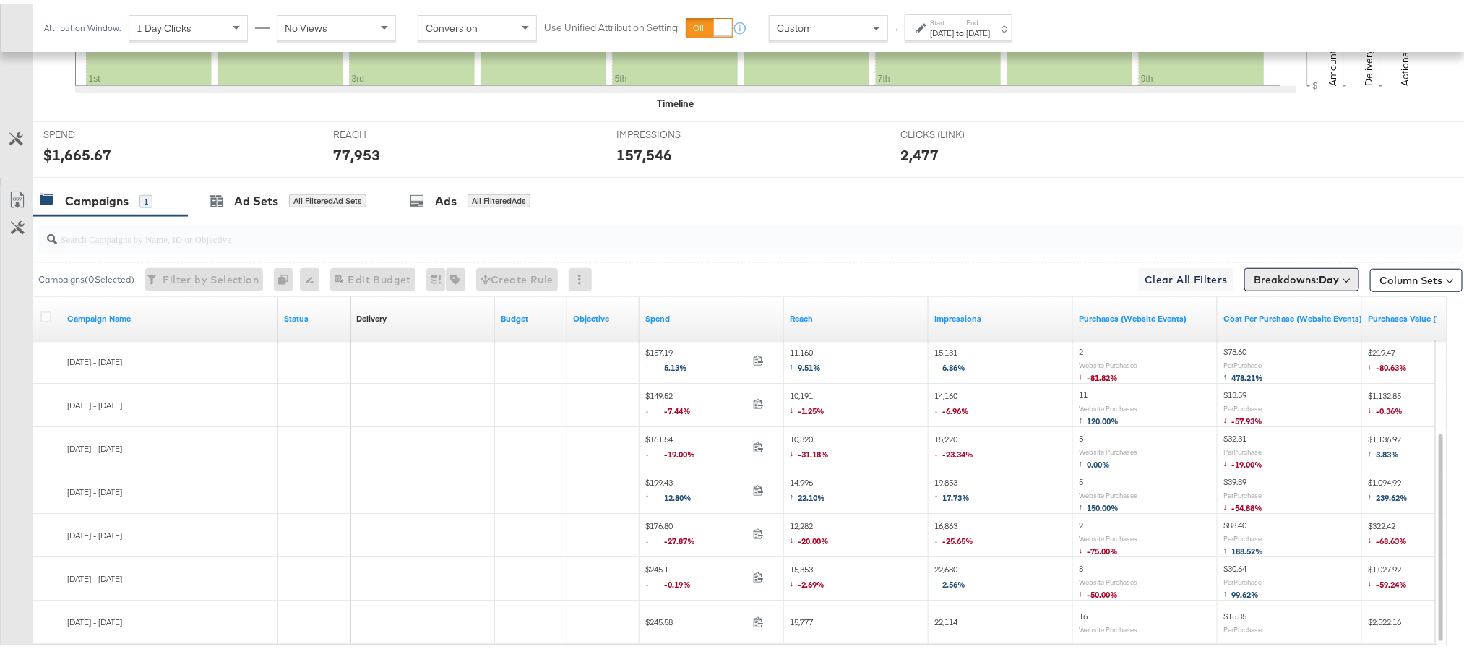
click at [1319, 282] on b "Day" at bounding box center [1329, 275] width 20 height 13
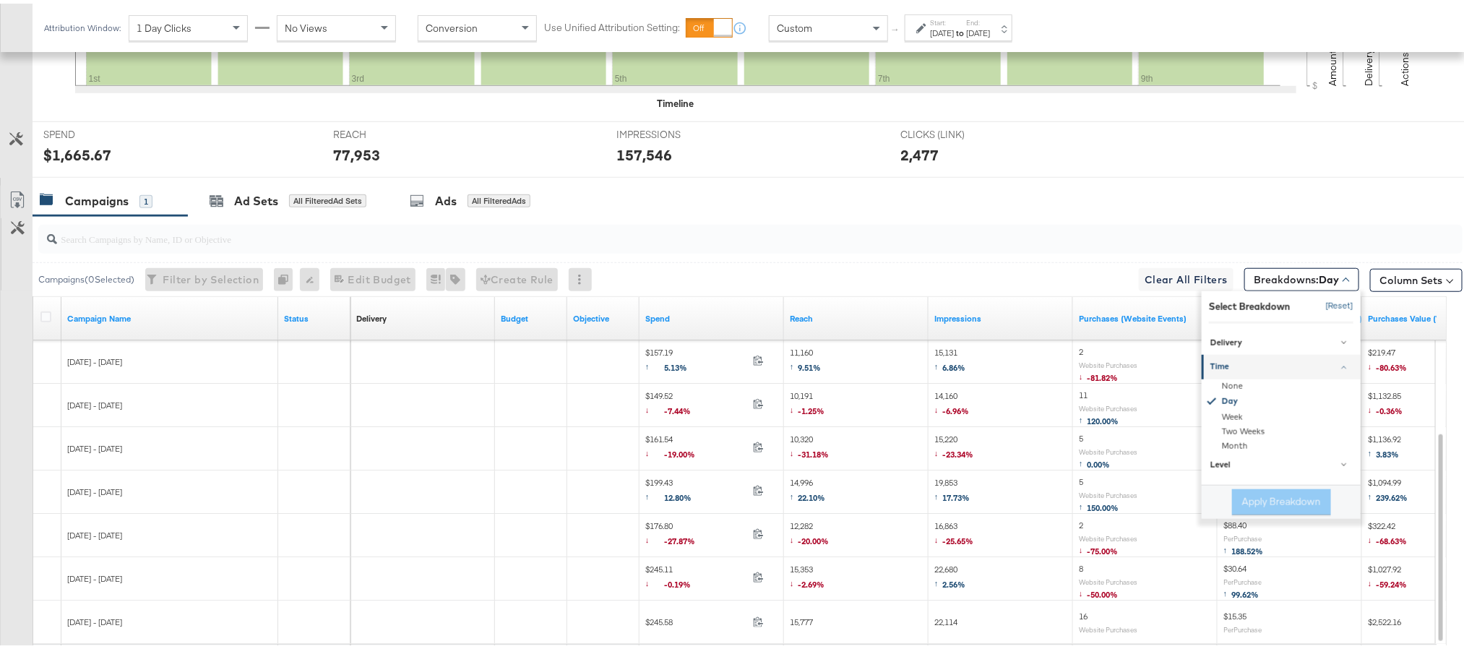
click at [1317, 314] on button "[Reset]" at bounding box center [1335, 302] width 36 height 23
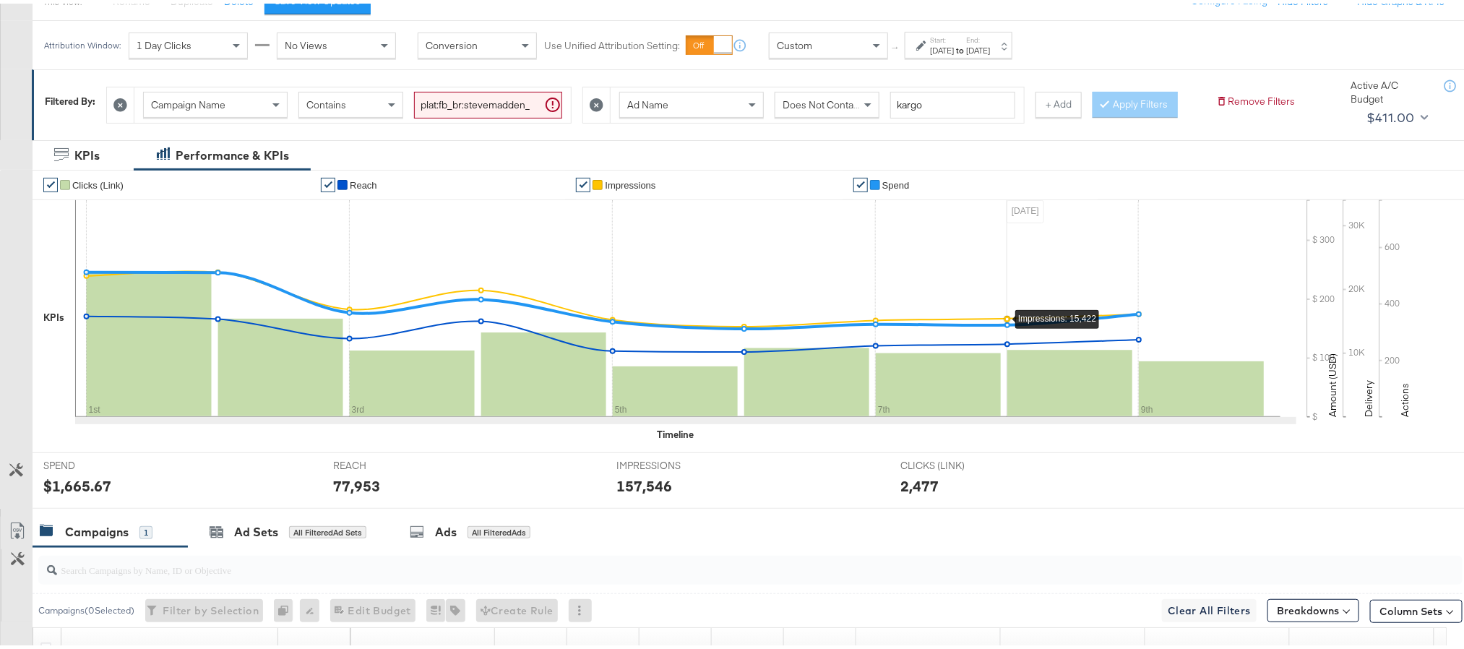
scroll to position [0, 0]
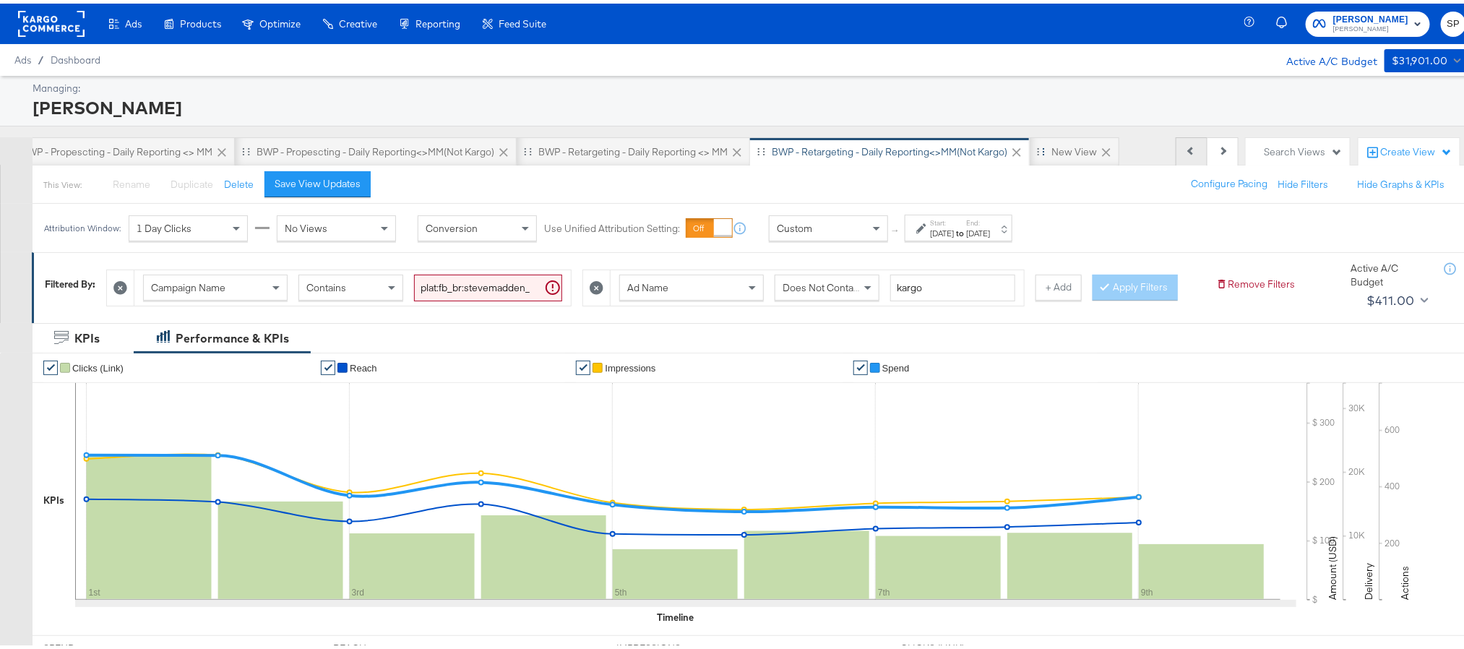
click at [1187, 146] on icon at bounding box center [1191, 147] width 8 height 8
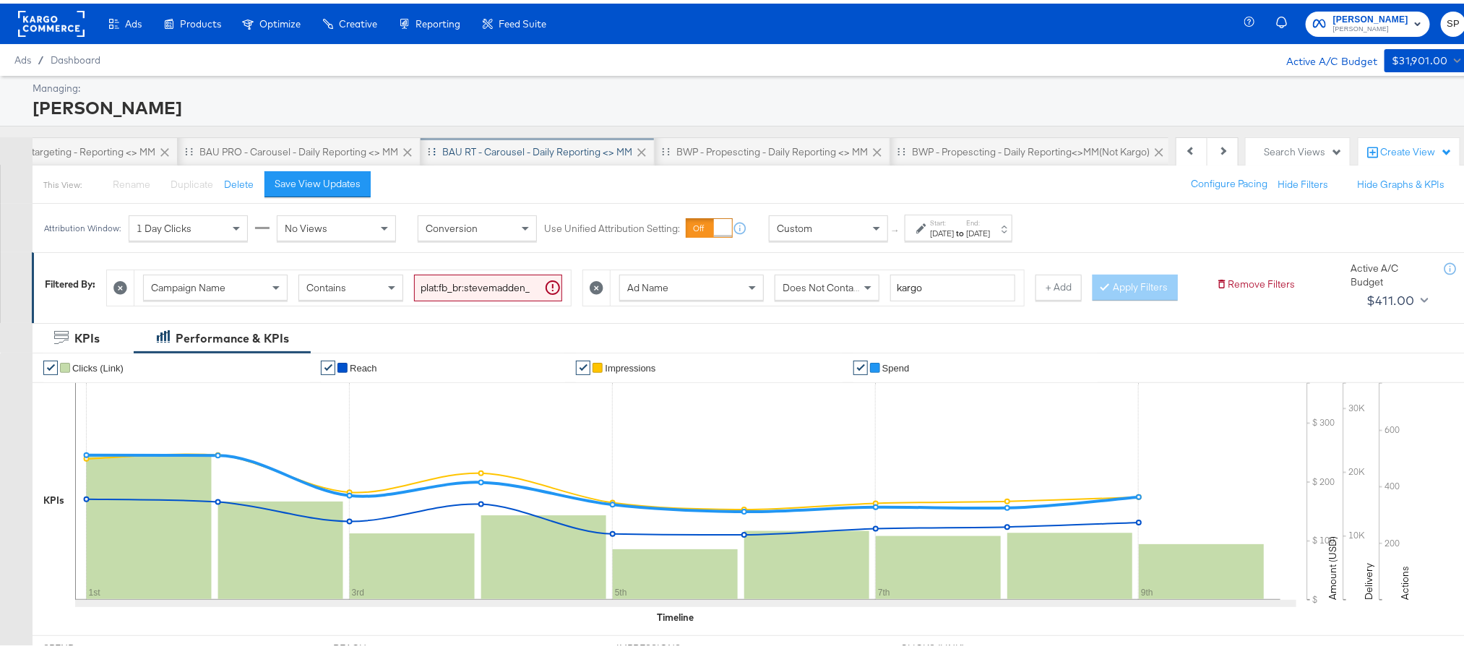
scroll to position [0, 303]
click at [306, 144] on div "BAU PRO - Carousel - Daily Reporting <> MM" at bounding box center [309, 149] width 199 height 14
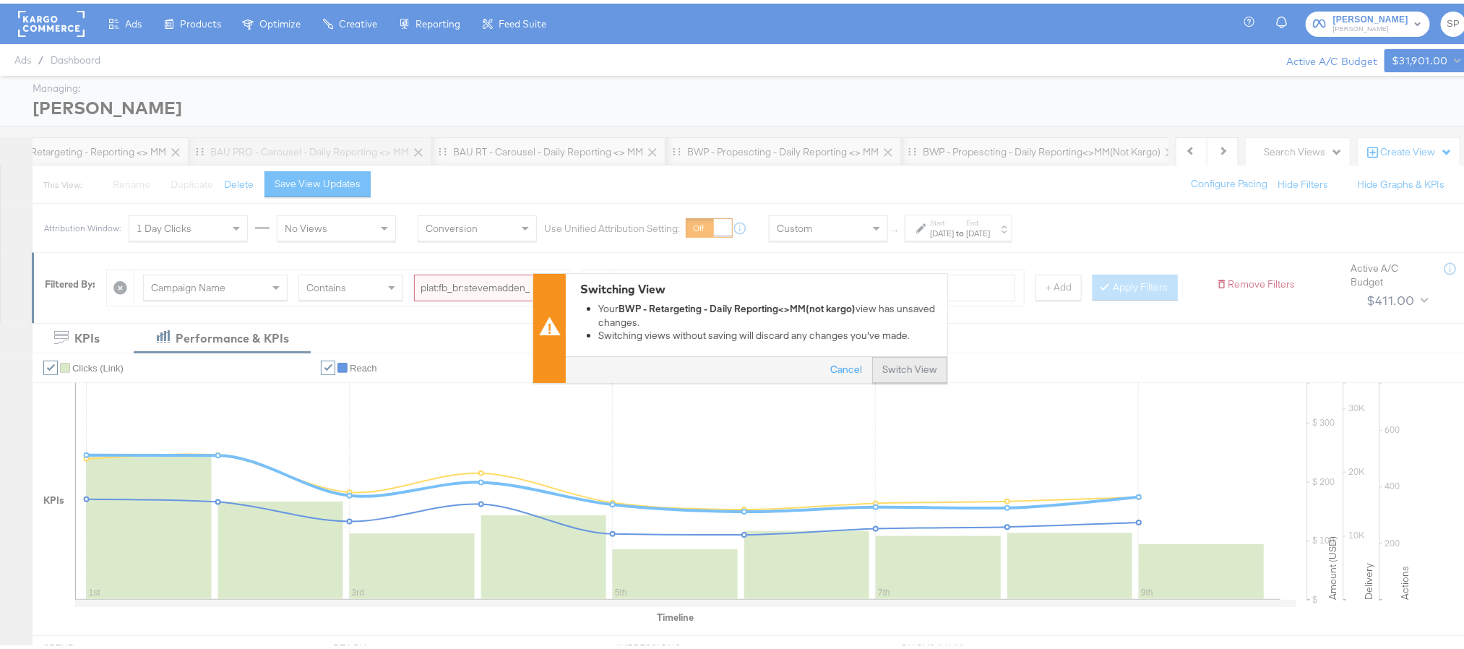
click at [900, 360] on button "Switch View" at bounding box center [909, 366] width 75 height 26
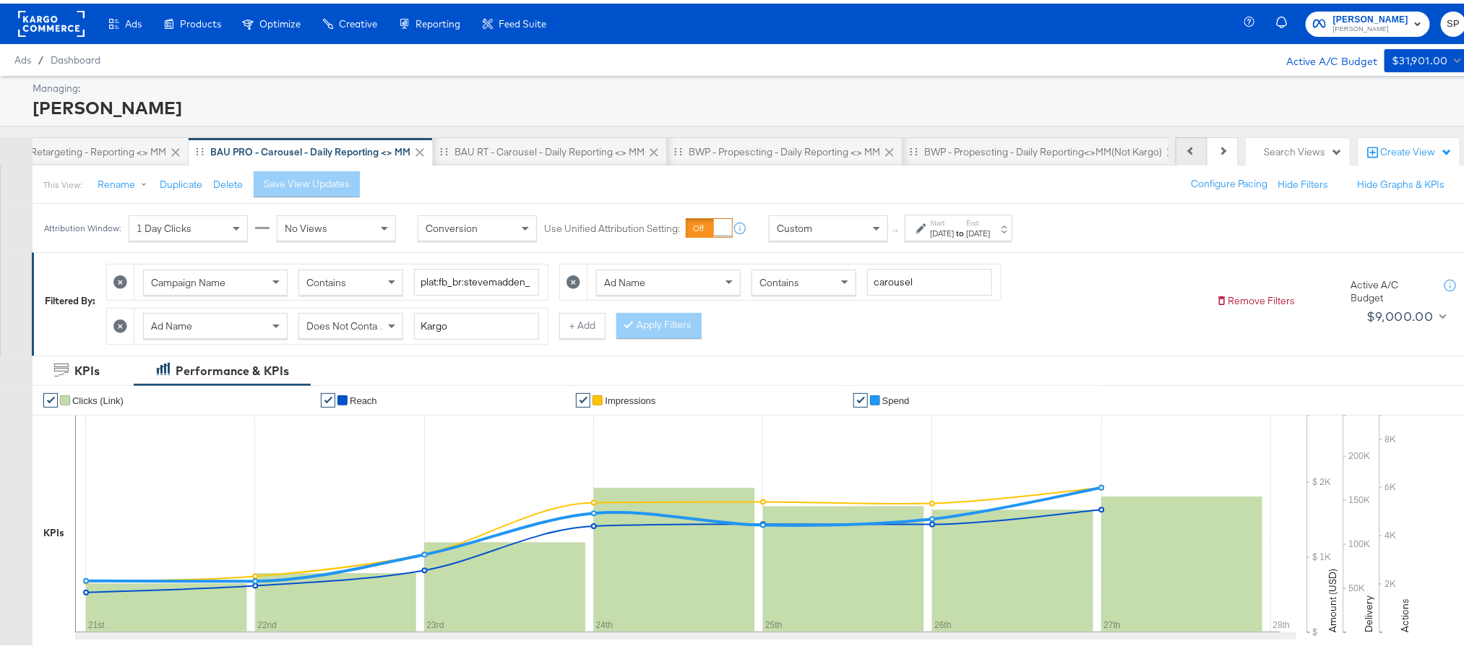
click at [1176, 146] on button "Previous" at bounding box center [1192, 148] width 32 height 29
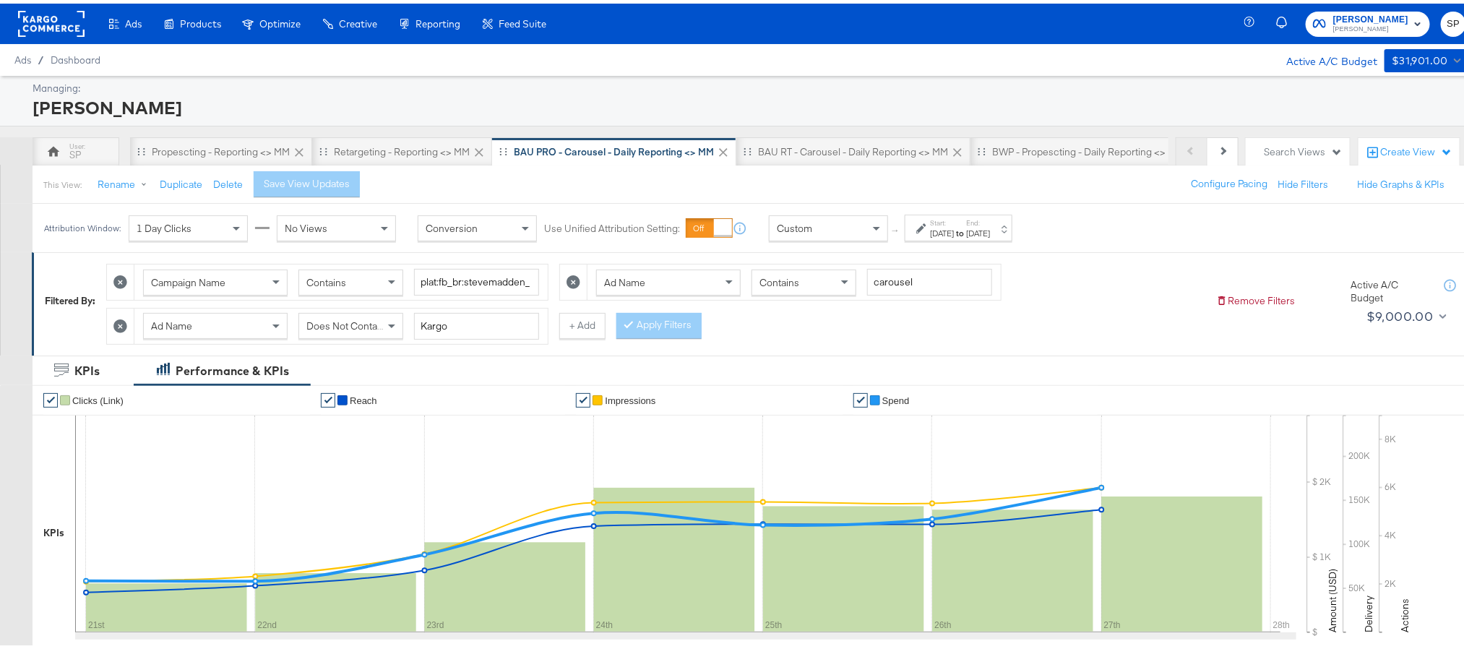
click at [1176, 146] on div "Previous Next" at bounding box center [1207, 148] width 63 height 29
click at [241, 146] on div "Propescting - Reporting <> MM" at bounding box center [221, 149] width 138 height 14
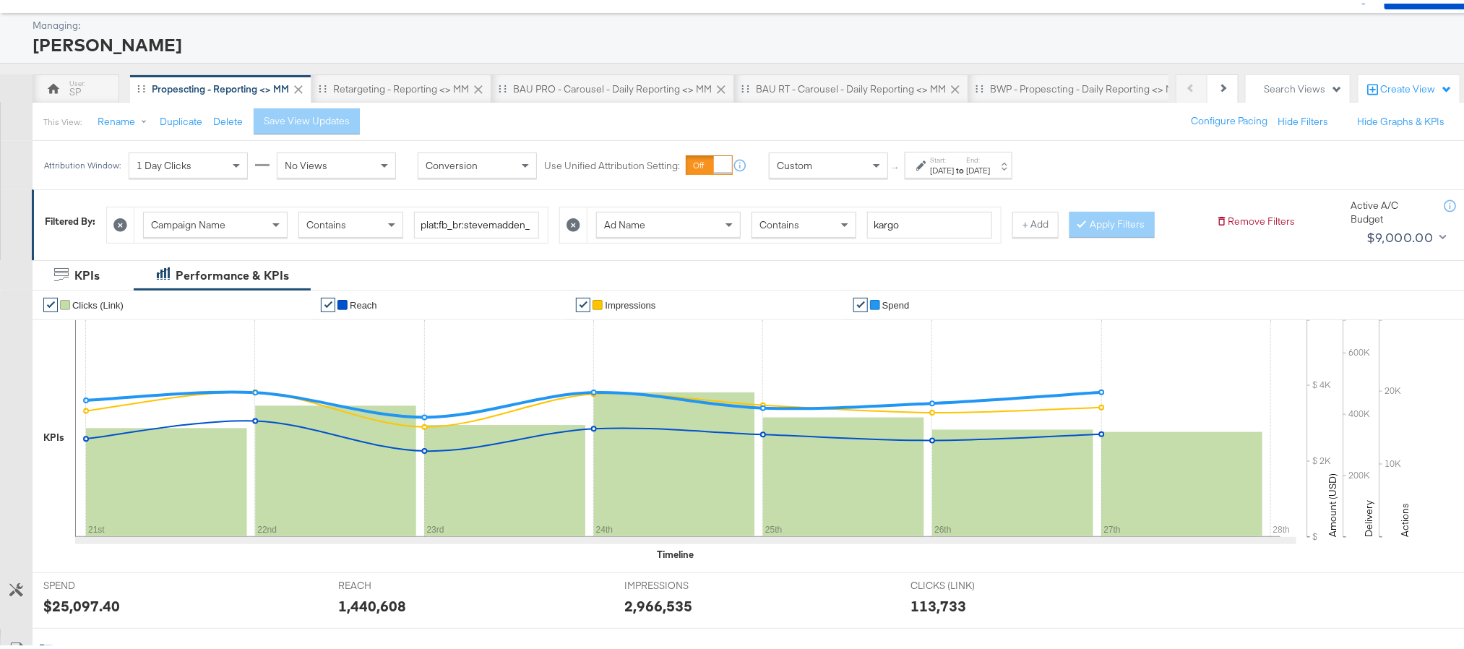
scroll to position [57, 0]
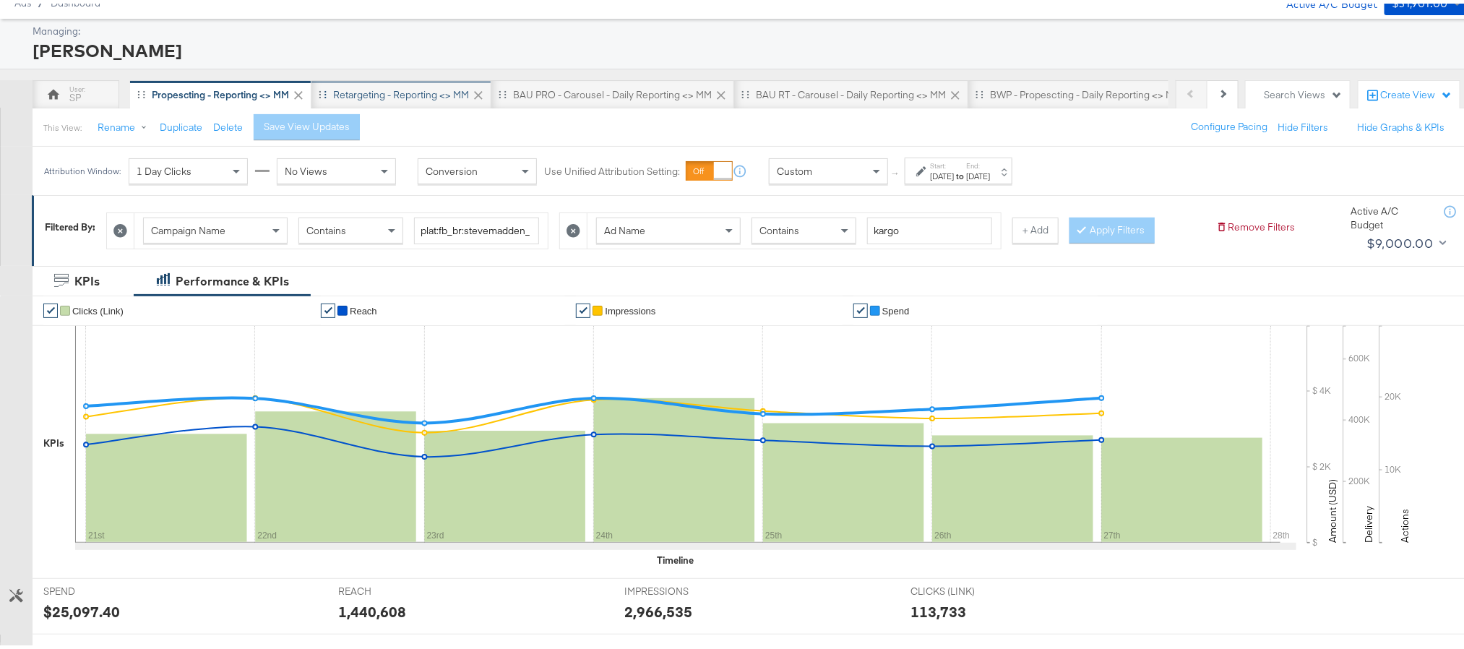
click at [369, 100] on div "Retargeting - Reporting <> MM" at bounding box center [401, 91] width 180 height 29
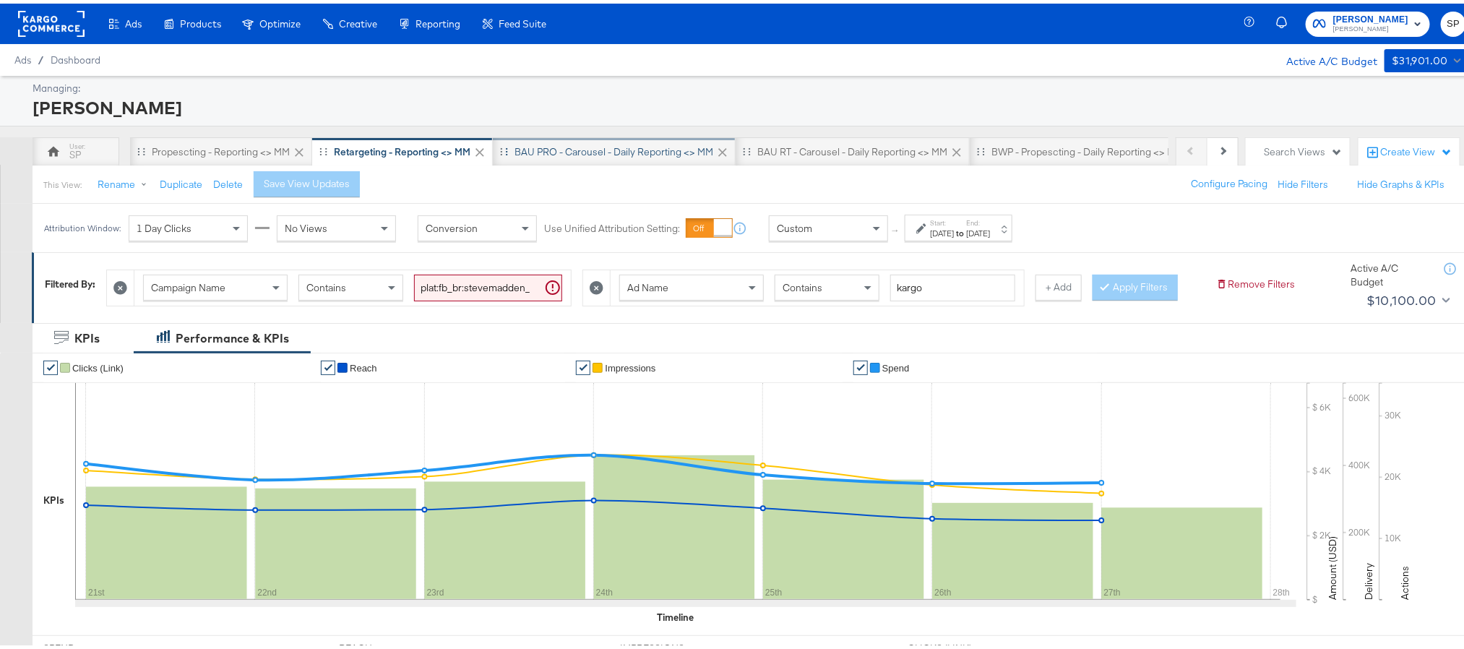
click at [549, 156] on div "BAU PRO - Carousel - Daily Reporting <> MM" at bounding box center [614, 148] width 243 height 29
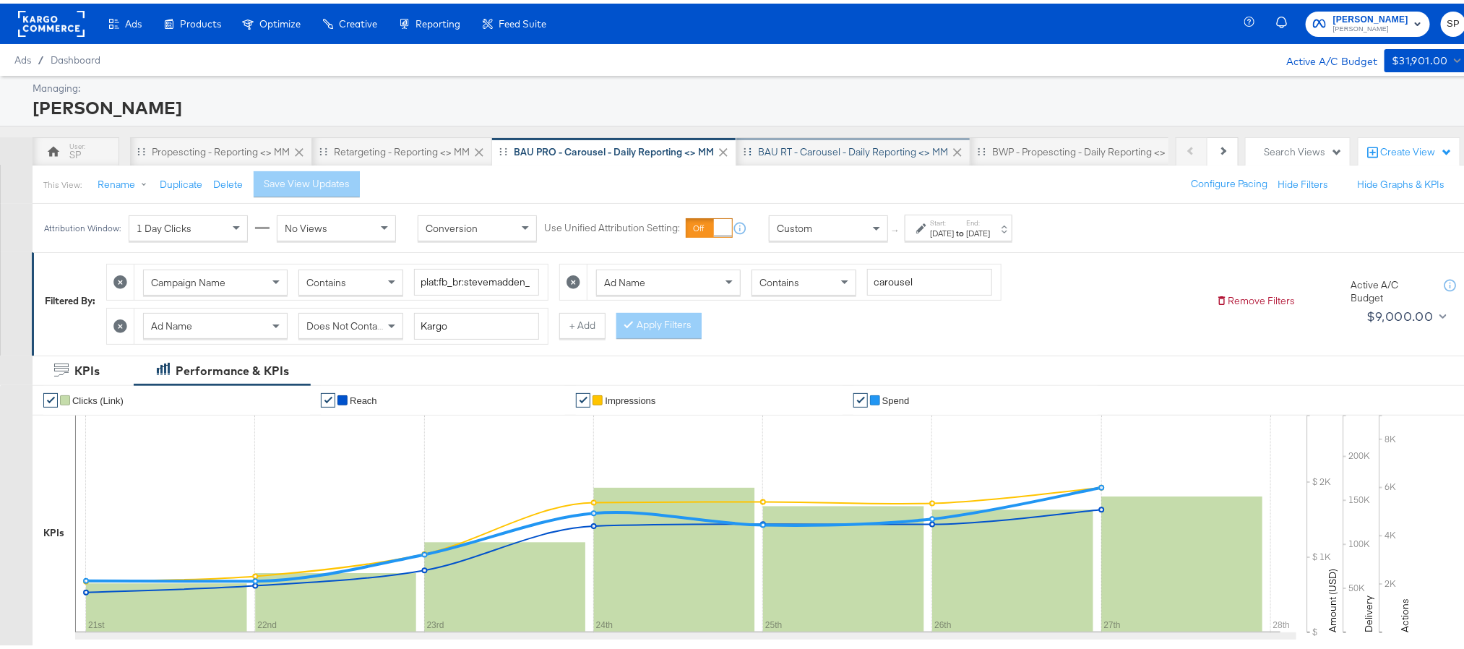
click at [798, 152] on div "BAU RT - Carousel - Daily Reporting <> MM" at bounding box center [853, 149] width 190 height 14
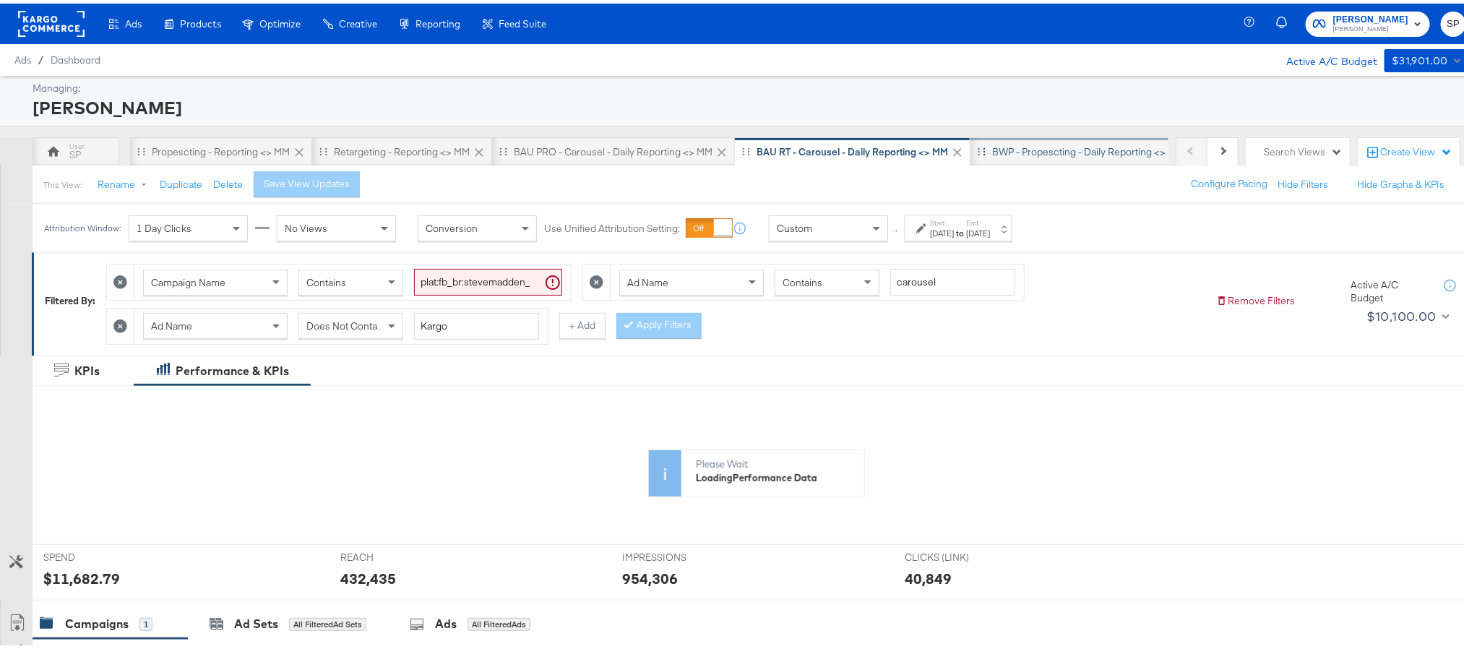
click at [1001, 146] on div "BWP - Propescting - Daily Reporting <> MM" at bounding box center [1087, 149] width 191 height 14
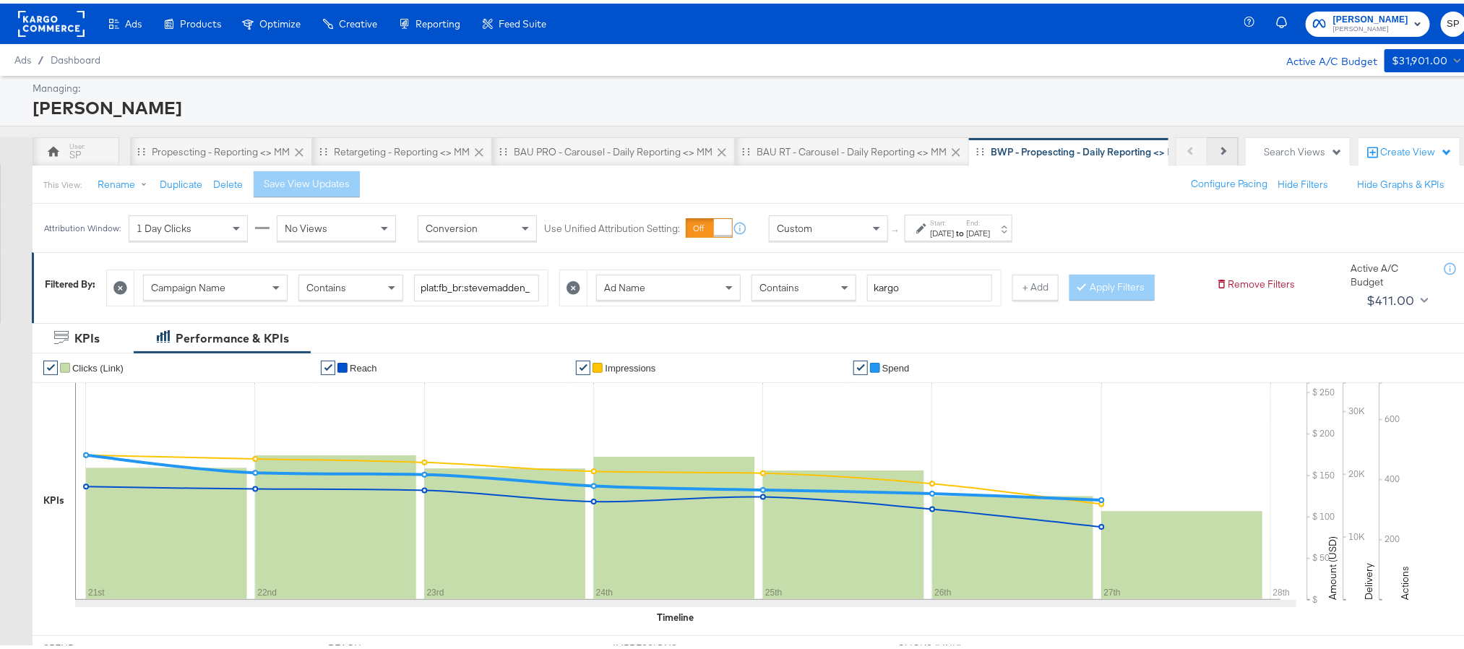
click at [1207, 150] on button "Next" at bounding box center [1222, 148] width 31 height 29
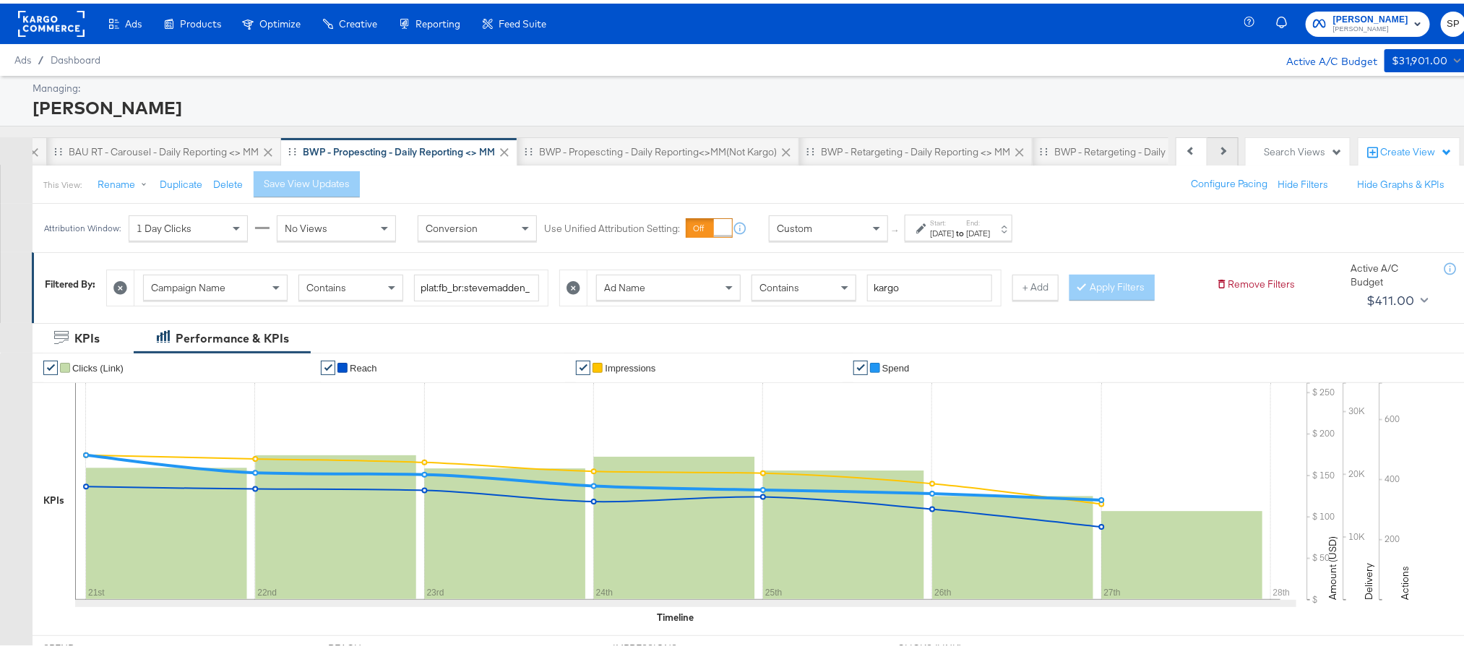
click at [1207, 150] on button "Next" at bounding box center [1222, 148] width 31 height 29
click at [1194, 150] on div "Previous Next" at bounding box center [1207, 148] width 63 height 29
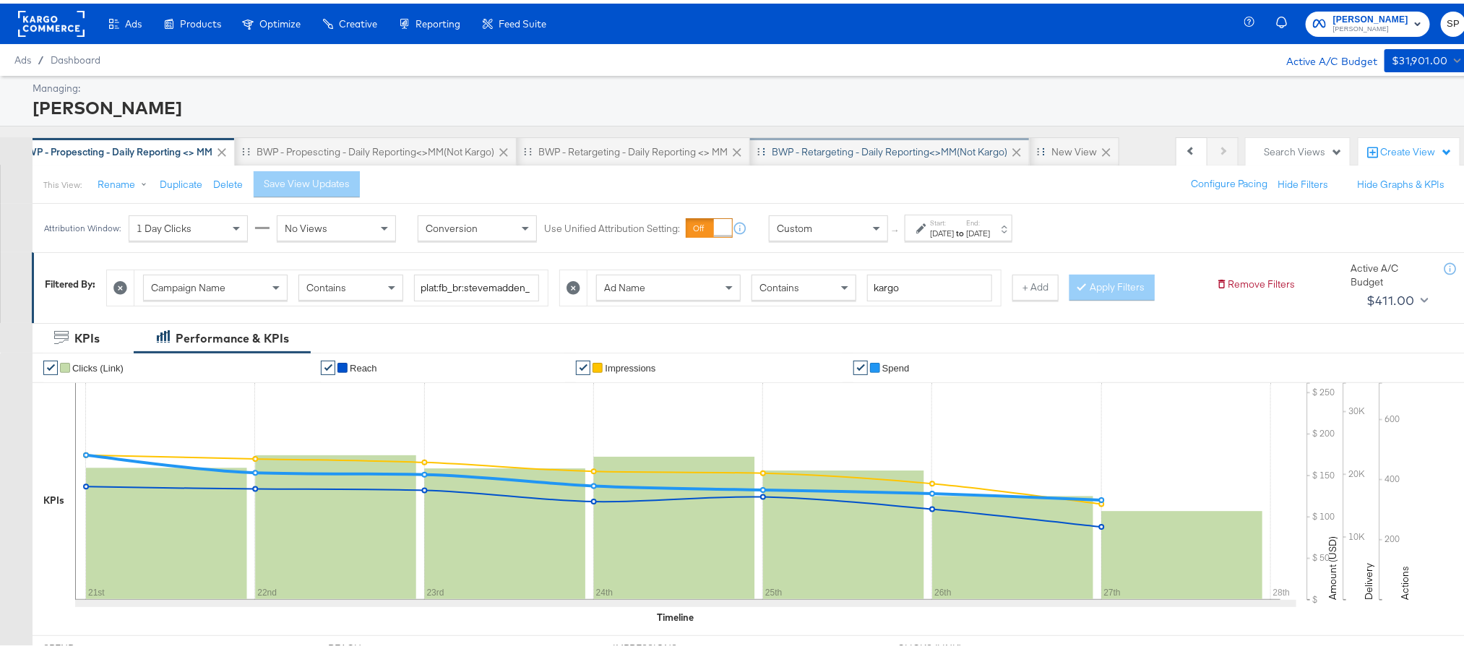
click at [913, 152] on div "BWP - Retargeting - Daily Reporting<>MM(not kargo)" at bounding box center [890, 149] width 236 height 14
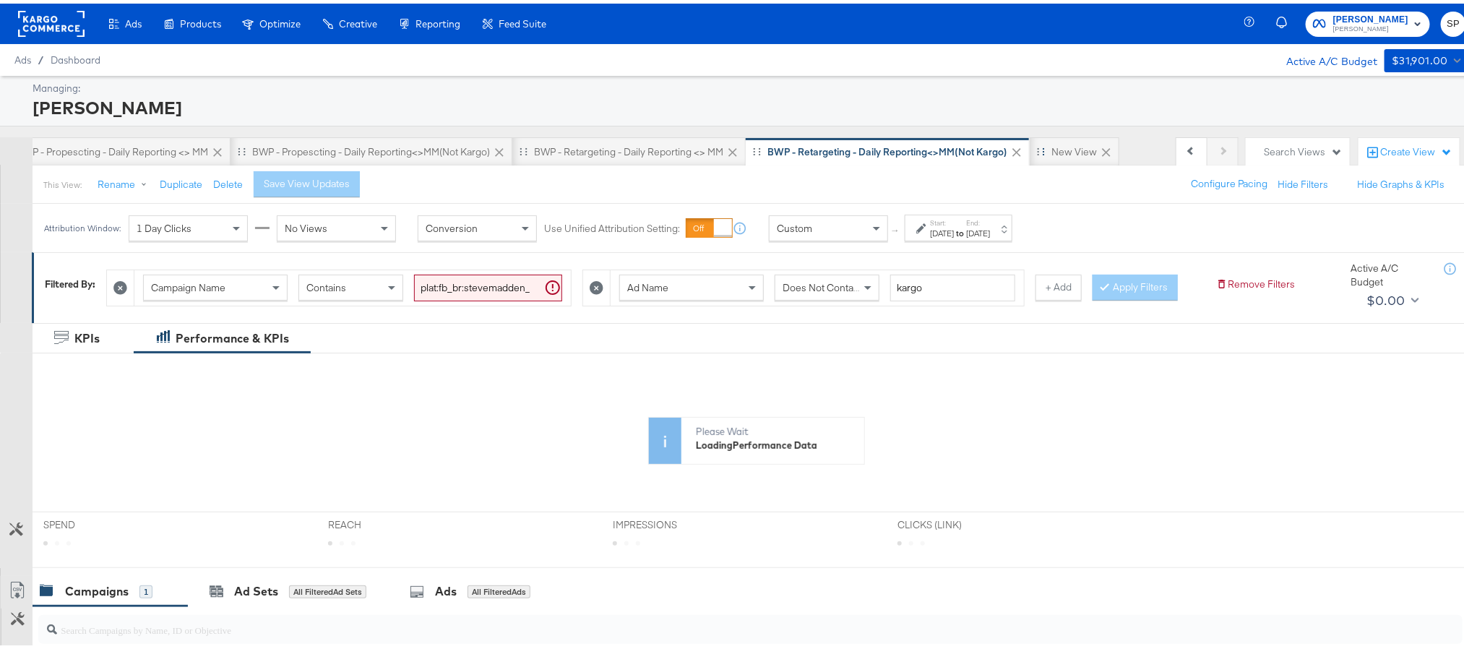
click at [990, 236] on div "Aug 27th 2025" at bounding box center [978, 230] width 24 height 12
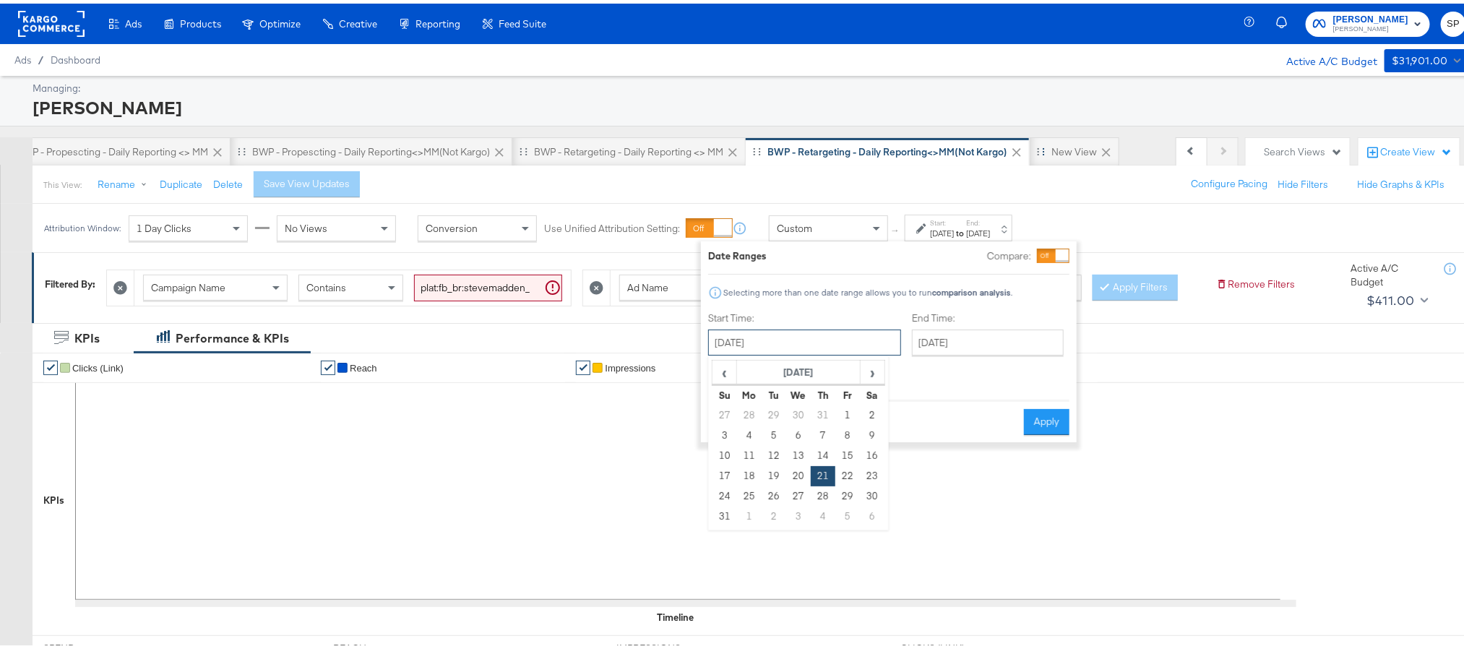
click at [788, 329] on input "August 21st 2025" at bounding box center [804, 339] width 193 height 26
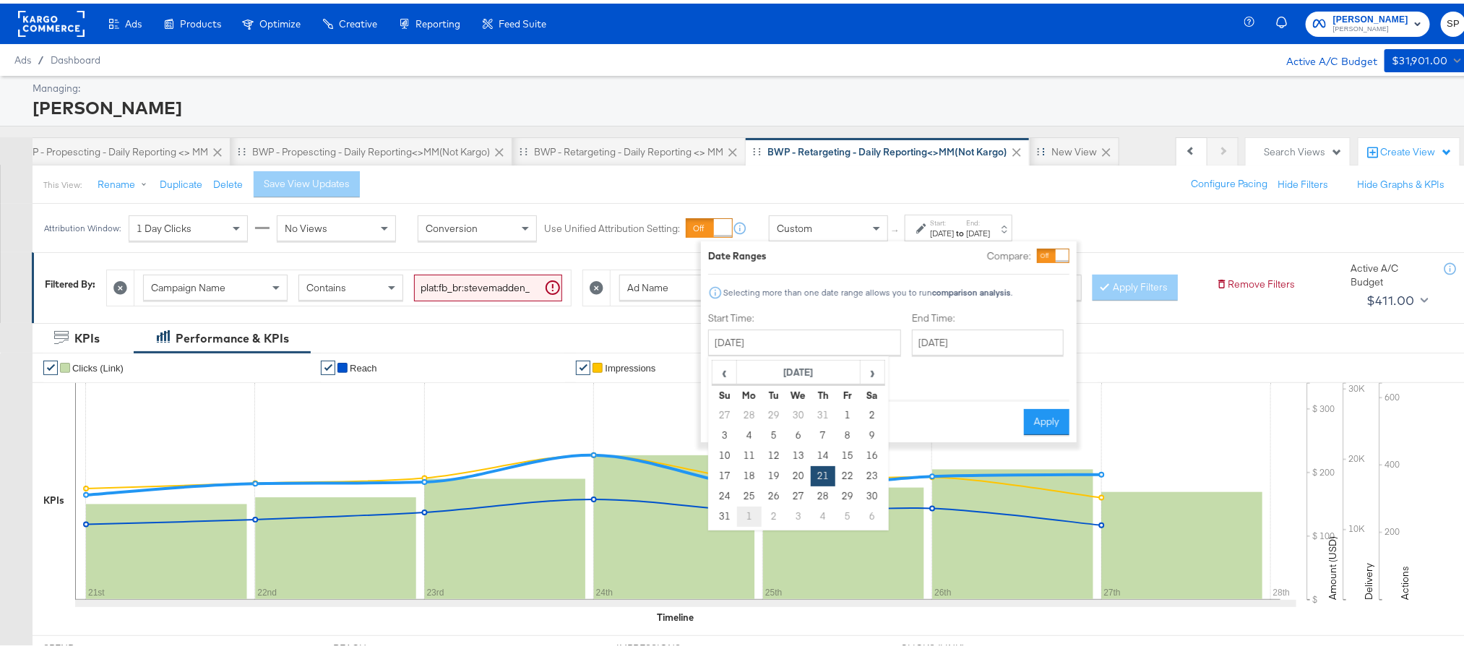
click at [753, 518] on td "1" at bounding box center [749, 513] width 25 height 20
type input "September 1st 2025"
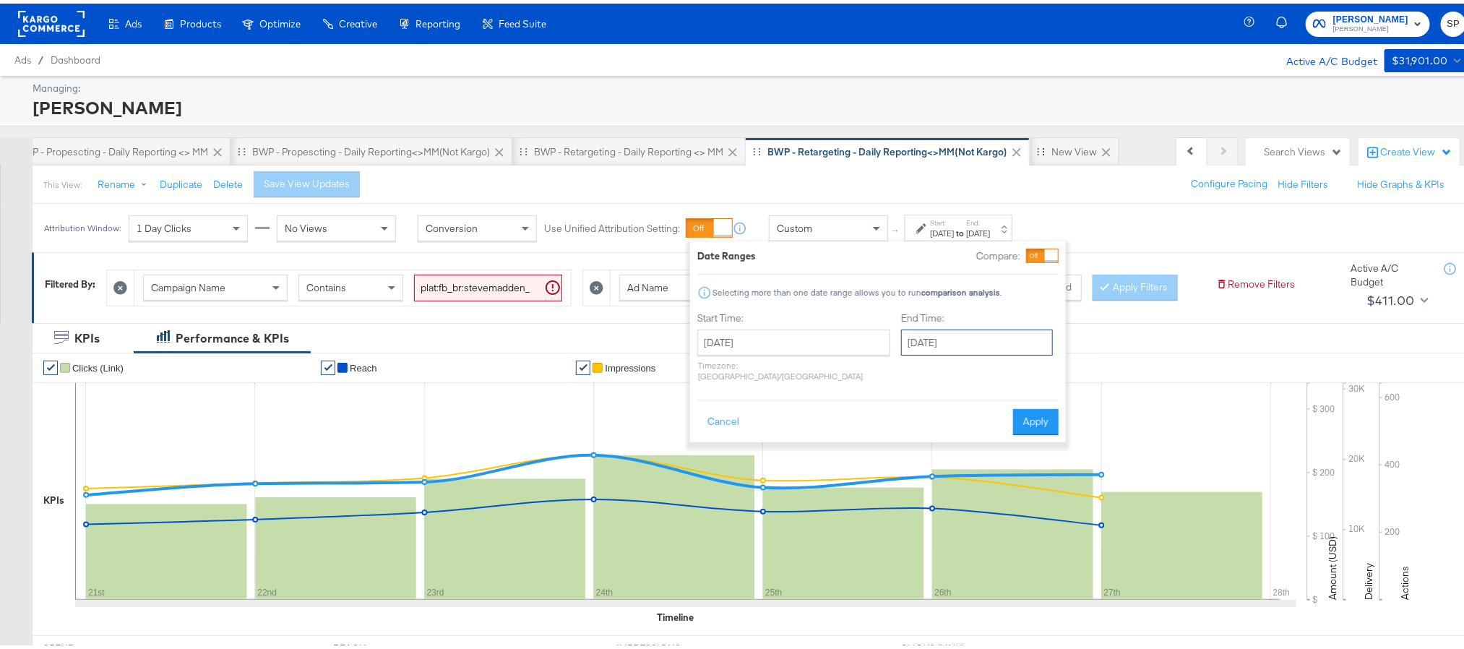
click at [947, 339] on input "September 1st 2025" at bounding box center [977, 339] width 152 height 26
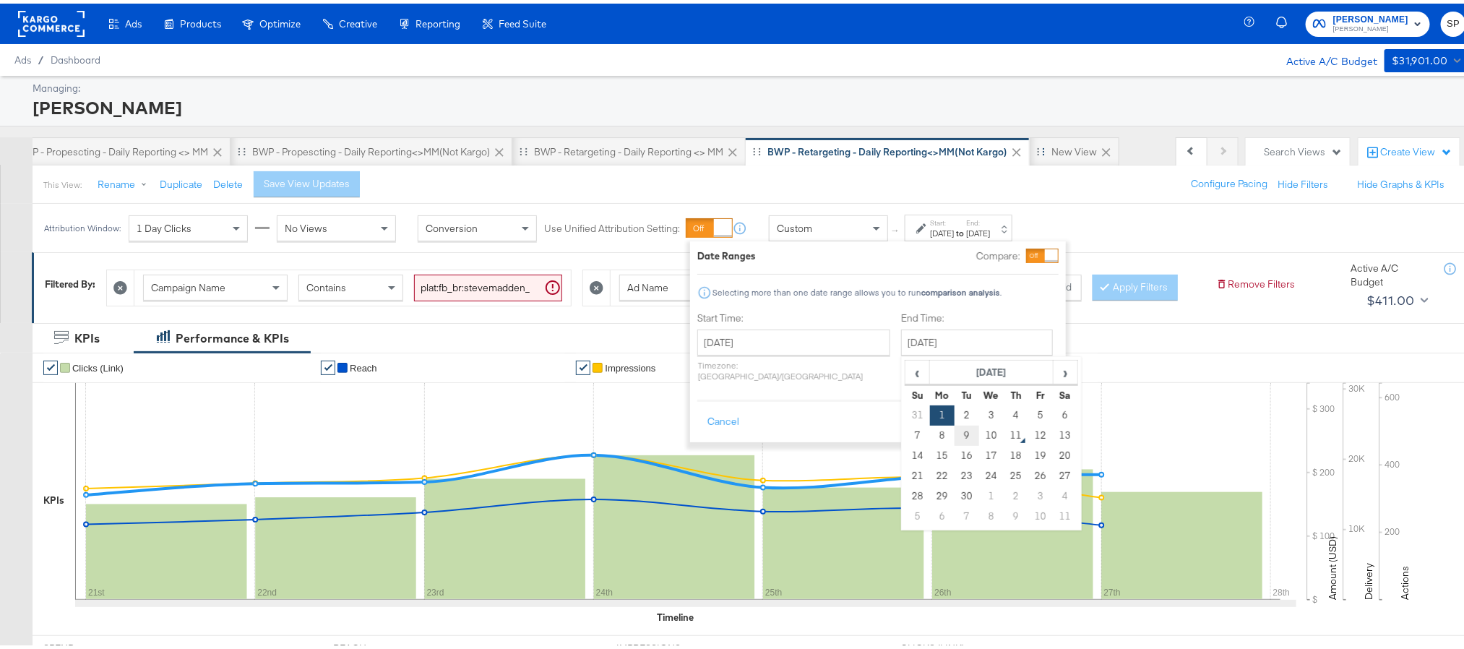
click at [954, 431] on td "9" at bounding box center [966, 432] width 25 height 20
type input "September 9th 2025"
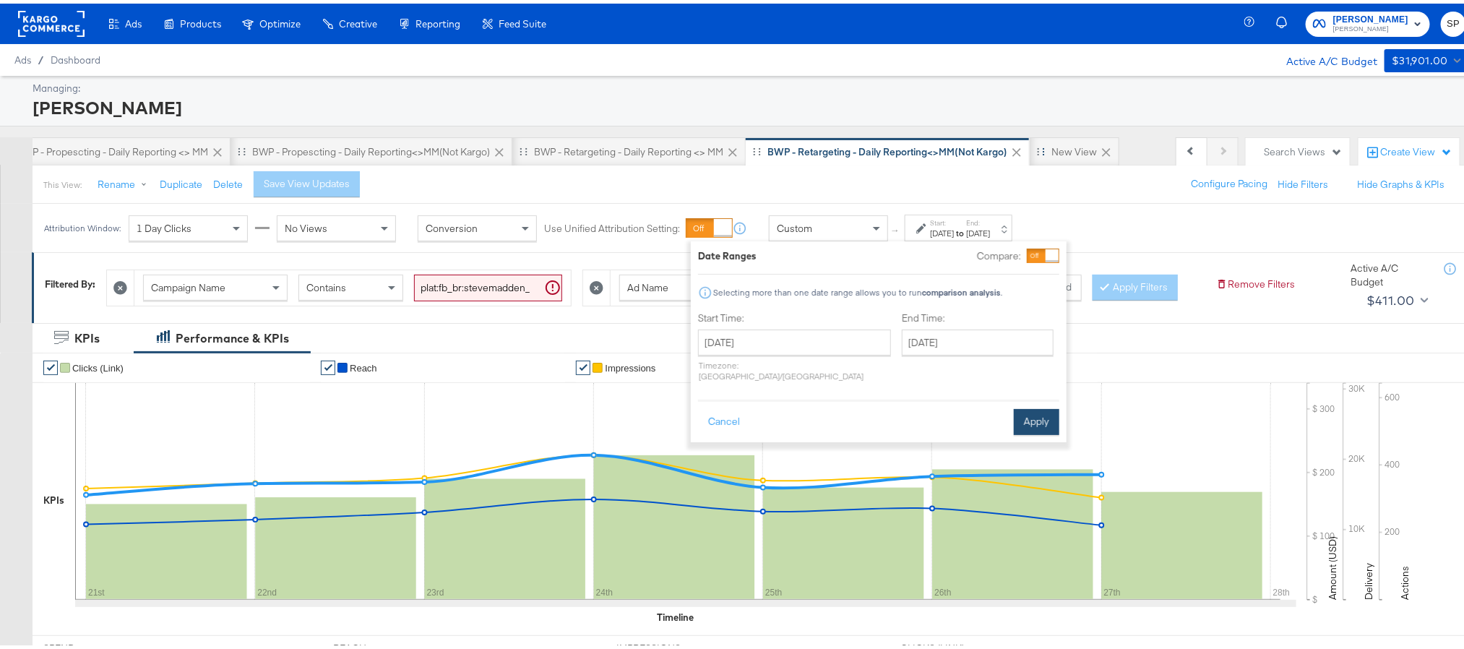
click at [1022, 405] on button "Apply" at bounding box center [1037, 418] width 46 height 26
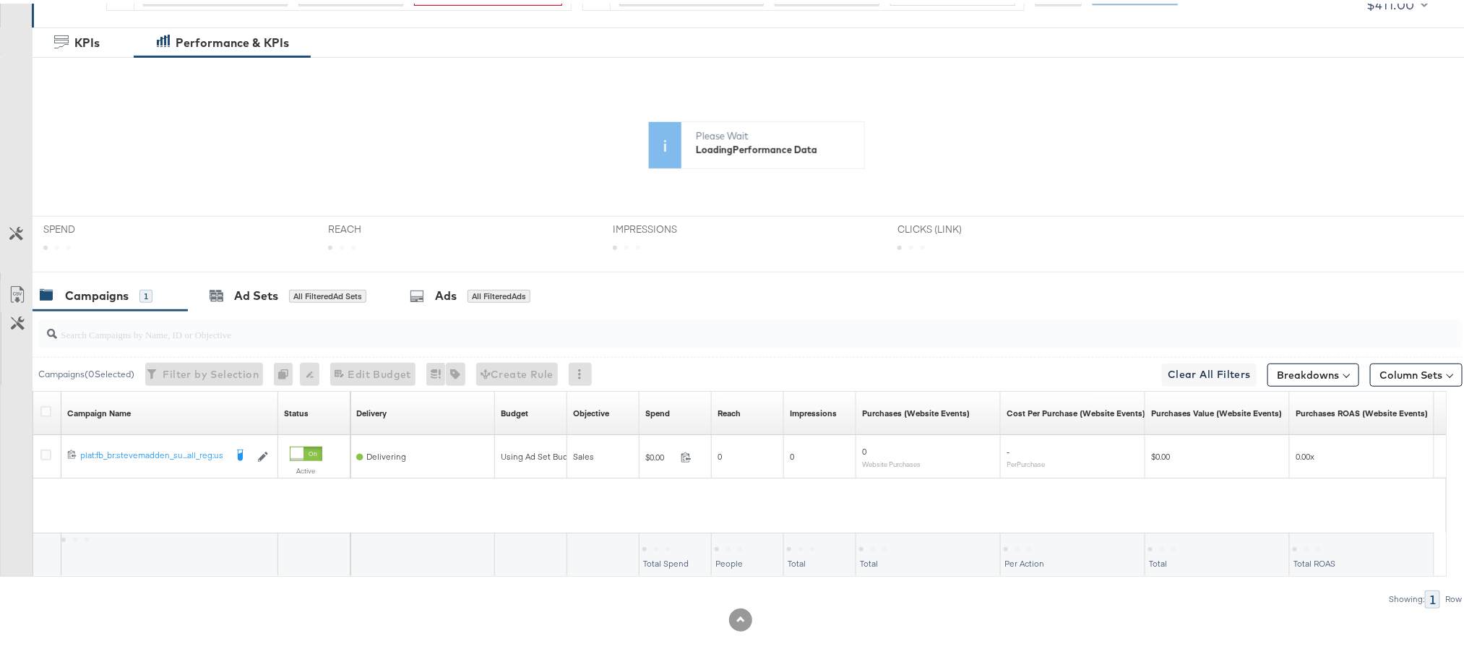
scroll to position [297, 0]
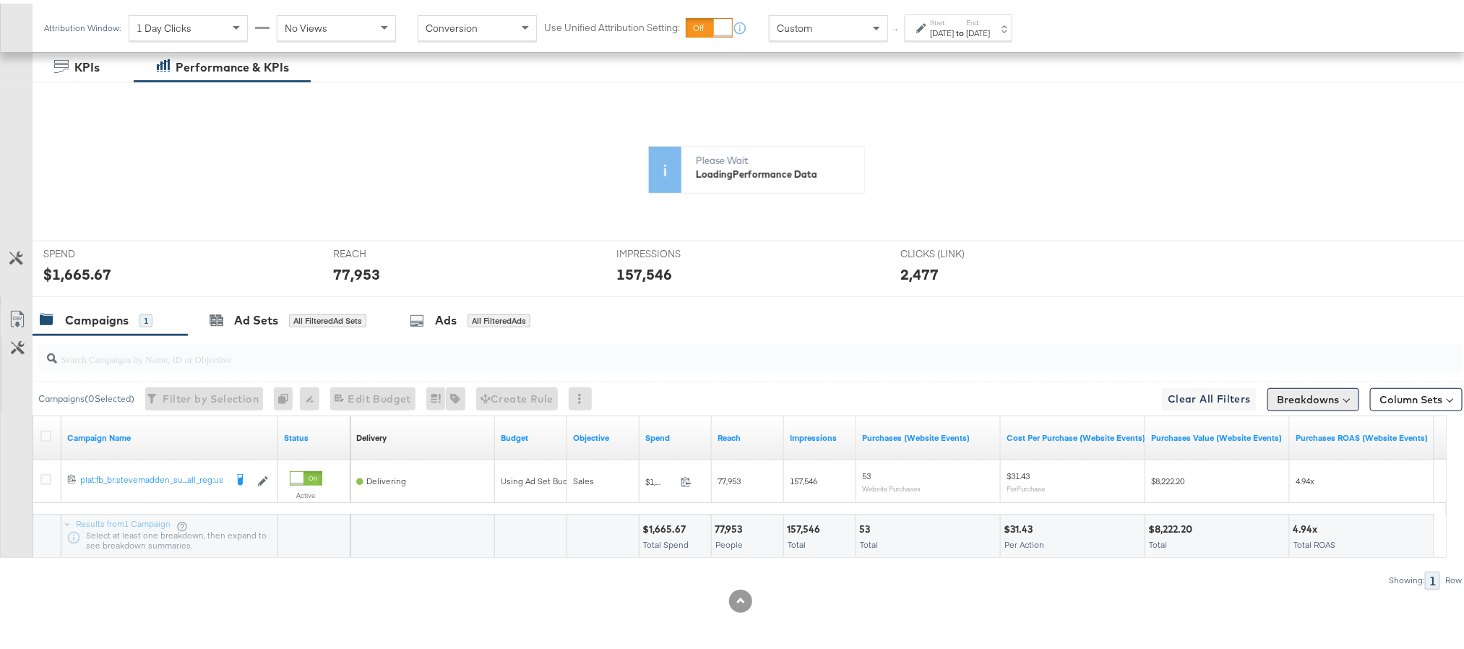
click at [1270, 395] on button "Breakdowns" at bounding box center [1313, 395] width 92 height 23
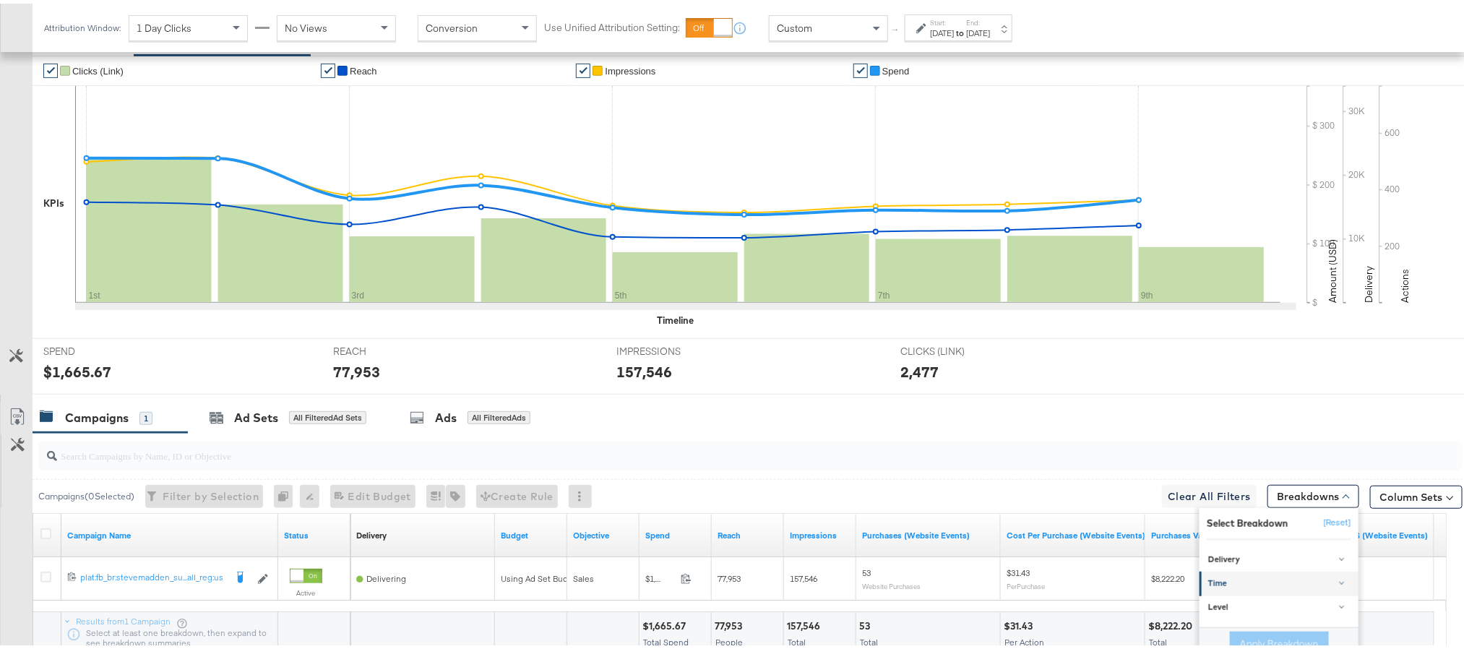
click at [1218, 586] on div "Time" at bounding box center [1280, 580] width 144 height 12
click at [1217, 624] on div "Day" at bounding box center [1280, 616] width 157 height 14
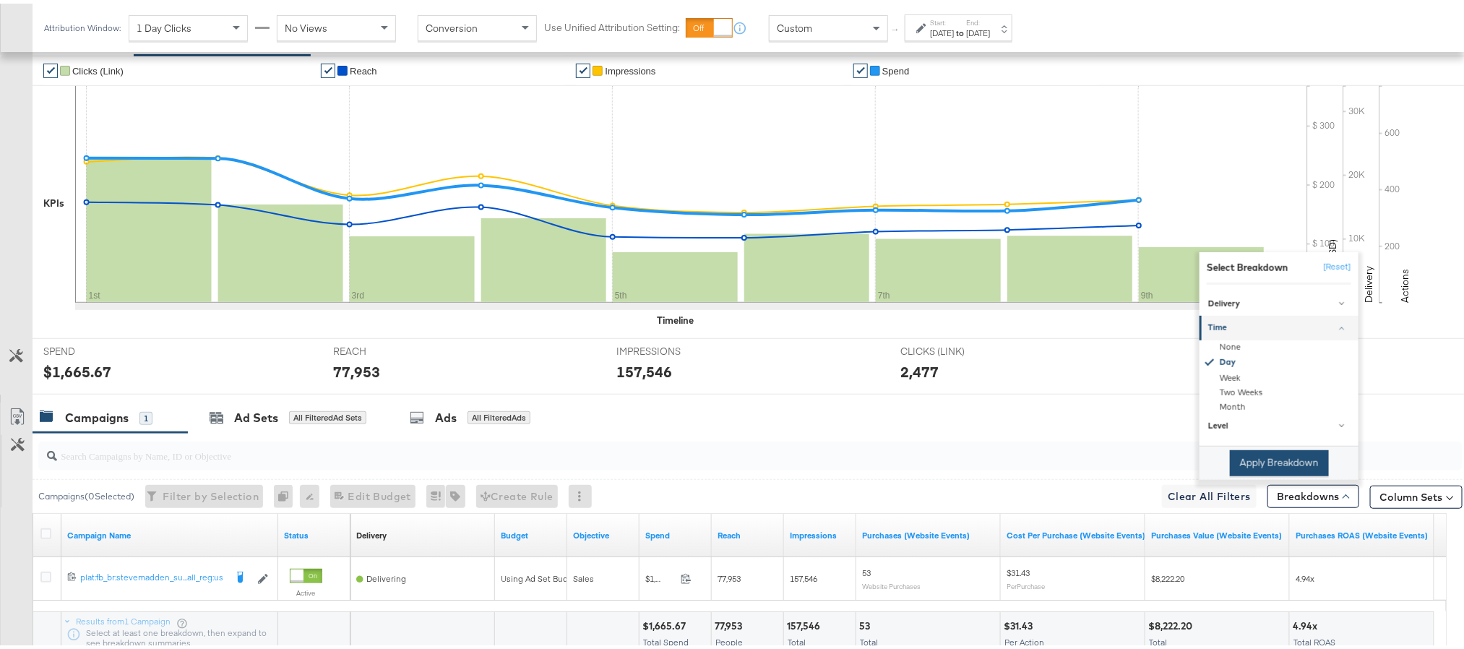
click at [1236, 473] on button "Apply Breakdown" at bounding box center [1279, 460] width 99 height 26
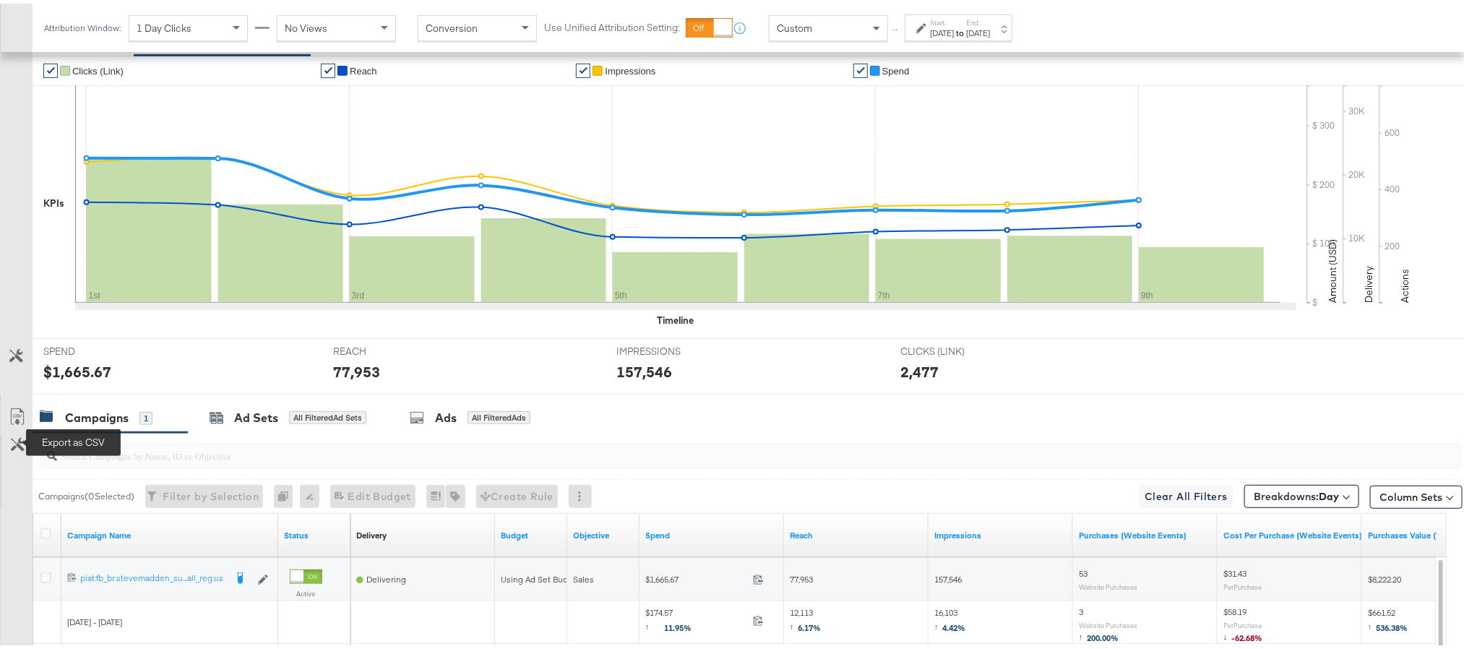
click at [15, 422] on icon at bounding box center [17, 413] width 17 height 17
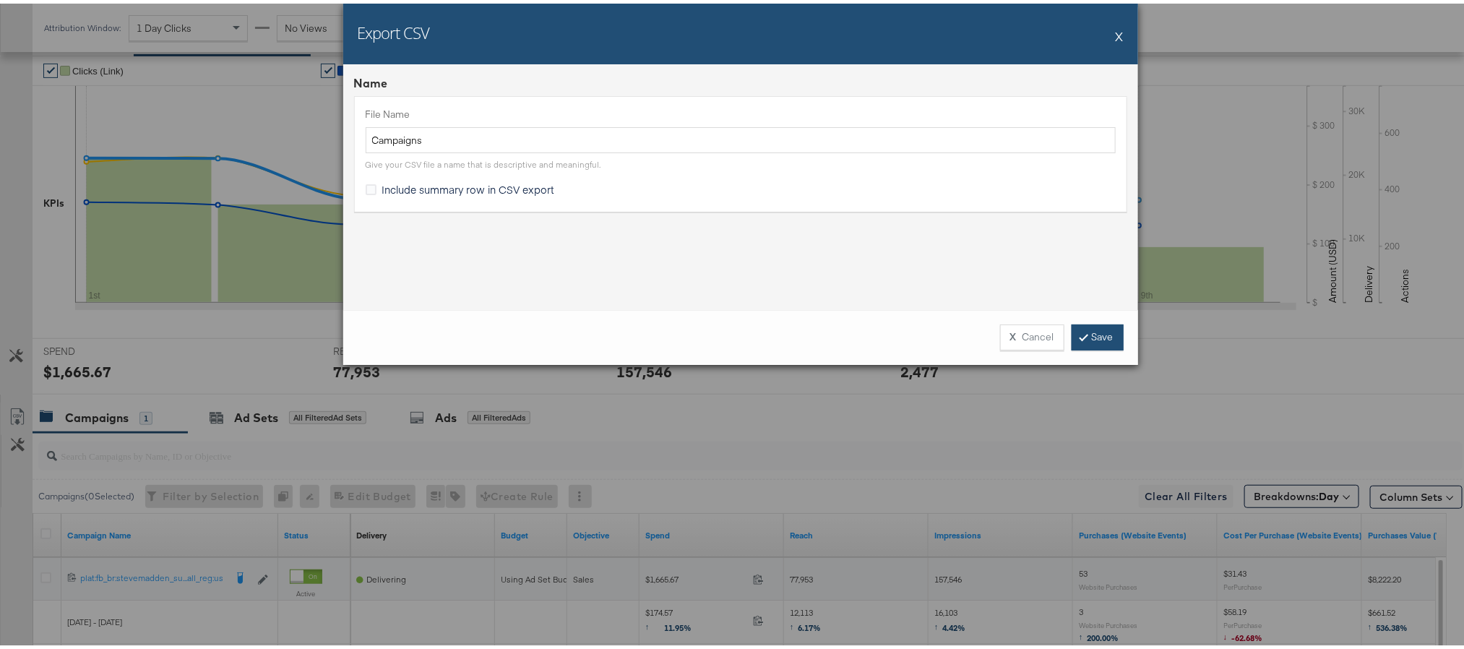
click at [1086, 337] on link "Save" at bounding box center [1097, 334] width 52 height 26
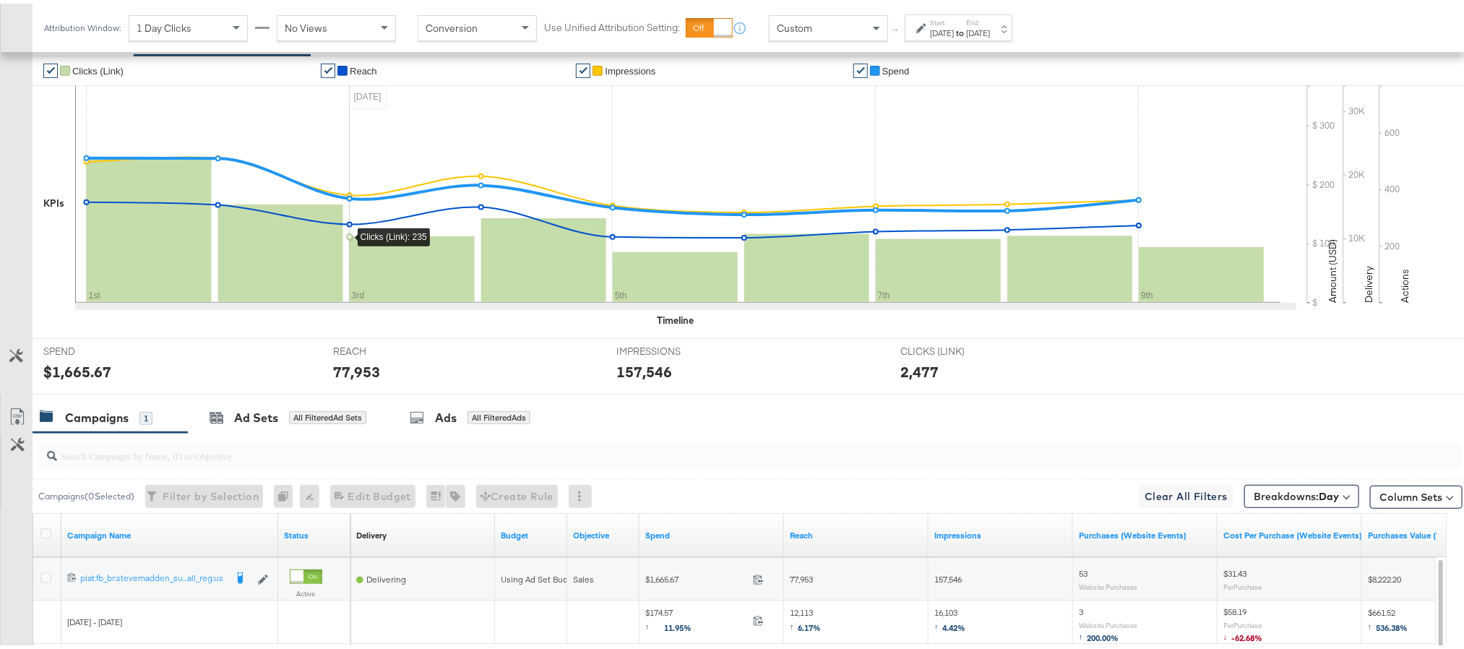
scroll to position [0, 0]
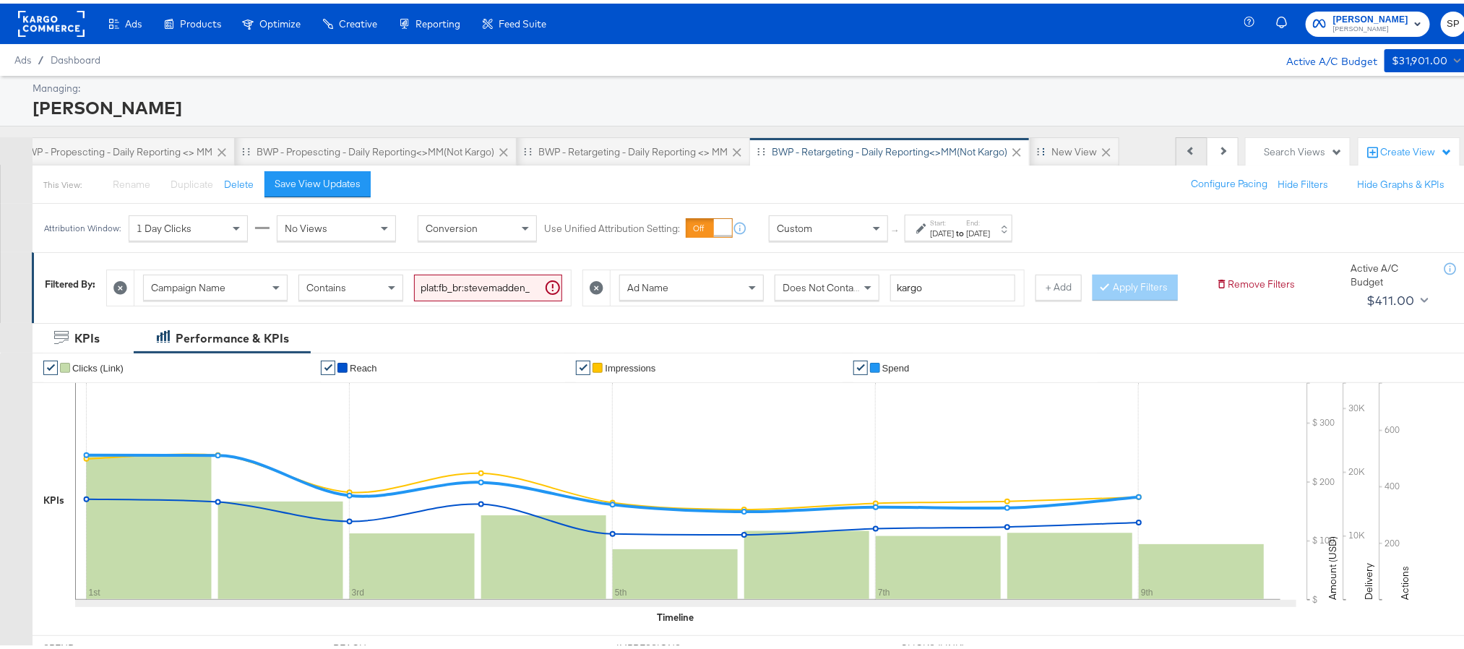
click at [1176, 152] on button "Previous" at bounding box center [1192, 148] width 32 height 29
click at [1176, 150] on button "Previous" at bounding box center [1192, 148] width 32 height 29
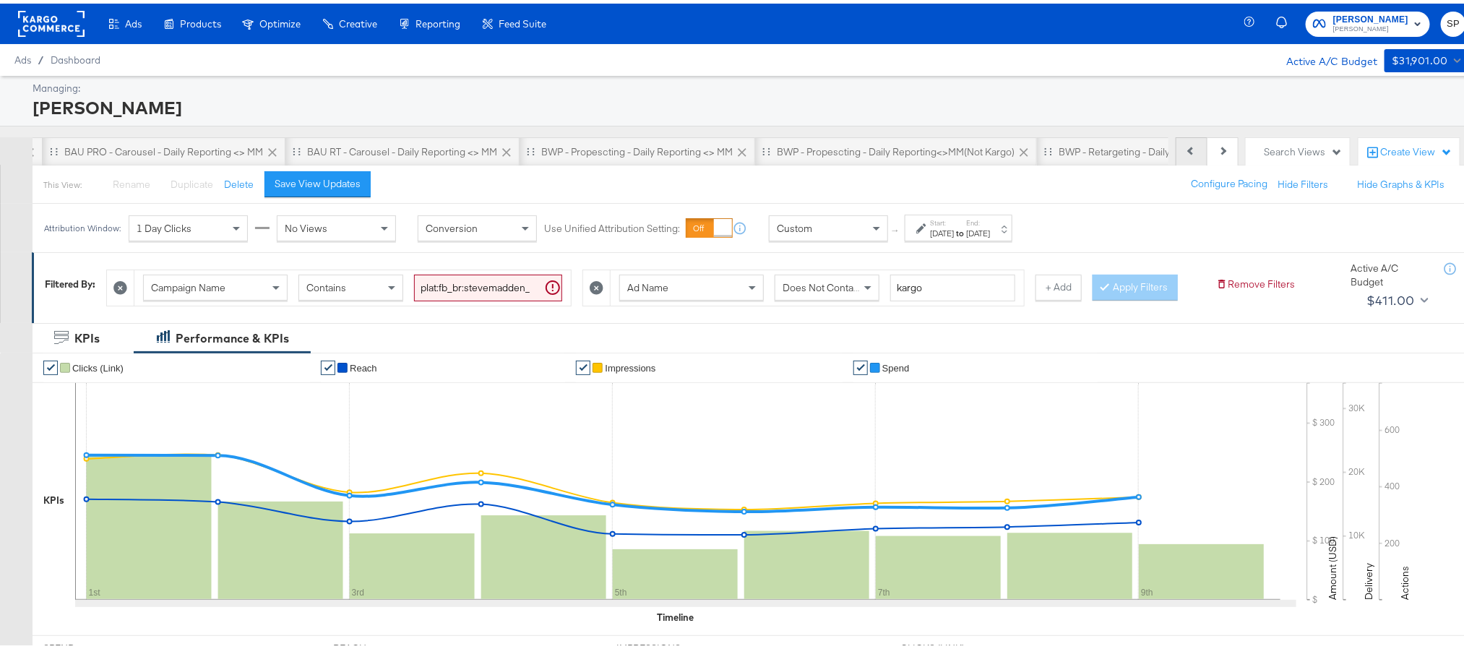
click at [1176, 150] on button "Previous" at bounding box center [1192, 148] width 32 height 29
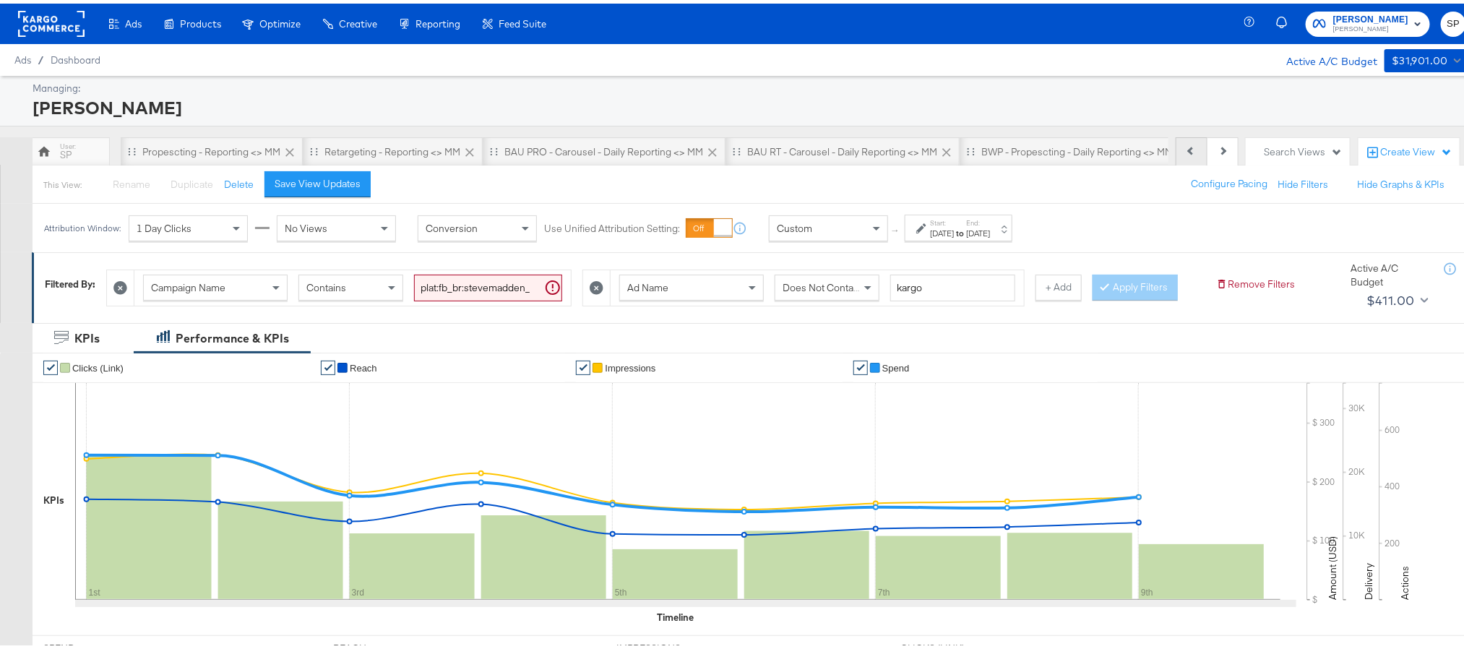
click at [1176, 150] on button "Previous" at bounding box center [1192, 148] width 32 height 29
click at [1176, 150] on div "Previous Next" at bounding box center [1207, 148] width 63 height 29
click at [1210, 152] on button "Next" at bounding box center [1222, 148] width 31 height 29
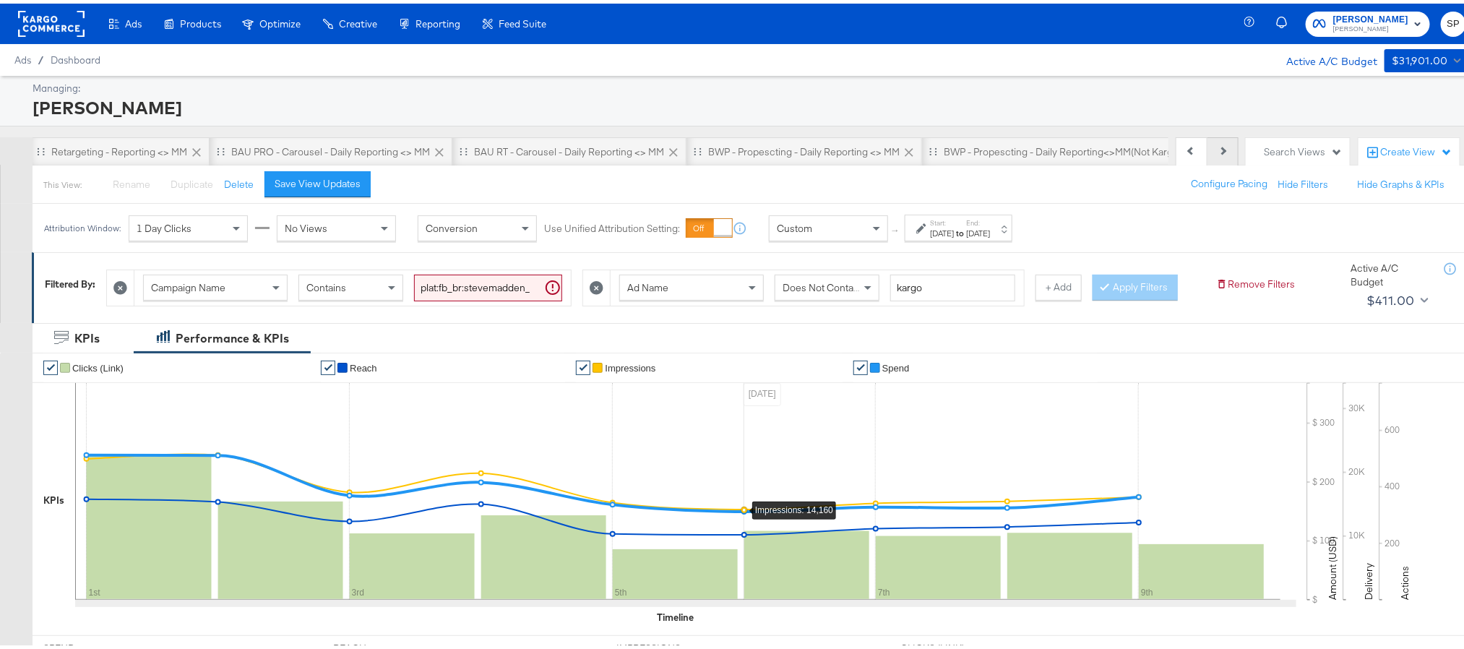
click at [1210, 152] on button "Next" at bounding box center [1222, 148] width 31 height 29
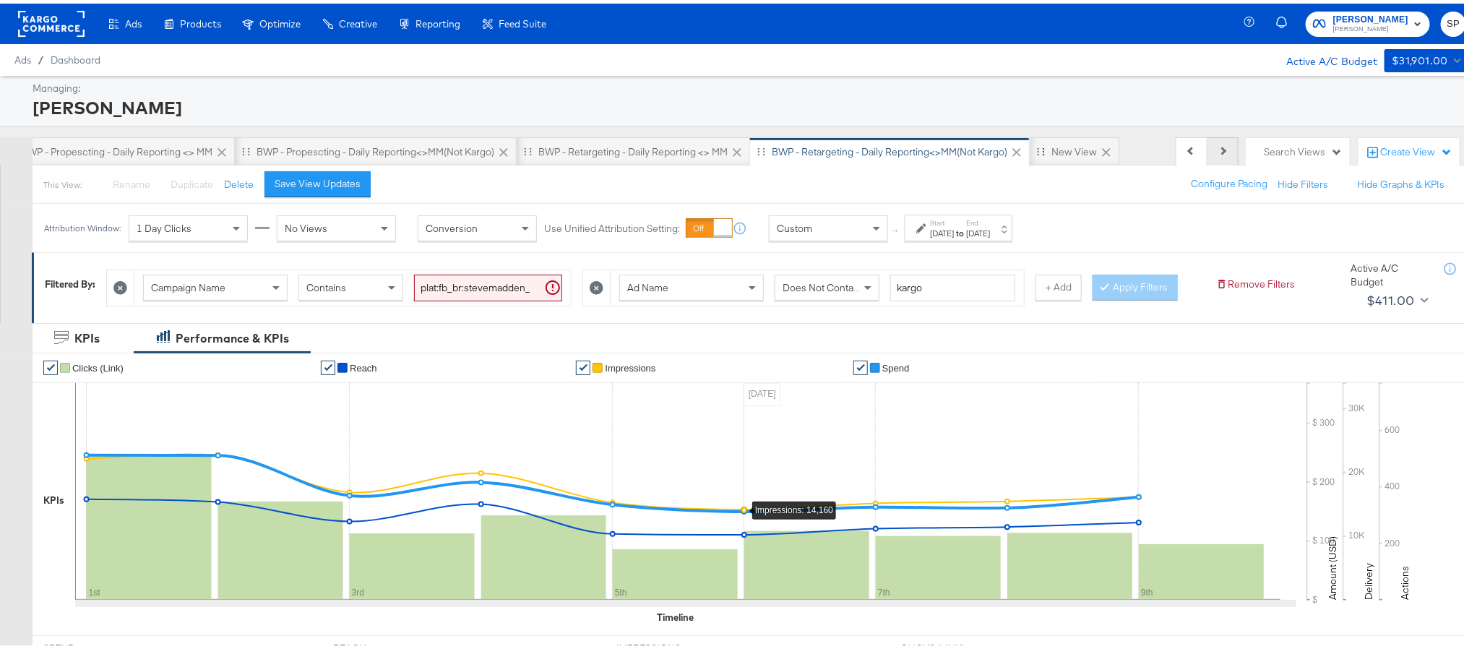
click at [1210, 152] on button "Next" at bounding box center [1222, 148] width 31 height 29
click at [1054, 148] on div "New View" at bounding box center [1074, 149] width 46 height 14
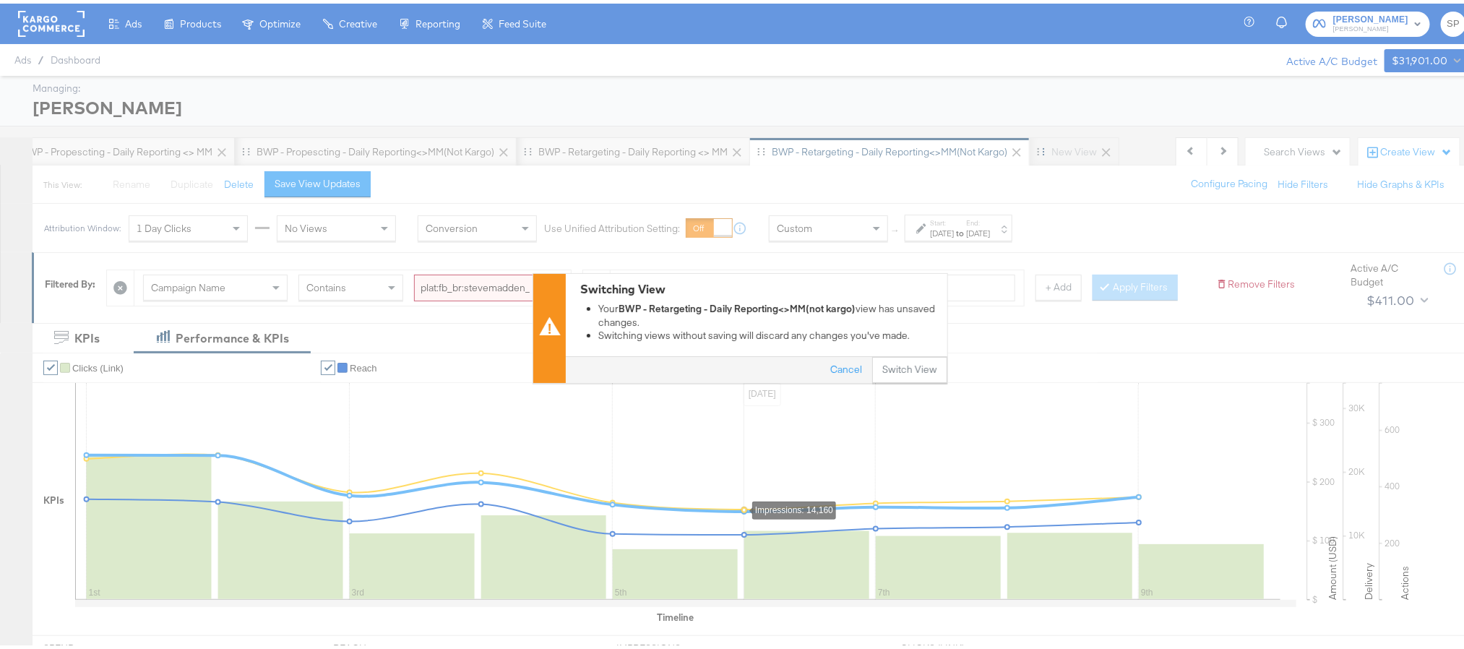
click at [1054, 148] on div "Switching View Your BWP - Retargeting - Daily Reporting<>MM(not kargo) view has…" at bounding box center [740, 324] width 1480 height 649
click at [900, 362] on button "Switch View" at bounding box center [909, 366] width 75 height 26
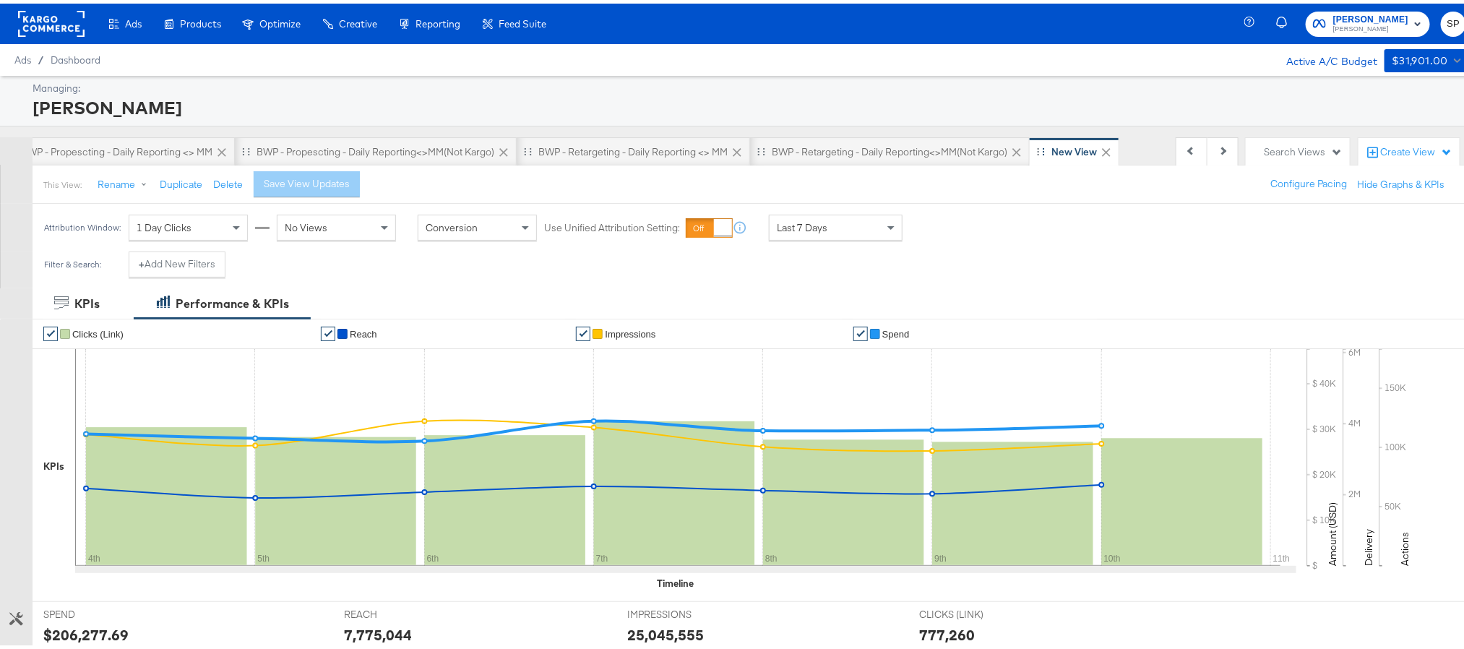
click at [1051, 148] on div "New View" at bounding box center [1074, 149] width 46 height 14
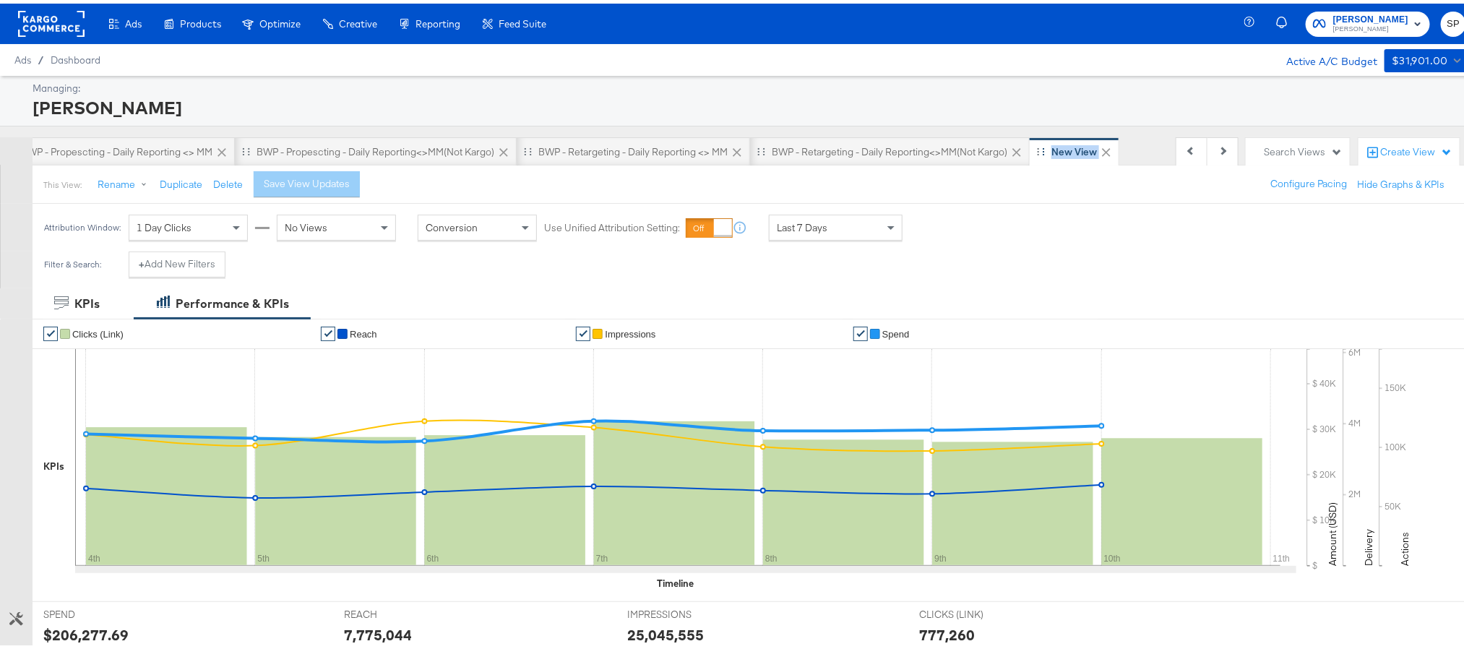
click at [1051, 148] on div "New View" at bounding box center [1074, 149] width 46 height 14
drag, startPoint x: 1049, startPoint y: 148, endPoint x: 1027, endPoint y: 145, distance: 21.9
click at [1037, 145] on div "Drag to reorder tab" at bounding box center [1041, 148] width 8 height 8
click at [1030, 154] on div "New View" at bounding box center [1075, 148] width 90 height 29
click at [1051, 148] on div "New View" at bounding box center [1074, 149] width 46 height 14
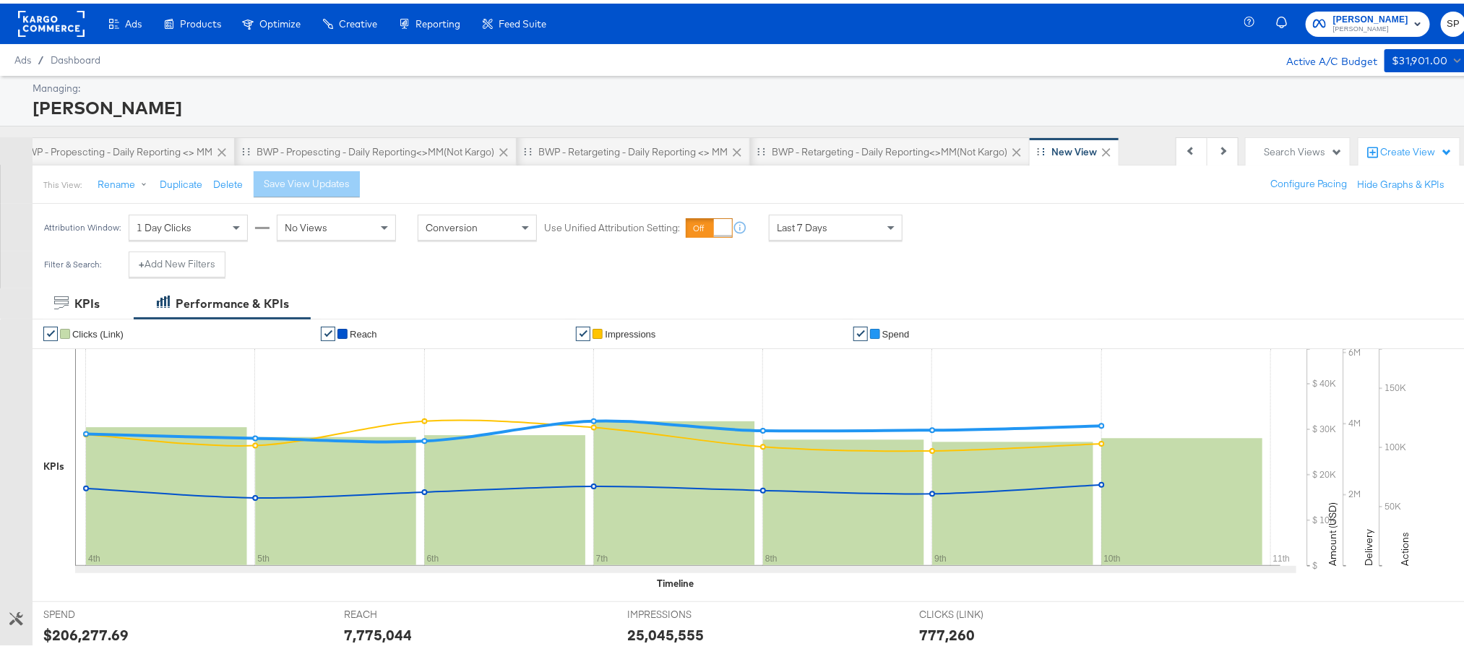
click at [1051, 147] on div "New View" at bounding box center [1074, 149] width 46 height 14
click at [1380, 144] on div "Create View" at bounding box center [1416, 149] width 72 height 14
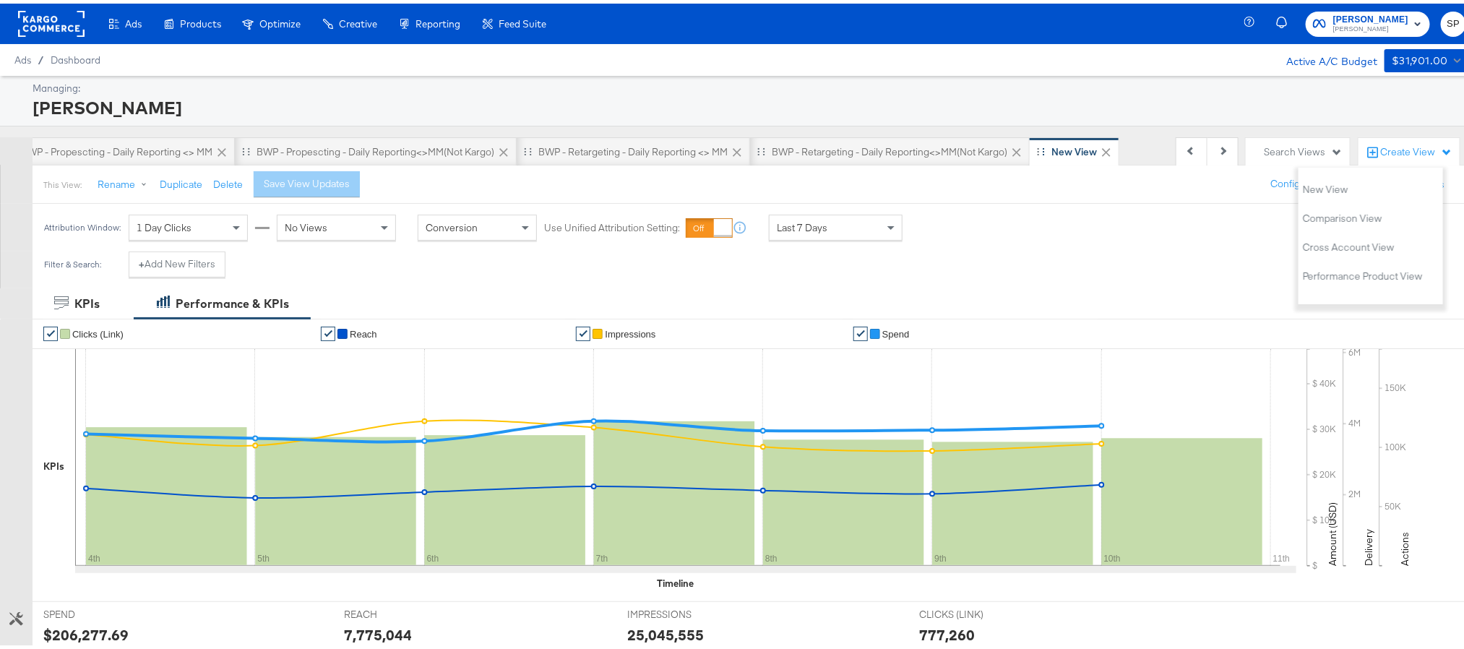
click at [1051, 154] on div "New View" at bounding box center [1074, 149] width 46 height 14
click at [1051, 150] on div "New View" at bounding box center [1074, 149] width 46 height 14
click at [147, 260] on button "+ Add New Filters" at bounding box center [177, 261] width 97 height 26
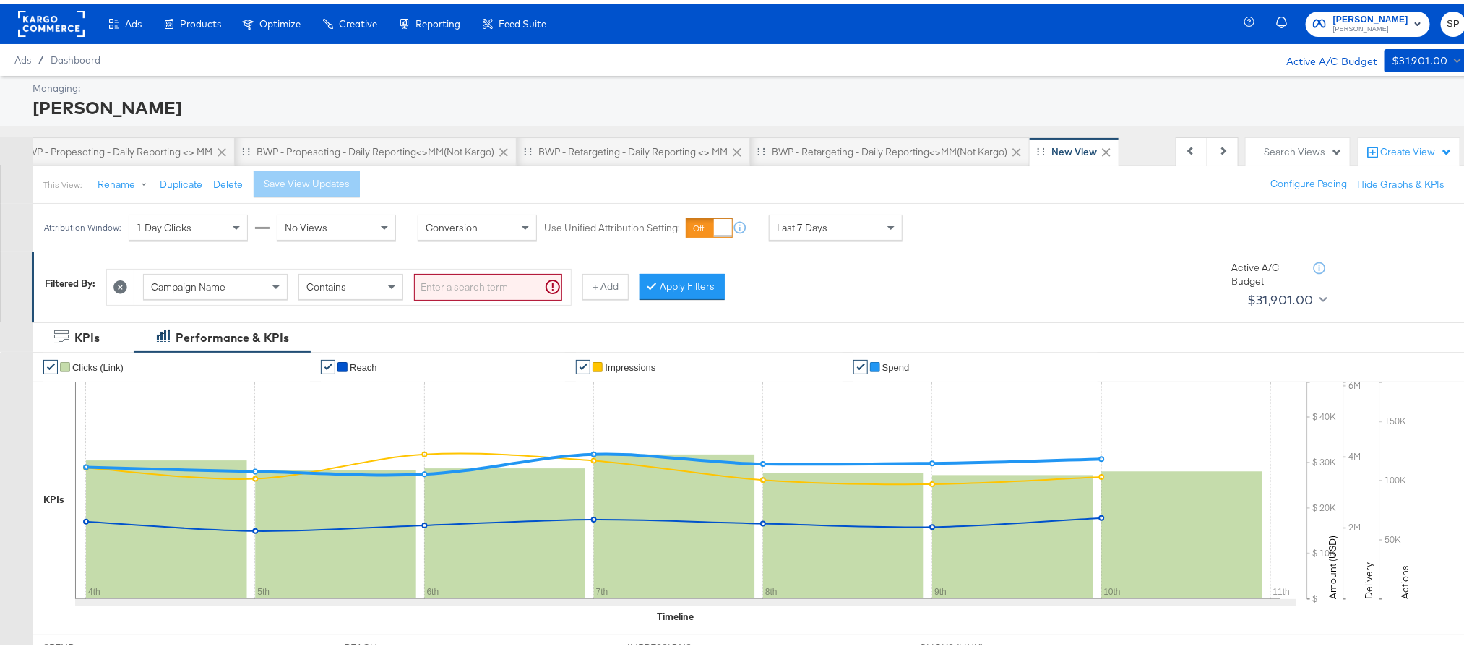
click at [442, 278] on input "search" at bounding box center [488, 283] width 148 height 27
paste input "plat:fb_br:stevemadden_subchan:paidsocial-asc_temp:evergreen-prospecting-2_obj:…"
type input "plat:fb_br:stevemadden_subchan:paidsocial-asc_temp:evergreen-prospecting-2_obj:…"
click at [596, 288] on button "+ Add" at bounding box center [582, 283] width 46 height 26
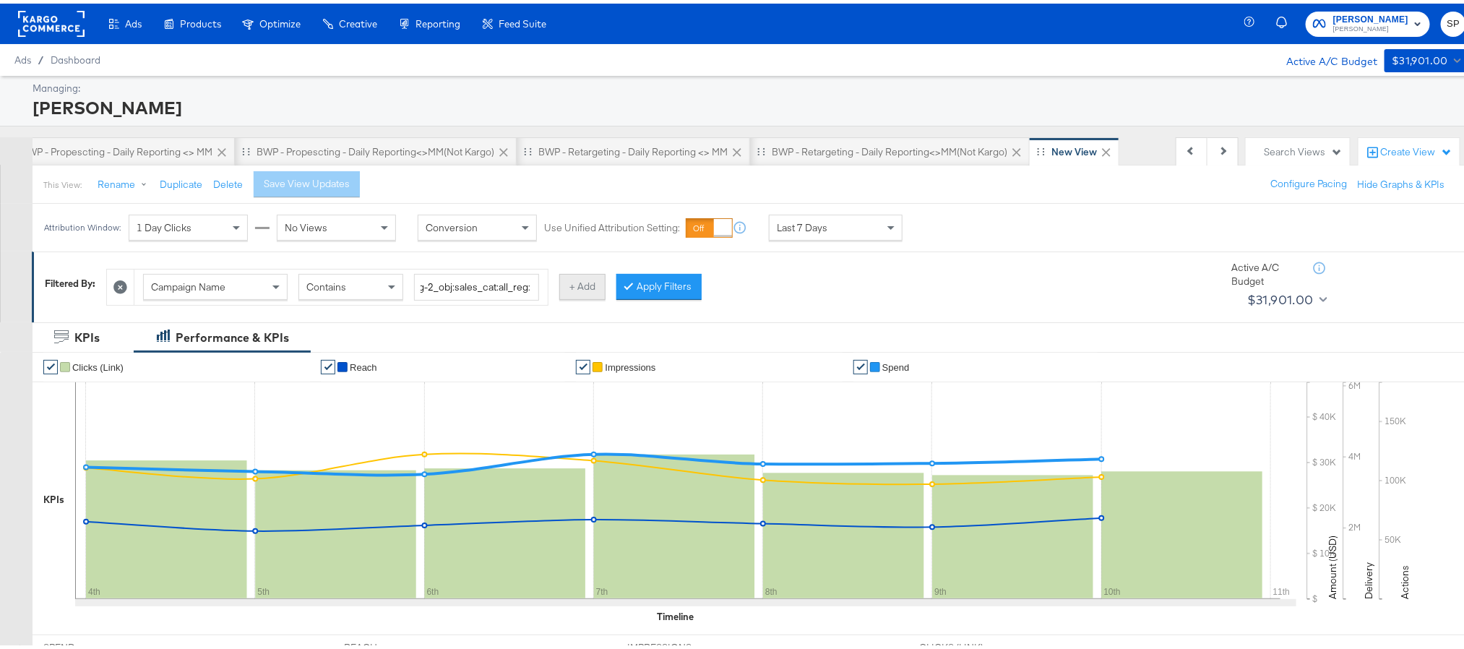
scroll to position [0, 0]
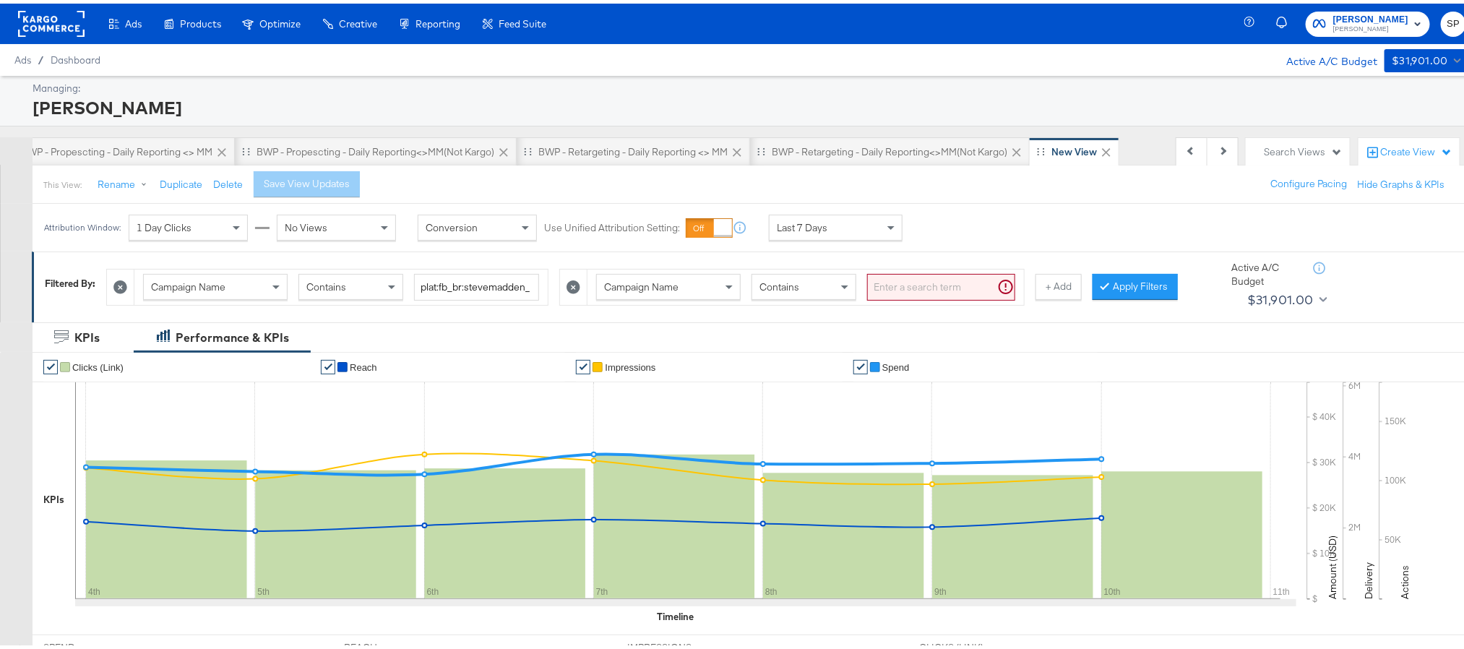
click at [908, 284] on input "search" at bounding box center [941, 283] width 148 height 27
paste input "plat:fb_br:stevemadden_subchan:paidsocial-asc_temp:evergreen-retargetingDPAs-2_…"
type input "plat:fb_br:stevemadden_subchan:paidsocial-asc_temp:evergreen-retargetingDPAs-2_…"
click at [1058, 282] on button "+ Add" at bounding box center [1058, 283] width 46 height 26
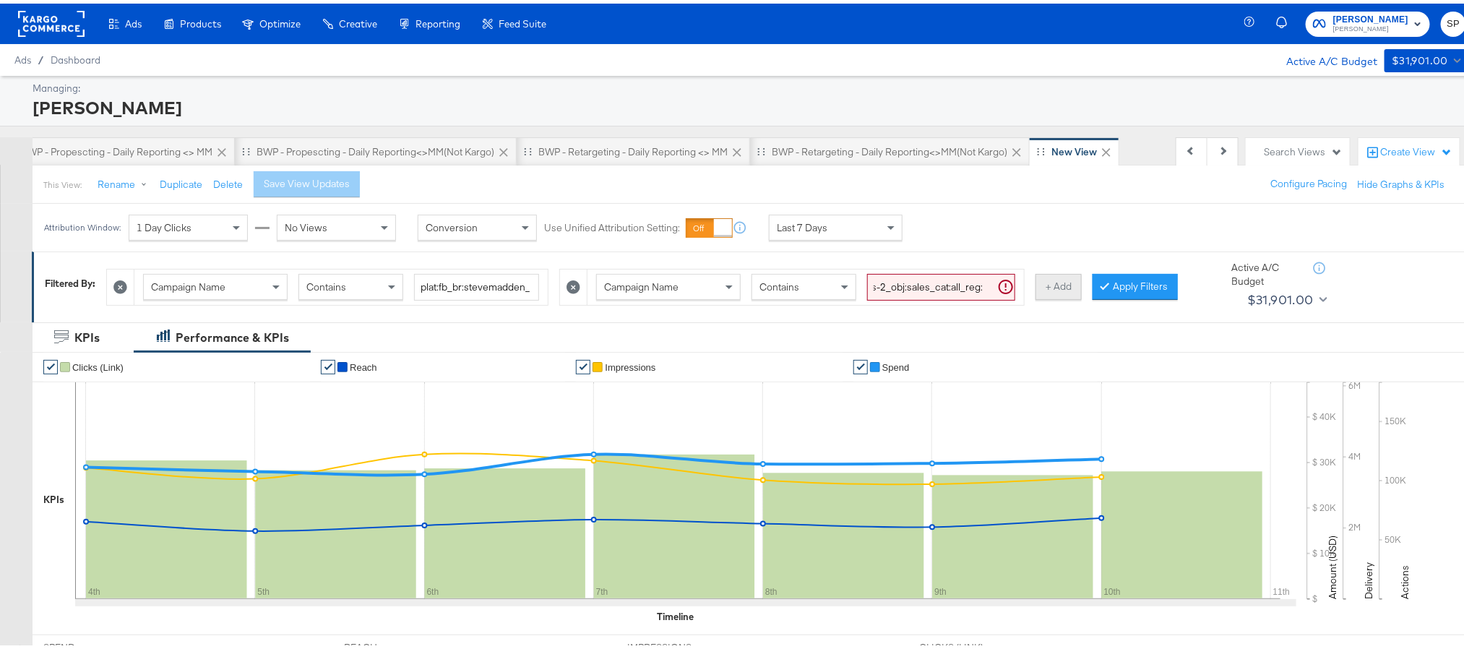
scroll to position [0, 0]
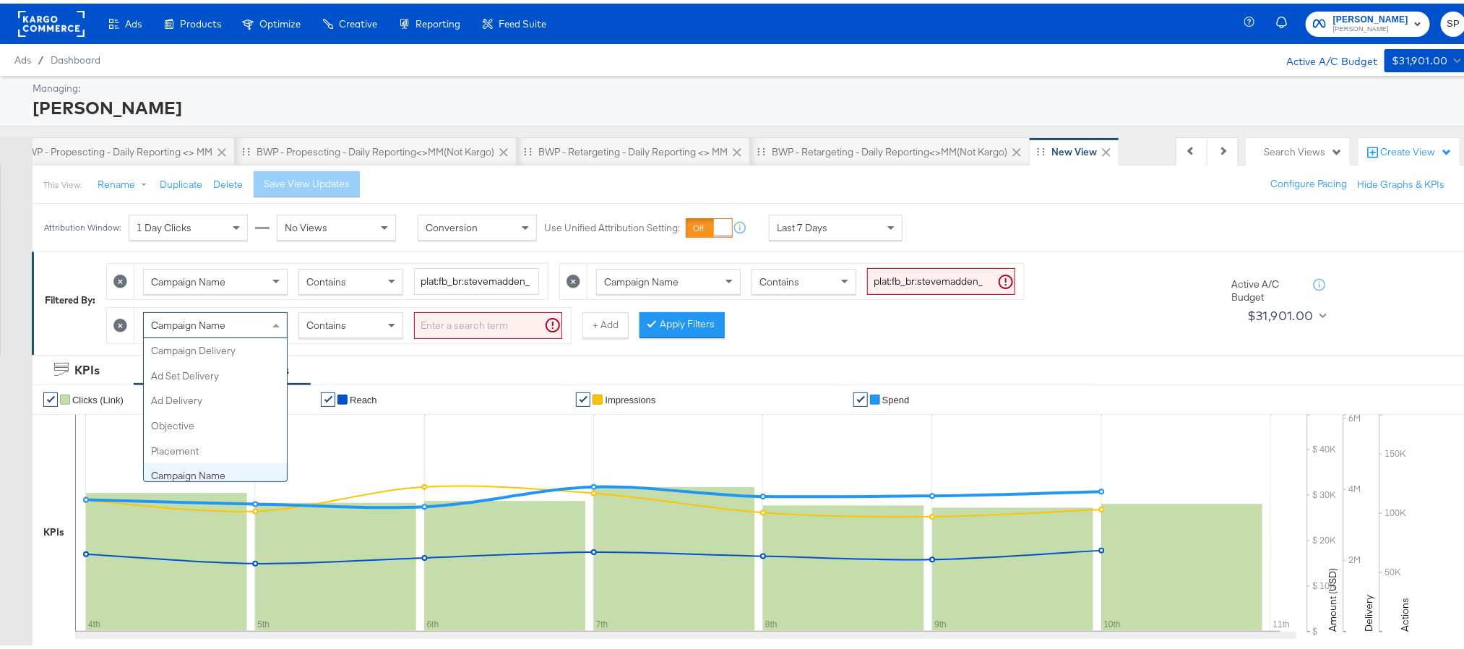
click at [274, 328] on span at bounding box center [278, 321] width 18 height 25
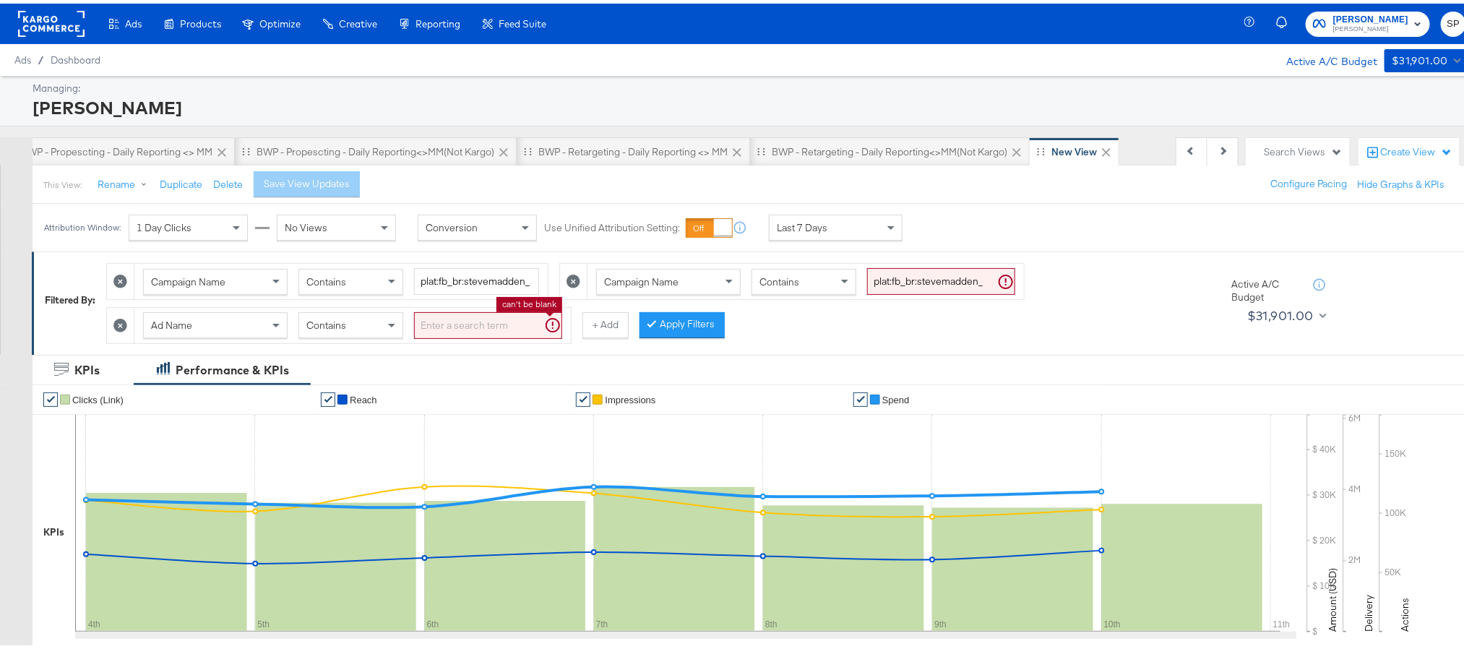
click at [449, 332] on input "search" at bounding box center [488, 322] width 148 height 27
type input "kargo"
click at [637, 327] on div at bounding box center [631, 321] width 10 height 14
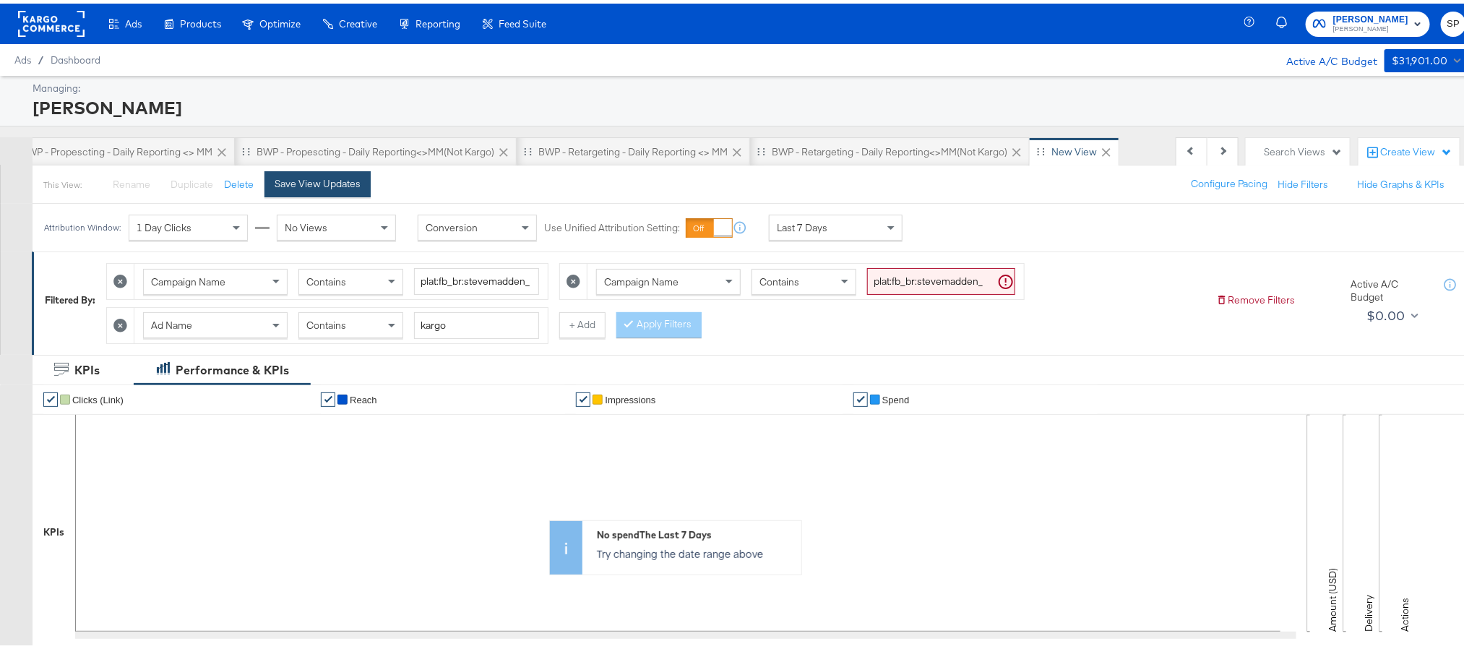
click at [334, 189] on button "Save View Updates" at bounding box center [317, 181] width 106 height 26
click at [1176, 143] on button "Previous" at bounding box center [1192, 148] width 32 height 29
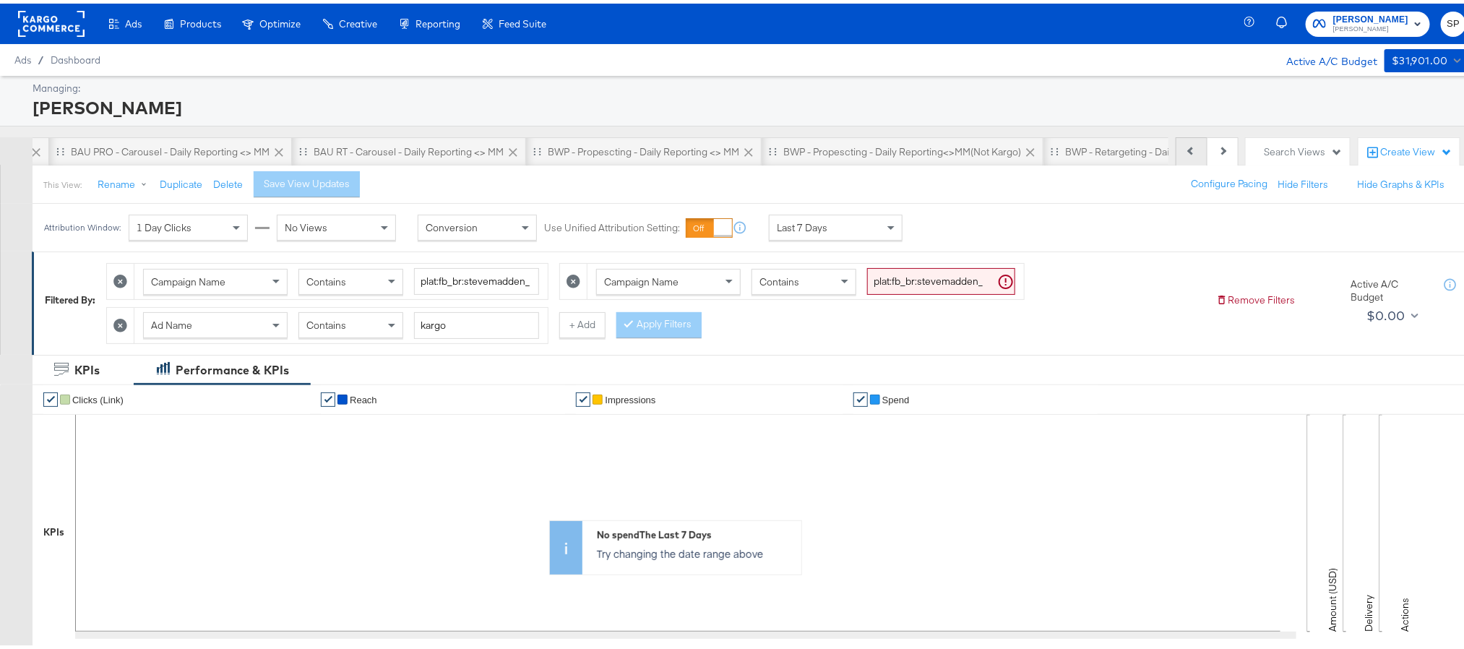
click at [1176, 143] on button "Previous" at bounding box center [1192, 148] width 32 height 29
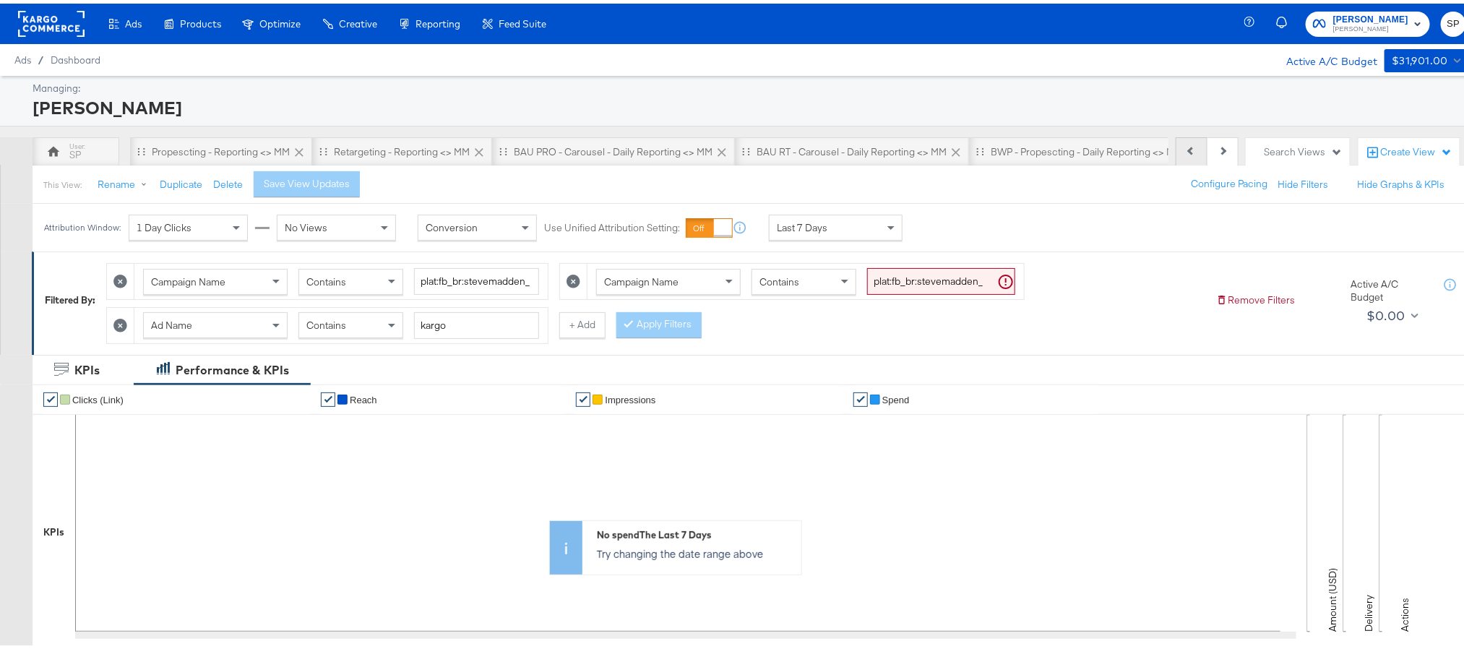
click at [1176, 143] on div "Previous Next" at bounding box center [1207, 148] width 63 height 29
click at [243, 154] on div "Propescting - Reporting <> MM" at bounding box center [221, 149] width 138 height 14
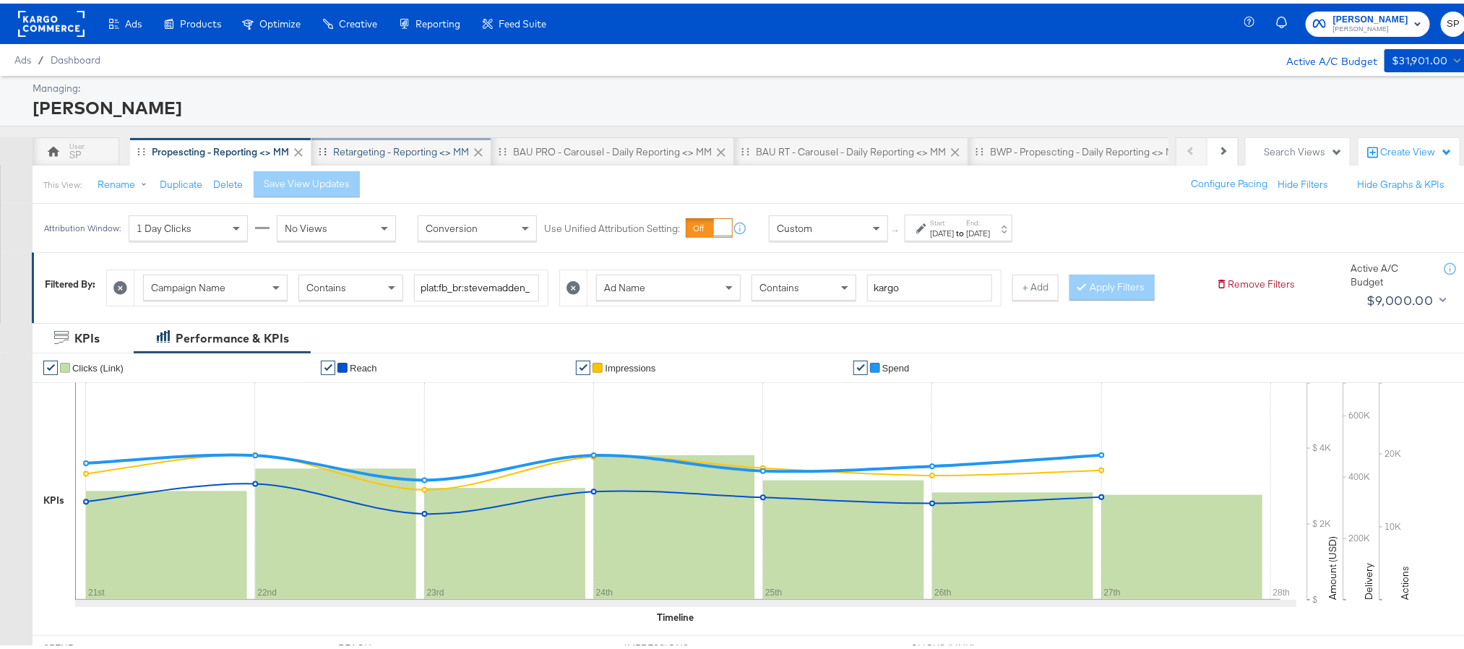
click at [399, 152] on div "Retargeting - Reporting <> MM" at bounding box center [401, 149] width 136 height 14
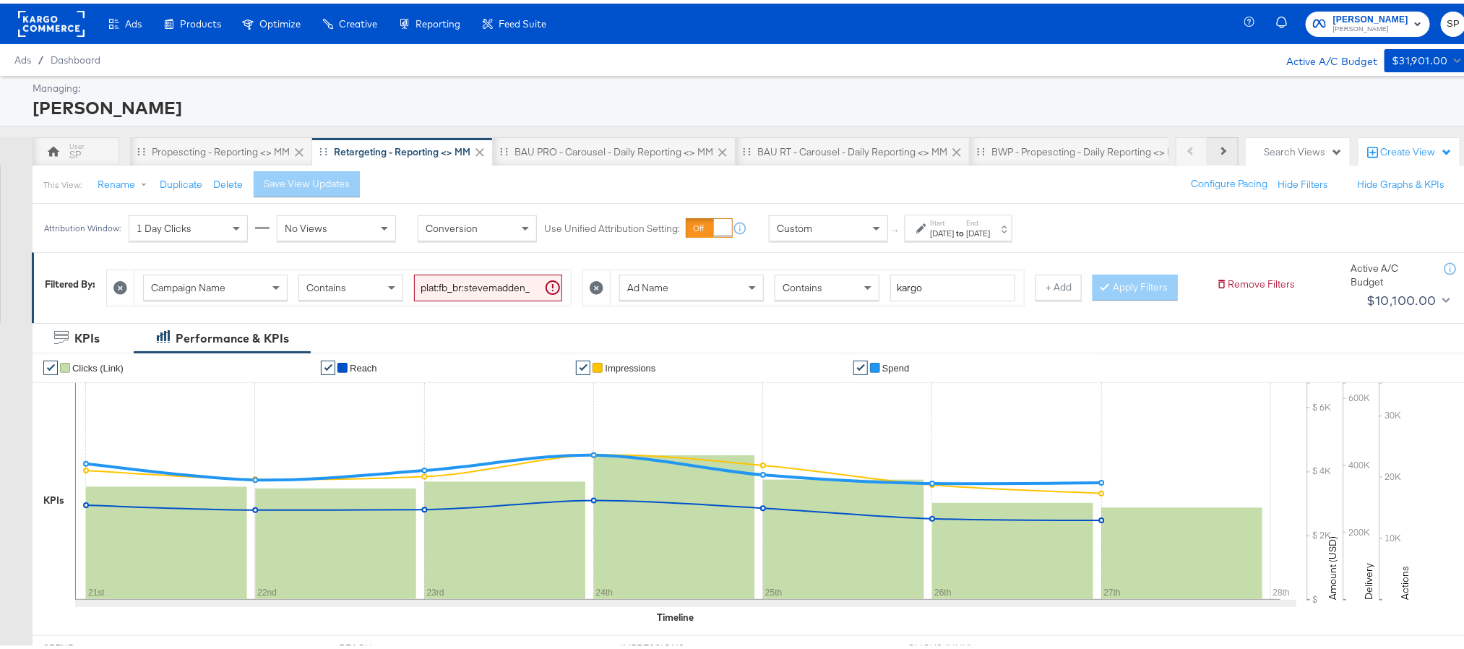
click at [1207, 145] on button "Next" at bounding box center [1222, 148] width 31 height 29
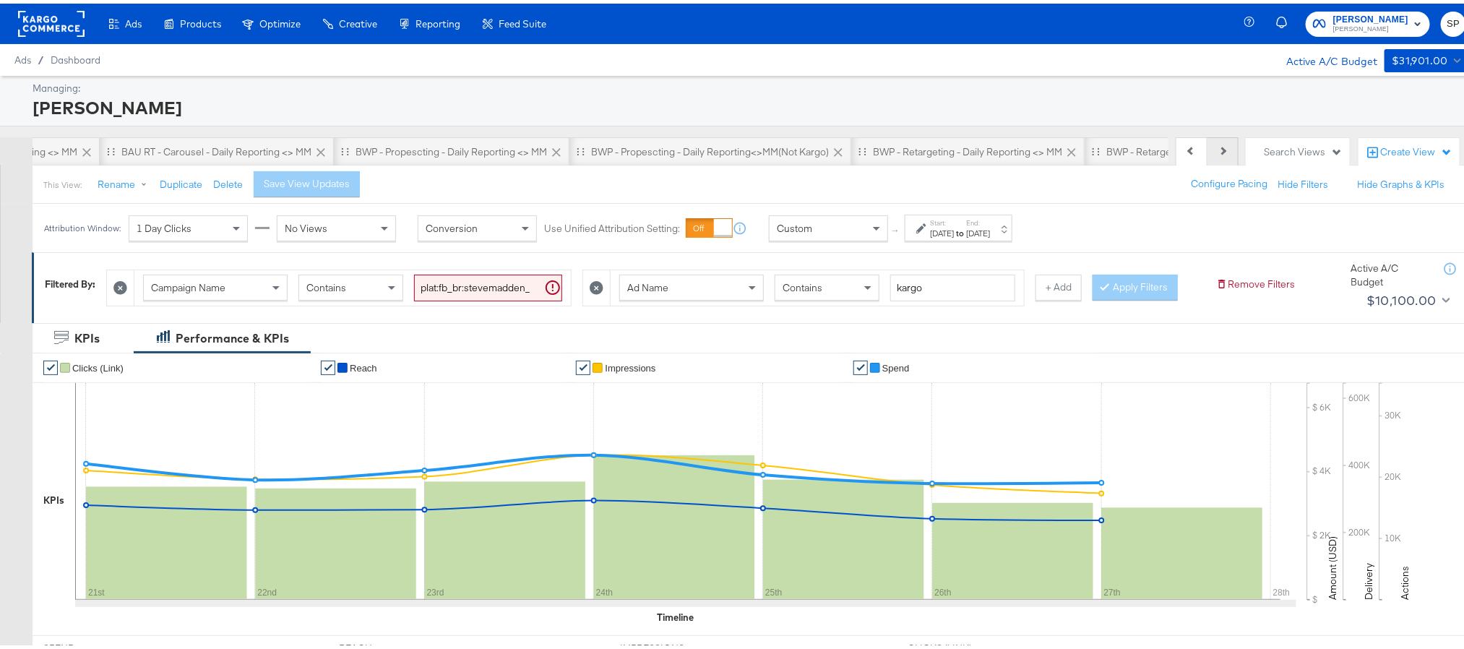
click at [1207, 145] on button "Next" at bounding box center [1222, 148] width 31 height 29
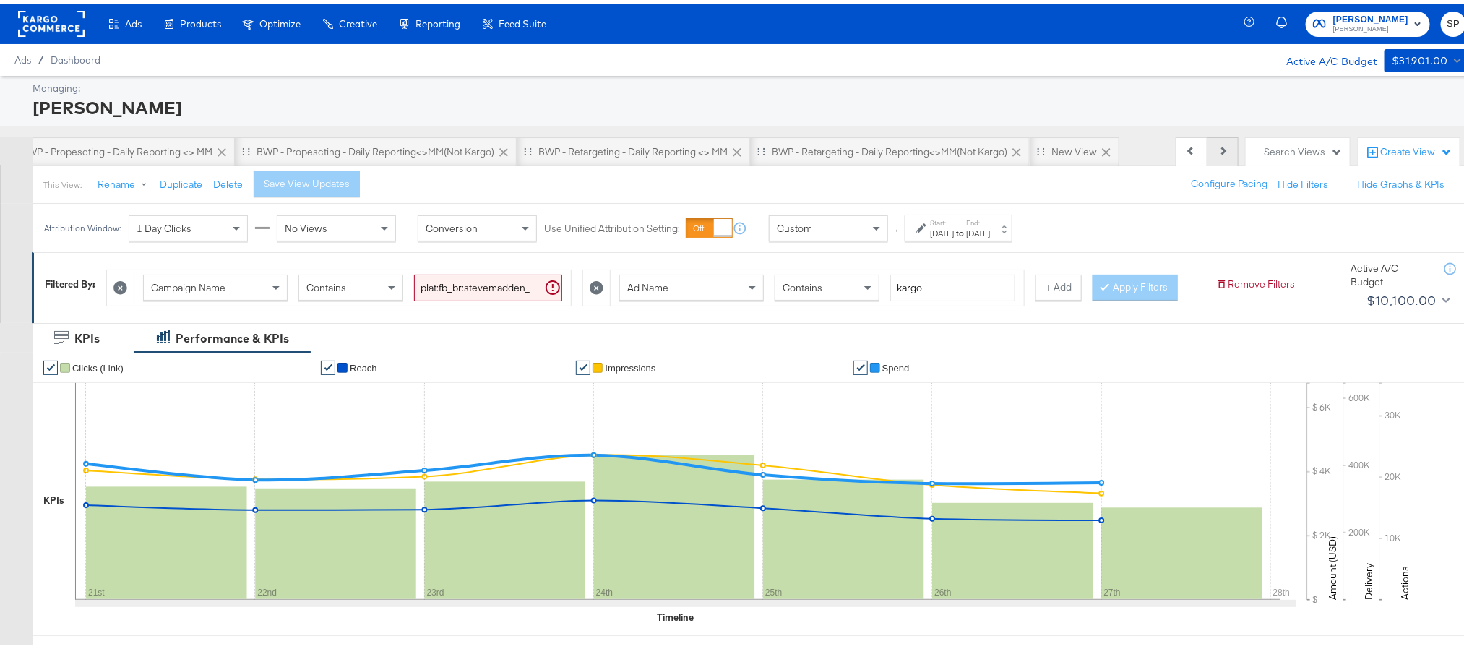
click at [1207, 145] on button "Next" at bounding box center [1222, 148] width 31 height 29
click at [1032, 141] on div "New View" at bounding box center [1075, 148] width 90 height 29
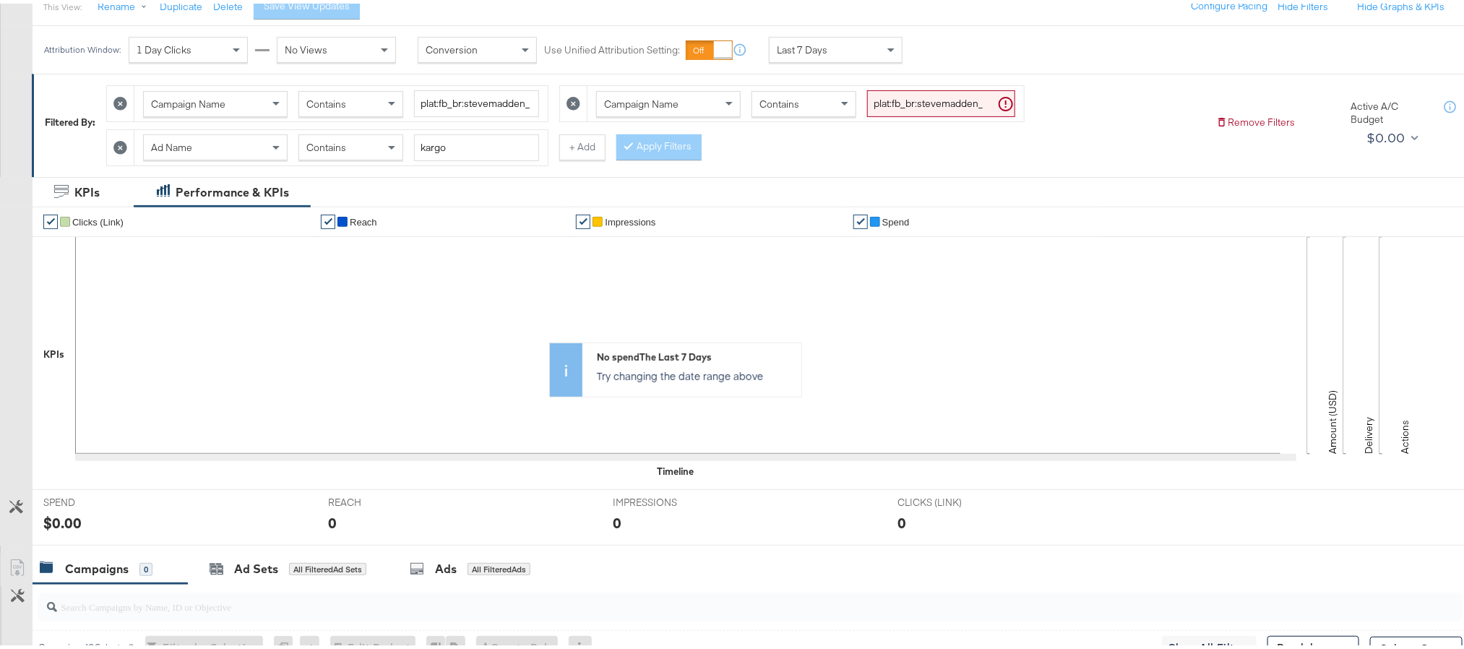
scroll to position [152, 0]
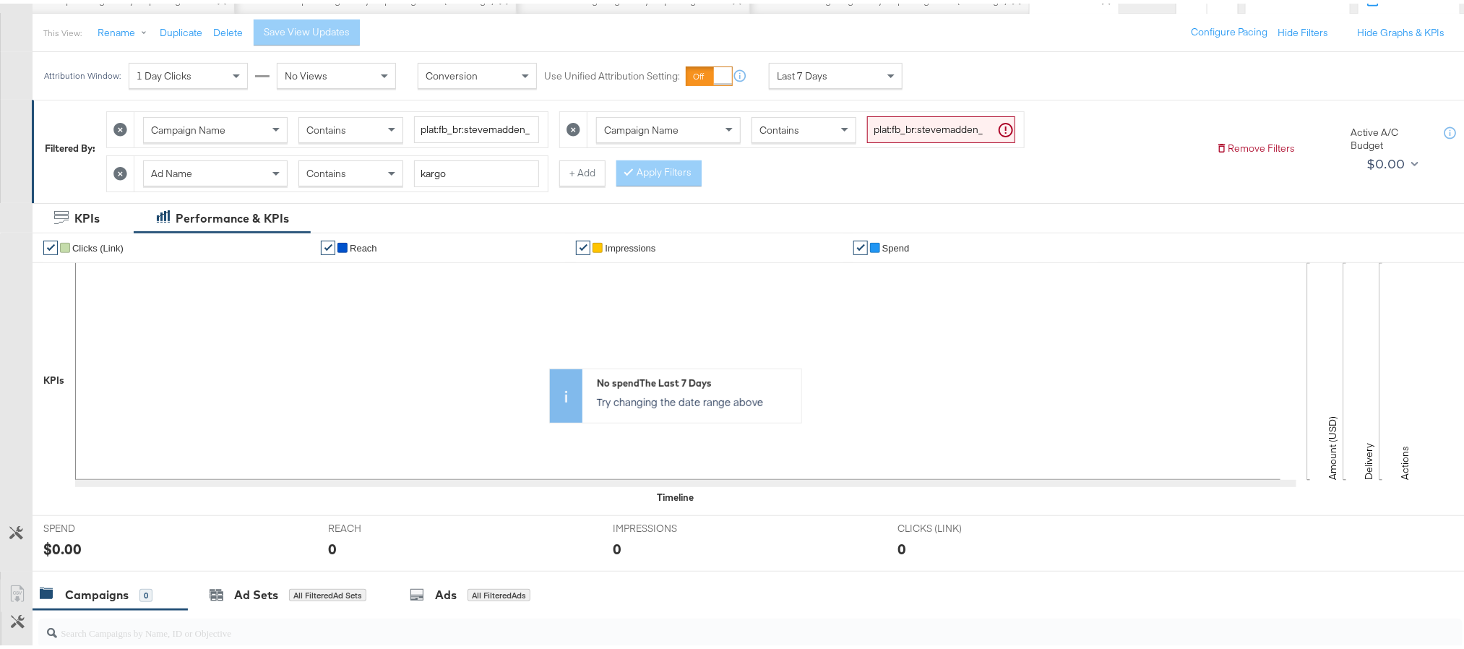
click at [577, 126] on icon at bounding box center [573, 126] width 14 height 14
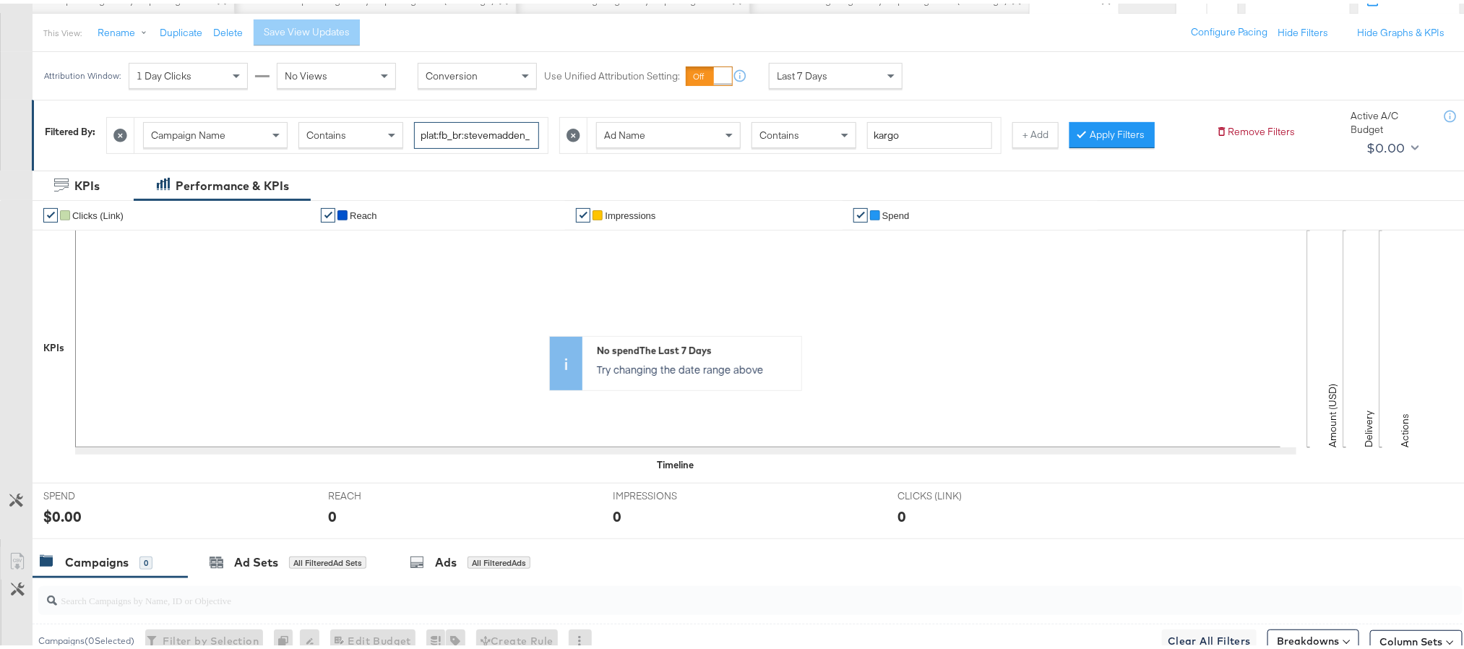
click at [497, 137] on input "plat:fb_br:stevemadden_subchan:paidsocial-asc_temp:evergreen-prospecting-2_obj:…" at bounding box center [476, 131] width 125 height 27
paste input "buywithprime-prospecting"
type input "plat:fb_br:stevemadden_subchan:paidsocial-asc_temp:buywithprime-prospecting_obj…"
click at [1090, 126] on div at bounding box center [1084, 131] width 10 height 14
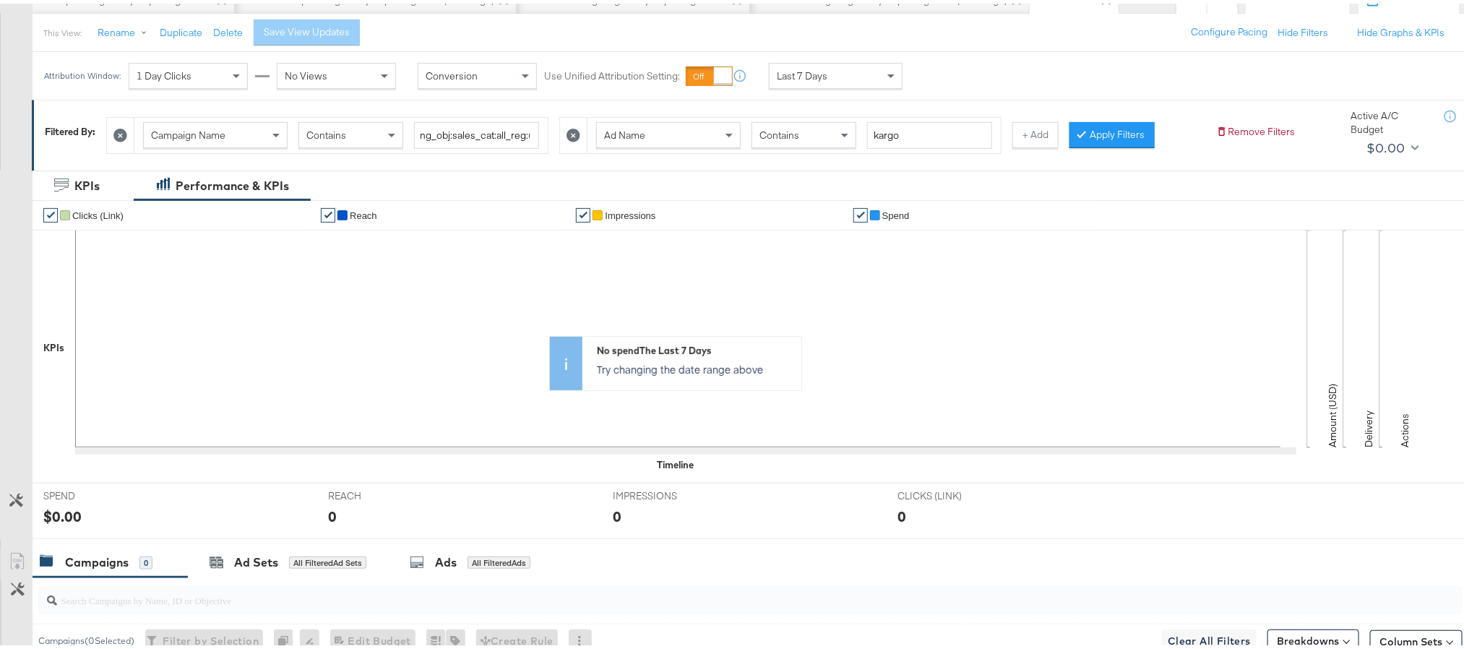
scroll to position [0, 0]
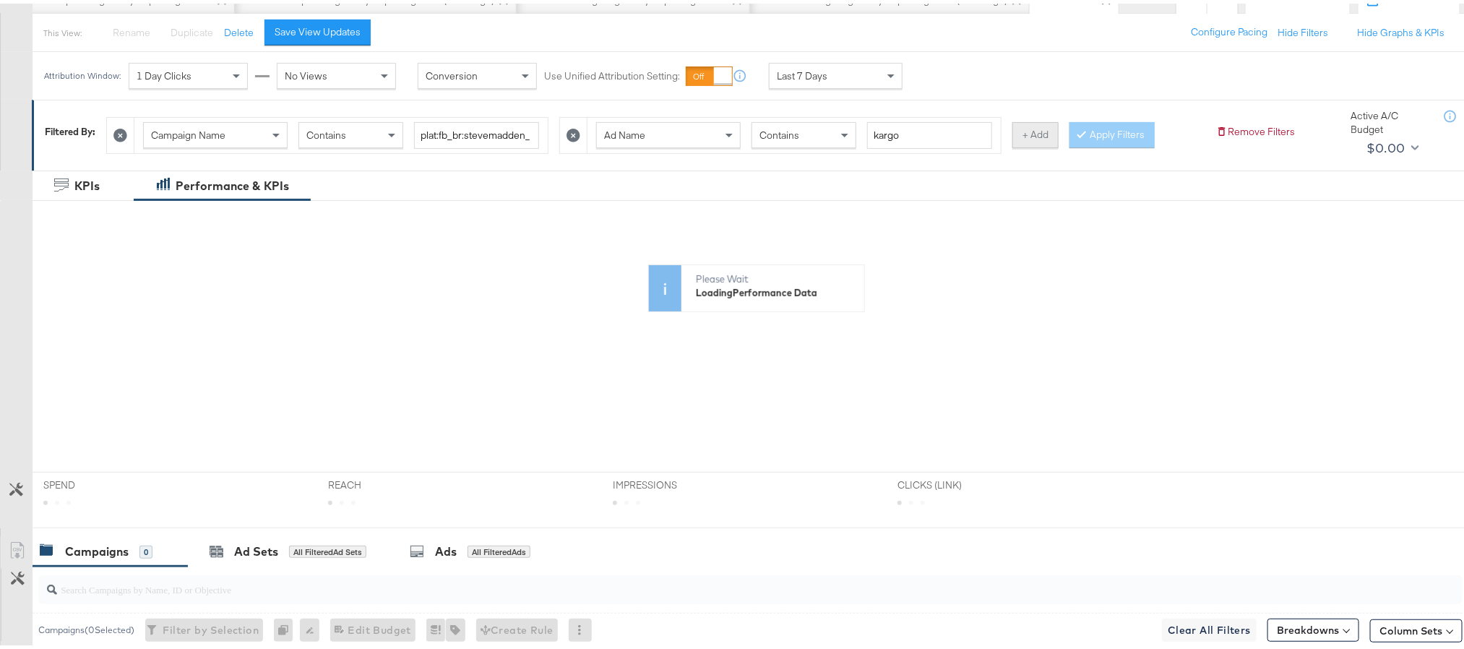
click at [1056, 133] on button "+ Add" at bounding box center [1035, 131] width 46 height 26
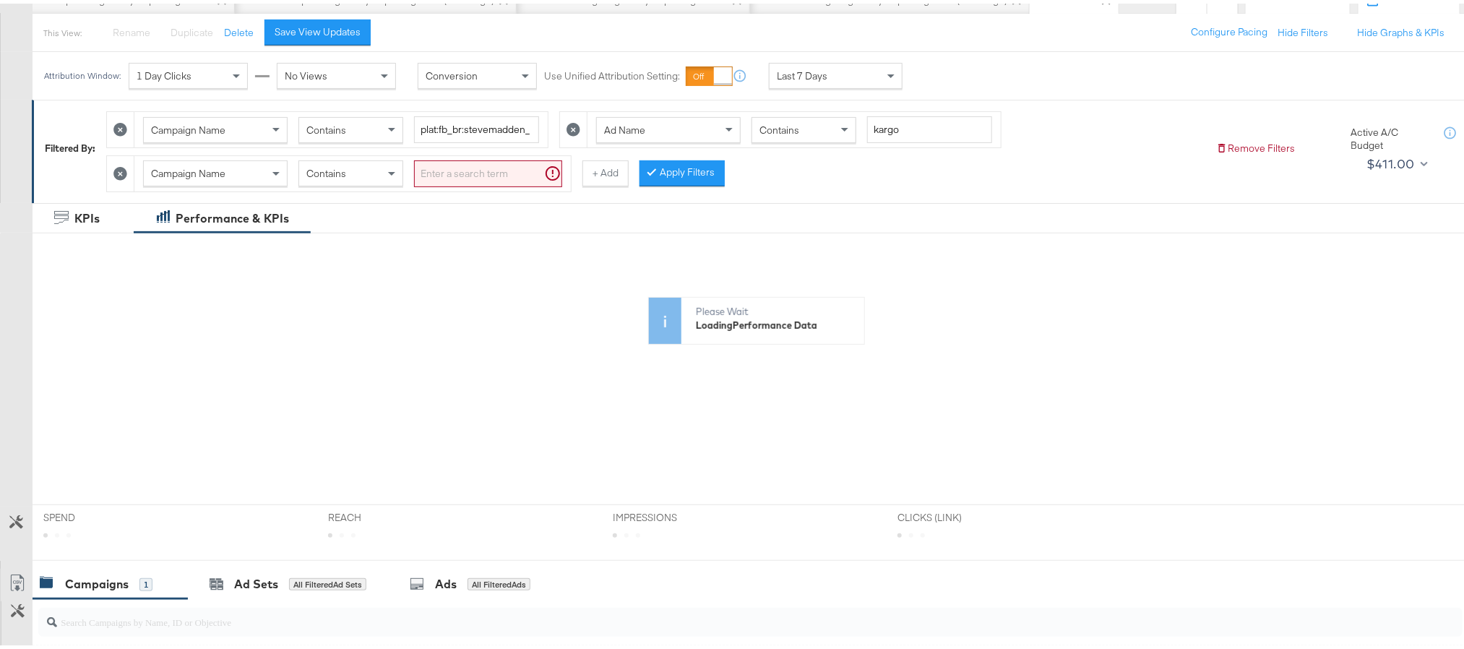
click at [267, 173] on div "Campaign Name" at bounding box center [215, 170] width 143 height 25
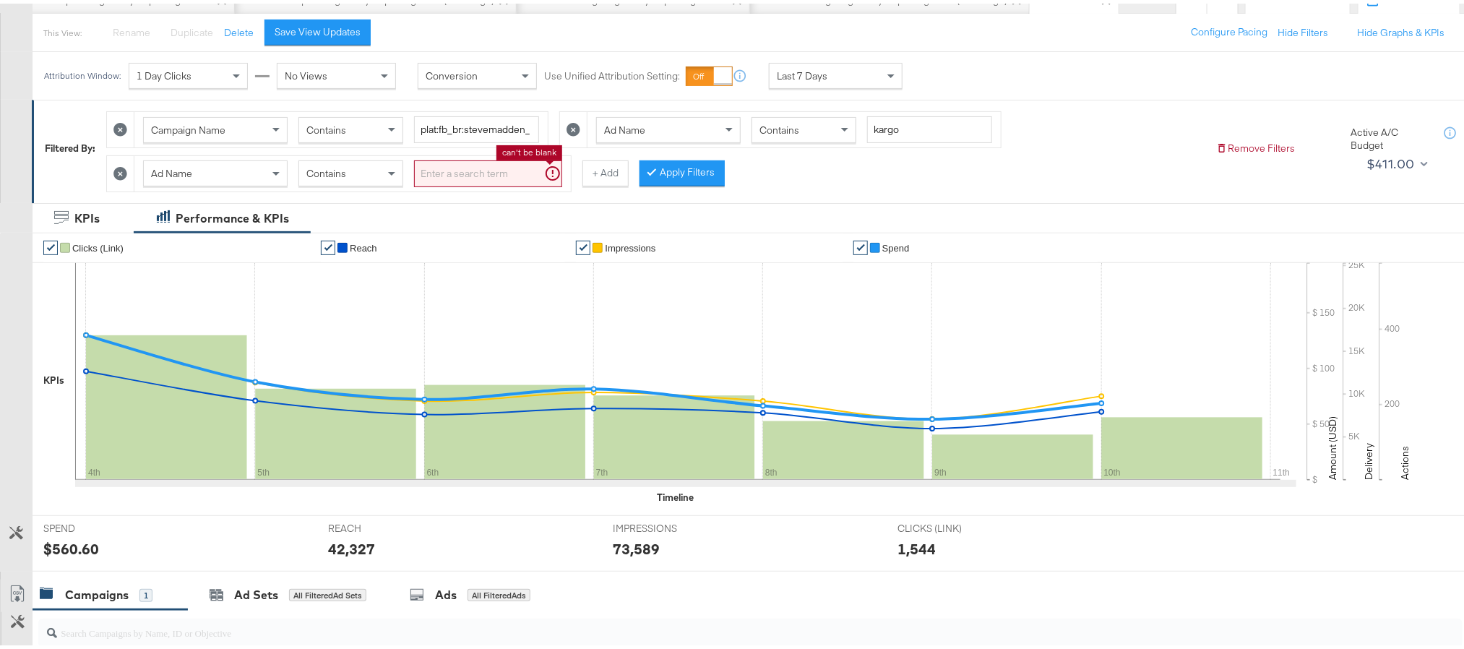
click at [455, 184] on input "search" at bounding box center [488, 170] width 148 height 27
type input "not kargo"
click at [637, 176] on div at bounding box center [631, 169] width 10 height 14
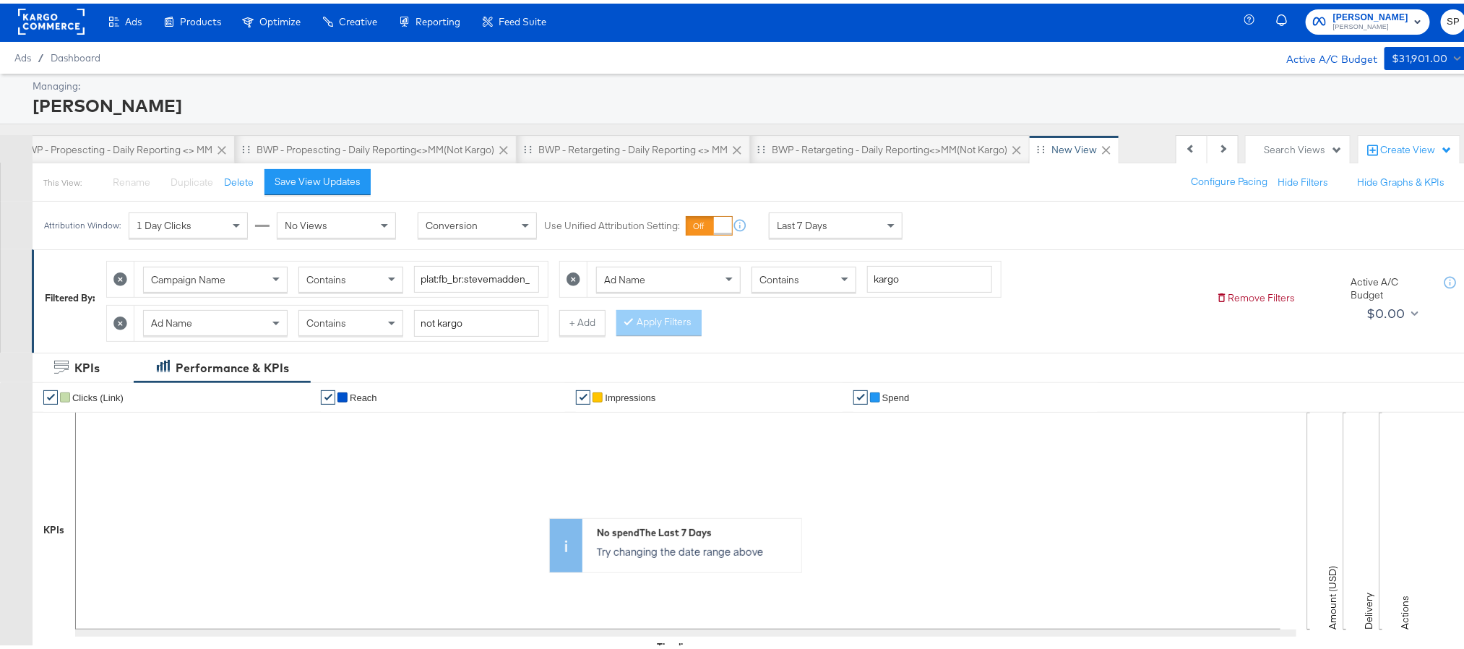
scroll to position [0, 0]
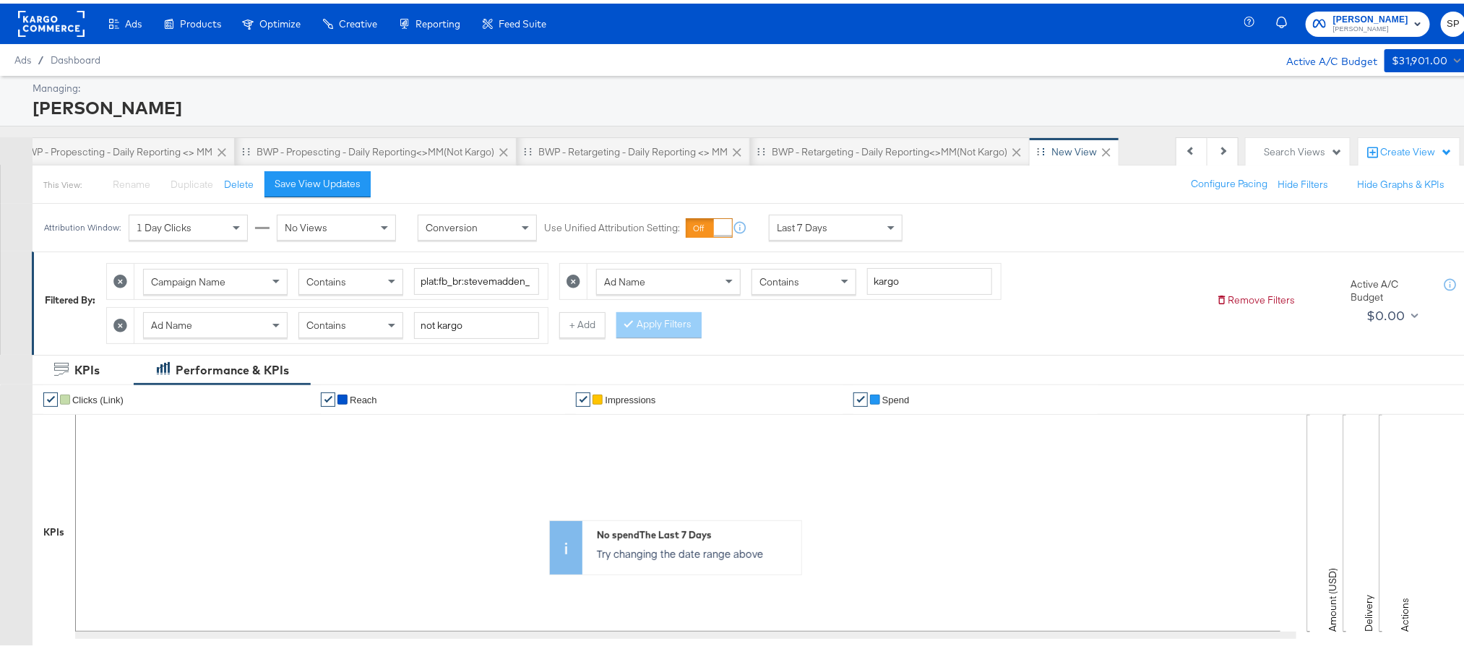
click at [1099, 152] on icon at bounding box center [1106, 149] width 14 height 14
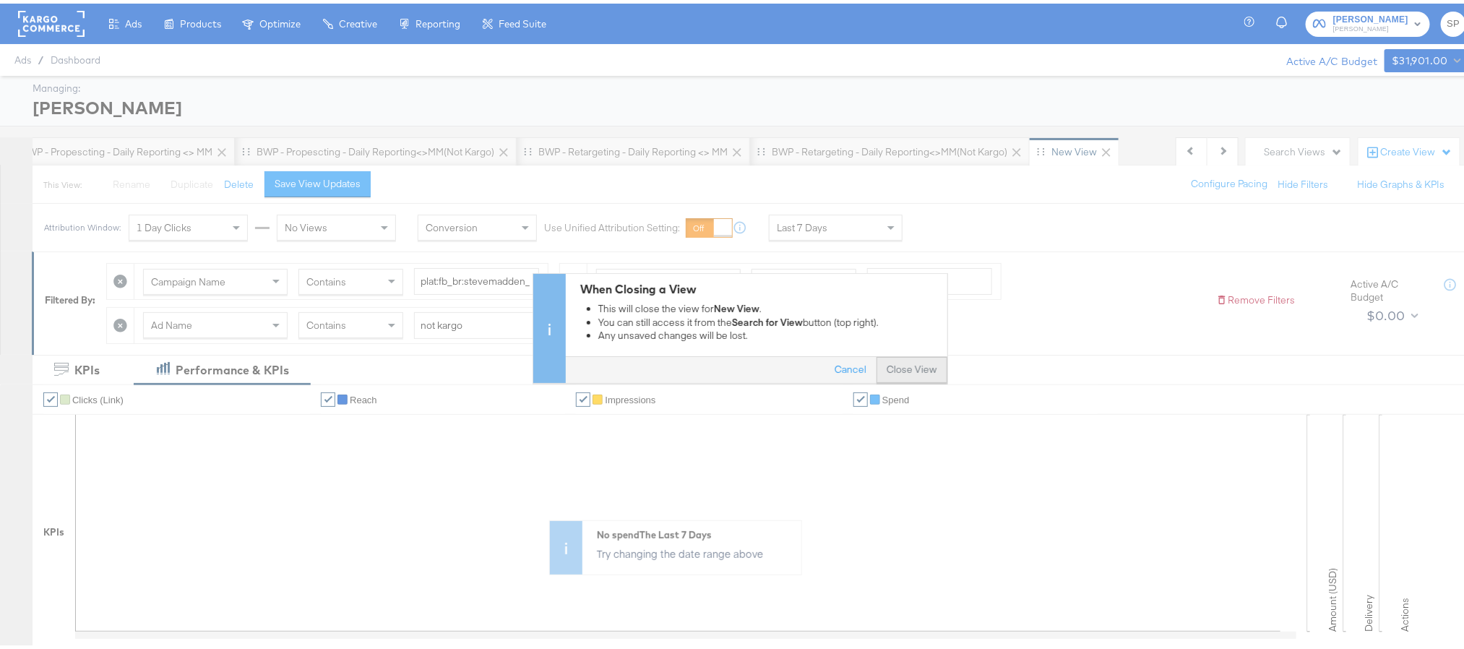
click at [891, 368] on button "Close View" at bounding box center [911, 366] width 71 height 26
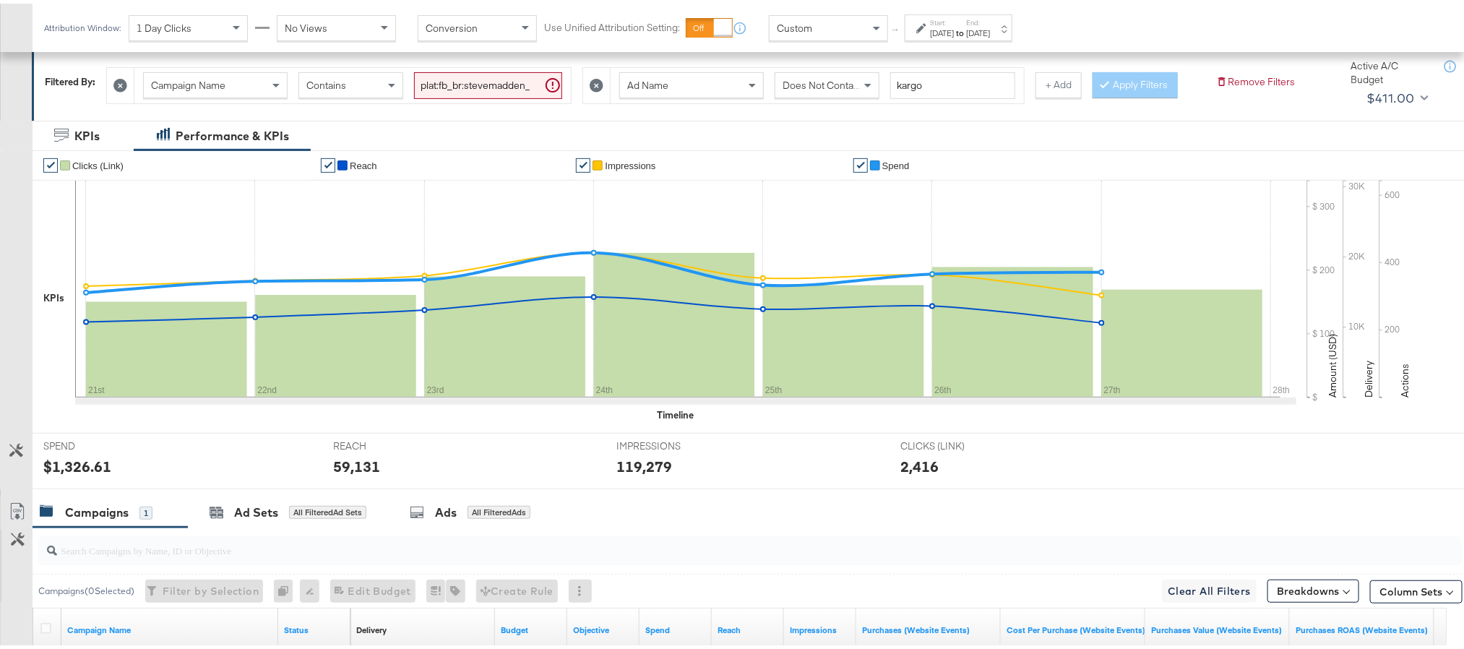
scroll to position [420, 0]
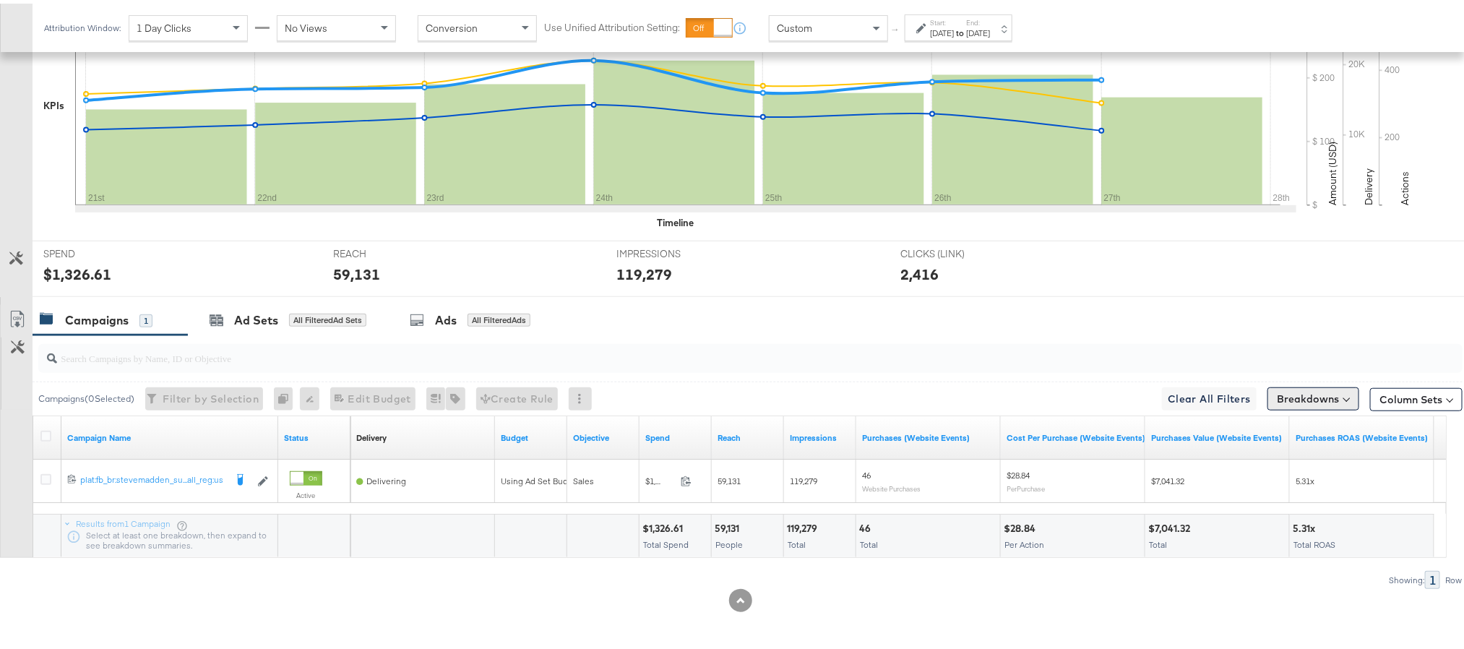
click at [1275, 397] on button "Breakdowns" at bounding box center [1313, 395] width 92 height 23
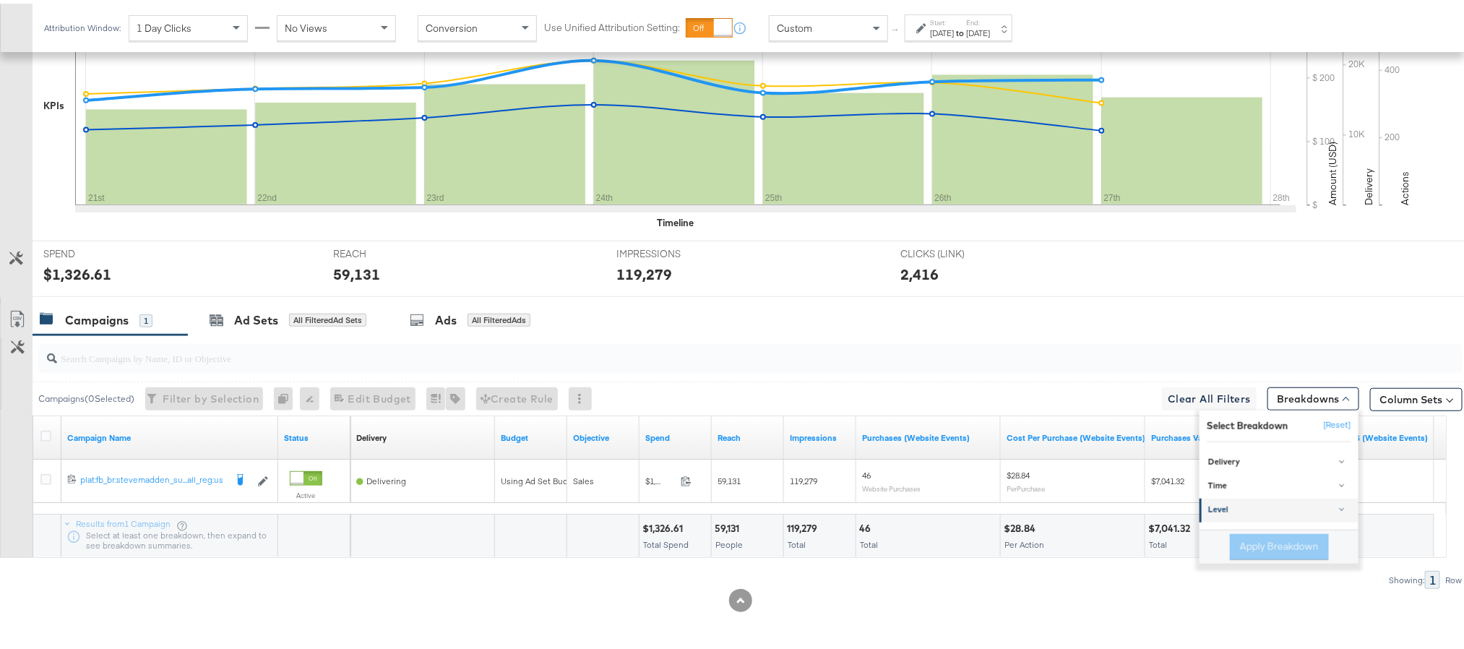
click at [1240, 505] on div "Level" at bounding box center [1280, 507] width 144 height 12
click at [1242, 575] on div "Ad" at bounding box center [1280, 571] width 157 height 14
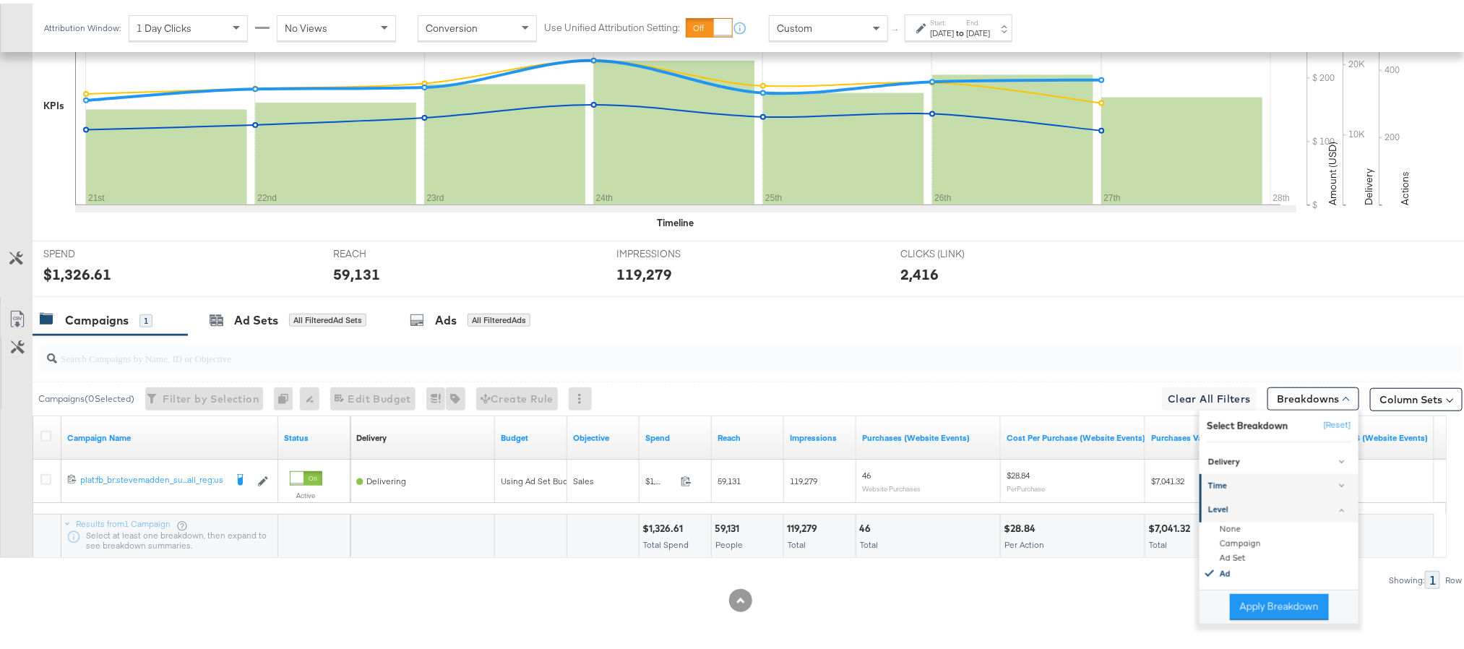
click at [1244, 486] on div "Time" at bounding box center [1280, 483] width 144 height 12
click at [1236, 460] on div "Delivery" at bounding box center [1280, 459] width 144 height 12
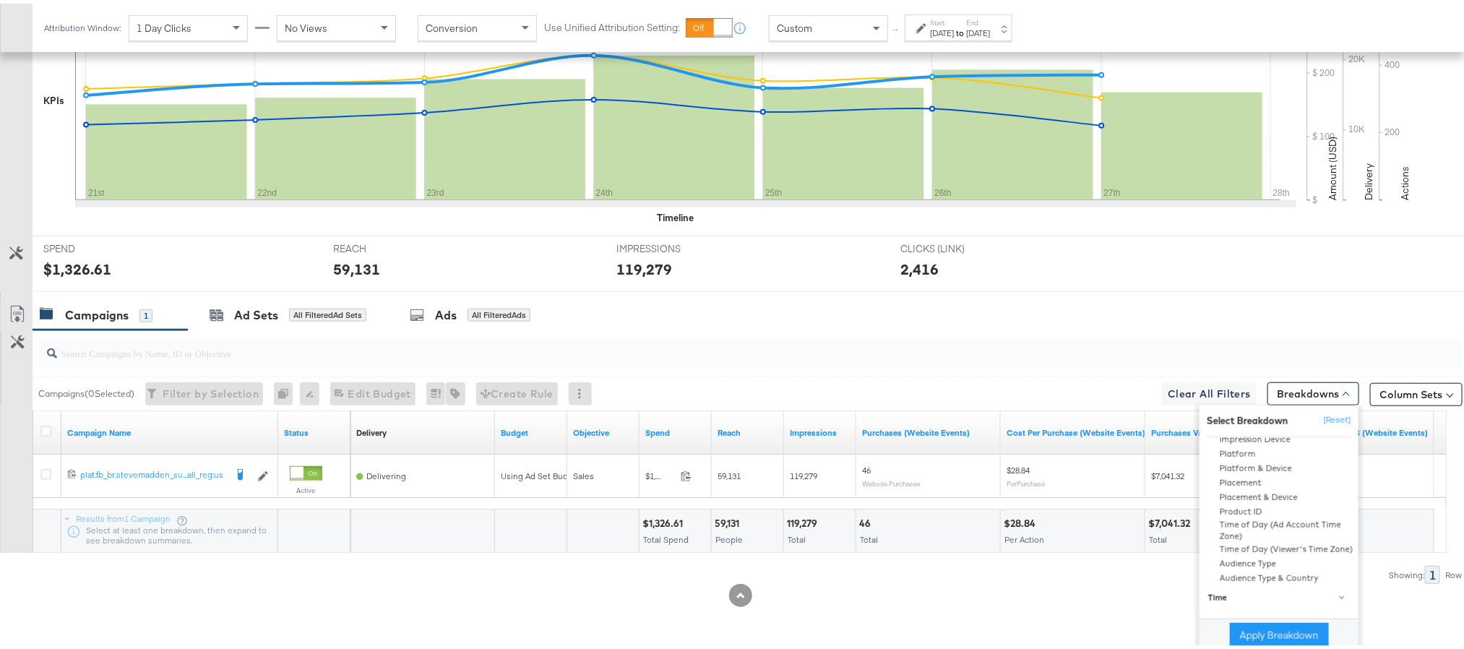
scroll to position [176, 0]
click at [1045, 314] on div "Campaigns 1 Ad Sets All Filtered Ad Sets Ads All Filtered Ads" at bounding box center [757, 311] width 1448 height 31
